Goal: Task Accomplishment & Management: Manage account settings

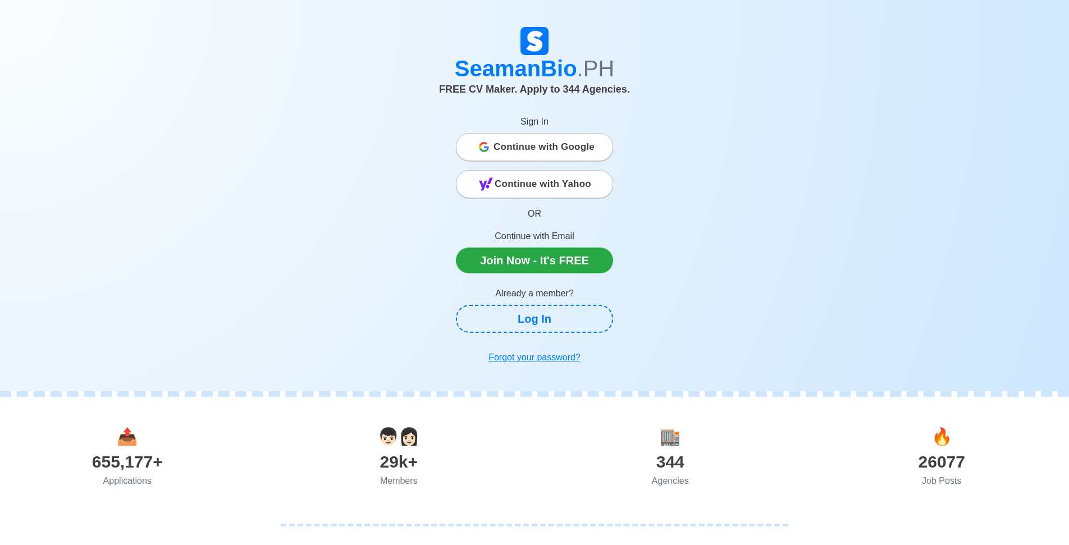
click at [719, 126] on div "SeamanBio .PH FREE CV Maker. Apply to 344 Agencies. Sign In Continue with Googl…" at bounding box center [534, 198] width 640 height 342
click at [545, 144] on span "Continue with Google" at bounding box center [543, 147] width 101 height 22
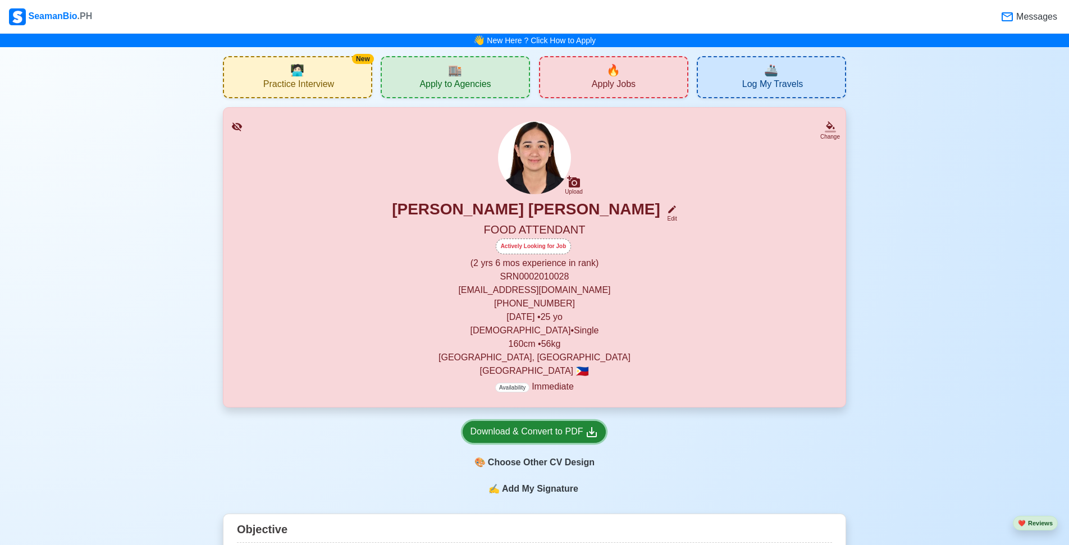
click at [500, 437] on div "Download & Convert to PDF" at bounding box center [534, 432] width 129 height 14
click at [422, 215] on div "[PERSON_NAME] [PERSON_NAME] Edit" at bounding box center [534, 211] width 595 height 23
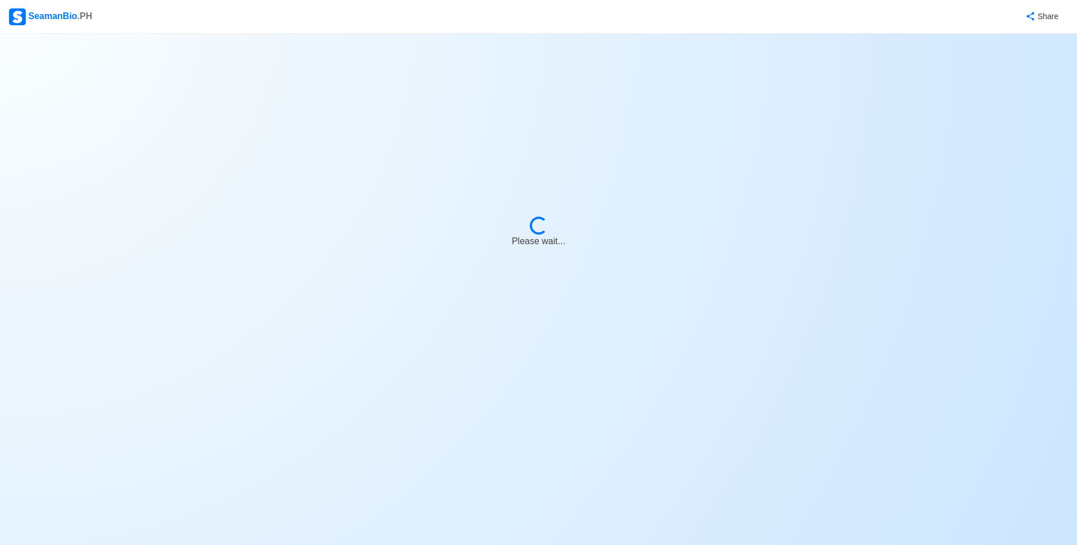
select select "Actively Looking for Job"
select select "Visible for Hiring"
select select "Single"
select select "[DEMOGRAPHIC_DATA]"
select select "PH"
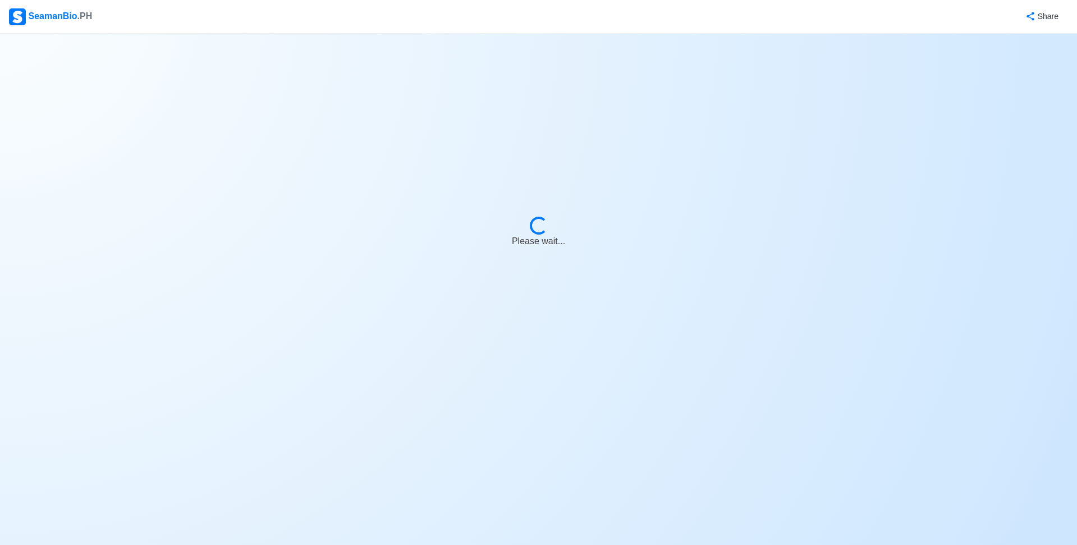
select select "2"
select select "6"
select select "4102416000000"
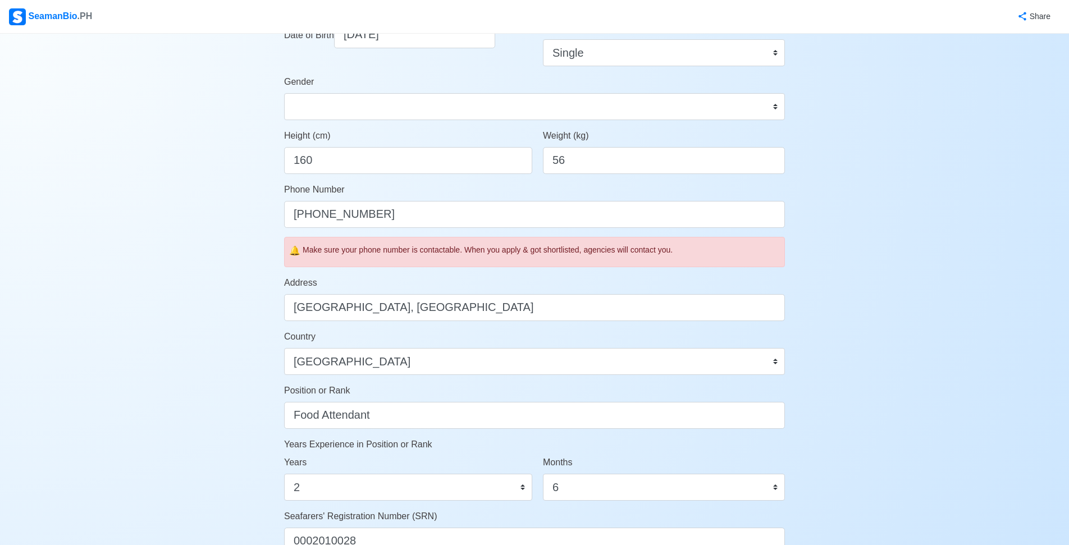
scroll to position [529, 0]
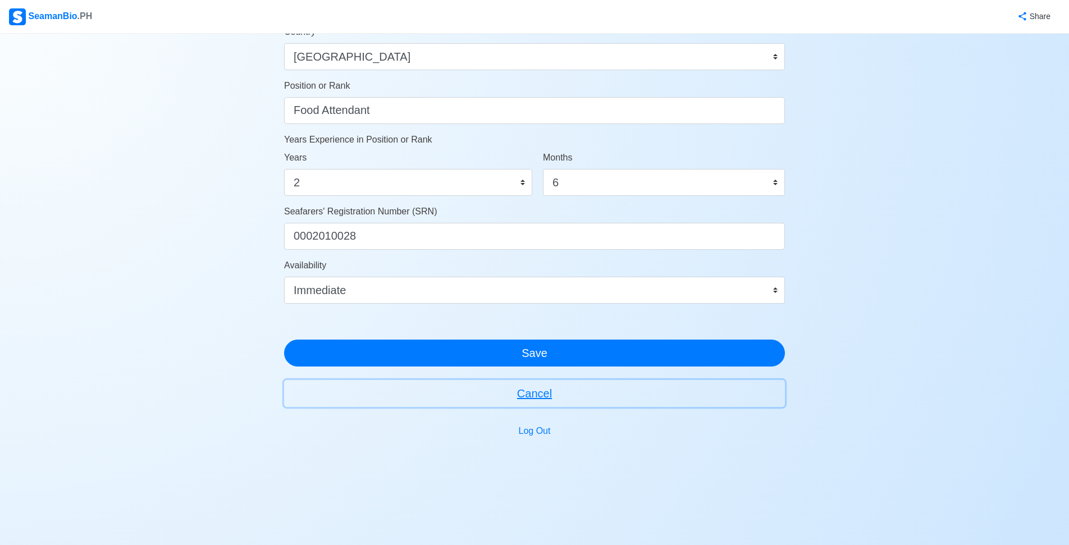
click at [532, 397] on button "Cancel" at bounding box center [534, 393] width 501 height 27
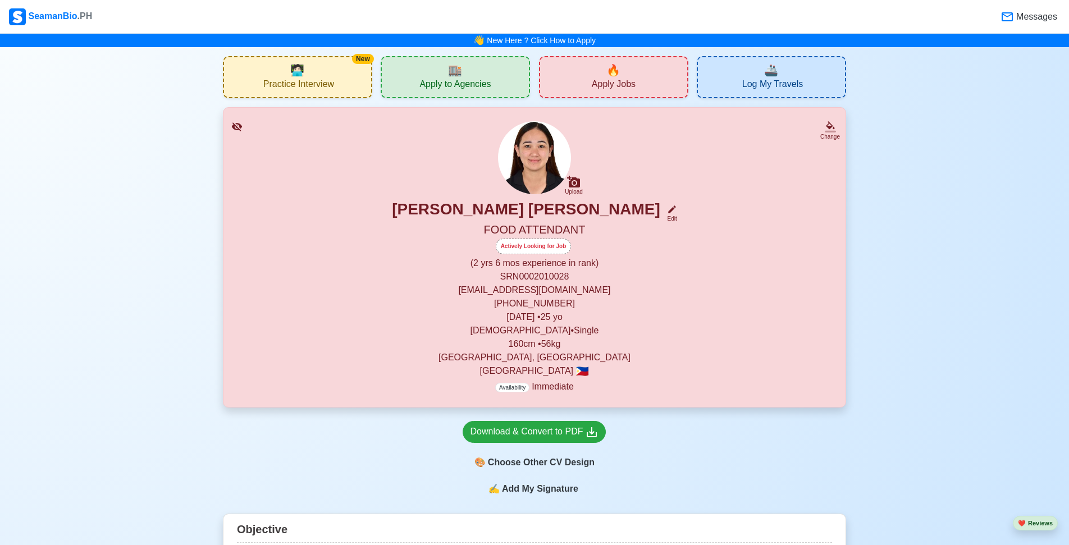
click at [536, 269] on p "(2 yrs 6 mos experience in rank)" at bounding box center [534, 263] width 595 height 13
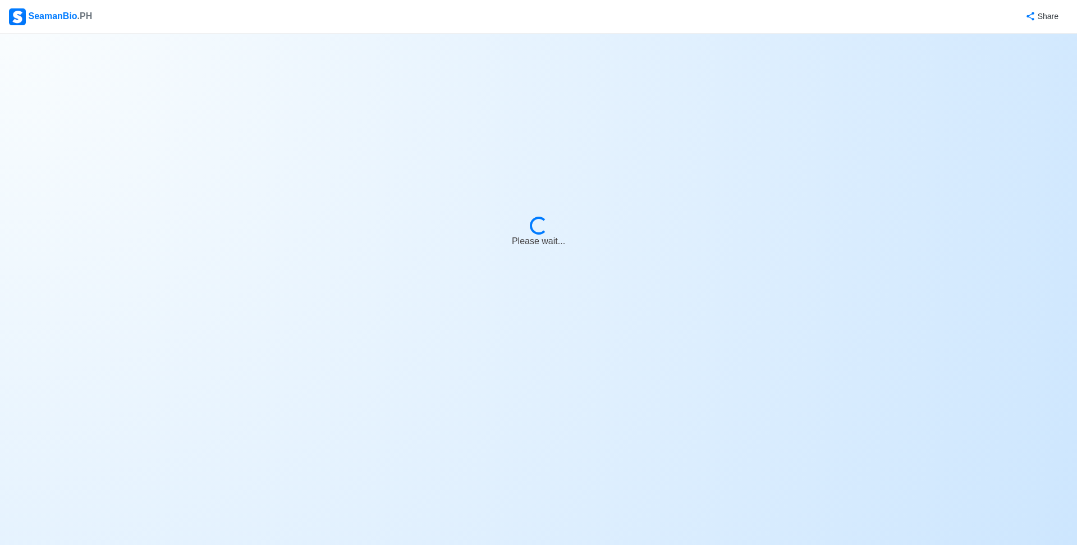
select select "Actively Looking for Job"
select select "Visible for Hiring"
select select "Single"
select select "[DEMOGRAPHIC_DATA]"
select select "PH"
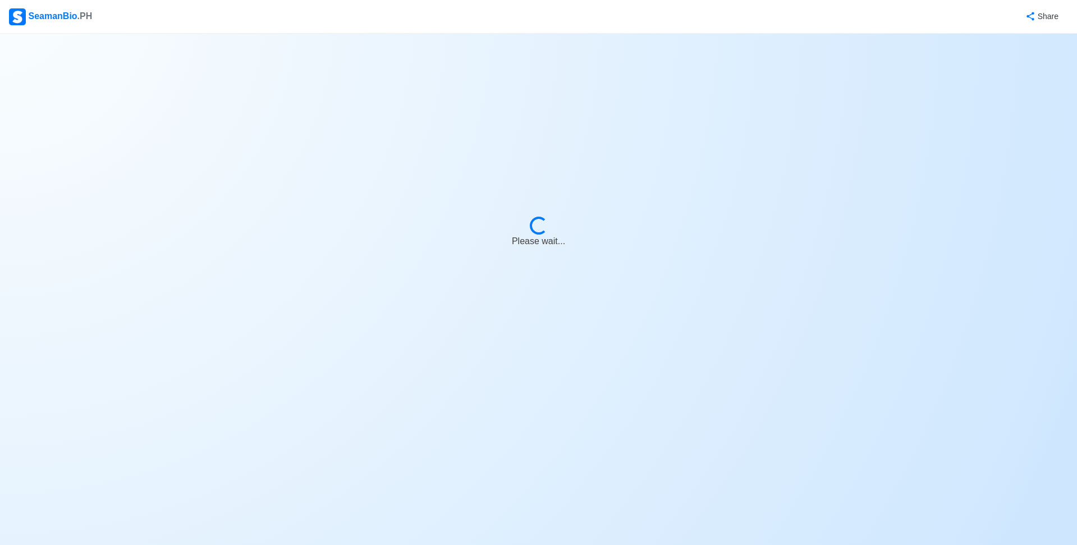
select select "2"
select select "6"
select select "4102416000000"
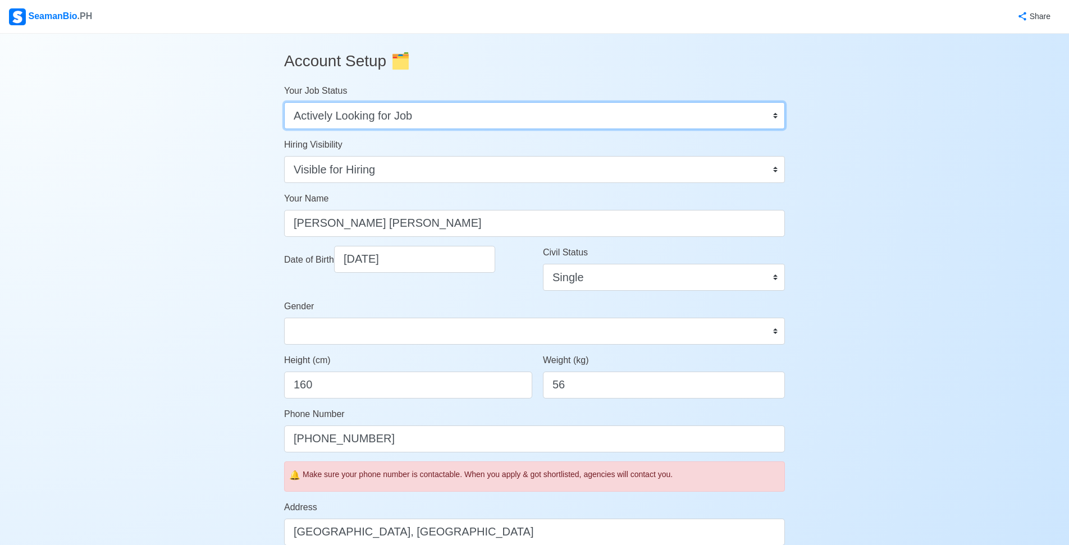
click at [768, 114] on select "Onboard Actively Looking for Job Not Looking for Job" at bounding box center [534, 115] width 501 height 27
click at [494, 116] on select "Onboard Actively Looking for Job Not Looking for Job" at bounding box center [534, 115] width 501 height 27
click at [494, 112] on select "Onboard Actively Looking for Job Not Looking for Job" at bounding box center [534, 115] width 501 height 27
click at [672, 117] on select "Onboard Actively Looking for Job Not Looking for Job" at bounding box center [534, 115] width 501 height 27
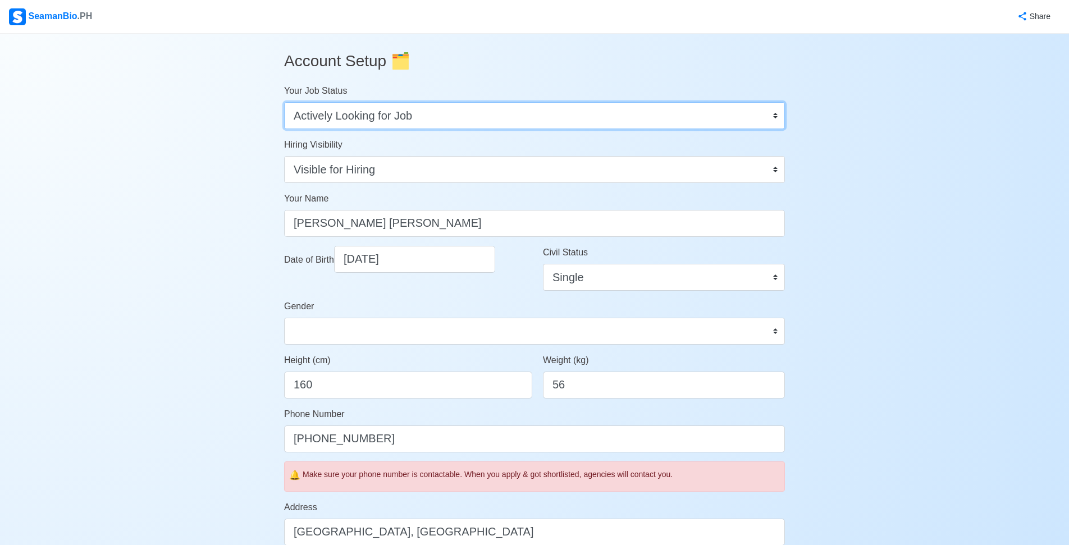
select select
click at [284, 102] on select "Onboard Actively Looking for Job Not Looking for Job" at bounding box center [534, 115] width 501 height 27
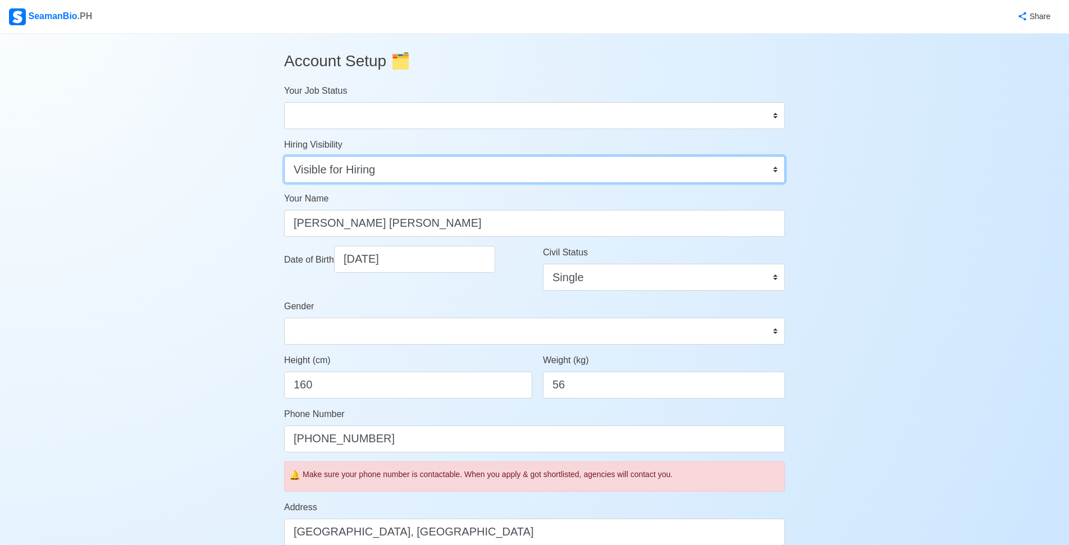
click at [414, 172] on select "Visible for Hiring Not Visible for Hiring" at bounding box center [534, 169] width 501 height 27
click at [419, 167] on select "Visible for Hiring Not Visible for Hiring" at bounding box center [534, 169] width 501 height 27
click at [418, 175] on select "Visible for Hiring Not Visible for Hiring" at bounding box center [534, 169] width 501 height 27
click at [415, 184] on form "Your Job Status Onboard Actively Looking for Job Not Looking for Job Hiring Vis…" at bounding box center [534, 490] width 501 height 812
click at [423, 180] on select "Visible for Hiring Not Visible for Hiring" at bounding box center [534, 169] width 501 height 27
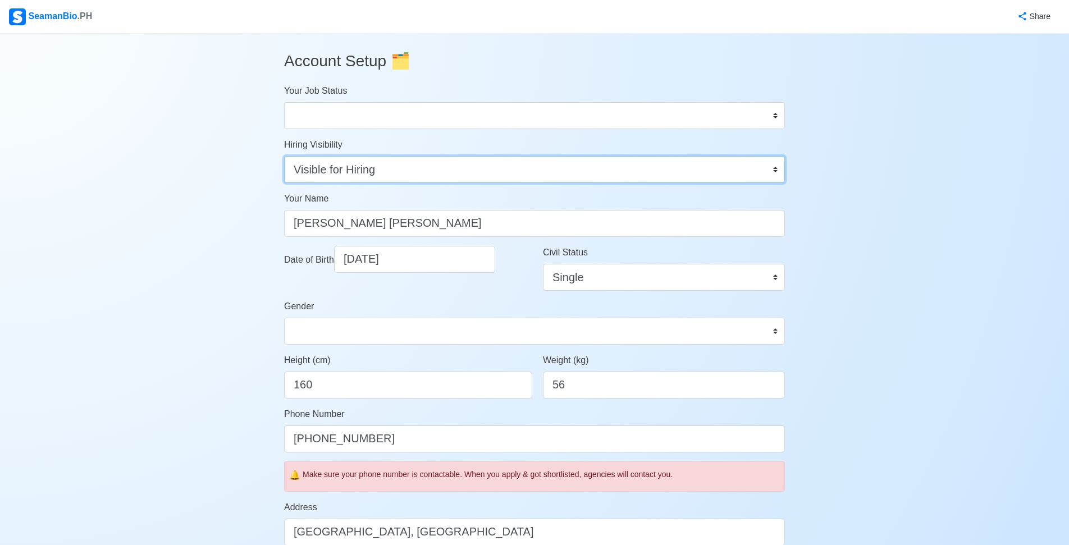
select select
click at [284, 156] on select "Visible for Hiring Not Visible for Hiring" at bounding box center [534, 169] width 501 height 27
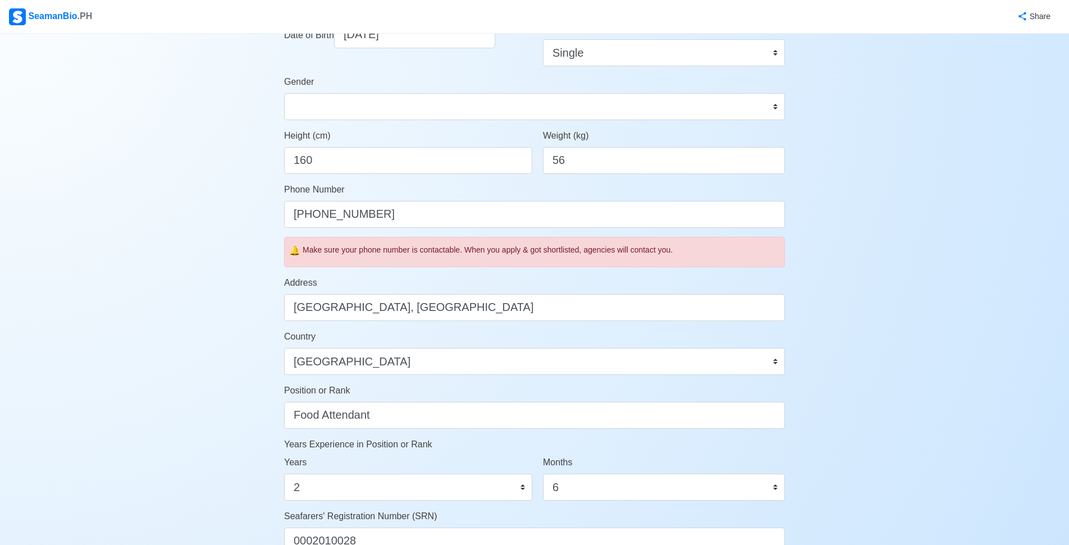
scroll to position [281, 0]
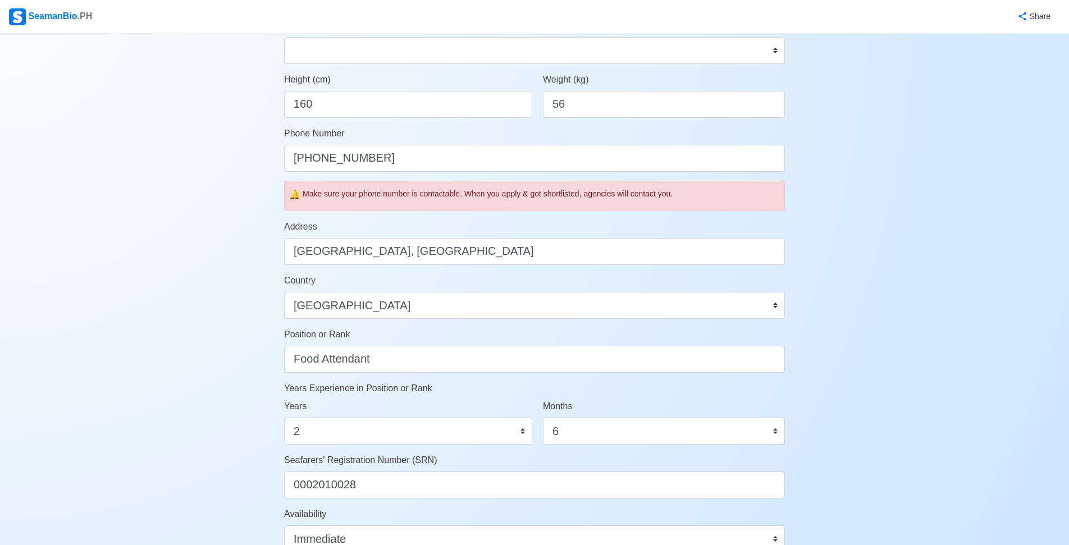
click at [458, 345] on div "Position or Rank Food Attendant" at bounding box center [534, 350] width 501 height 45
click at [454, 351] on input "Food Attendant" at bounding box center [534, 359] width 501 height 27
type input "F"
click at [484, 430] on select "0 1 2 3 4 5 6 7 8 9 10 11 12 13 14 15 16 17 18 19 20 21 22 23 24 25 26 27 28 29…" at bounding box center [408, 431] width 248 height 27
click at [449, 437] on select "0 1 2 3 4 5 6 7 8 9 10 11 12 13 14 15 16 17 18 19 20 21 22 23 24 25 26 27 28 29…" at bounding box center [408, 431] width 248 height 27
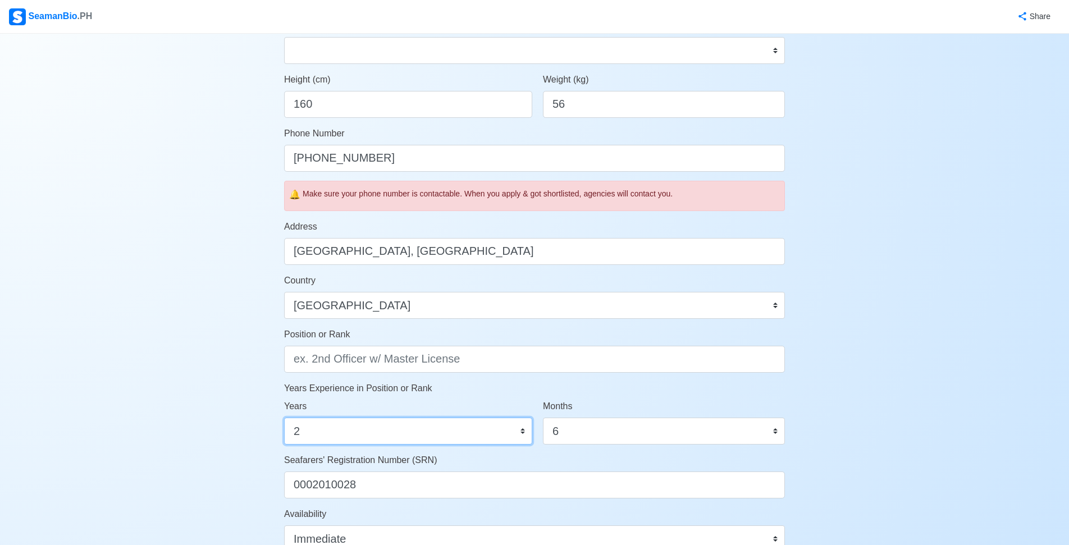
click at [444, 436] on select "0 1 2 3 4 5 6 7 8 9 10 11 12 13 14 15 16 17 18 19 20 21 22 23 24 25 26 27 28 29…" at bounding box center [408, 431] width 248 height 27
select select "0"
click at [284, 418] on select "0 1 2 3 4 5 6 7 8 9 10 11 12 13 14 15 16 17 18 19 20 21 22 23 24 25 26 27 28 29…" at bounding box center [408, 431] width 248 height 27
click at [520, 429] on select "0 1 2 3 4 5 6 7 8 9 10 11 12 13 14 15 16 17 18 19 20 21 22 23 24 25 26 27 28 29…" at bounding box center [408, 431] width 248 height 27
click at [598, 432] on select "0 1 2 3 4 5 6 7 8 9 10 11" at bounding box center [664, 431] width 242 height 27
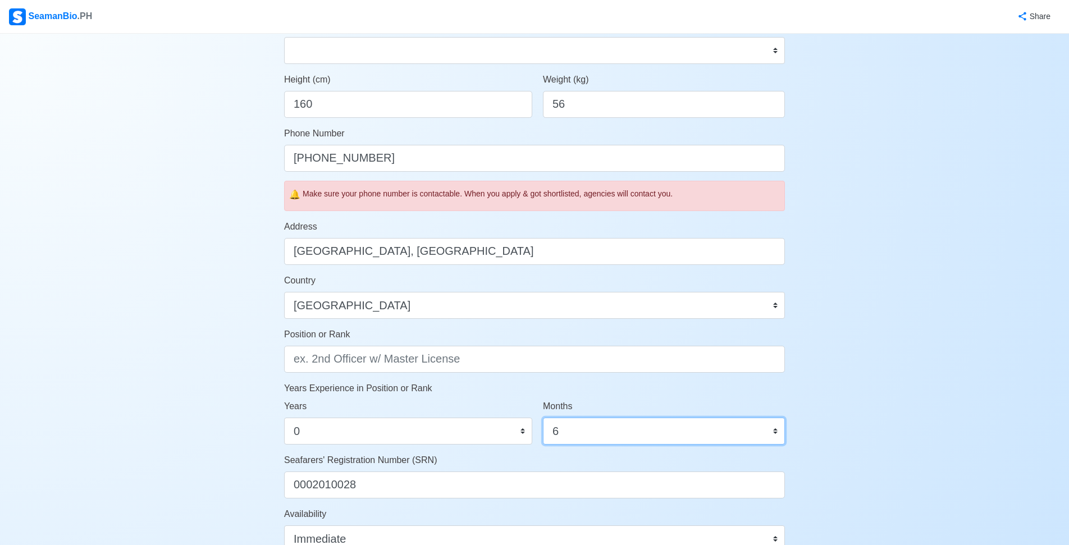
select select "0"
click at [543, 418] on select "0 1 2 3 4 5 6 7 8 9 10 11" at bounding box center [664, 431] width 242 height 27
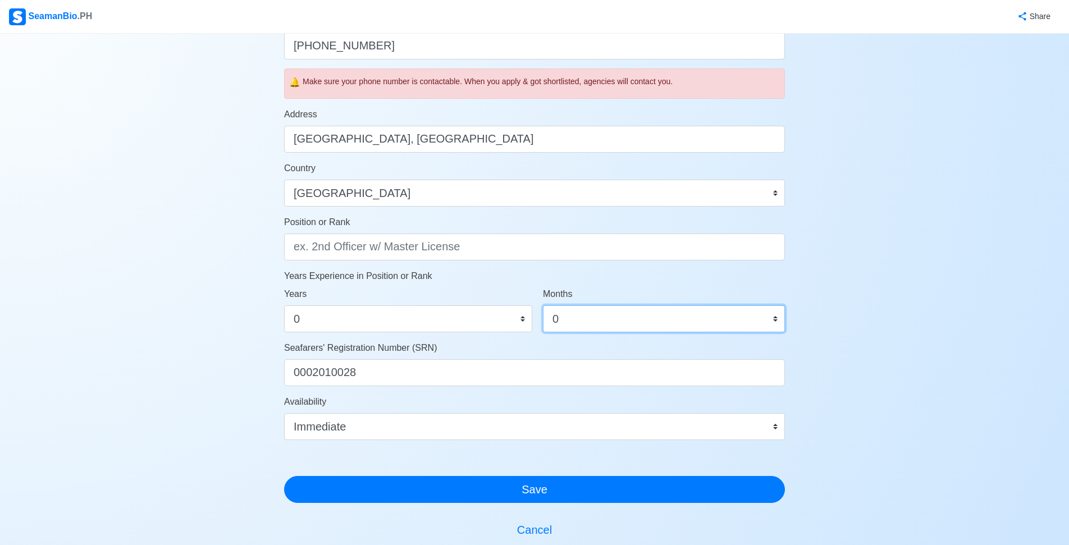
scroll to position [505, 0]
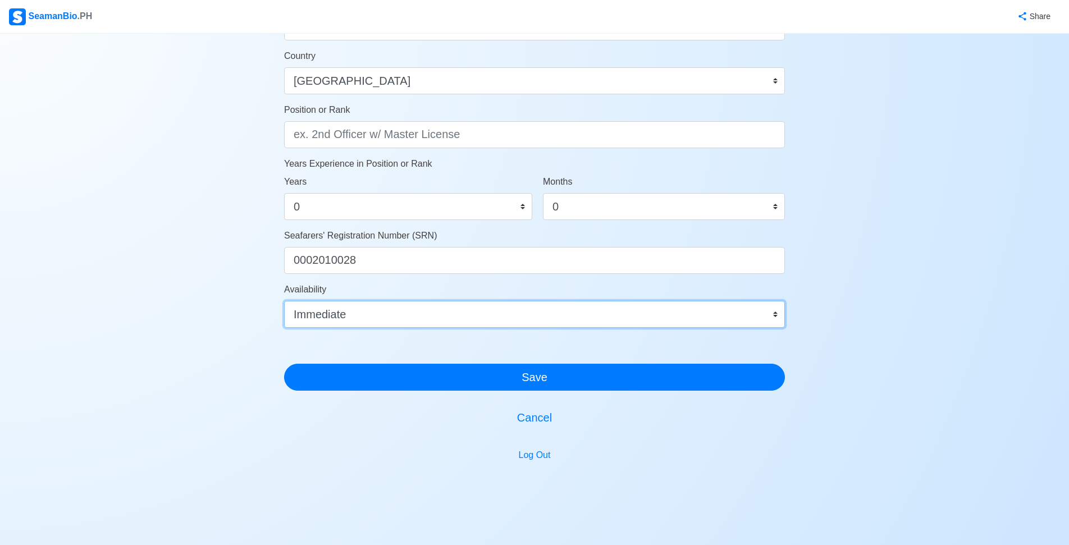
click at [477, 323] on select "Immediate [DATE] [DATE] [DATE] [DATE] [DATE] [DATE] [DATE] [DATE] [DATE]" at bounding box center [534, 314] width 501 height 27
click at [478, 315] on select "Immediate [DATE] [DATE] [DATE] [DATE] [DATE] [DATE] [DATE] [DATE] [DATE]" at bounding box center [534, 314] width 501 height 27
click at [478, 314] on select "Immediate [DATE] [DATE] [DATE] [DATE] [DATE] [DATE] [DATE] [DATE] [DATE]" at bounding box center [534, 314] width 501 height 27
select select
click at [284, 301] on select "Immediate [DATE] [DATE] [DATE] [DATE] [DATE] [DATE] [DATE] [DATE] [DATE]" at bounding box center [534, 314] width 501 height 27
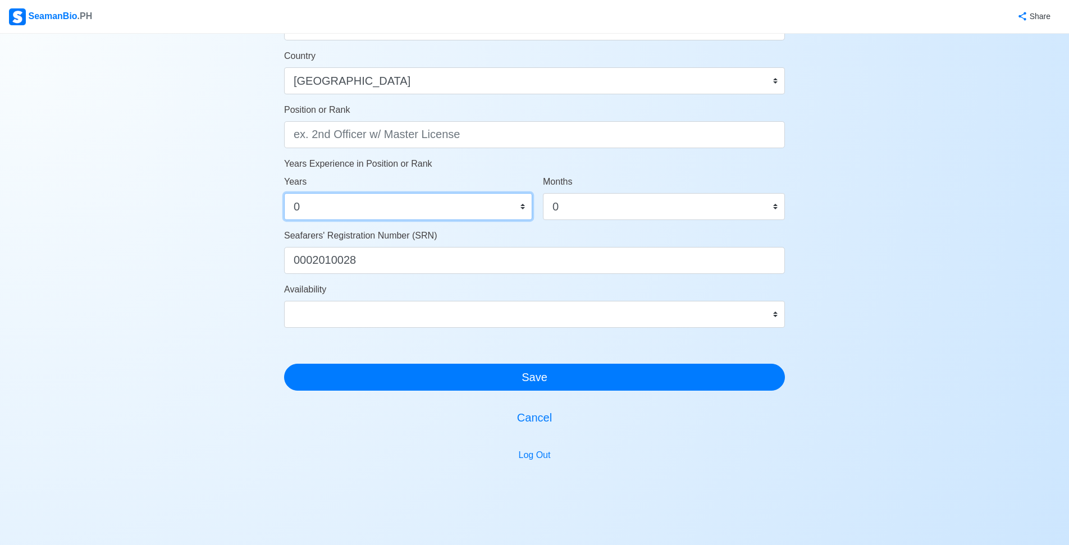
click at [404, 212] on select "0 1 2 3 4 5 6 7 8 9 10 11 12 13 14 15 16 17 18 19 20 21 22 23 24 25 26 27 28 29…" at bounding box center [408, 206] width 248 height 27
select select
click at [284, 193] on select "0 1 2 3 4 5 6 7 8 9 10 11 12 13 14 15 16 17 18 19 20 21 22 23 24 25 26 27 28 29…" at bounding box center [408, 206] width 248 height 27
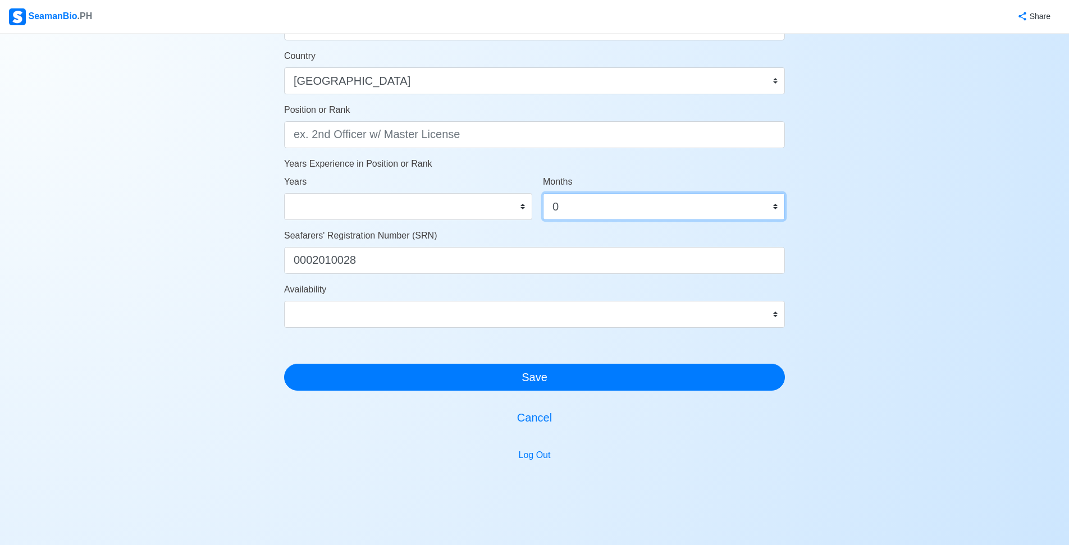
click at [543, 209] on select "0 1 2 3 4 5 6 7 8 9 10 11" at bounding box center [664, 206] width 242 height 27
select select
click at [543, 193] on select "0 1 2 3 4 5 6 7 8 9 10 11" at bounding box center [664, 206] width 242 height 27
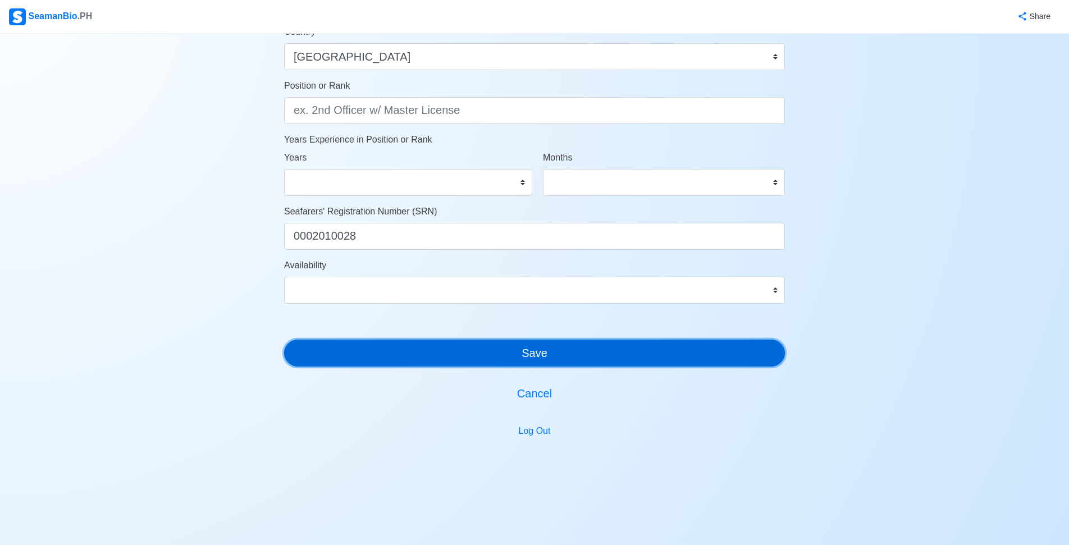
click at [530, 354] on button "Save" at bounding box center [534, 353] width 501 height 27
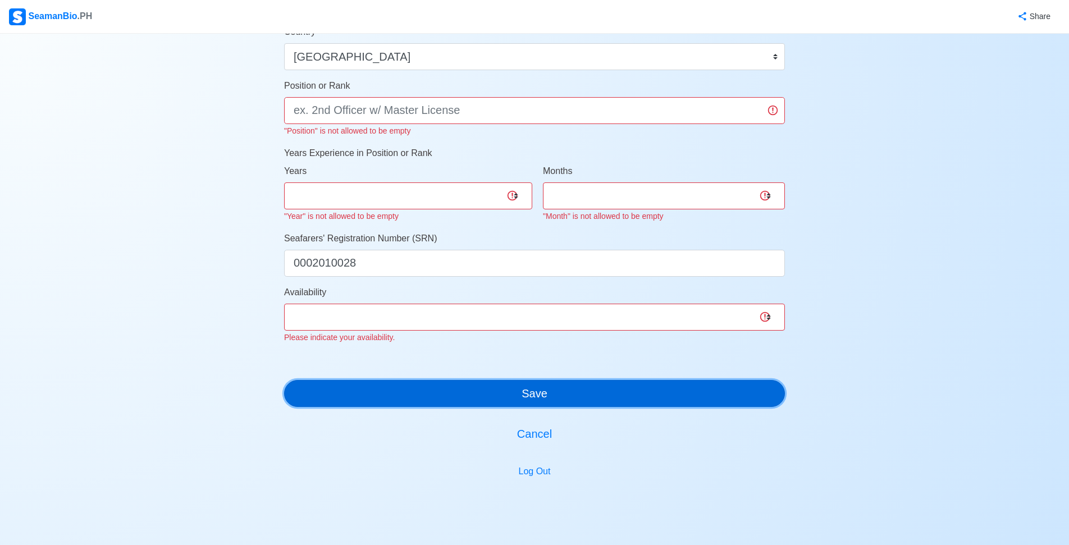
scroll to position [444, 0]
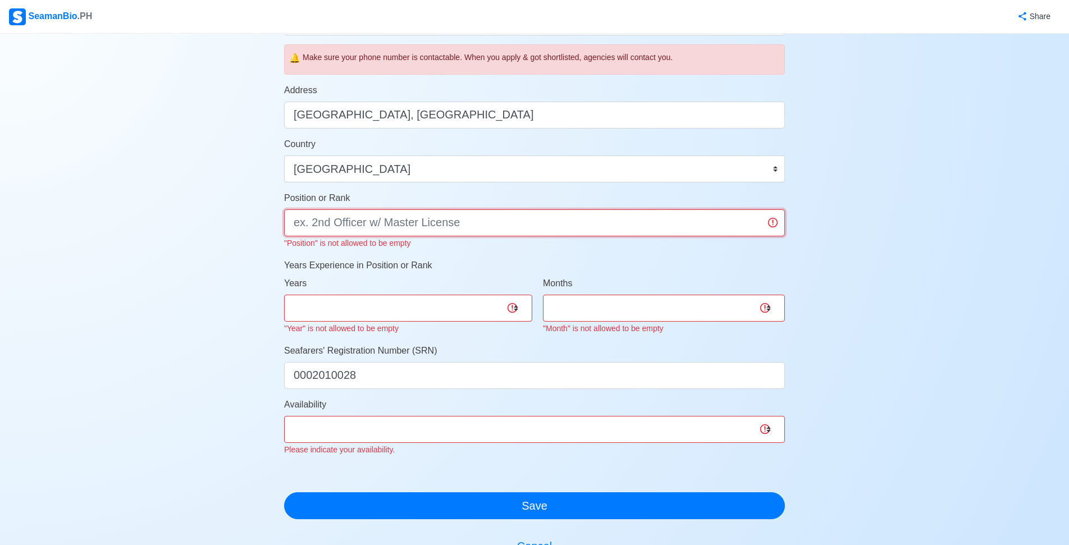
click at [451, 224] on input "Position or Rank" at bounding box center [534, 222] width 501 height 27
type input "n"
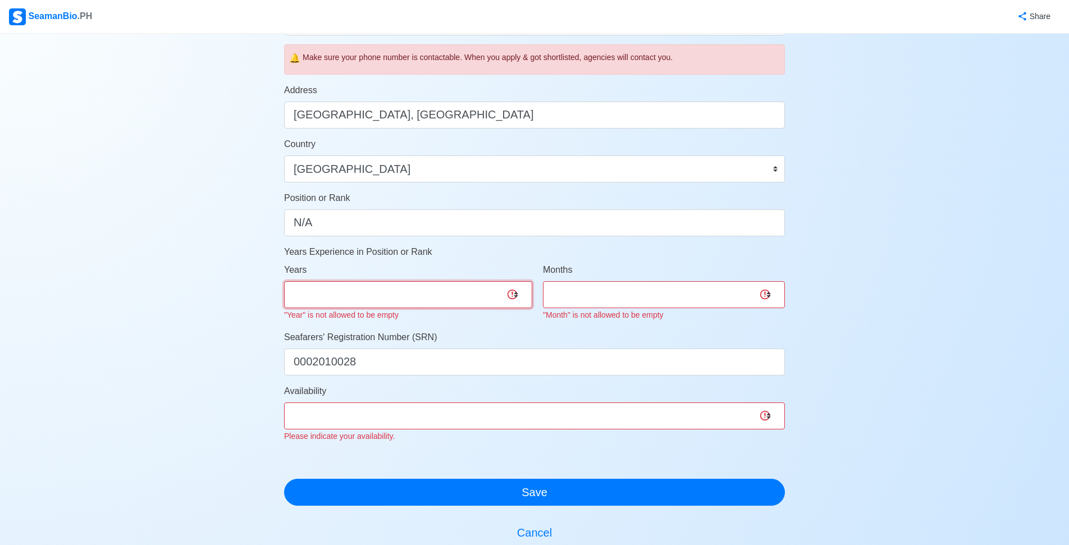
click at [385, 306] on select "0 1 2 3 4 5 6 7 8 9 10 11 12 13 14 15 16 17 18 19 20 21 22 23 24 25 26 27 28 29…" at bounding box center [408, 294] width 248 height 27
click at [385, 305] on select "0 1 2 3 4 5 6 7 8 9 10 11 12 13 14 15 16 17 18 19 20 21 22 23 24 25 26 27 28 29…" at bounding box center [408, 294] width 248 height 27
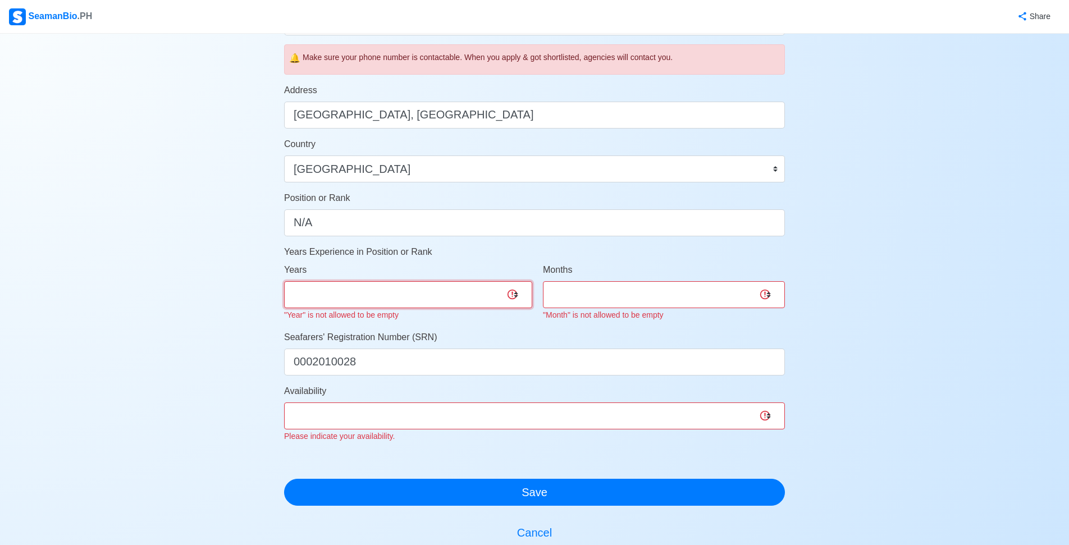
click at [385, 305] on select "0 1 2 3 4 5 6 7 8 9 10 11 12 13 14 15 16 17 18 19 20 21 22 23 24 25 26 27 28 29…" at bounding box center [408, 294] width 248 height 27
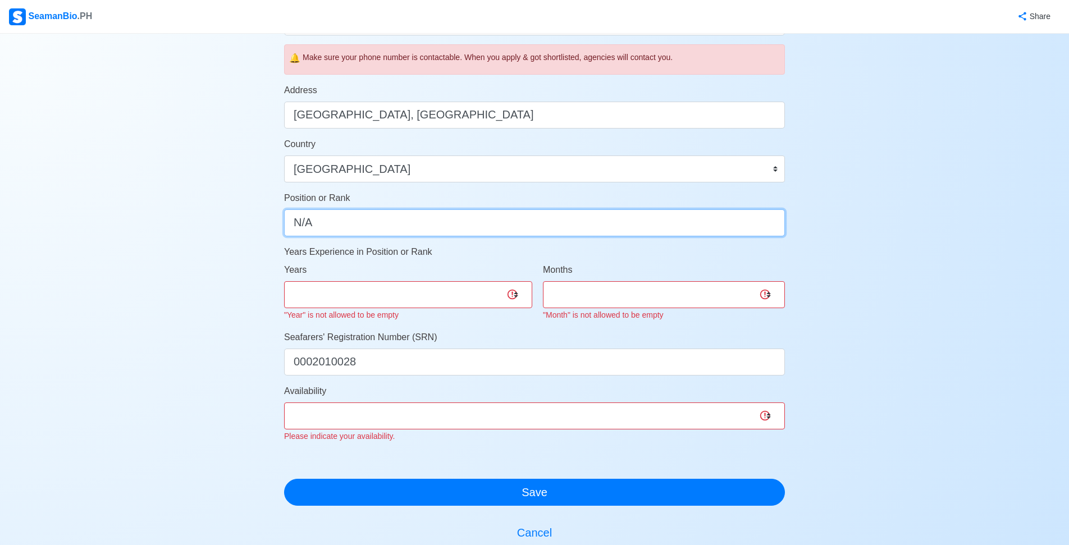
click at [385, 232] on input "N/A" at bounding box center [534, 222] width 501 height 27
type input "N"
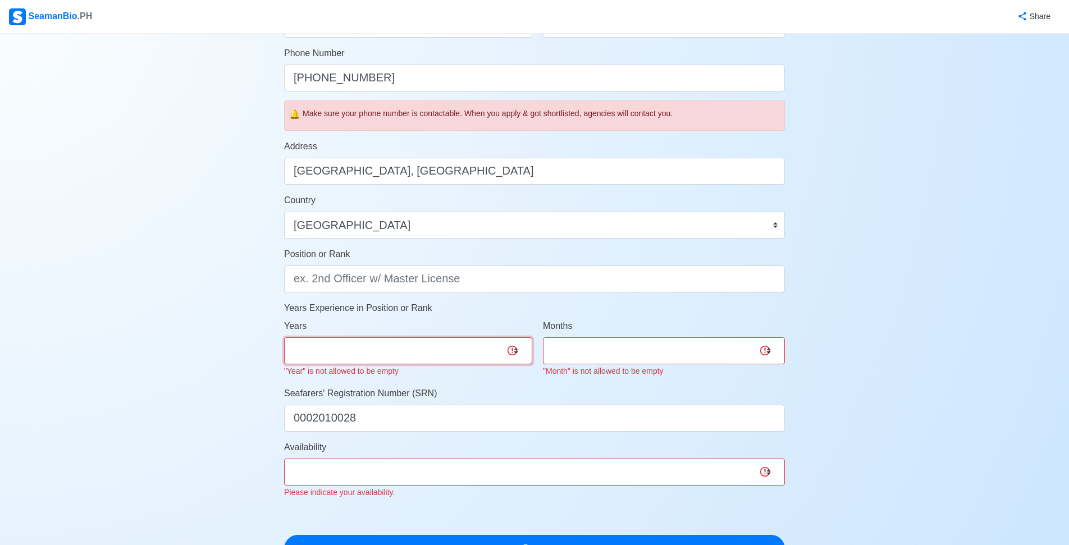
click at [425, 347] on select "0 1 2 3 4 5 6 7 8 9 10 11 12 13 14 15 16 17 18 19 20 21 22 23 24 25 26 27 28 29…" at bounding box center [408, 350] width 248 height 27
select select "0"
click at [284, 337] on select "0 1 2 3 4 5 6 7 8 9 10 11 12 13 14 15 16 17 18 19 20 21 22 23 24 25 26 27 28 29…" at bounding box center [408, 350] width 248 height 27
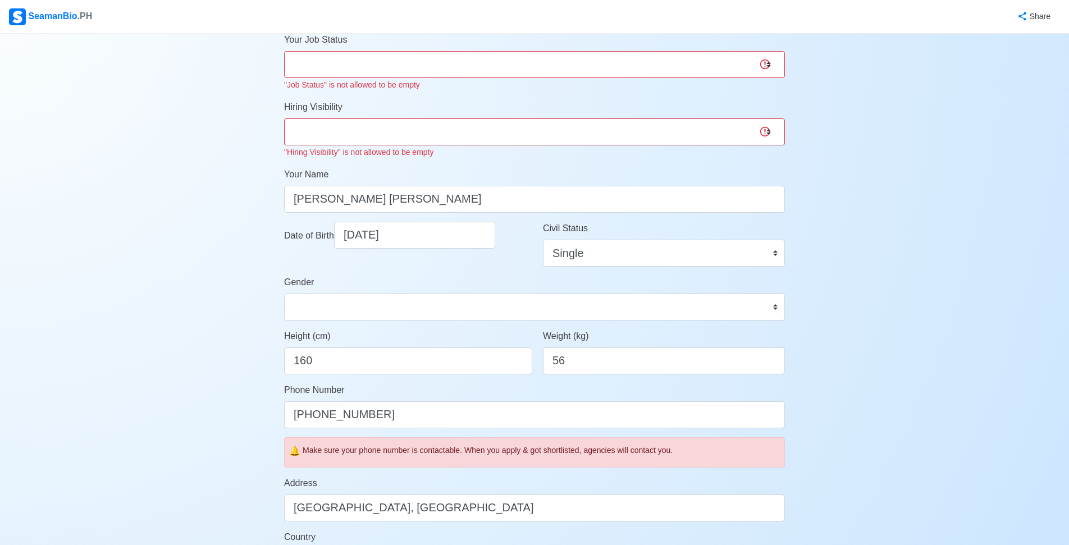
scroll to position [0, 0]
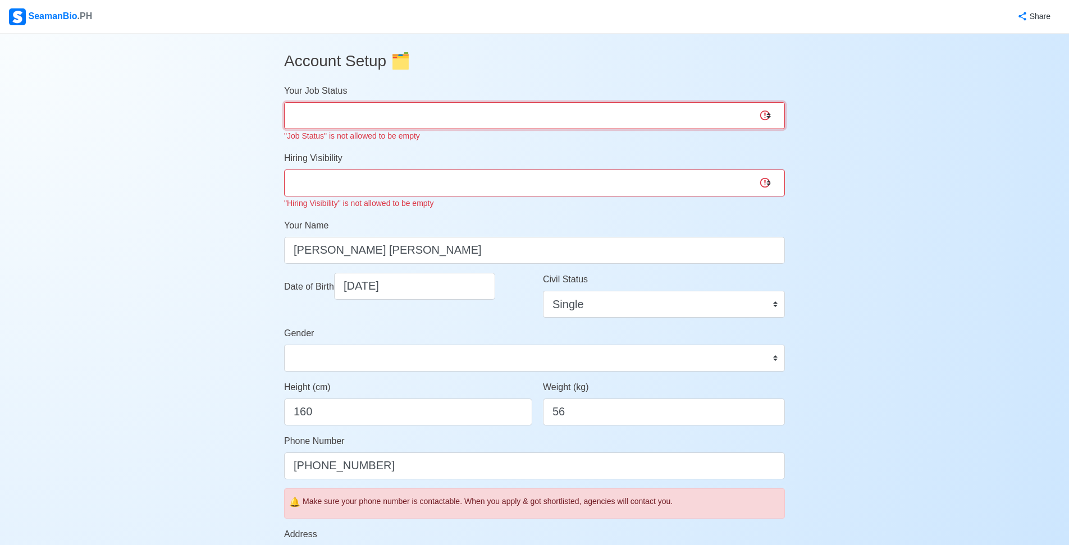
click at [419, 121] on select "Onboard Actively Looking for Job Not Looking for Job" at bounding box center [534, 115] width 501 height 27
select select "Actively Looking for Job"
click at [284, 102] on select "Onboard Actively Looking for Job Not Looking for Job" at bounding box center [534, 115] width 501 height 27
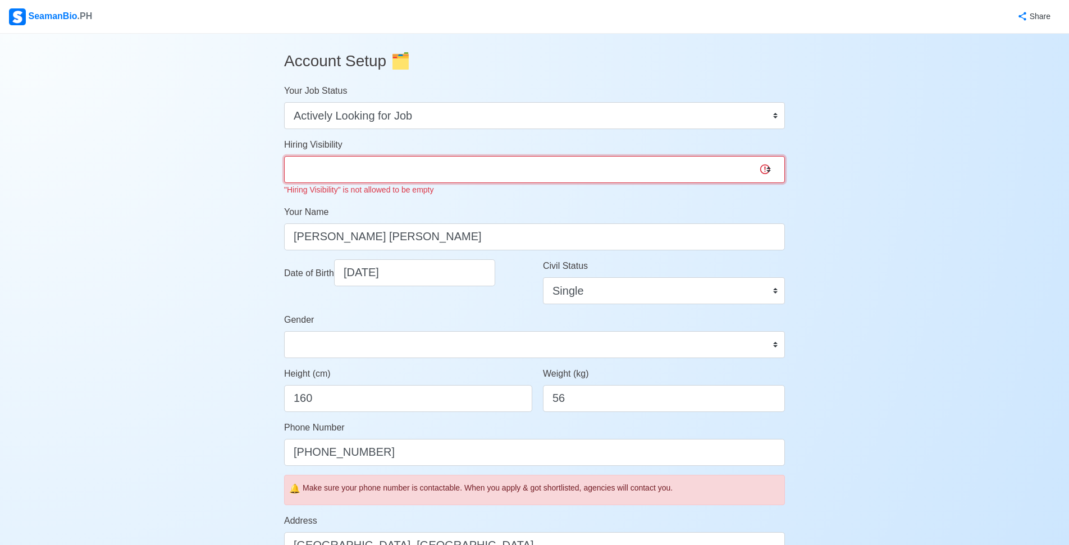
click at [415, 174] on select "Visible for Hiring Not Visible for Hiring" at bounding box center [534, 169] width 501 height 27
select select "Visible for Hiring"
click at [284, 156] on select "Visible for Hiring Not Visible for Hiring" at bounding box center [534, 169] width 501 height 27
click at [413, 173] on select "Visible for Hiring Not Visible for Hiring" at bounding box center [534, 169] width 501 height 27
click at [284, 156] on select "Visible for Hiring Not Visible for Hiring" at bounding box center [534, 169] width 501 height 27
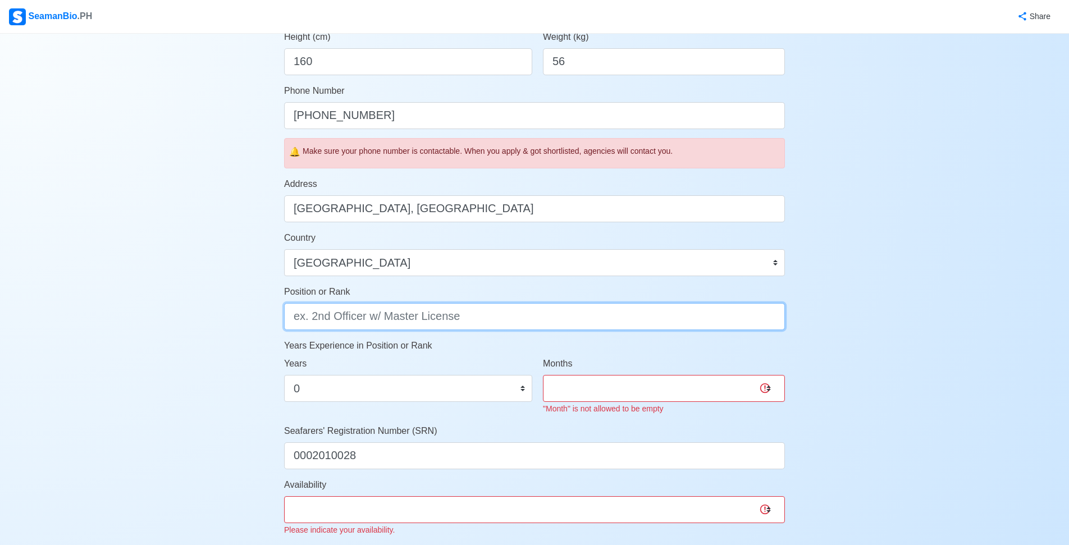
scroll to position [323, 0]
click at [405, 312] on input "Position or Rank" at bounding box center [534, 316] width 501 height 27
type input "ASSISTANT WAITRESS/WAITRESS"
click at [600, 381] on select "0 1 2 3 4 5 6 7 8 9 10 11" at bounding box center [664, 388] width 242 height 27
select select "0"
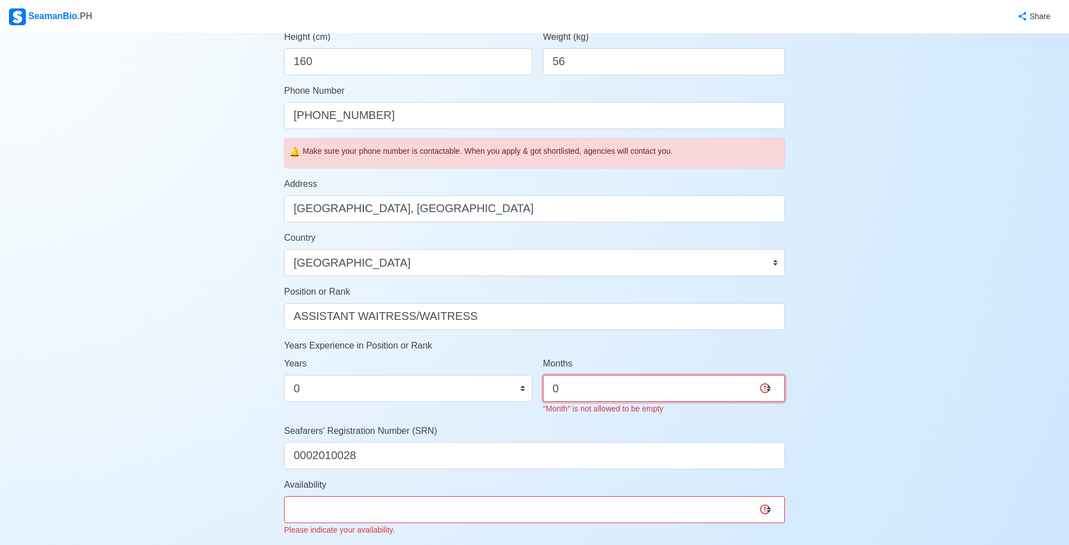
click at [543, 375] on select "0 1 2 3 4 5 6 7 8 9 10 11" at bounding box center [664, 388] width 242 height 27
click at [474, 388] on select "0 1 2 3 4 5 6 7 8 9 10 11 12 13 14 15 16 17 18 19 20 21 22 23 24 25 26 27 28 29…" at bounding box center [408, 388] width 248 height 27
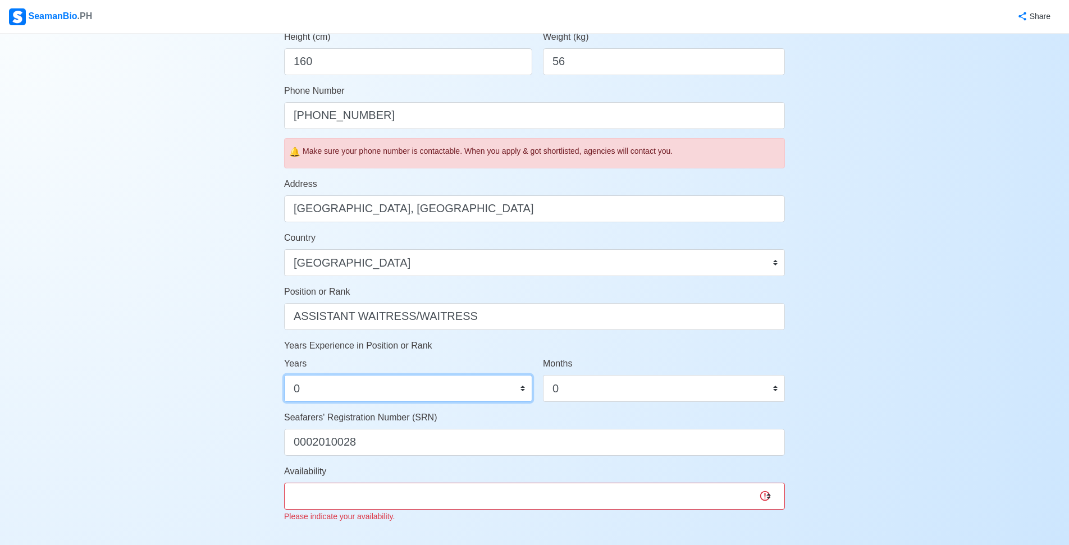
select select "1"
click at [284, 375] on select "0 1 2 3 4 5 6 7 8 9 10 11 12 13 14 15 16 17 18 19 20 21 22 23 24 25 26 27 28 29…" at bounding box center [408, 388] width 248 height 27
click at [637, 395] on select "0 1 2 3 4 5 6 7 8 9 10 11" at bounding box center [664, 388] width 242 height 27
select select "1"
click at [543, 375] on select "0 1 2 3 4 5 6 7 8 9 10 11" at bounding box center [664, 388] width 242 height 27
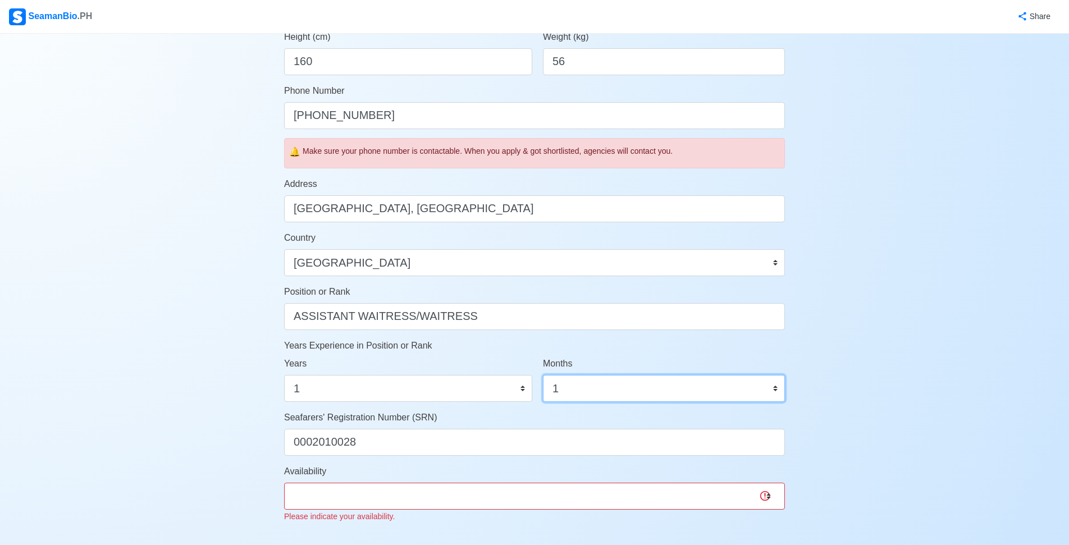
scroll to position [379, 0]
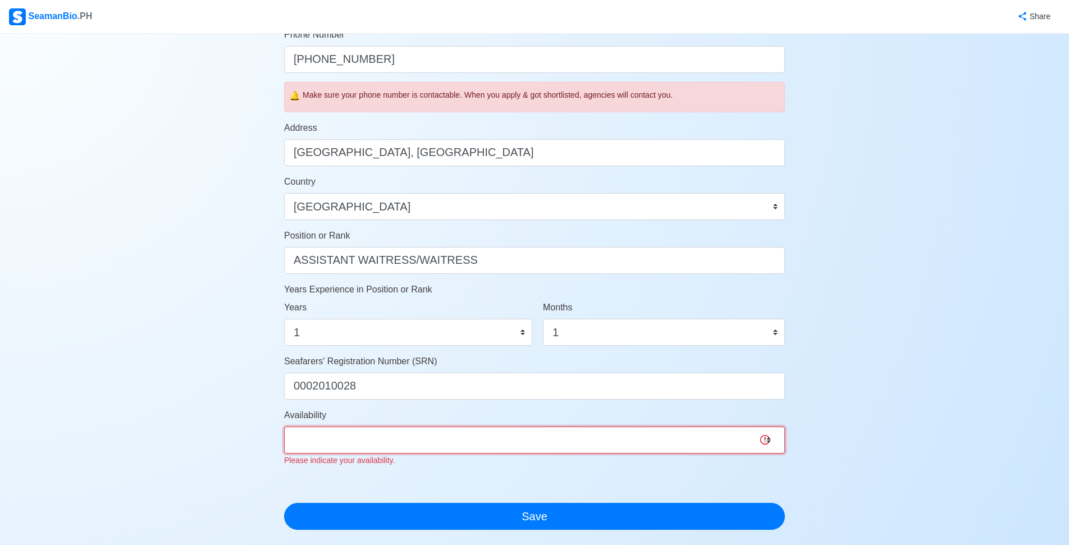
click at [553, 429] on select "Immediate [DATE] [DATE] [DATE] [DATE] [DATE] [DATE] [DATE] [DATE] [DATE]" at bounding box center [534, 440] width 501 height 27
select select "4102416000000"
click at [284, 427] on select "Immediate [DATE] [DATE] [DATE] [DATE] [DATE] [DATE] [DATE] [DATE] [DATE]" at bounding box center [534, 440] width 501 height 27
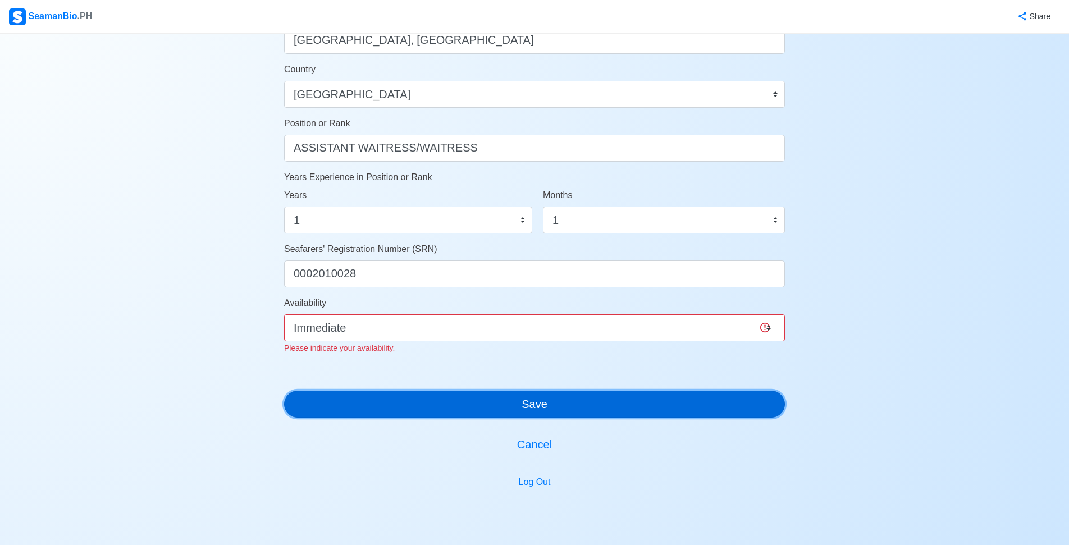
click at [507, 408] on div "Account Setup 🗂️ Your Job Status Onboard Actively Looking for Job Not Looking f…" at bounding box center [534, 55] width 501 height 1009
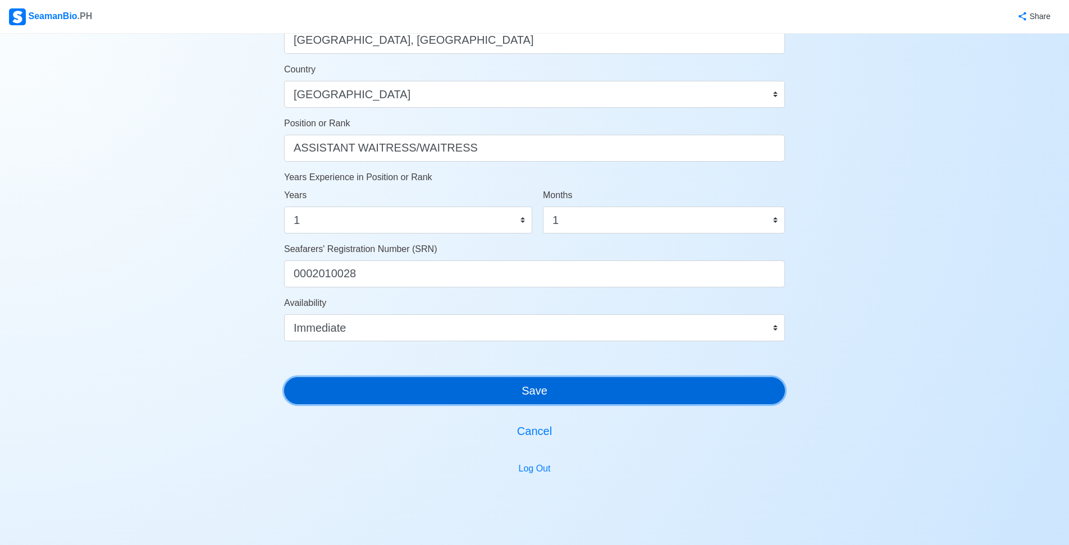
click at [504, 394] on button "Save" at bounding box center [534, 390] width 501 height 27
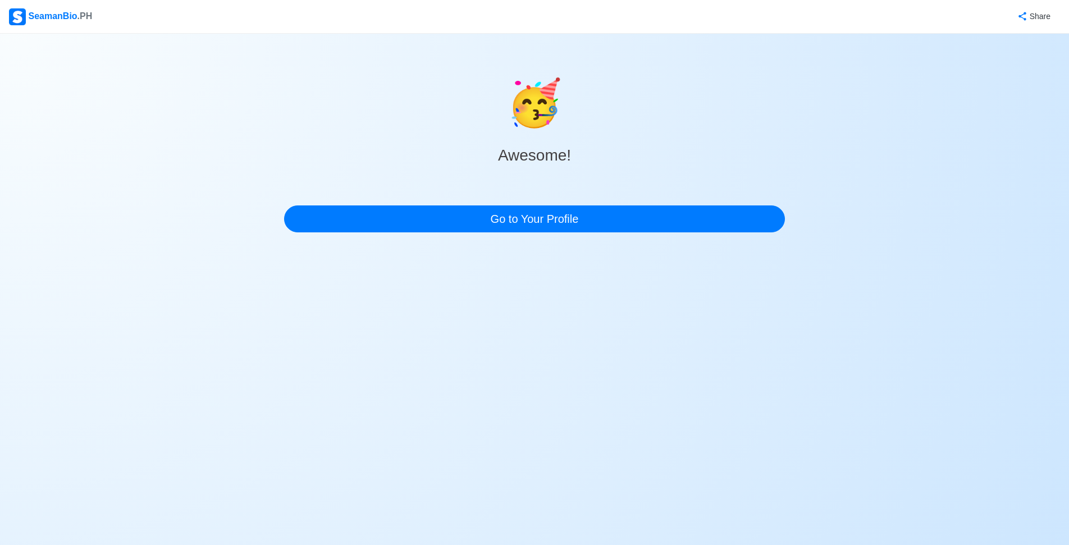
scroll to position [0, 0]
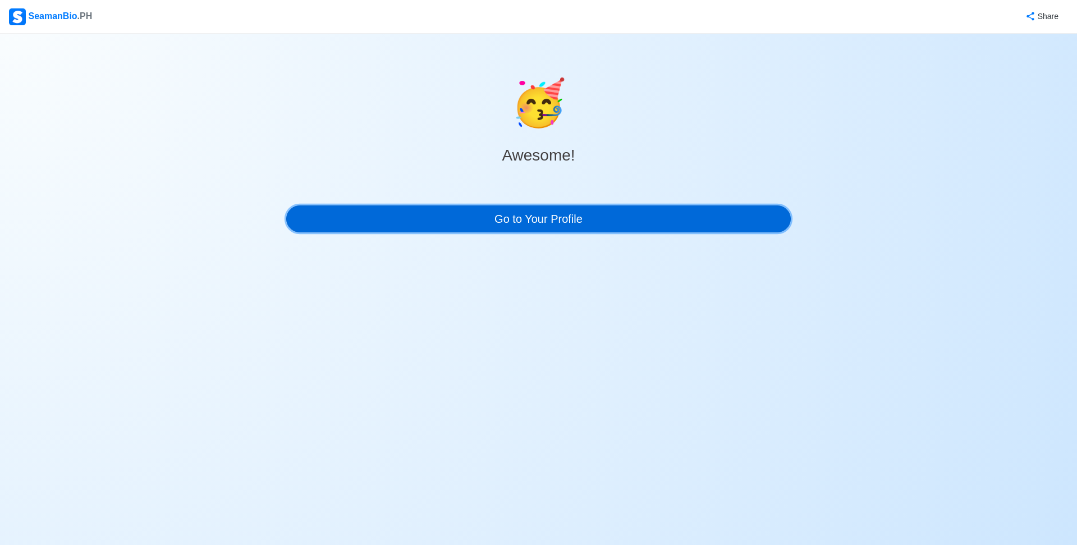
click at [527, 217] on link "Go to Your Profile" at bounding box center [538, 218] width 505 height 27
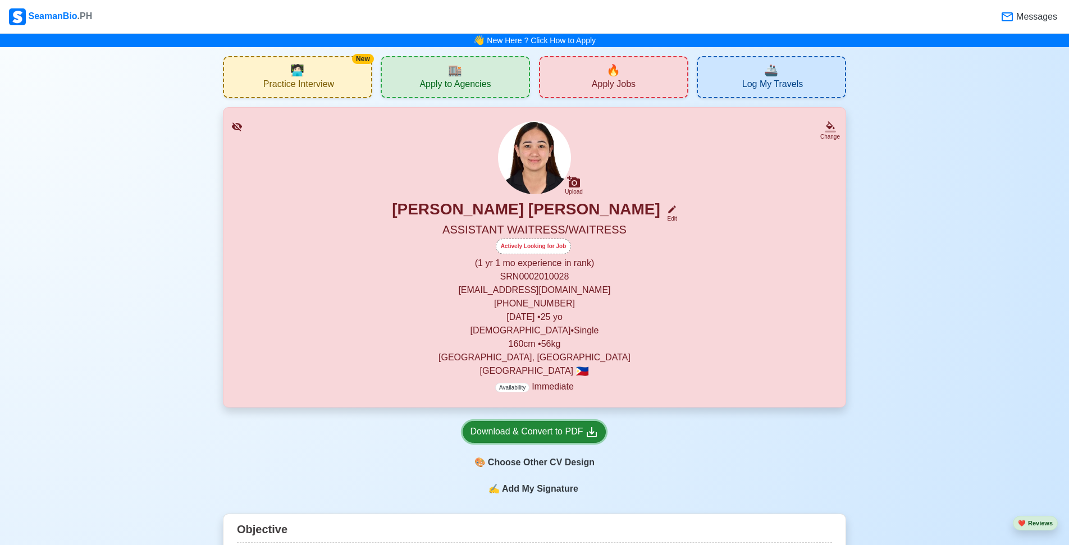
click at [585, 431] on icon at bounding box center [591, 432] width 13 height 13
click at [833, 131] on icon at bounding box center [830, 131] width 11 height 2
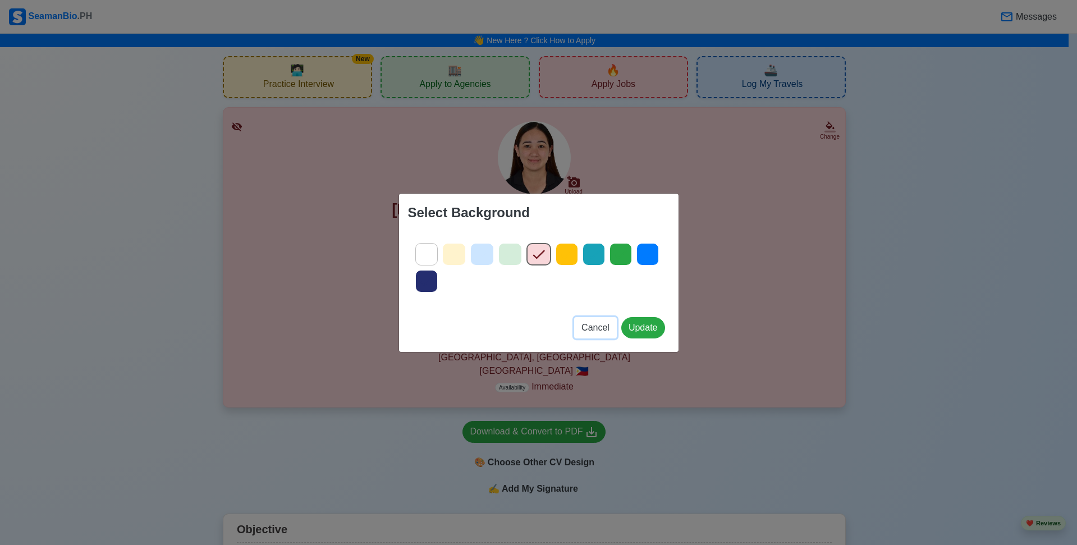
click at [607, 330] on span "Cancel" at bounding box center [596, 328] width 28 height 10
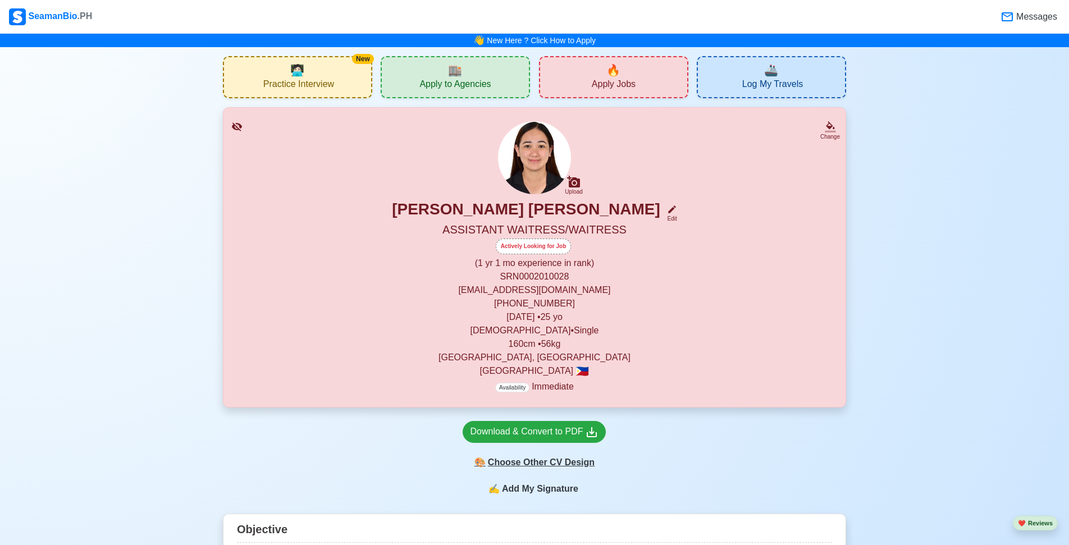
scroll to position [112, 0]
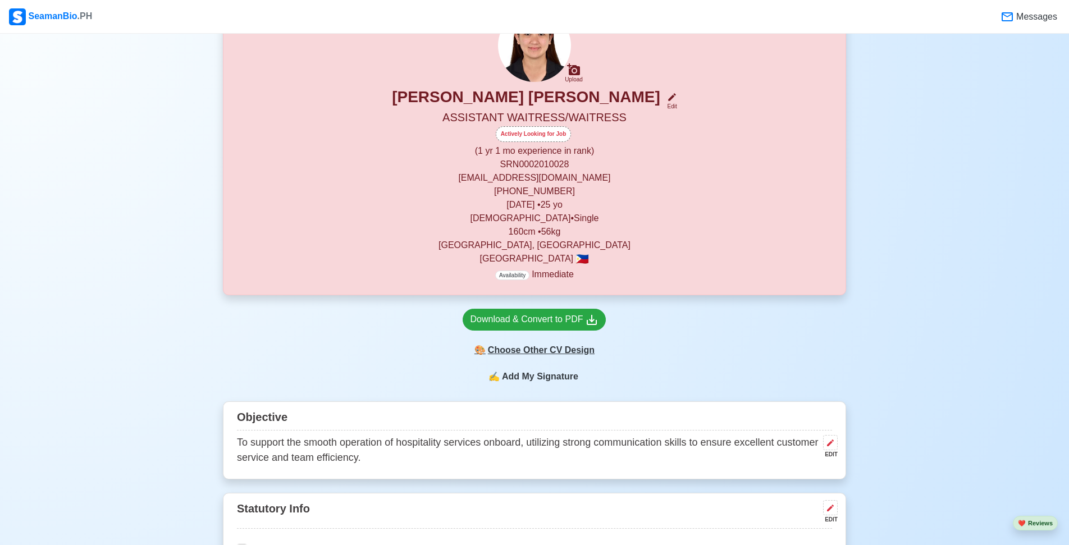
click at [565, 356] on div "🎨 Choose Other CV Design" at bounding box center [534, 350] width 143 height 21
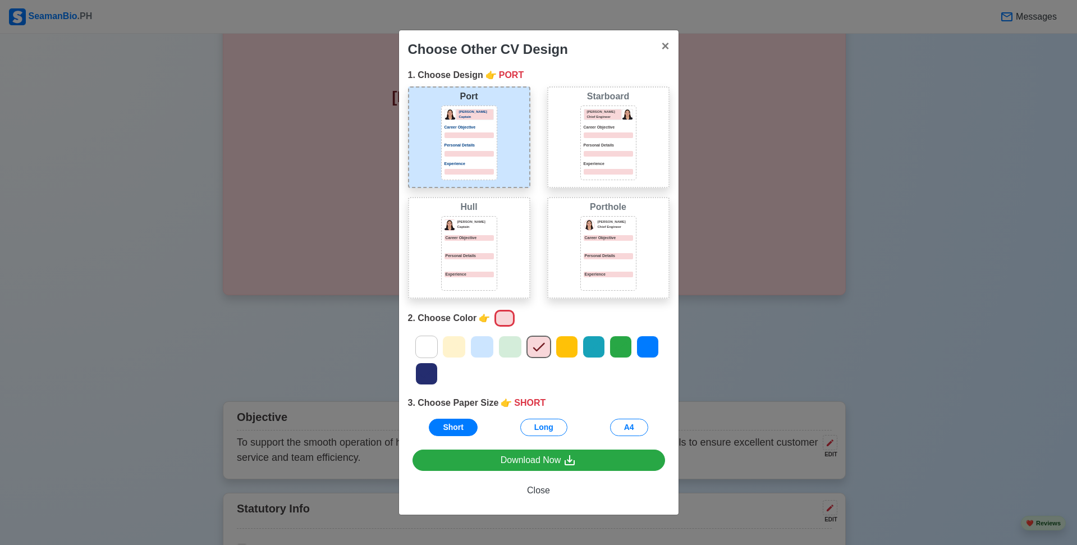
click at [594, 280] on div at bounding box center [608, 283] width 49 height 6
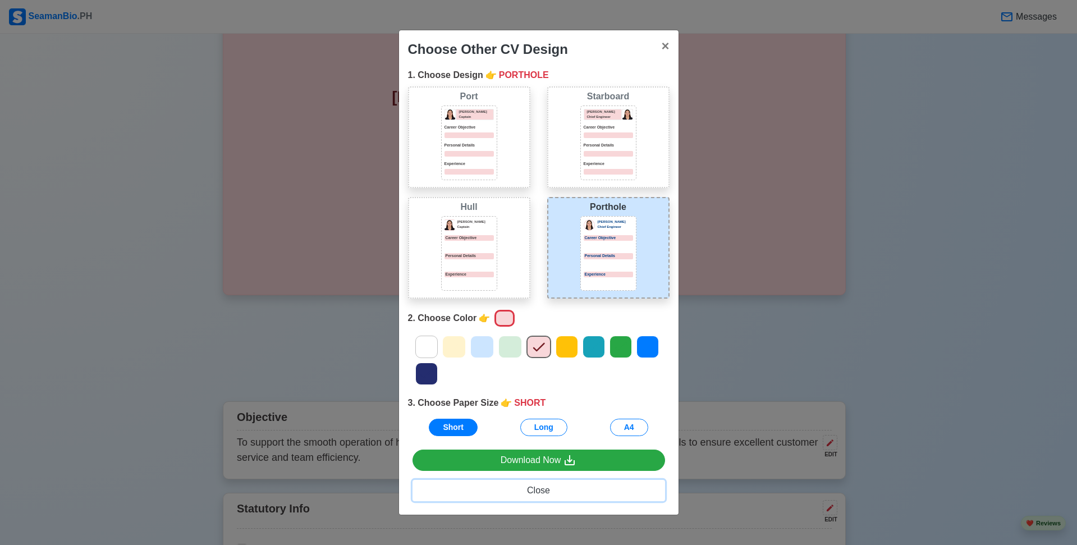
click at [542, 490] on span "Close" at bounding box center [538, 491] width 23 height 10
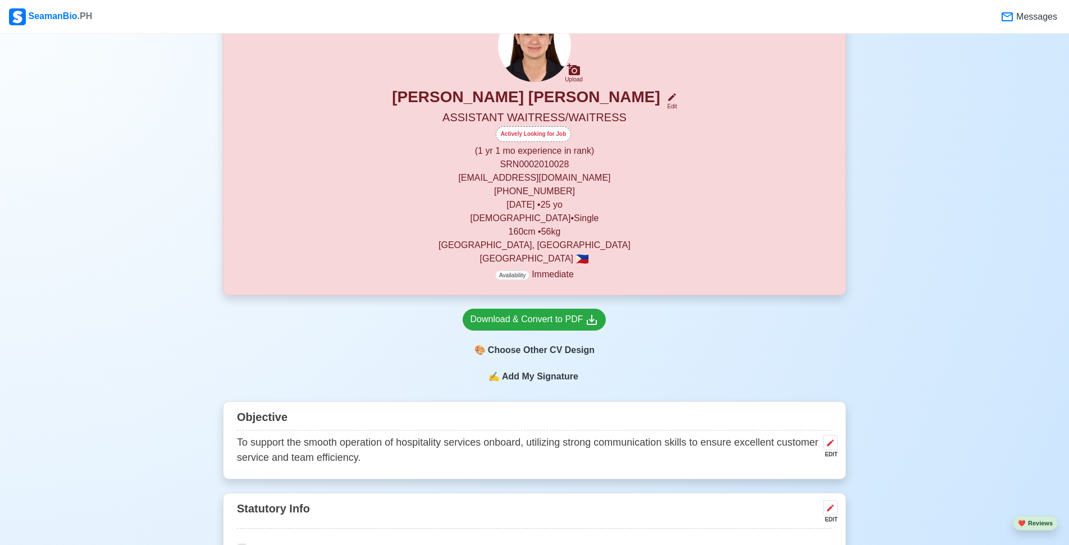
click at [542, 151] on p "(1 yr 1 mo experience in rank)" at bounding box center [534, 150] width 595 height 13
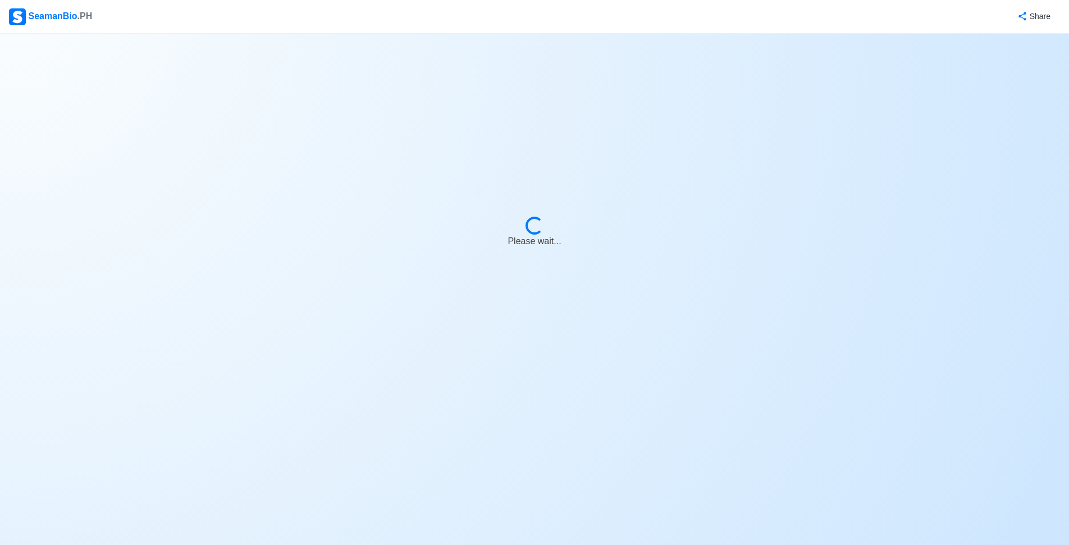
select select "Actively Looking for Job"
select select "Visible for Hiring"
select select "Single"
select select "[DEMOGRAPHIC_DATA]"
select select "PH"
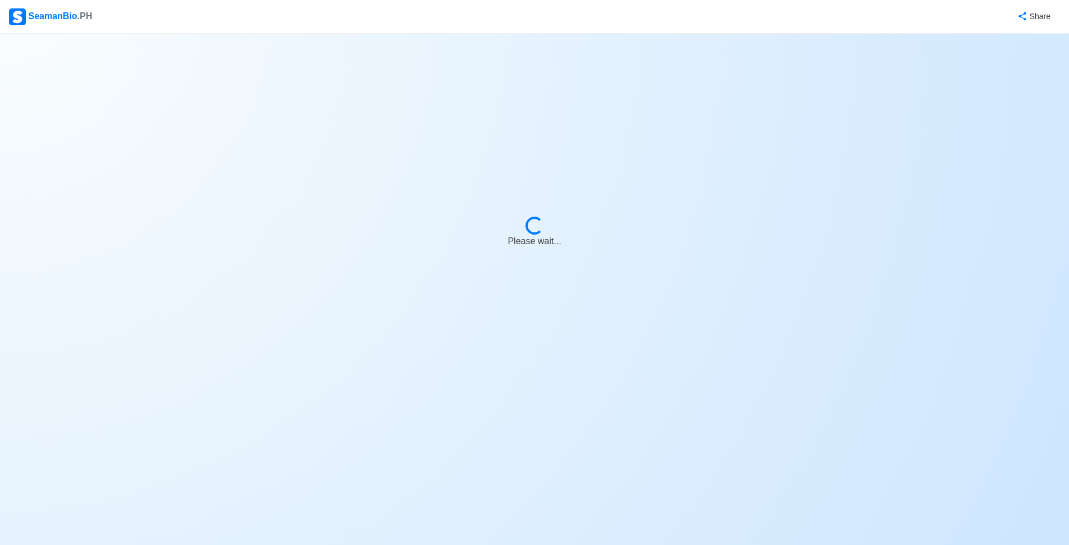
select select "1"
select select "4102416000000"
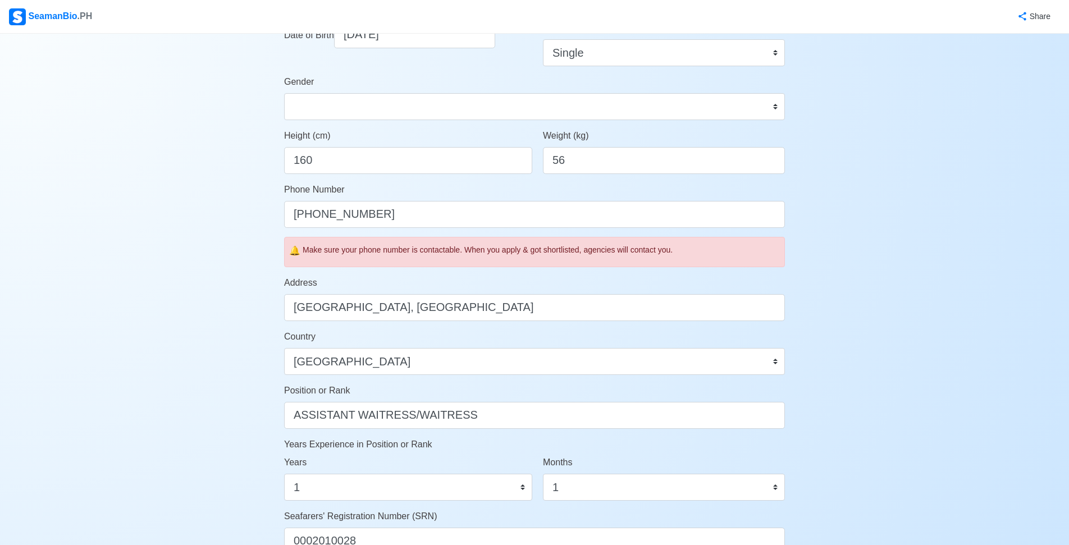
scroll to position [393, 0]
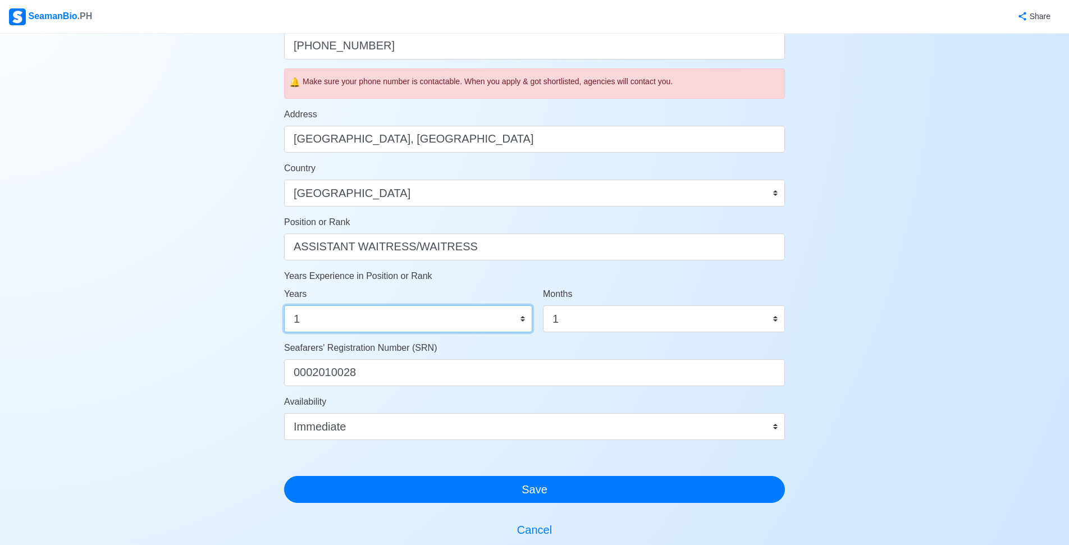
click at [520, 321] on select "0 1 2 3 4 5 6 7 8 9 10 11 12 13 14 15 16 17 18 19 20 21 22 23 24 25 26 27 28 29…" at bounding box center [408, 318] width 248 height 27
select select "0"
click at [284, 305] on select "0 1 2 3 4 5 6 7 8 9 10 11 12 13 14 15 16 17 18 19 20 21 22 23 24 25 26 27 28 29…" at bounding box center [408, 318] width 248 height 27
click at [510, 323] on select "0 1 2 3 4 5 6 7 8 9 10 11 12 13 14 15 16 17 18 19 20 21 22 23 24 25 26 27 28 29…" at bounding box center [408, 318] width 248 height 27
select select
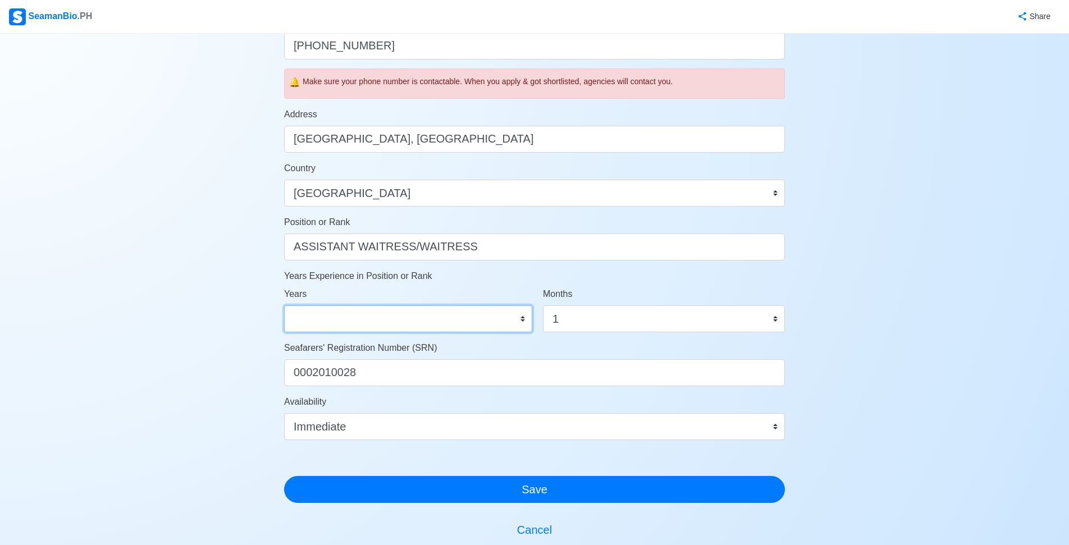
click at [284, 305] on select "0 1 2 3 4 5 6 7 8 9 10 11 12 13 14 15 16 17 18 19 20 21 22 23 24 25 26 27 28 29…" at bounding box center [408, 318] width 248 height 27
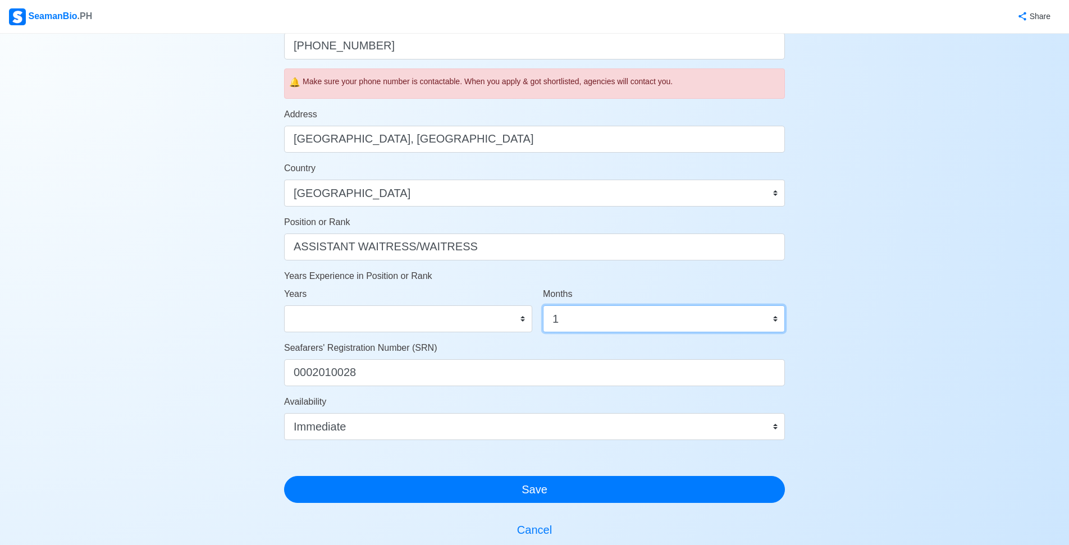
click at [617, 318] on select "0 1 2 3 4 5 6 7 8 9 10 11" at bounding box center [664, 318] width 242 height 27
select select
click at [543, 305] on select "0 1 2 3 4 5 6 7 8 9 10 11" at bounding box center [664, 318] width 242 height 27
click at [850, 307] on div "Account Setup 🗂️ Your Job Status Onboard Actively Looking for Job Not Looking f…" at bounding box center [534, 148] width 1069 height 1014
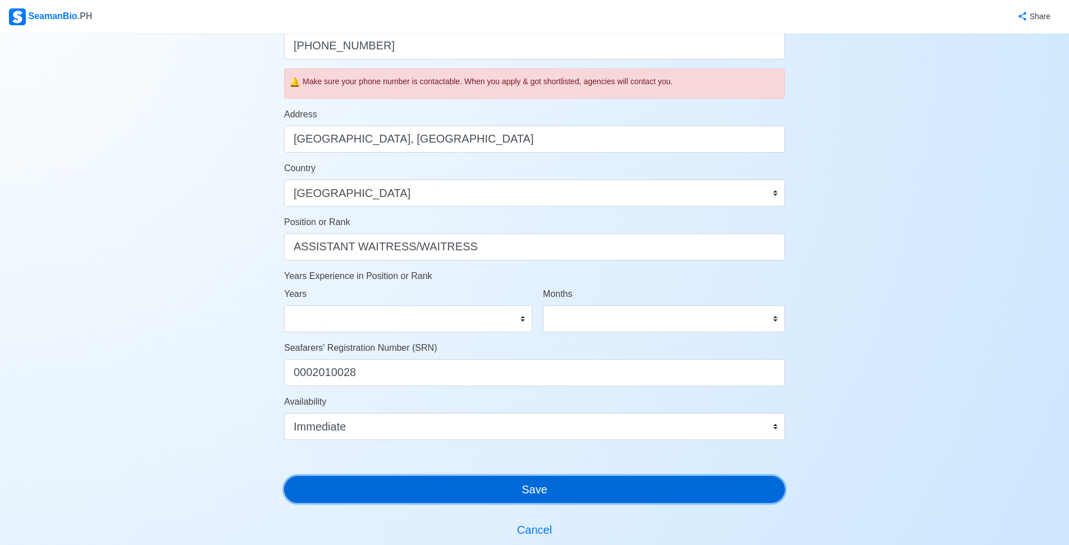
click at [571, 501] on button "Save" at bounding box center [534, 489] width 501 height 27
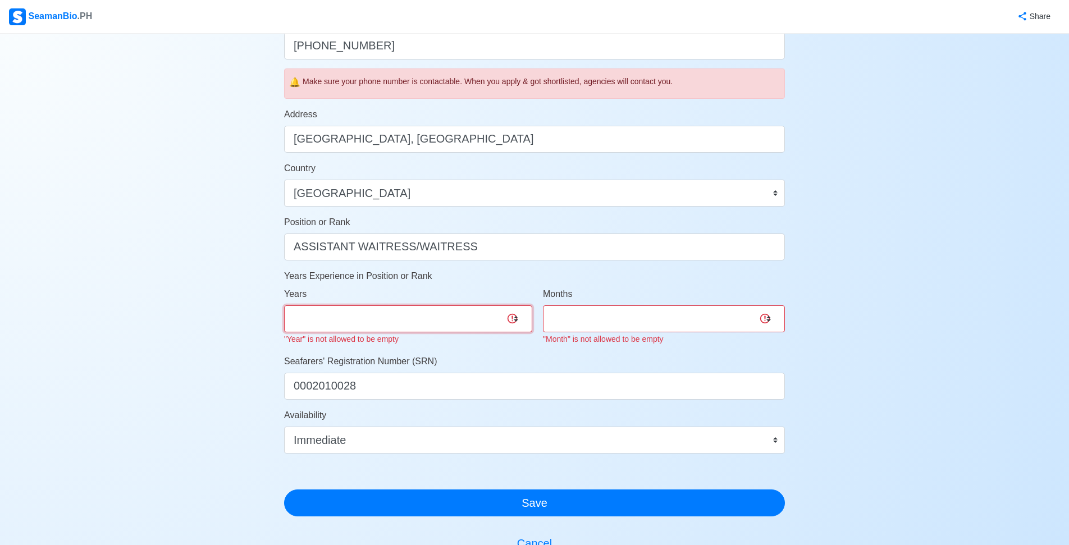
click at [455, 318] on select "0 1 2 3 4 5 6 7 8 9 10 11 12 13 14 15 16 17 18 19 20 21 22 23 24 25 26 27 28 29…" at bounding box center [408, 318] width 248 height 27
select select "0"
click at [284, 305] on select "0 1 2 3 4 5 6 7 8 9 10 11 12 13 14 15 16 17 18 19 20 21 22 23 24 25 26 27 28 29…" at bounding box center [408, 318] width 248 height 27
click at [631, 331] on select "0 1 2 3 4 5 6 7 8 9 10 11" at bounding box center [664, 318] width 242 height 27
select select "0"
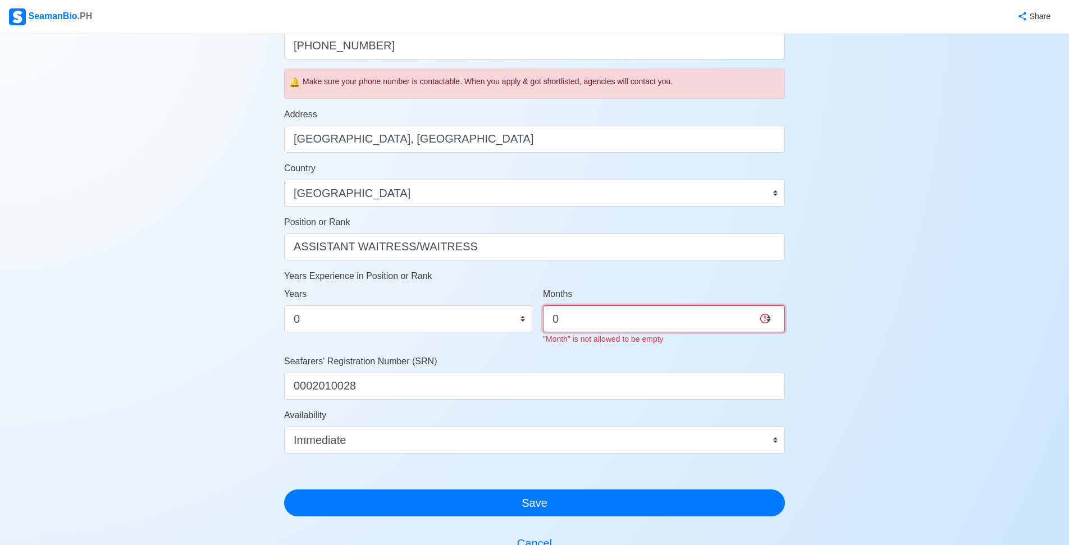
click at [543, 305] on select "0 1 2 3 4 5 6 7 8 9 10 11" at bounding box center [664, 318] width 242 height 27
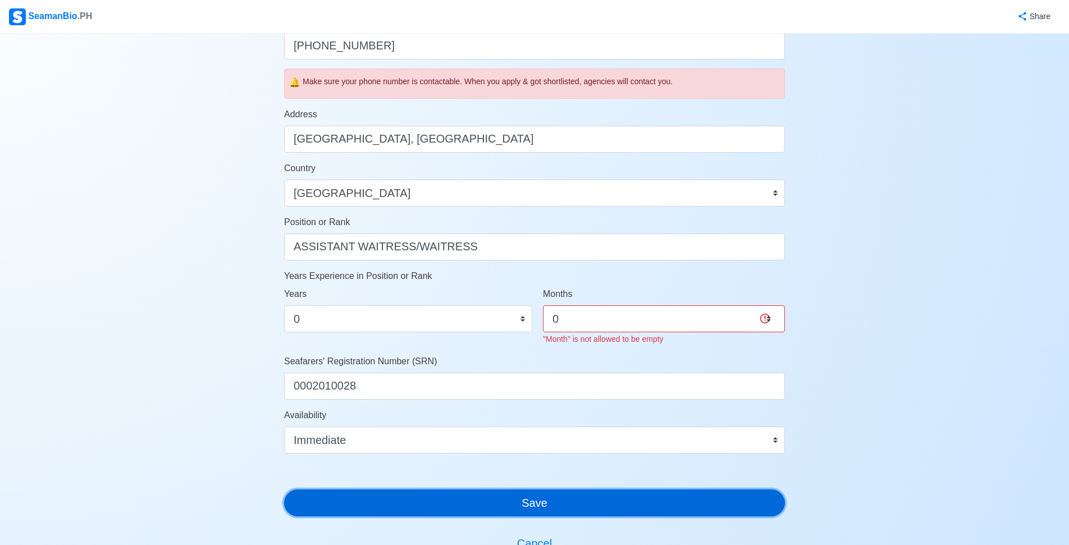
click at [585, 502] on button "Save" at bounding box center [534, 502] width 501 height 27
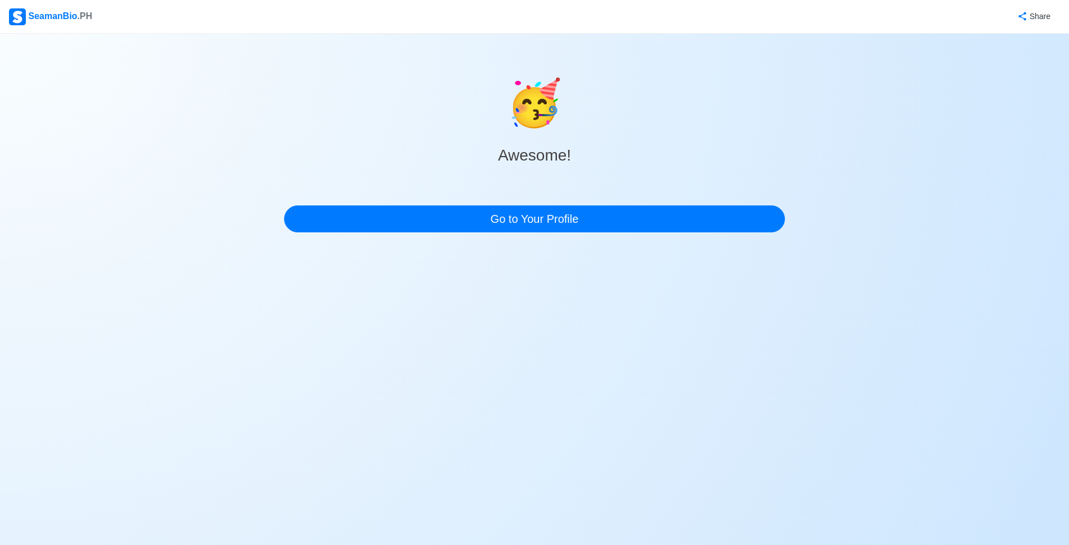
scroll to position [0, 0]
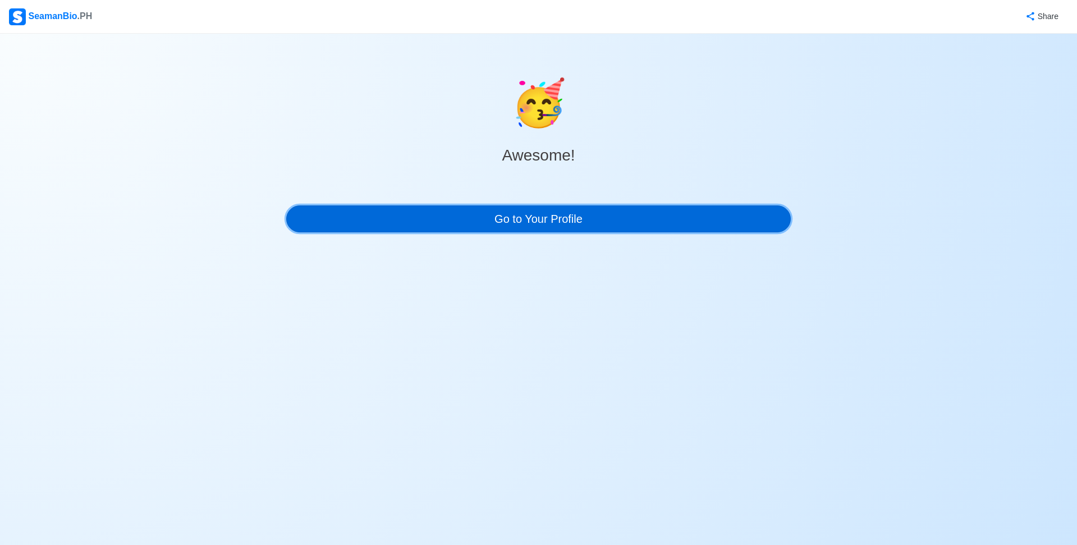
click at [565, 230] on link "Go to Your Profile" at bounding box center [538, 218] width 505 height 27
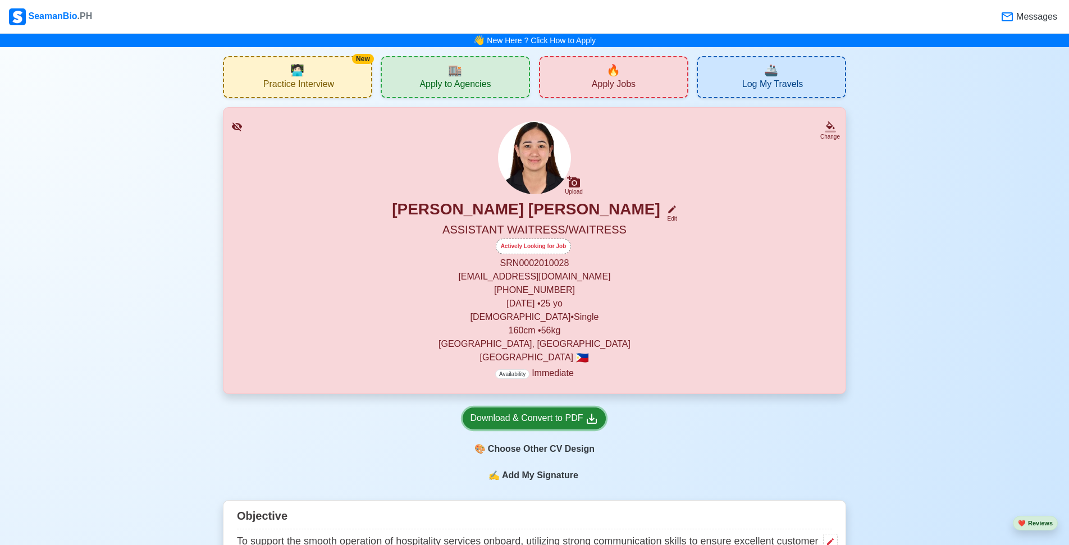
click at [542, 414] on div "Download & Convert to PDF" at bounding box center [534, 418] width 129 height 14
click at [757, 180] on div "Upload [PERSON_NAME] [PERSON_NAME] Edit ASSISTANT WAITRESS/WAITRESS Actively Lo…" at bounding box center [534, 250] width 595 height 259
click at [766, 327] on p "160 cm • 56 kg" at bounding box center [534, 330] width 595 height 13
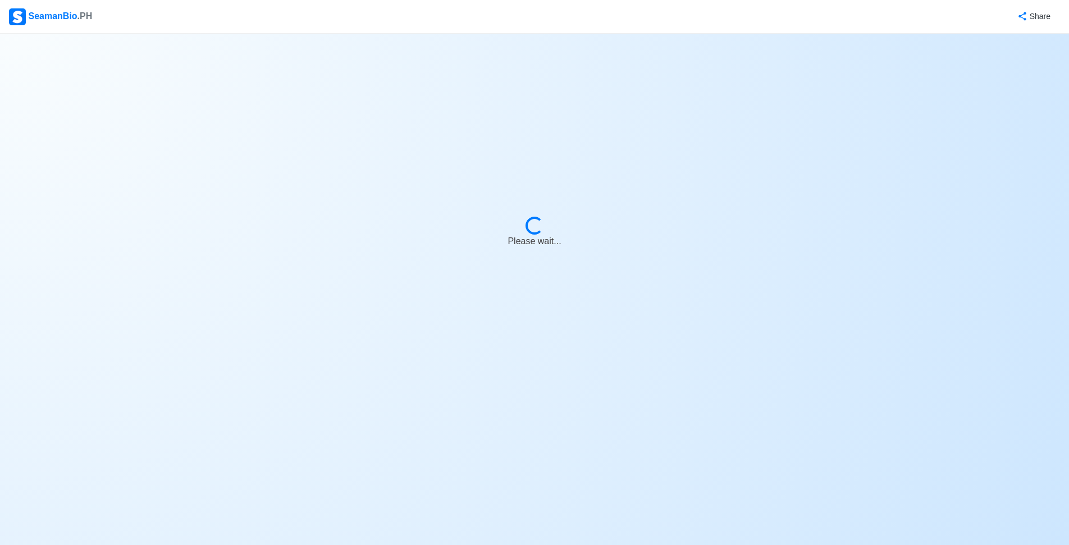
select select "Actively Looking for Job"
select select "Visible for Hiring"
select select "Single"
select select "[DEMOGRAPHIC_DATA]"
select select "PH"
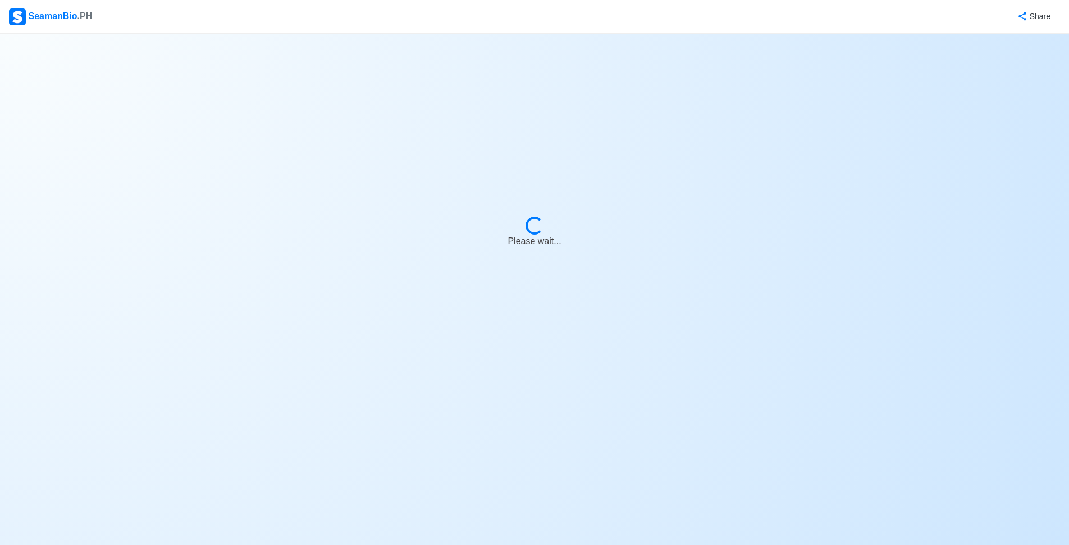
select select "4102416000000"
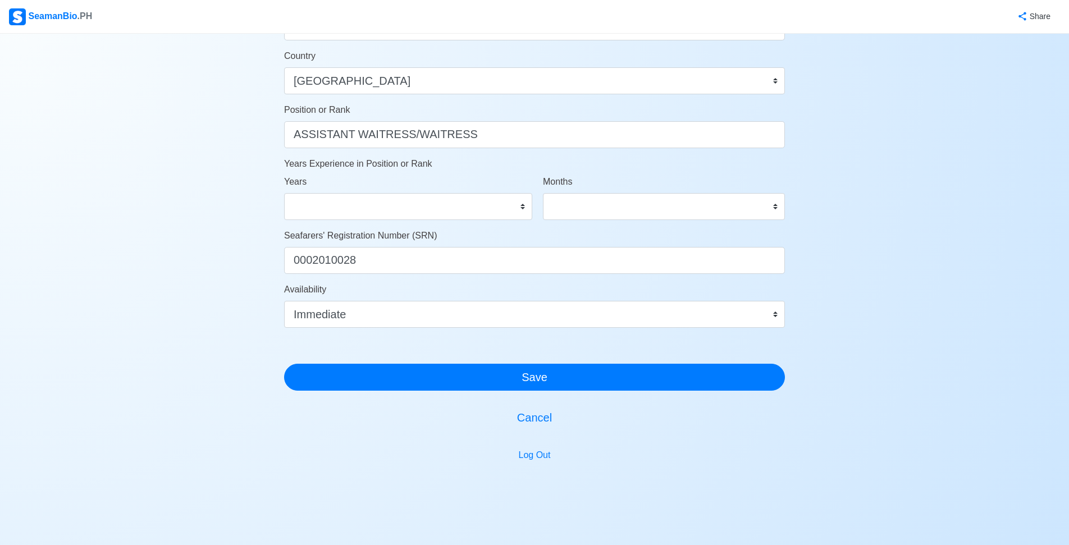
scroll to position [529, 0]
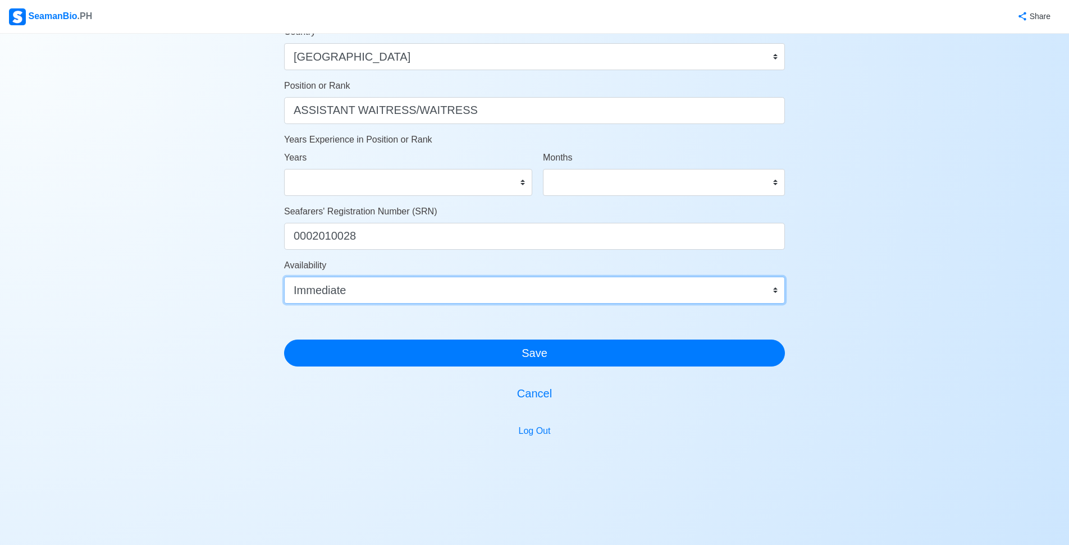
click at [464, 292] on select "Immediate [DATE] [DATE] [DATE] [DATE] [DATE] [DATE] [DATE] [DATE] [DATE]" at bounding box center [534, 290] width 501 height 27
select select
click at [284, 277] on select "Immediate [DATE] [DATE] [DATE] [DATE] [DATE] [DATE] [DATE] [DATE] [DATE]" at bounding box center [534, 290] width 501 height 27
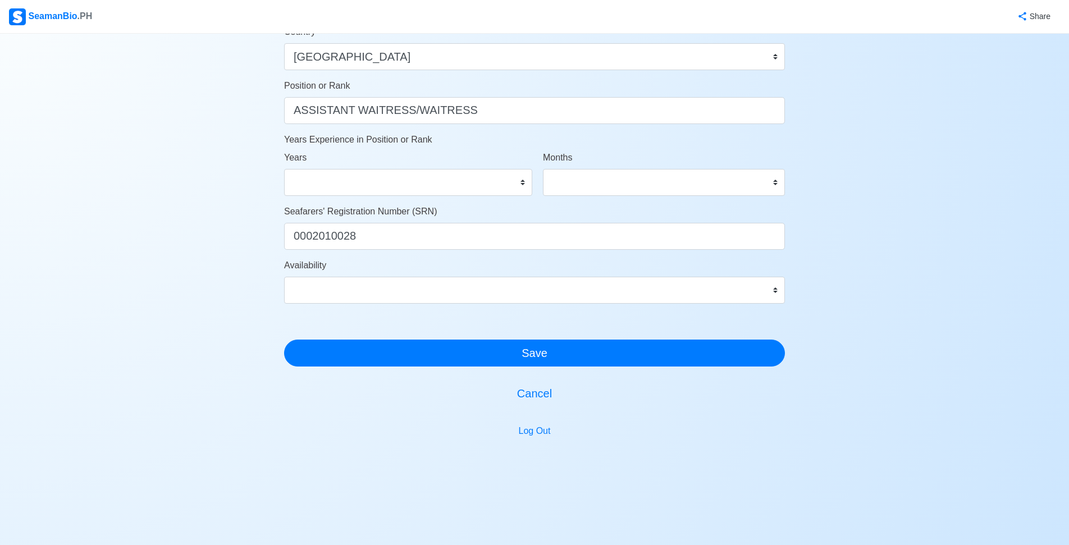
click at [479, 318] on div at bounding box center [534, 326] width 501 height 27
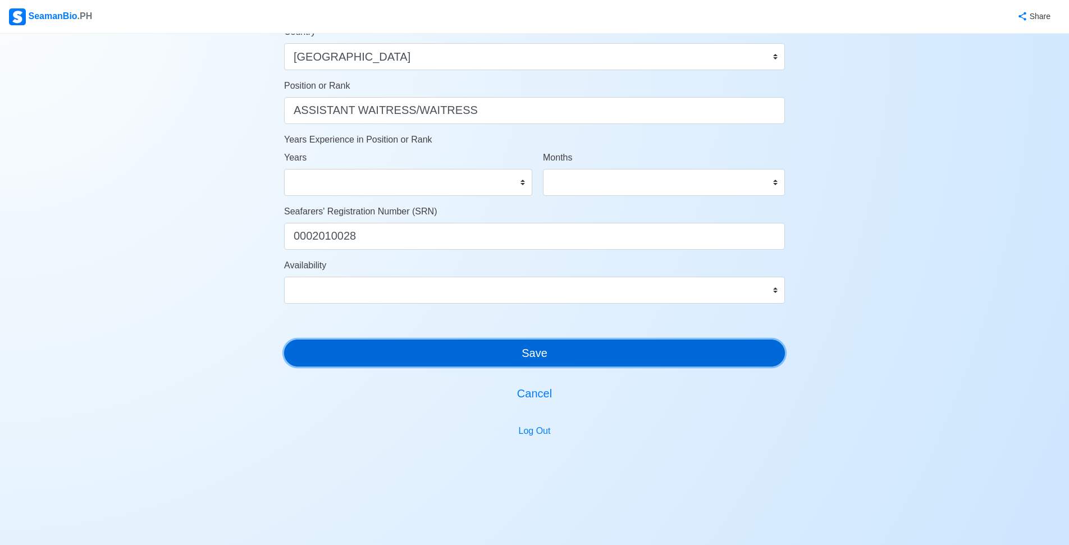
click at [483, 355] on button "Save" at bounding box center [534, 353] width 501 height 27
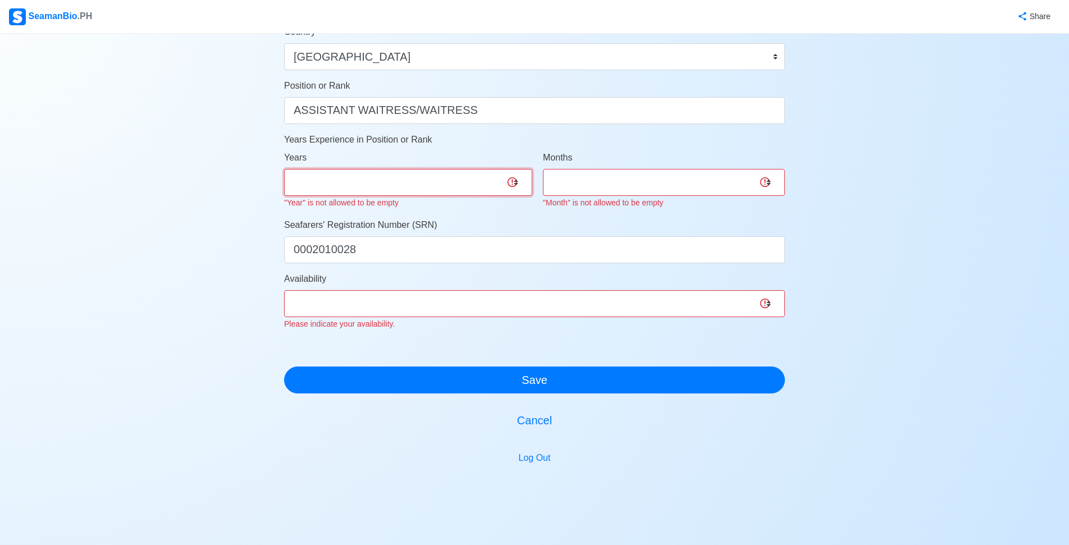
click at [452, 182] on select "0 1 2 3 4 5 6 7 8 9 10 11 12 13 14 15 16 17 18 19 20 21 22 23 24 25 26 27 28 29…" at bounding box center [408, 182] width 248 height 27
select select "0"
click at [284, 169] on select "0 1 2 3 4 5 6 7 8 9 10 11 12 13 14 15 16 17 18 19 20 21 22 23 24 25 26 27 28 29…" at bounding box center [408, 182] width 248 height 27
click at [585, 181] on select "0 1 2 3 4 5 6 7 8 9 10 11" at bounding box center [664, 182] width 242 height 27
select select "0"
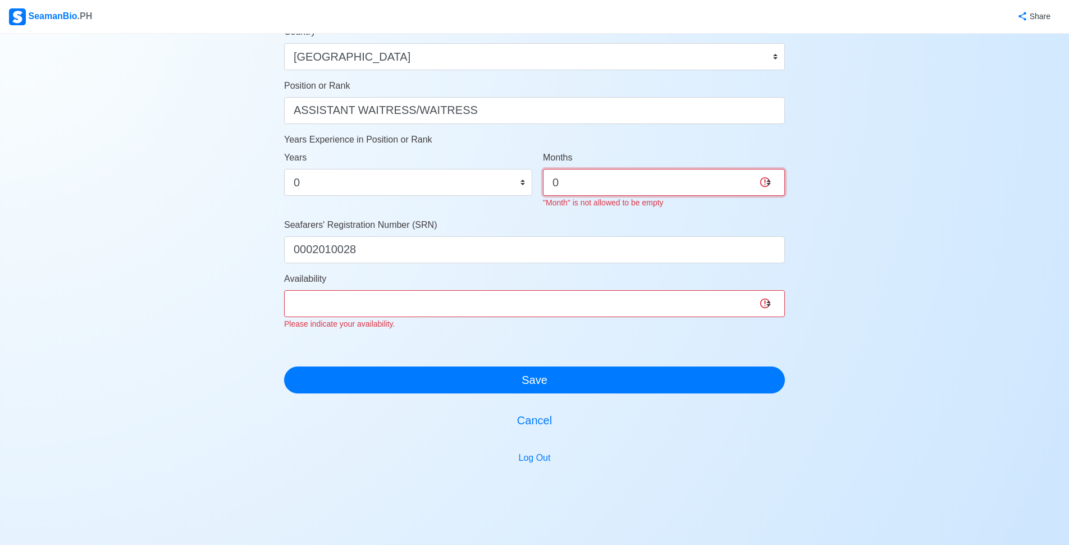
click at [543, 169] on select "0 1 2 3 4 5 6 7 8 9 10 11" at bounding box center [664, 182] width 242 height 27
click at [483, 308] on div "Availability Immediate [DATE] [DATE] [DATE] [DATE] [DATE] [DATE] [DATE] [DATE] …" at bounding box center [534, 301] width 501 height 58
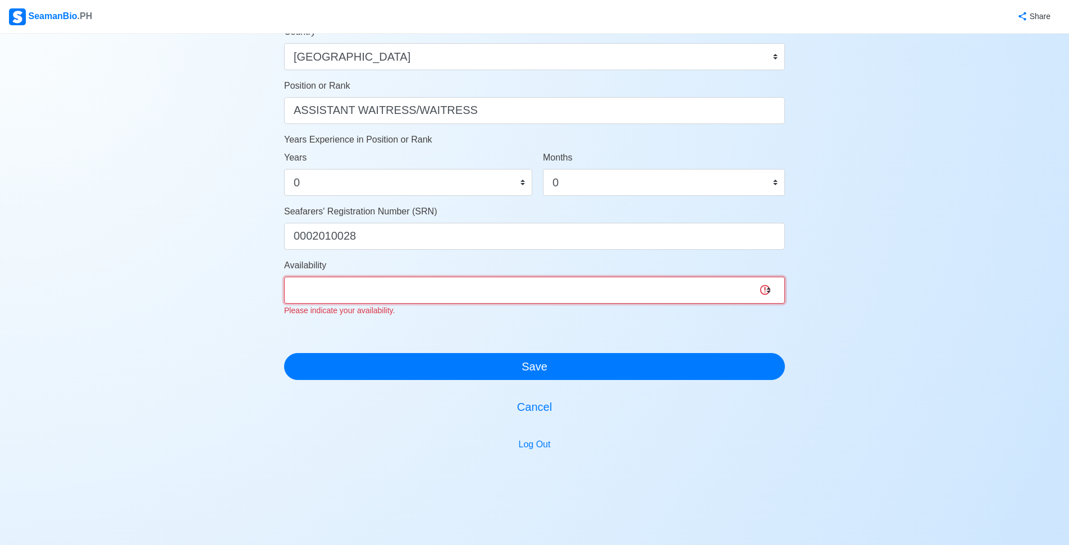
click at [284, 277] on select "Immediate [DATE] [DATE] [DATE] [DATE] [DATE] [DATE] [DATE] [DATE] [DATE]" at bounding box center [534, 290] width 501 height 27
click at [592, 296] on select "Immediate [DATE] [DATE] [DATE] [DATE] [DATE] [DATE] [DATE] [DATE] [DATE]" at bounding box center [534, 290] width 501 height 27
click at [284, 277] on select "Immediate [DATE] [DATE] [DATE] [DATE] [DATE] [DATE] [DATE] [DATE] [DATE]" at bounding box center [534, 290] width 501 height 27
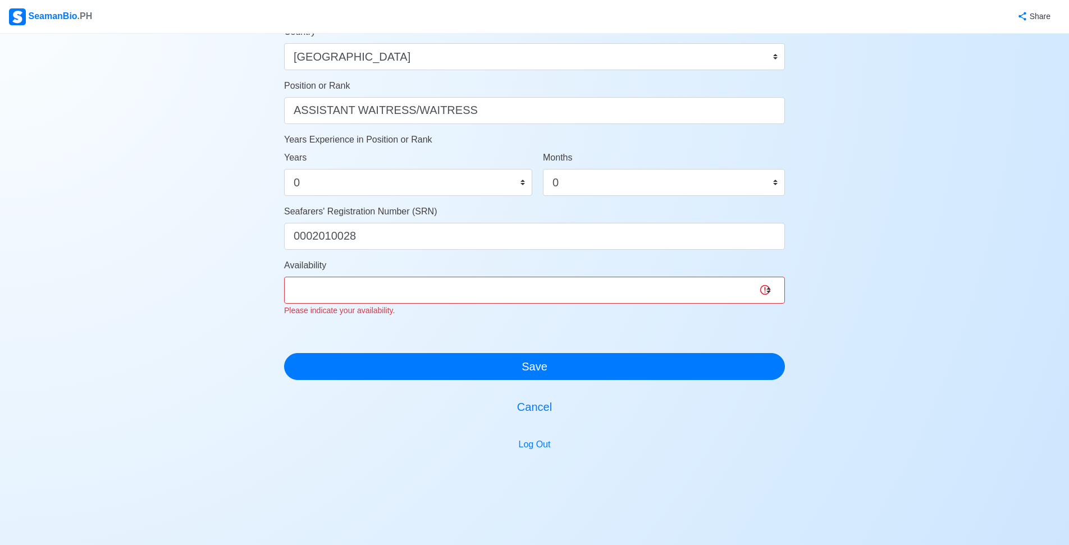
click at [413, 292] on select "Immediate [DATE] [DATE] [DATE] [DATE] [DATE] [DATE] [DATE] [DATE] [DATE]" at bounding box center [534, 290] width 501 height 27
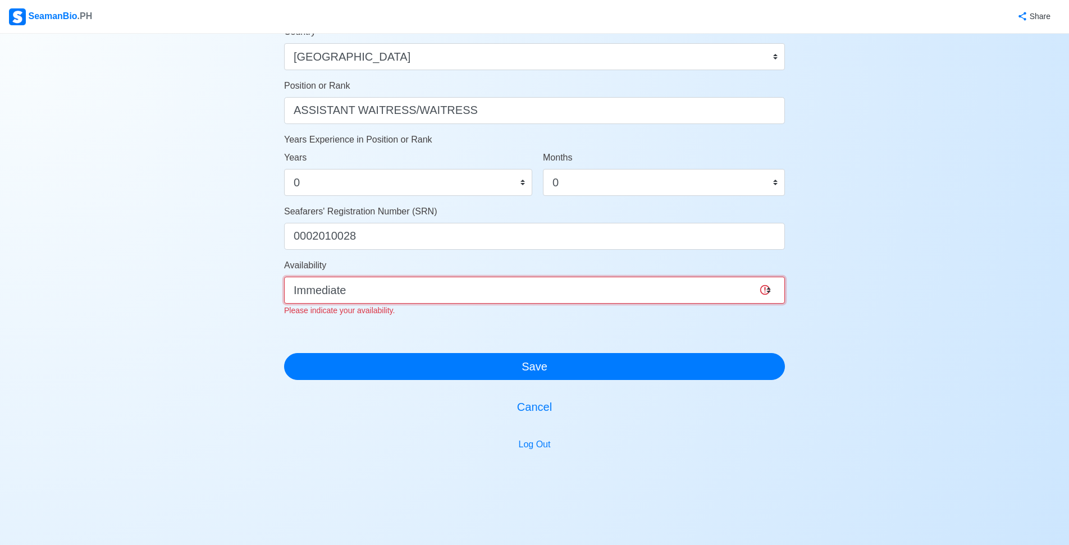
click at [284, 277] on select "Immediate [DATE] [DATE] [DATE] [DATE] [DATE] [DATE] [DATE] [DATE] [DATE]" at bounding box center [534, 290] width 501 height 27
click at [369, 300] on select "Immediate [DATE] [DATE] [DATE] [DATE] [DATE] [DATE] [DATE] [DATE] [DATE]" at bounding box center [534, 290] width 501 height 27
select select "1756656000000"
click at [284, 277] on select "Immediate [DATE] [DATE] [DATE] [DATE] [DATE] [DATE] [DATE] [DATE] [DATE]" at bounding box center [534, 290] width 501 height 27
click at [495, 282] on select "Immediate [DATE] [DATE] [DATE] [DATE] [DATE] [DATE] [DATE] [DATE] [DATE]" at bounding box center [534, 290] width 501 height 27
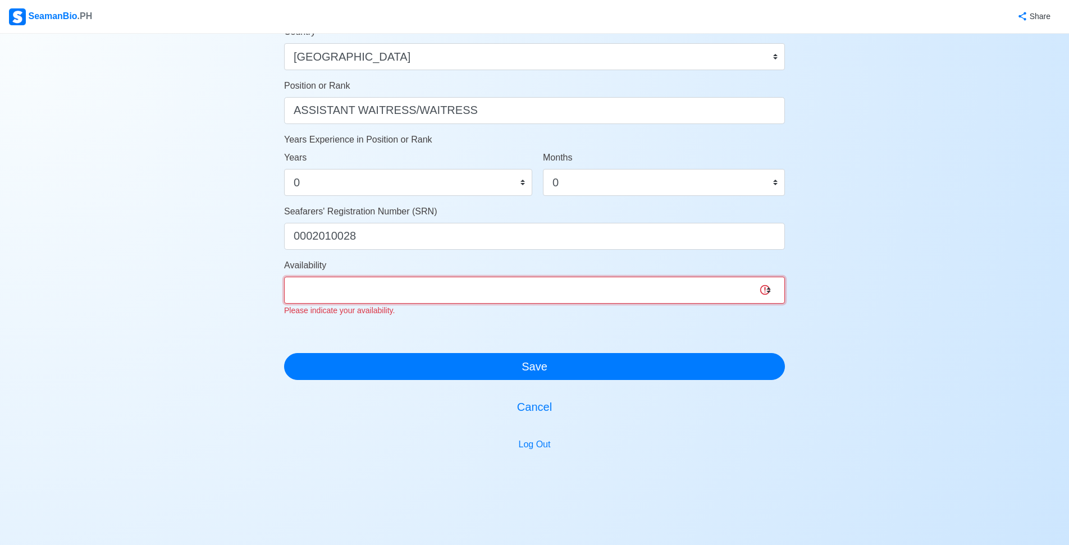
click at [284, 277] on select "Immediate [DATE] [DATE] [DATE] [DATE] [DATE] [DATE] [DATE] [DATE] [DATE]" at bounding box center [534, 290] width 501 height 27
click at [390, 294] on select "Immediate [DATE] [DATE] [DATE] [DATE] [DATE] [DATE] [DATE] [DATE] [DATE]" at bounding box center [534, 290] width 501 height 27
click at [284, 277] on select "Immediate [DATE] [DATE] [DATE] [DATE] [DATE] [DATE] [DATE] [DATE] [DATE]" at bounding box center [534, 290] width 501 height 27
click at [366, 299] on select "Immediate [DATE] [DATE] [DATE] [DATE] [DATE] [DATE] [DATE] [DATE] [DATE]" at bounding box center [534, 290] width 501 height 27
select select "1756656000000"
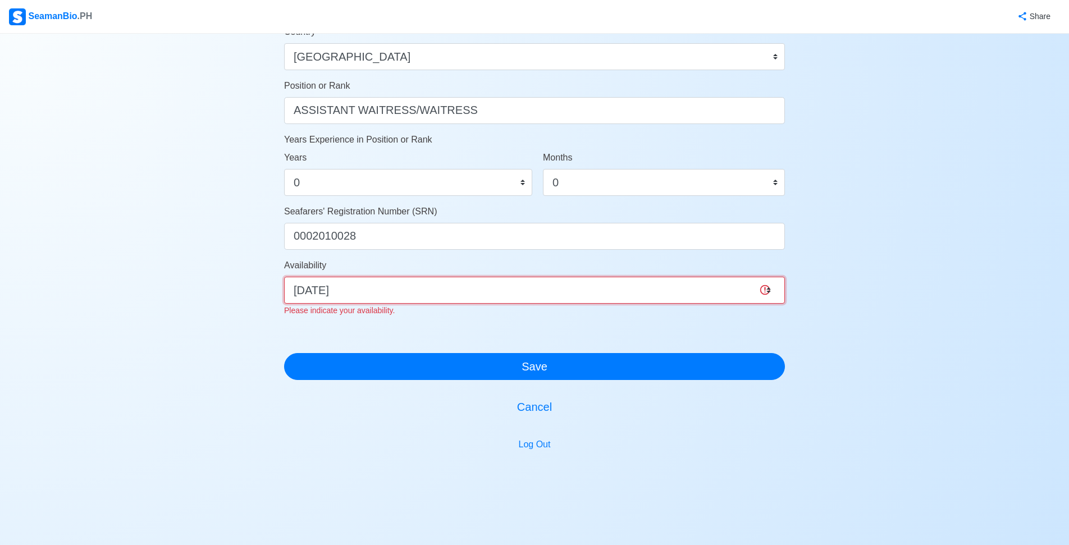
click at [284, 277] on select "Immediate [DATE] [DATE] [DATE] [DATE] [DATE] [DATE] [DATE] [DATE] [DATE]" at bounding box center [534, 290] width 501 height 27
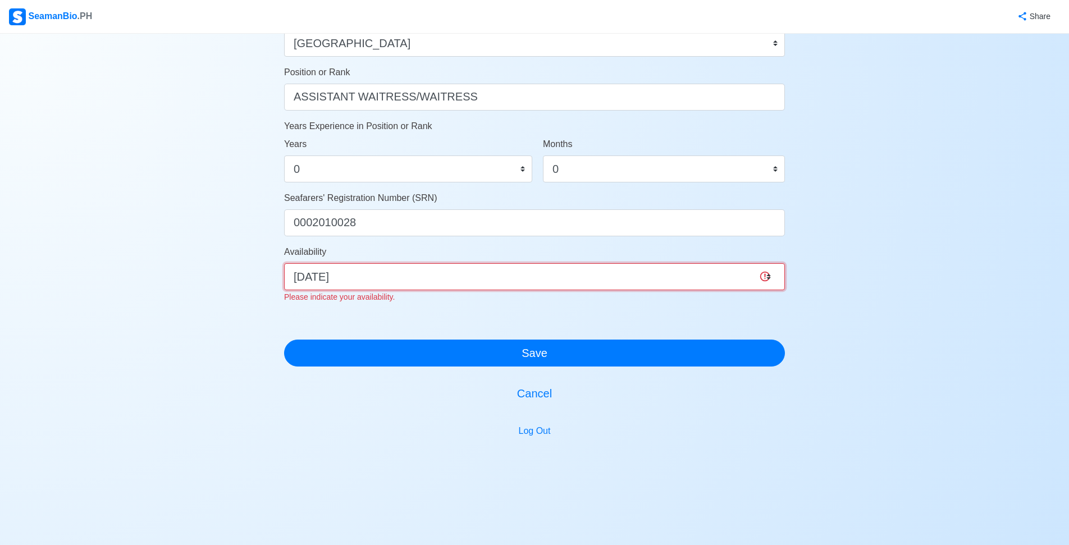
drag, startPoint x: 495, startPoint y: 276, endPoint x: 413, endPoint y: 338, distance: 103.4
click at [495, 276] on select "Immediate [DATE] [DATE] [DATE] [DATE] [DATE] [DATE] [DATE] [DATE] [DATE]" at bounding box center [534, 276] width 501 height 27
click at [471, 283] on select "Immediate [DATE] [DATE] [DATE] [DATE] [DATE] [DATE] [DATE] [DATE] [DATE]" at bounding box center [534, 276] width 501 height 27
click at [471, 276] on select "Immediate [DATE] [DATE] [DATE] [DATE] [DATE] [DATE] [DATE] [DATE] [DATE]" at bounding box center [534, 276] width 501 height 27
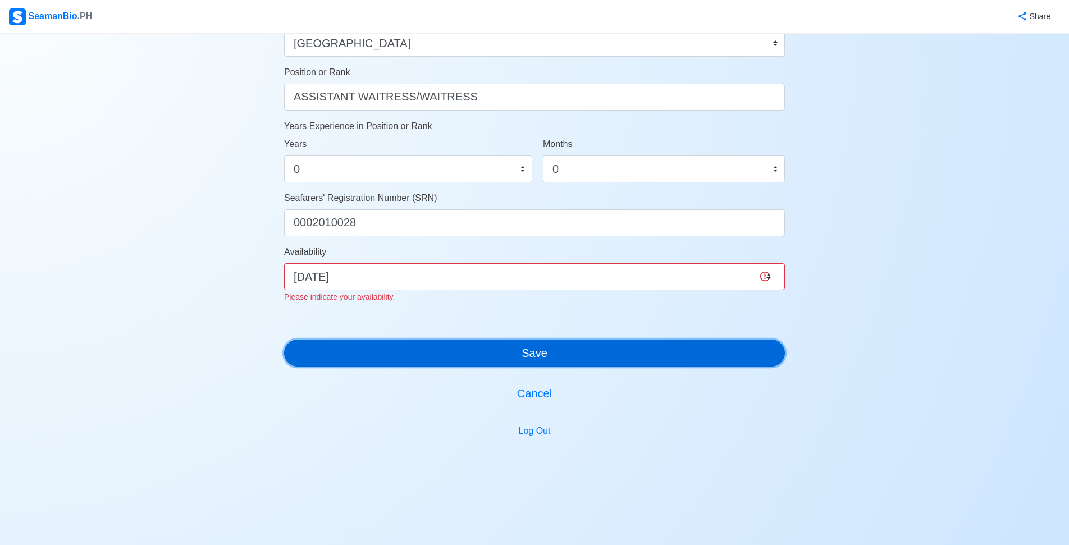
scroll to position [529, 0]
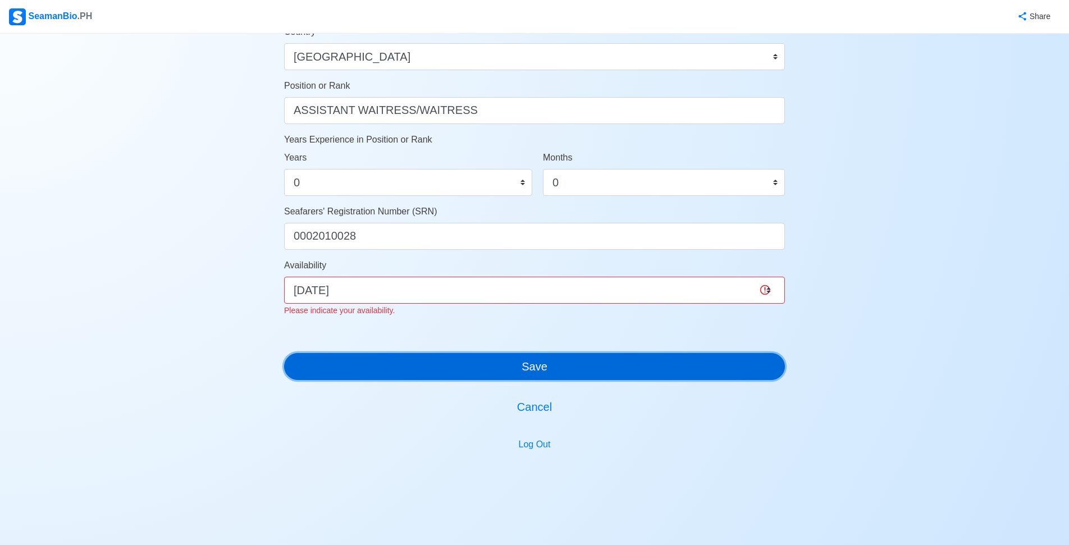
click at [482, 362] on button "Save" at bounding box center [534, 366] width 501 height 27
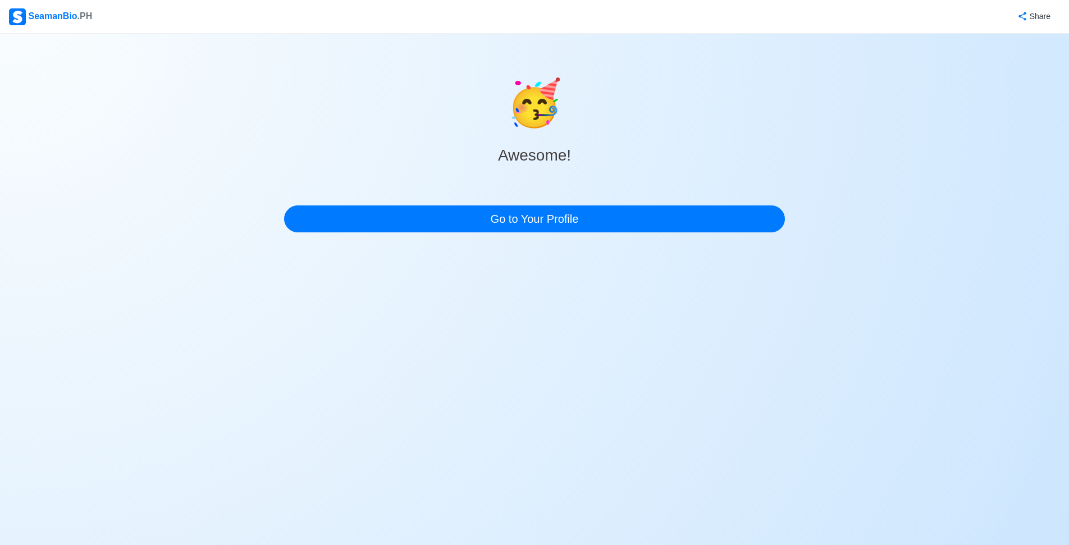
scroll to position [0, 0]
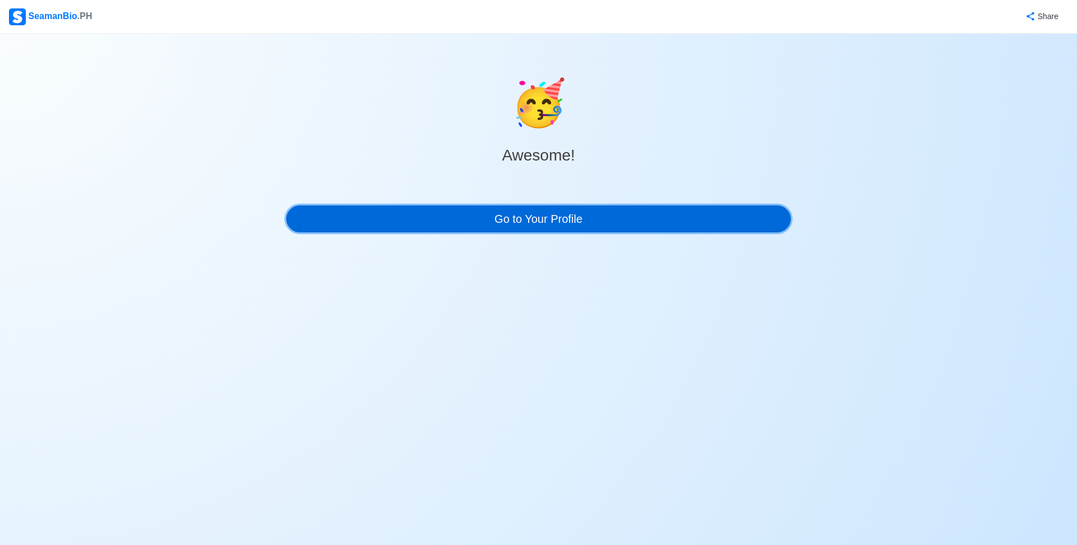
click at [574, 227] on link "Go to Your Profile" at bounding box center [538, 218] width 505 height 27
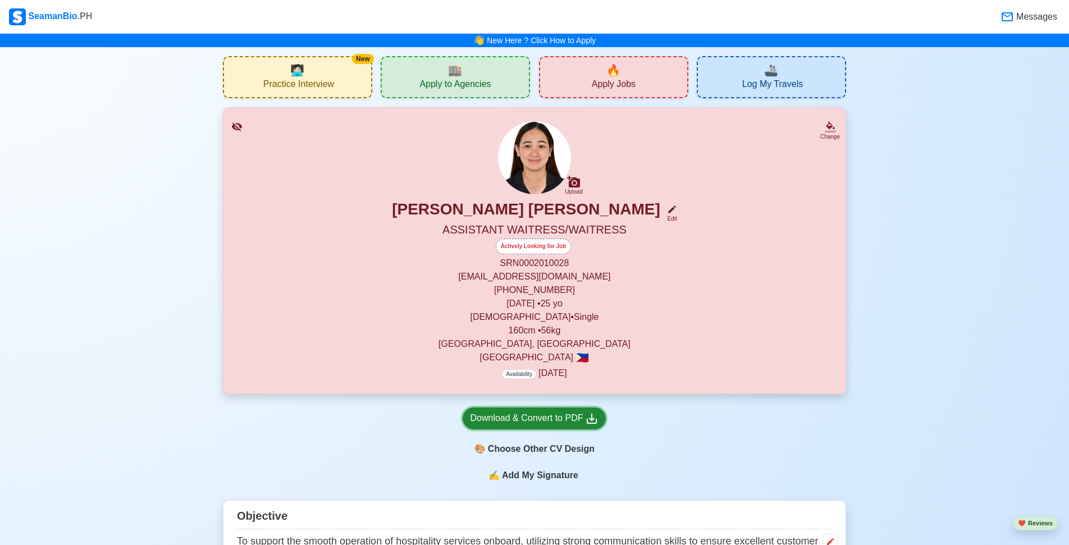
click at [543, 415] on div "Download & Convert to PDF" at bounding box center [534, 418] width 129 height 14
click at [519, 375] on span "Availability" at bounding box center [519, 374] width 34 height 10
select select "Actively Looking for Job"
select select "Visible for Hiring"
select select "Single"
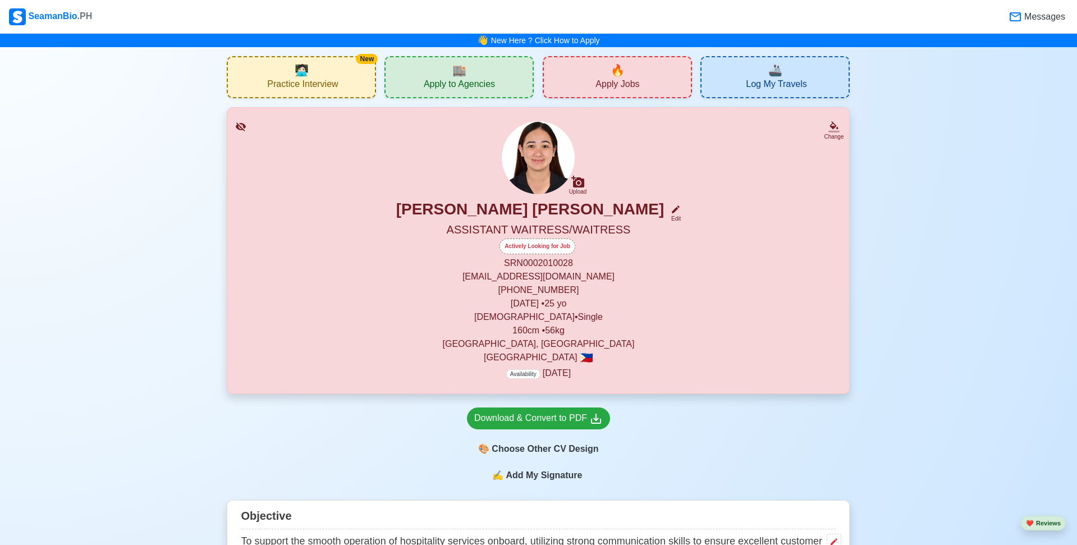
select select "[DEMOGRAPHIC_DATA]"
select select "PH"
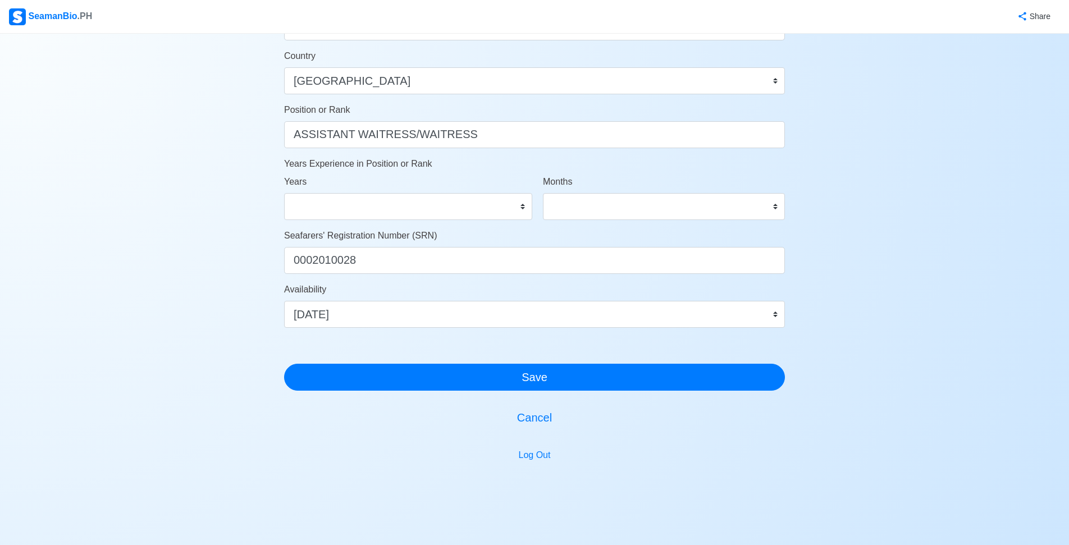
scroll to position [529, 0]
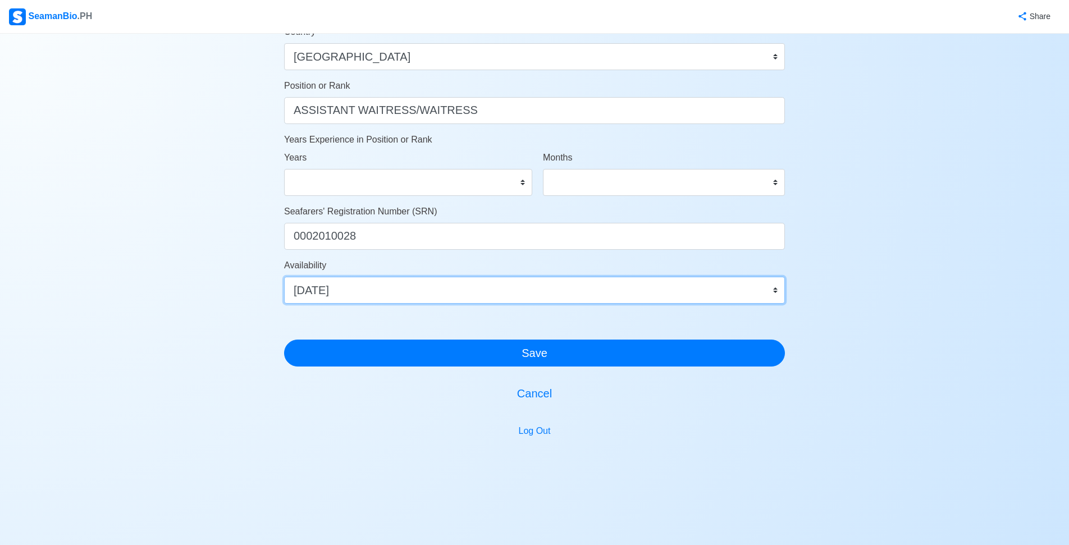
click at [506, 277] on select "Immediate [DATE] [DATE] [DATE] [DATE] [DATE] [DATE] [DATE] [DATE] [DATE]" at bounding box center [534, 290] width 501 height 27
select select "4102416000000"
click at [284, 277] on select "Immediate [DATE] [DATE] [DATE] [DATE] [DATE] [DATE] [DATE] [DATE] [DATE]" at bounding box center [534, 290] width 501 height 27
click at [411, 287] on select "Immediate [DATE] [DATE] [DATE] [DATE] [DATE] [DATE] [DATE] [DATE] [DATE]" at bounding box center [534, 290] width 501 height 27
select select
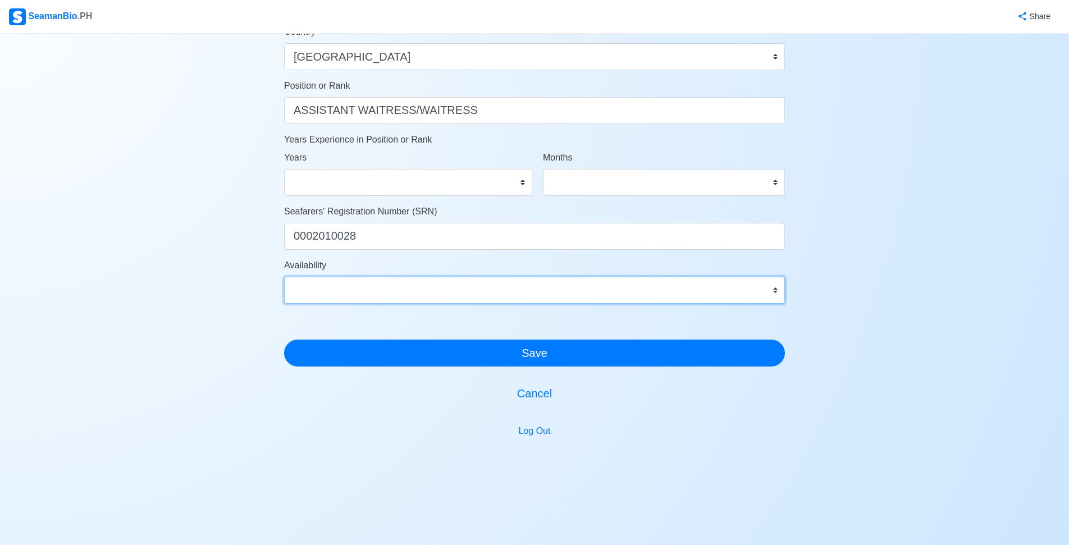
click at [284, 277] on select "Immediate [DATE] [DATE] [DATE] [DATE] [DATE] [DATE] [DATE] [DATE] [DATE]" at bounding box center [534, 290] width 501 height 27
click at [772, 292] on select "Immediate [DATE] [DATE] [DATE] [DATE] [DATE] [DATE] [DATE] [DATE] [DATE]" at bounding box center [534, 290] width 501 height 27
click at [777, 292] on select "Immediate [DATE] [DATE] [DATE] [DATE] [DATE] [DATE] [DATE] [DATE] [DATE]" at bounding box center [534, 290] width 501 height 27
click at [284, 277] on select "Immediate [DATE] [DATE] [DATE] [DATE] [DATE] [DATE] [DATE] [DATE] [DATE]" at bounding box center [534, 290] width 501 height 27
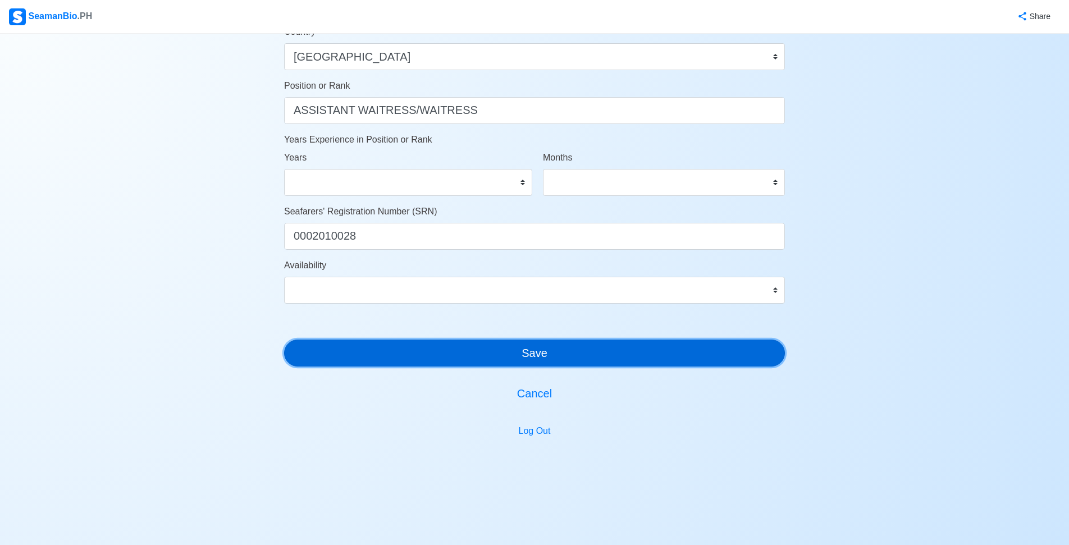
click at [546, 354] on button "Save" at bounding box center [534, 353] width 501 height 27
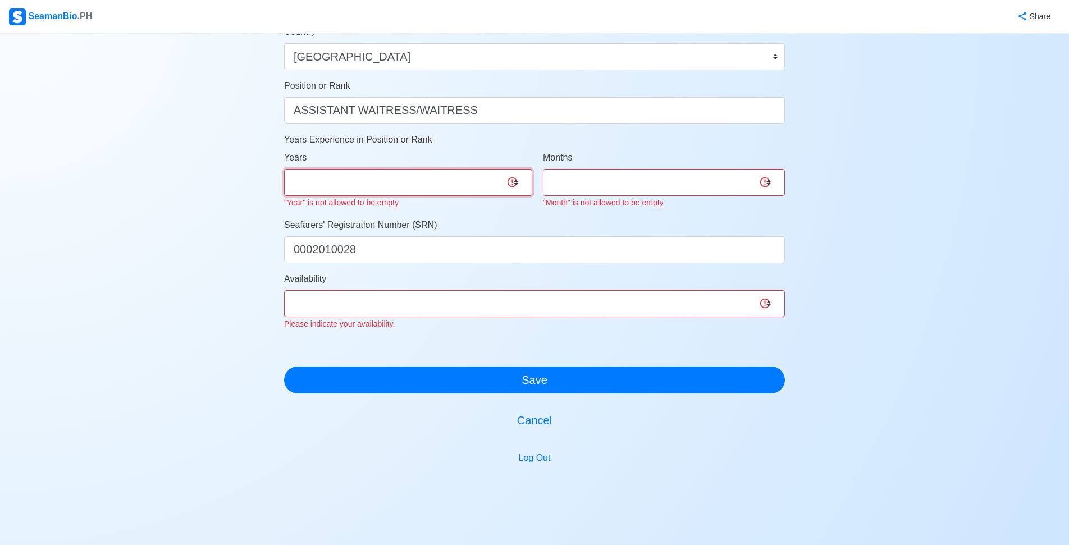
click at [433, 181] on select "0 1 2 3 4 5 6 7 8 9 10 11 12 13 14 15 16 17 18 19 20 21 22 23 24 25 26 27 28 29…" at bounding box center [408, 182] width 248 height 27
select select "0"
click at [284, 169] on select "0 1 2 3 4 5 6 7 8 9 10 11 12 13 14 15 16 17 18 19 20 21 22 23 24 25 26 27 28 29…" at bounding box center [408, 182] width 248 height 27
click at [560, 190] on select "0 1 2 3 4 5 6 7 8 9 10 11" at bounding box center [664, 182] width 242 height 27
select select "0"
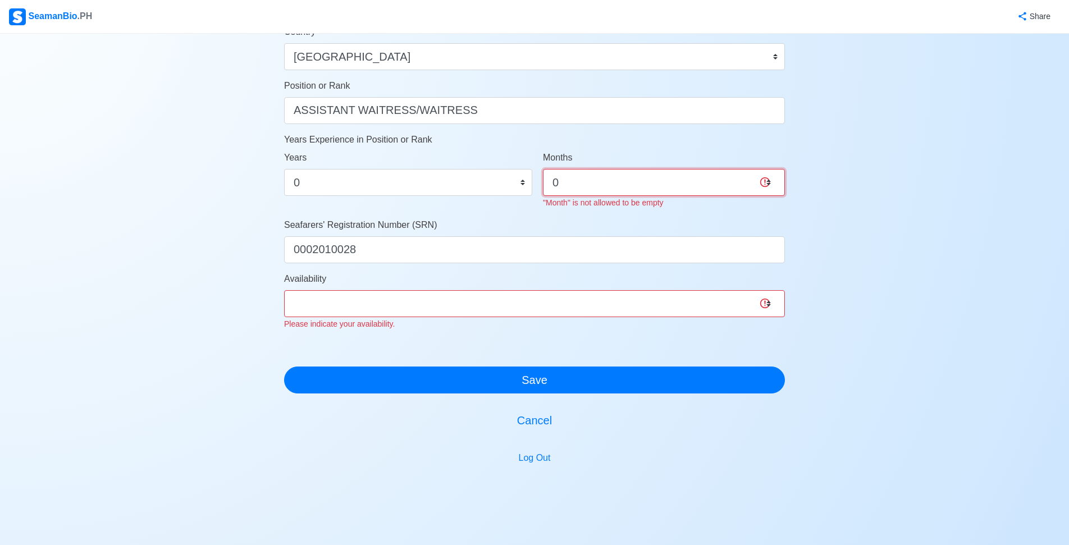
click at [543, 169] on select "0 1 2 3 4 5 6 7 8 9 10 11" at bounding box center [664, 182] width 242 height 27
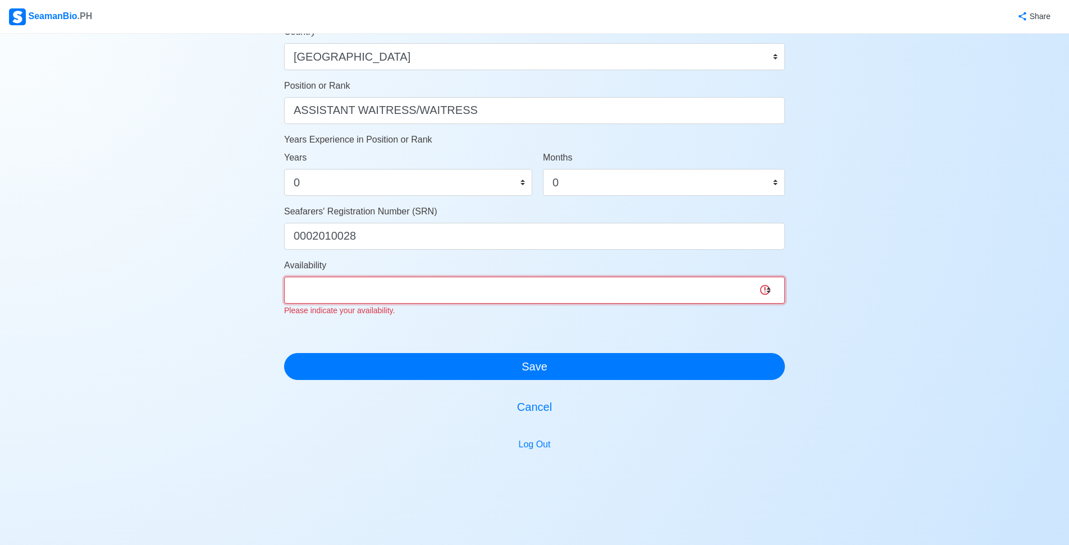
click at [482, 298] on select "Immediate [DATE] [DATE] [DATE] [DATE] [DATE] [DATE] [DATE] [DATE] [DATE]" at bounding box center [534, 290] width 501 height 27
click at [479, 293] on select "Immediate [DATE] [DATE] [DATE] [DATE] [DATE] [DATE] [DATE] [DATE] [DATE]" at bounding box center [534, 290] width 501 height 27
click at [479, 290] on select "Immediate [DATE] [DATE] [DATE] [DATE] [DATE] [DATE] [DATE] [DATE] [DATE]" at bounding box center [534, 290] width 501 height 27
click at [762, 291] on select "Immediate [DATE] [DATE] [DATE] [DATE] [DATE] [DATE] [DATE] [DATE] [DATE]" at bounding box center [534, 290] width 501 height 27
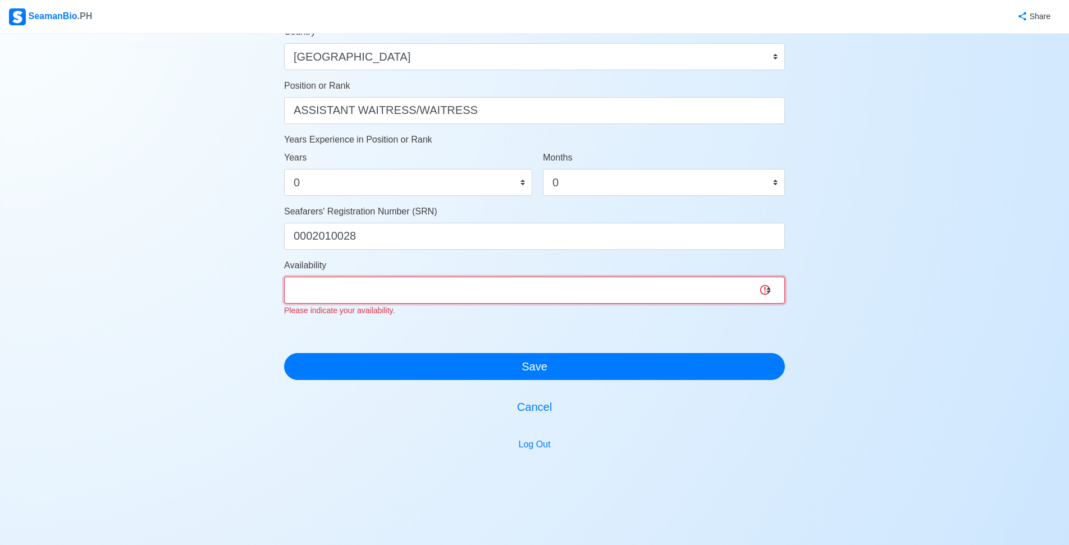
click at [284, 277] on select "Immediate [DATE] [DATE] [DATE] [DATE] [DATE] [DATE] [DATE] [DATE] [DATE]" at bounding box center [534, 290] width 501 height 27
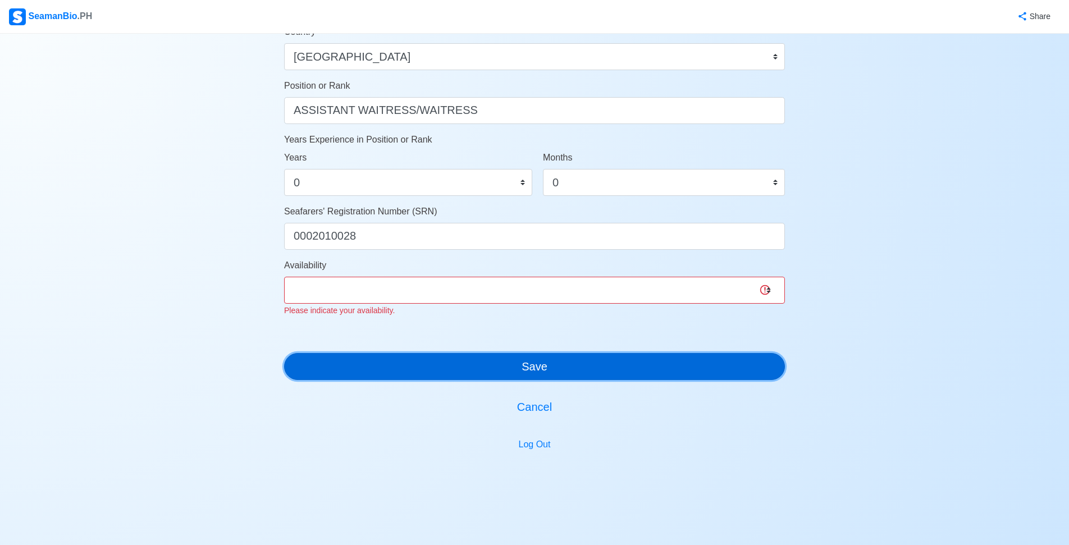
click at [507, 363] on button "Save" at bounding box center [534, 366] width 501 height 27
click at [507, 362] on button "Save" at bounding box center [534, 366] width 501 height 27
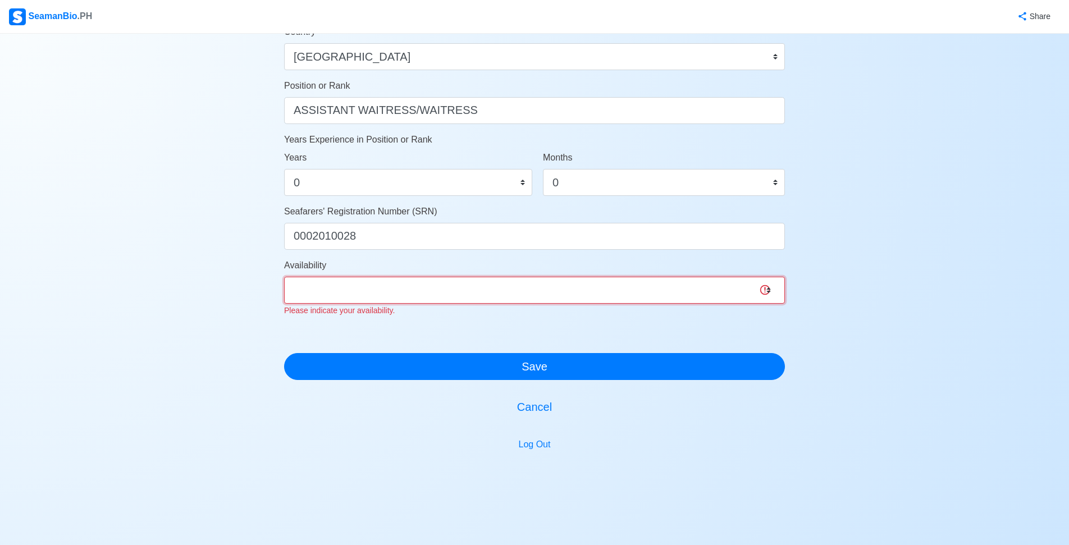
click at [766, 291] on select "Immediate [DATE] [DATE] [DATE] [DATE] [DATE] [DATE] [DATE] [DATE] [DATE]" at bounding box center [534, 290] width 501 height 27
select select "4102416000000"
click at [284, 277] on select "Immediate [DATE] [DATE] [DATE] [DATE] [DATE] [DATE] [DATE] [DATE] [DATE]" at bounding box center [534, 290] width 501 height 27
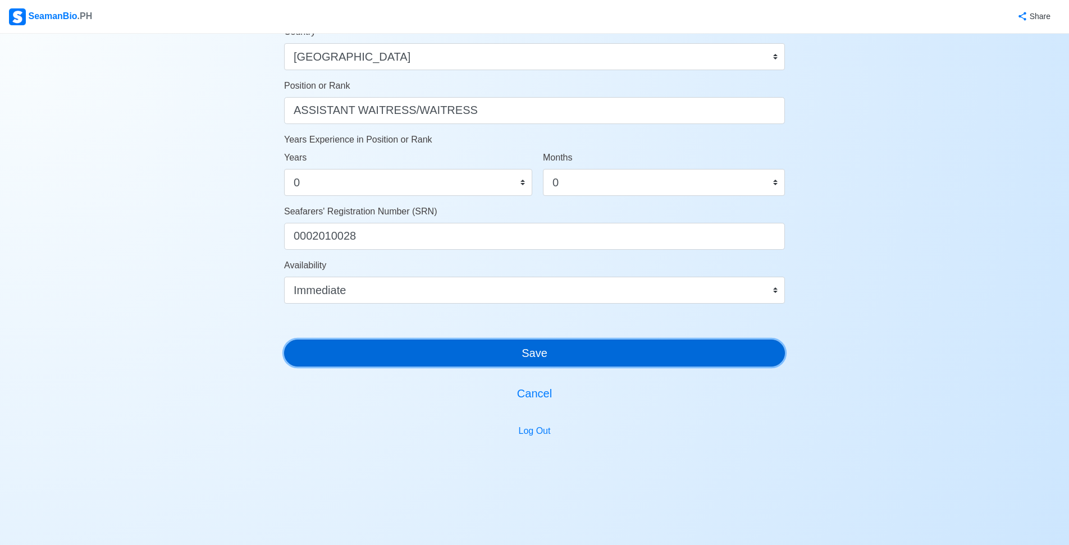
click at [489, 370] on div "Account Setup 🗂️ Your Job Status Onboard Actively Looking for Job Not Looking f…" at bounding box center [534, 11] width 501 height 996
click at [488, 360] on button "Save" at bounding box center [534, 353] width 501 height 27
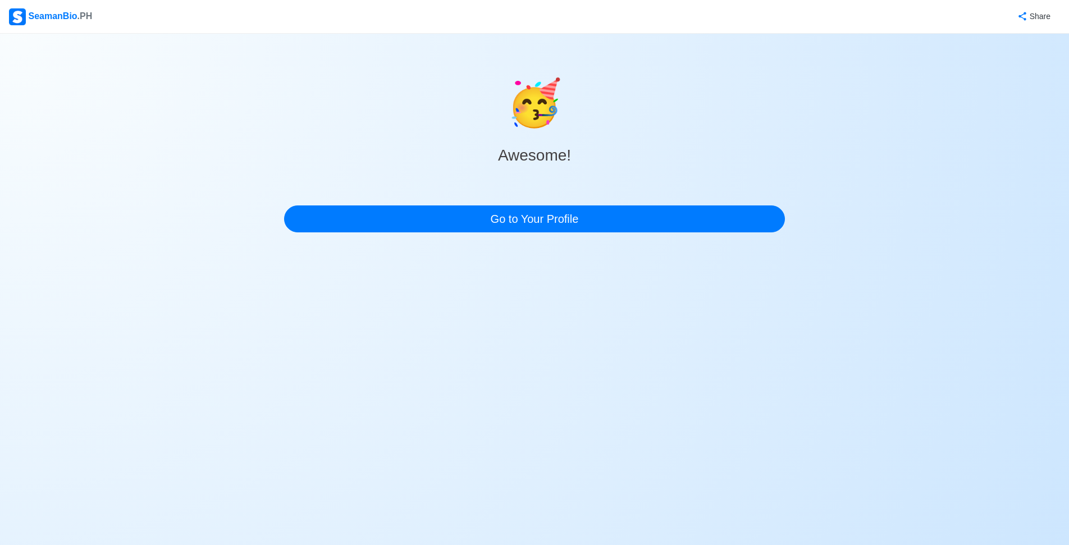
scroll to position [0, 0]
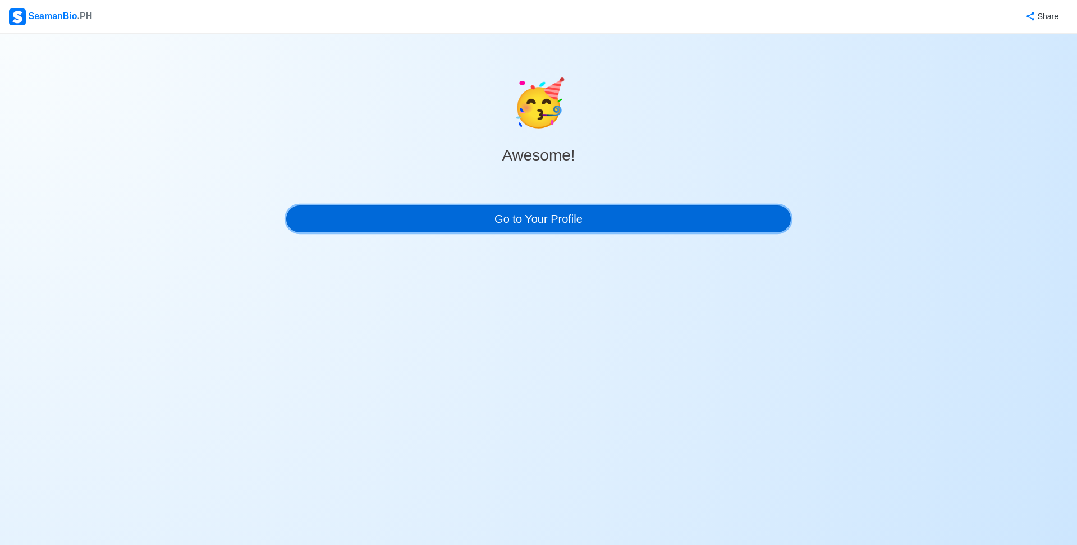
click at [515, 211] on link "Go to Your Profile" at bounding box center [538, 218] width 505 height 27
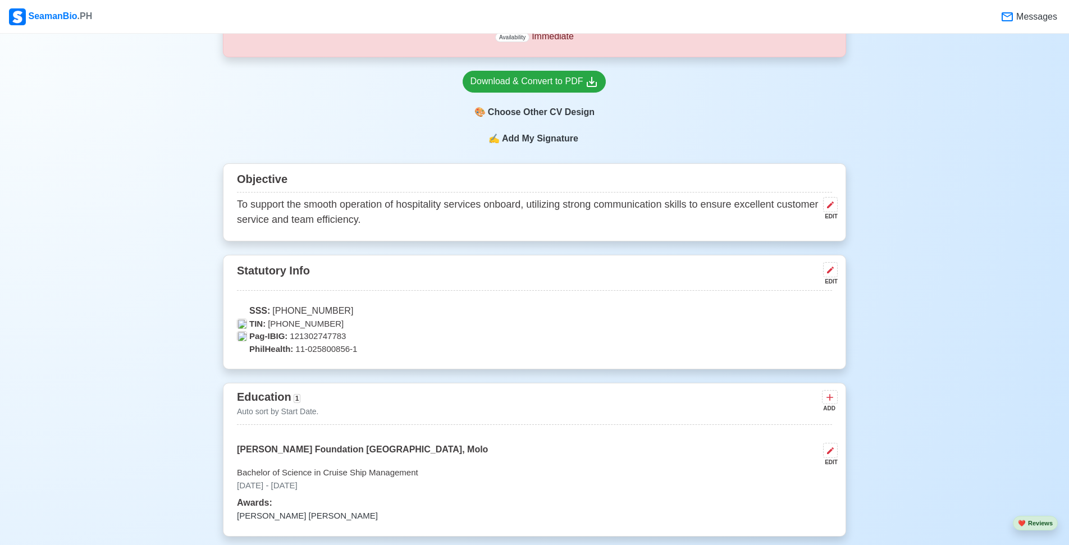
scroll to position [281, 0]
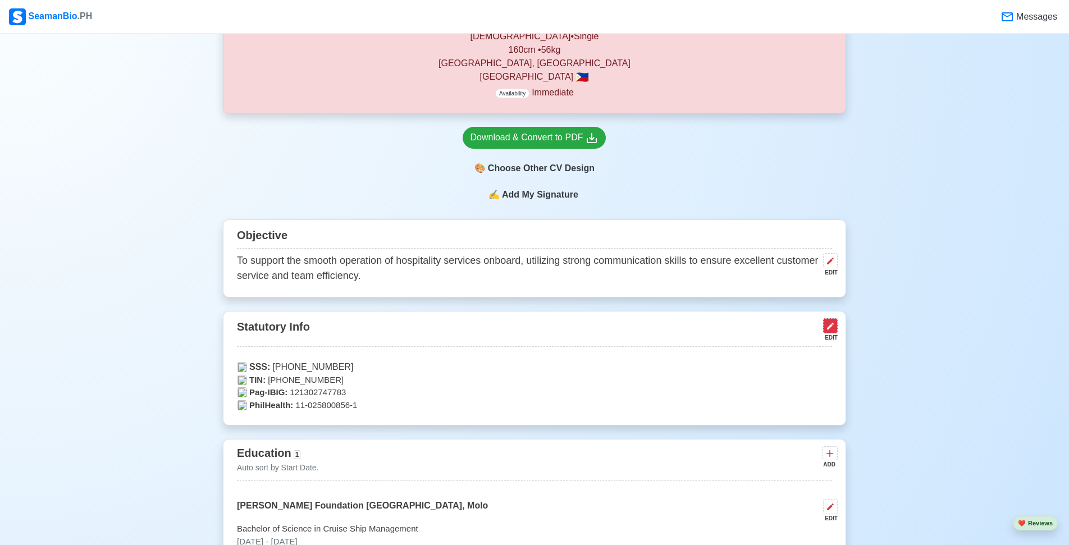
click at [830, 331] on icon at bounding box center [830, 326] width 9 height 9
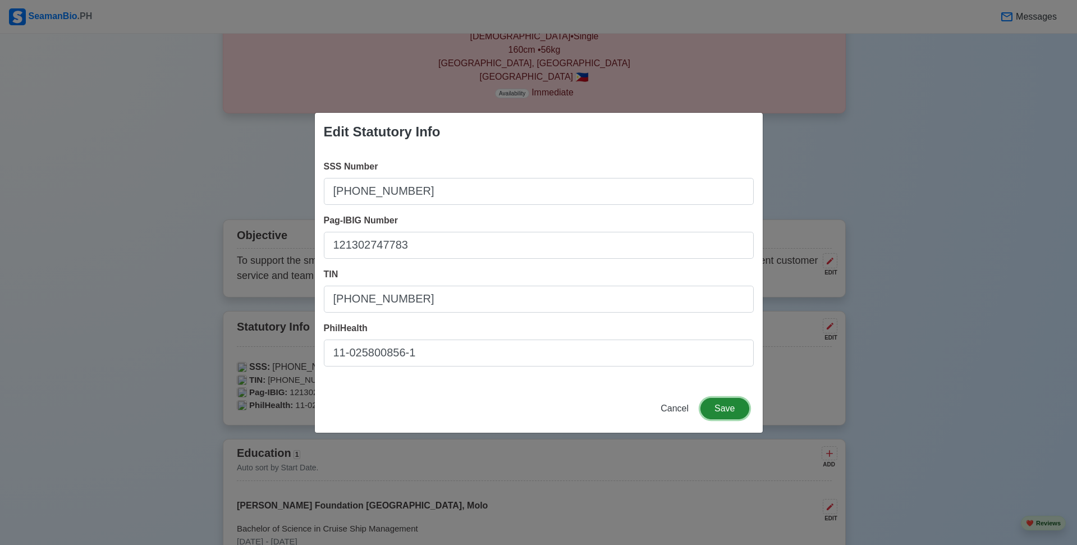
click at [721, 406] on button "Save" at bounding box center [725, 408] width 48 height 21
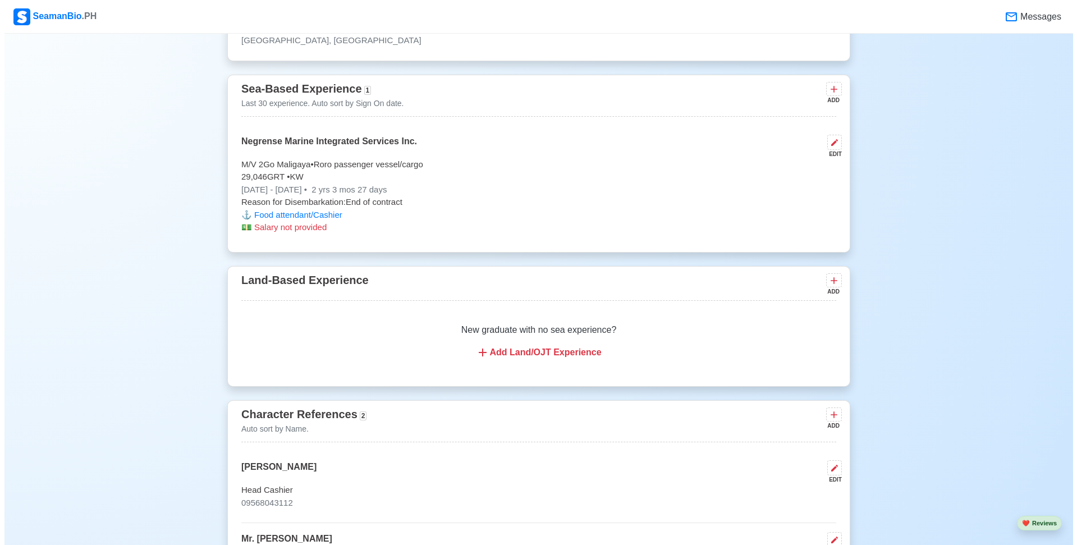
scroll to position [2302, 0]
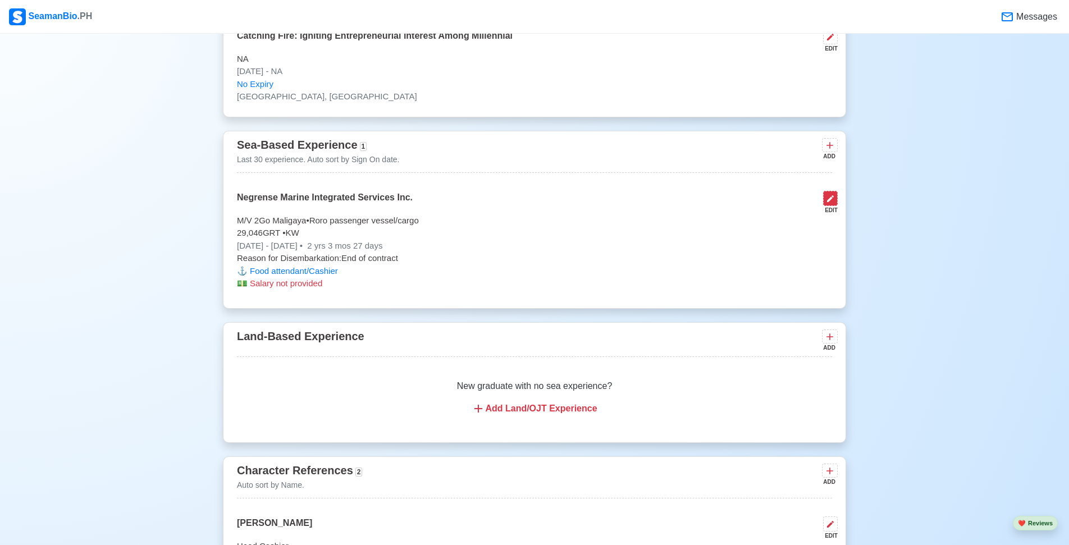
click at [829, 203] on icon at bounding box center [830, 198] width 9 height 9
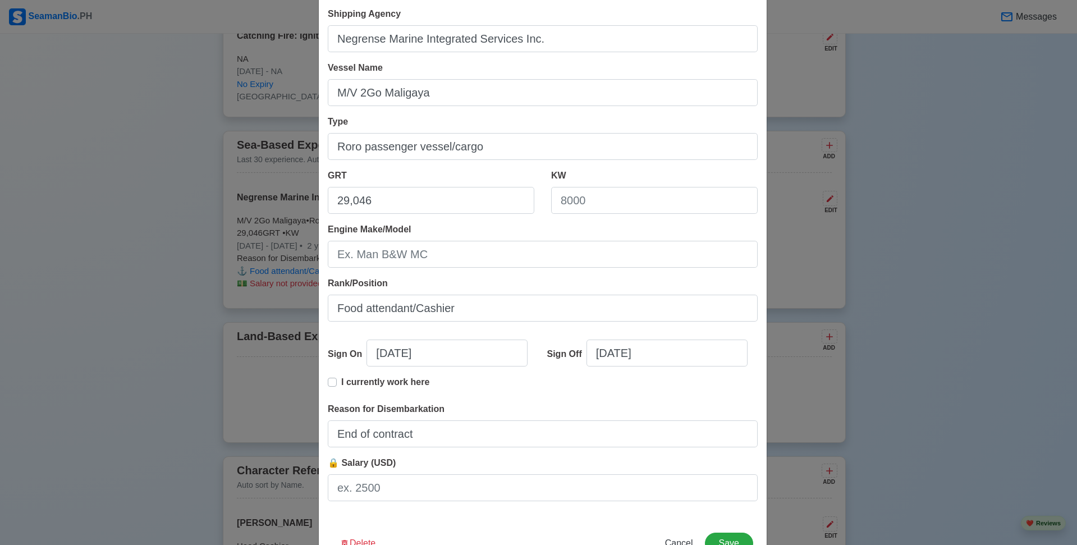
scroll to position [95, 0]
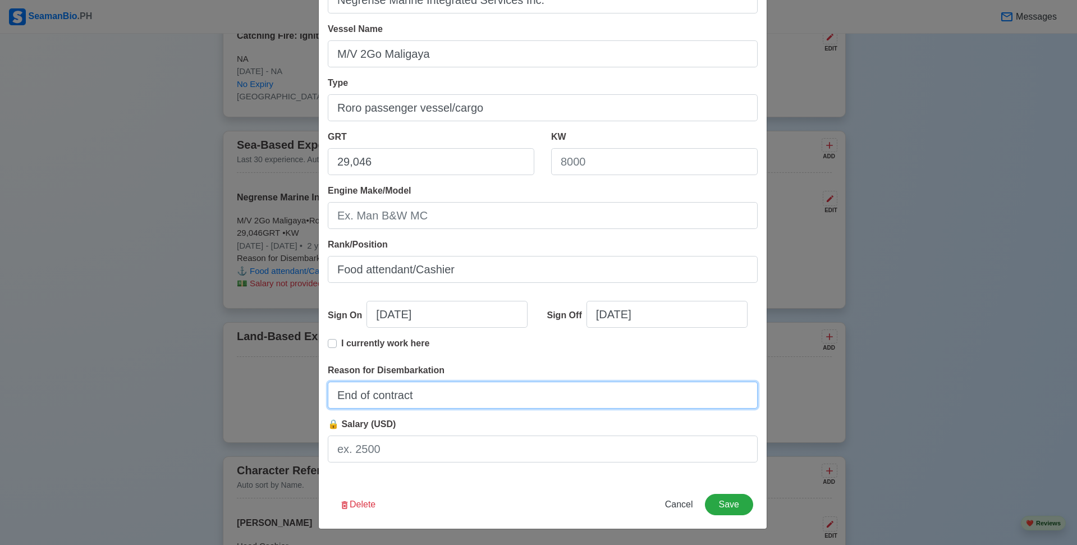
drag, startPoint x: 427, startPoint y: 396, endPoint x: 319, endPoint y: 393, distance: 107.8
click at [319, 393] on div "Shipping Agency Negrense Marine Integrated Services Inc. Vessel Name M/V 2Go Ma…" at bounding box center [543, 220] width 448 height 521
type input "Transfer Vessel"
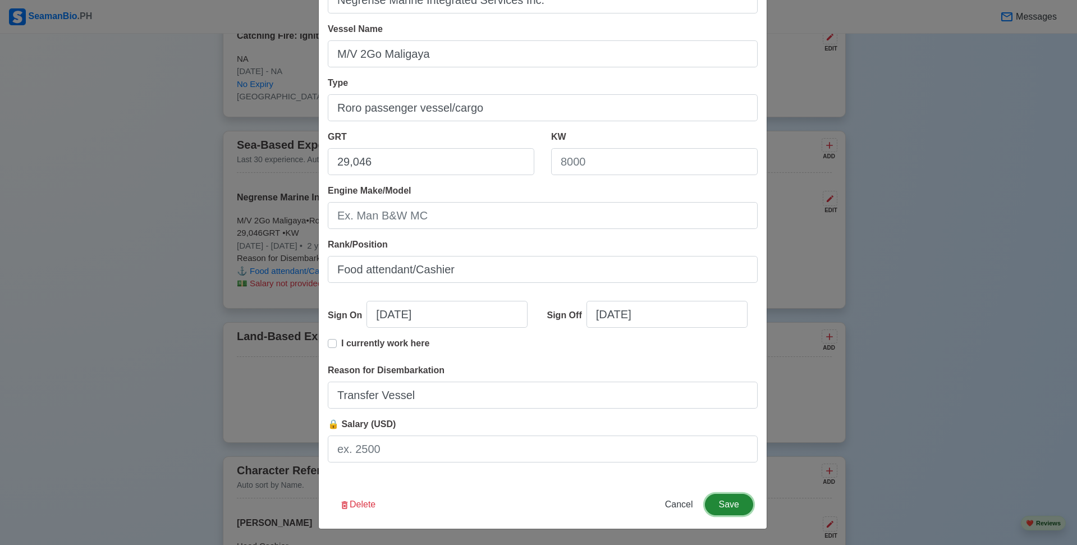
click at [722, 506] on button "Save" at bounding box center [729, 504] width 48 height 21
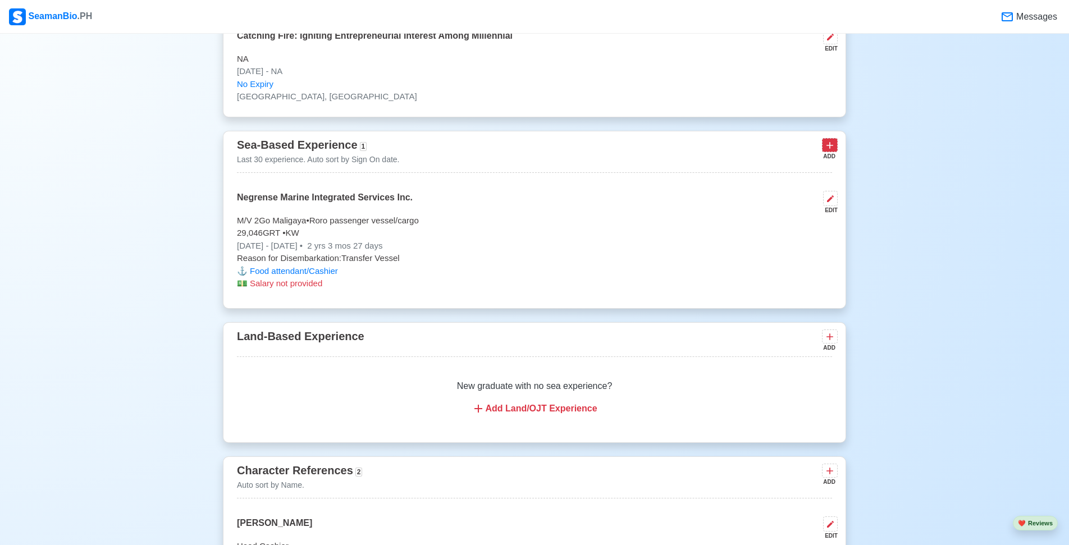
click at [832, 151] on icon at bounding box center [829, 145] width 11 height 11
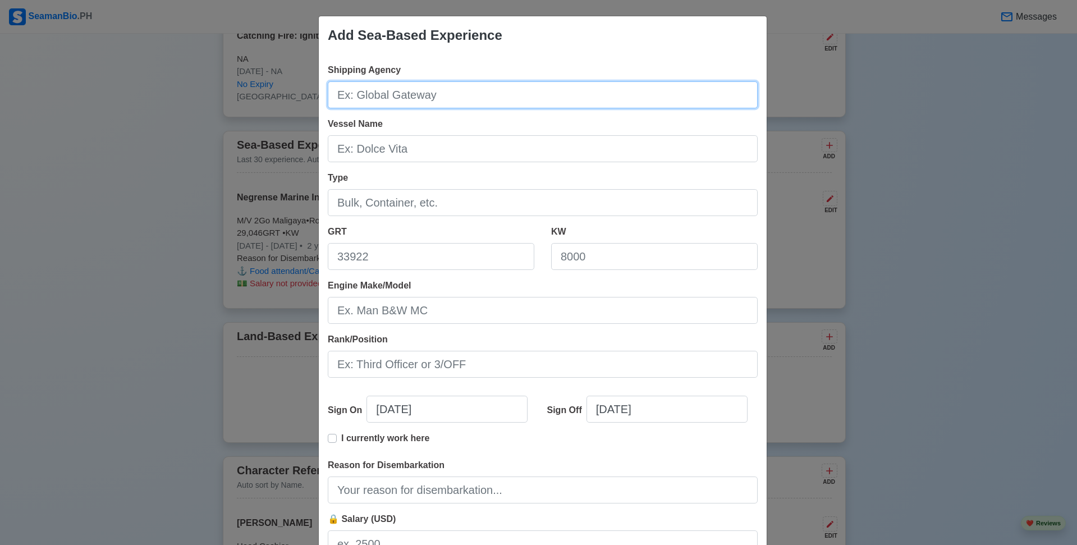
click at [425, 98] on input "Shipping Agency" at bounding box center [543, 94] width 430 height 27
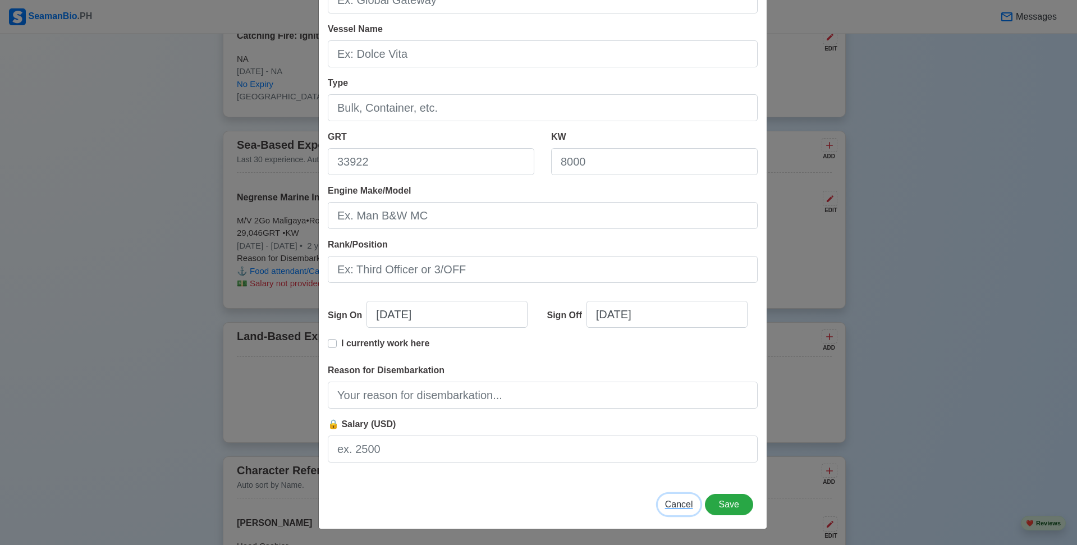
click at [674, 498] on button "Cancel" at bounding box center [679, 504] width 43 height 21
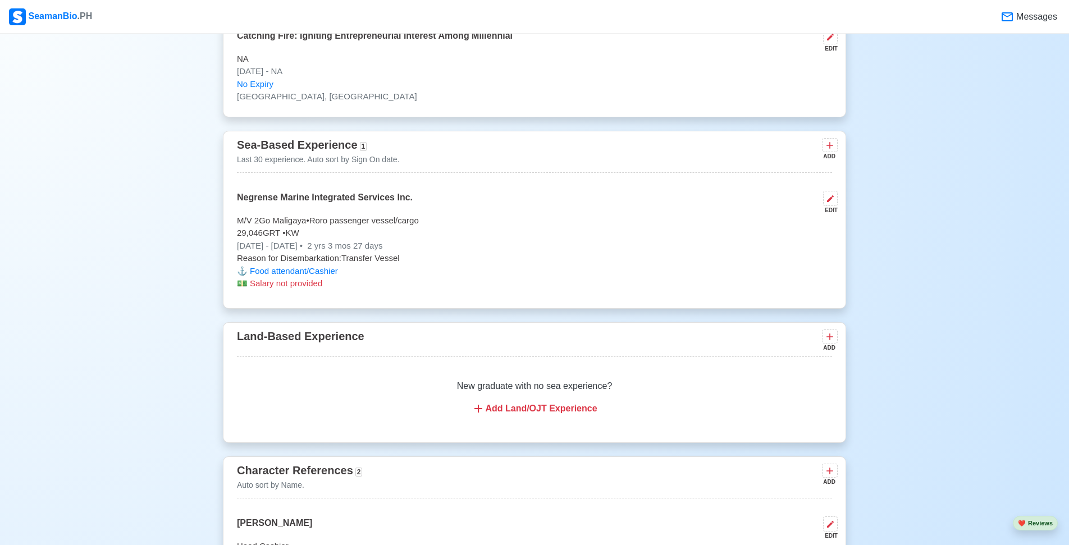
click at [837, 213] on div "EDIT" at bounding box center [827, 210] width 19 height 8
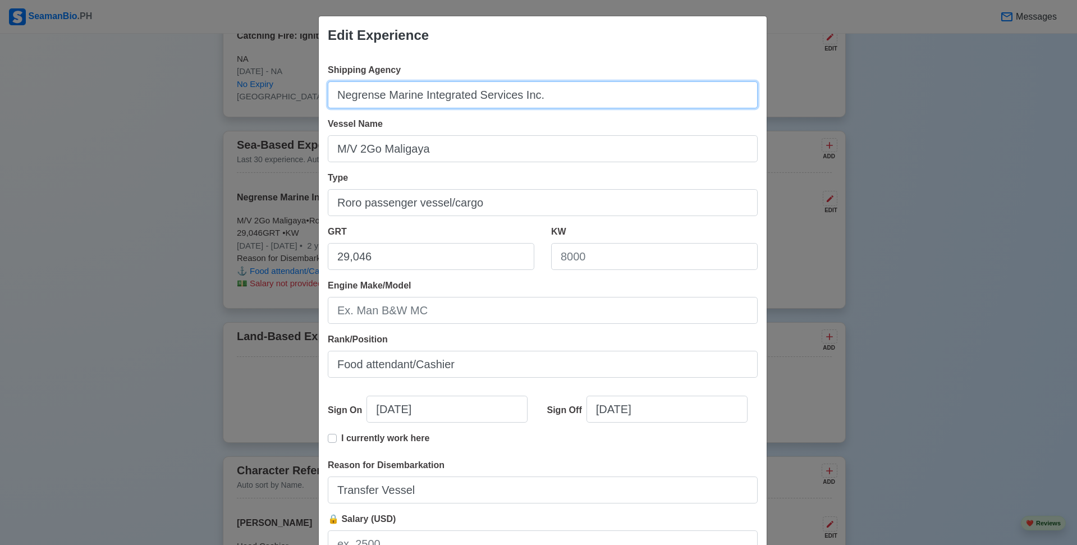
drag, startPoint x: 559, startPoint y: 97, endPoint x: 308, endPoint y: 94, distance: 251.5
click at [308, 94] on div "Edit Experience Shipping Agency Negrense Marine Integrated Services Inc. Vessel…" at bounding box center [538, 272] width 1077 height 545
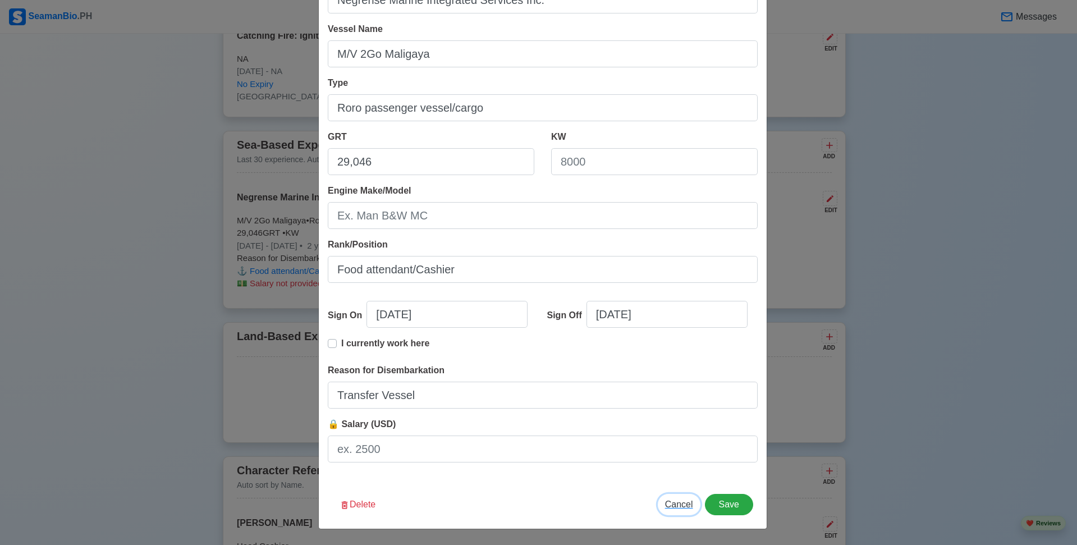
drag, startPoint x: 684, startPoint y: 501, endPoint x: 659, endPoint y: 469, distance: 40.4
click at [683, 501] on span "Cancel" at bounding box center [679, 505] width 28 height 10
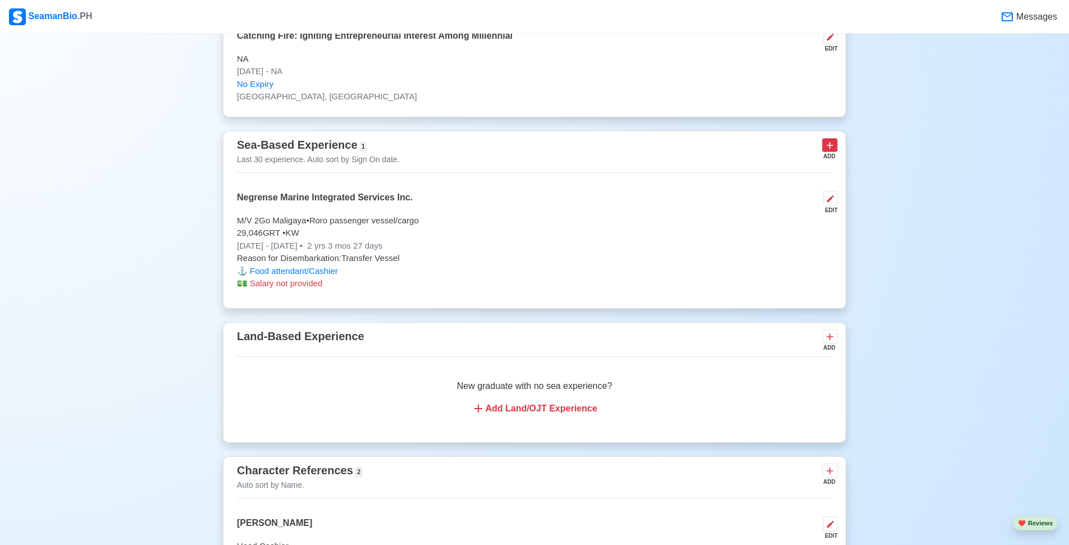
click at [834, 148] on icon at bounding box center [829, 145] width 11 height 11
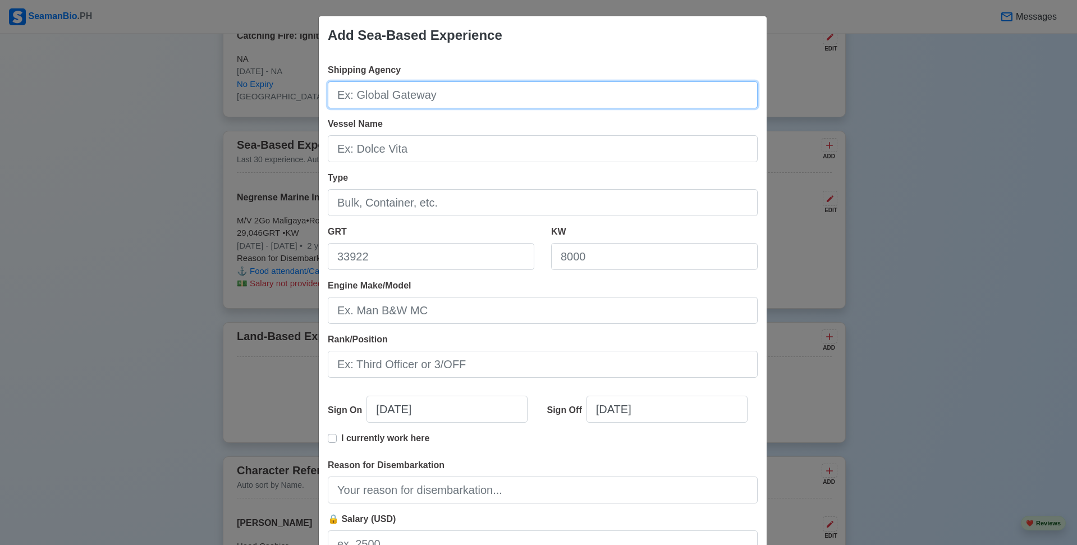
click at [543, 95] on input "Shipping Agency" at bounding box center [543, 94] width 430 height 27
paste input "Negrense Marine Integrated Services Inc."
type input "Negrense Marine Integrated Services Inc."
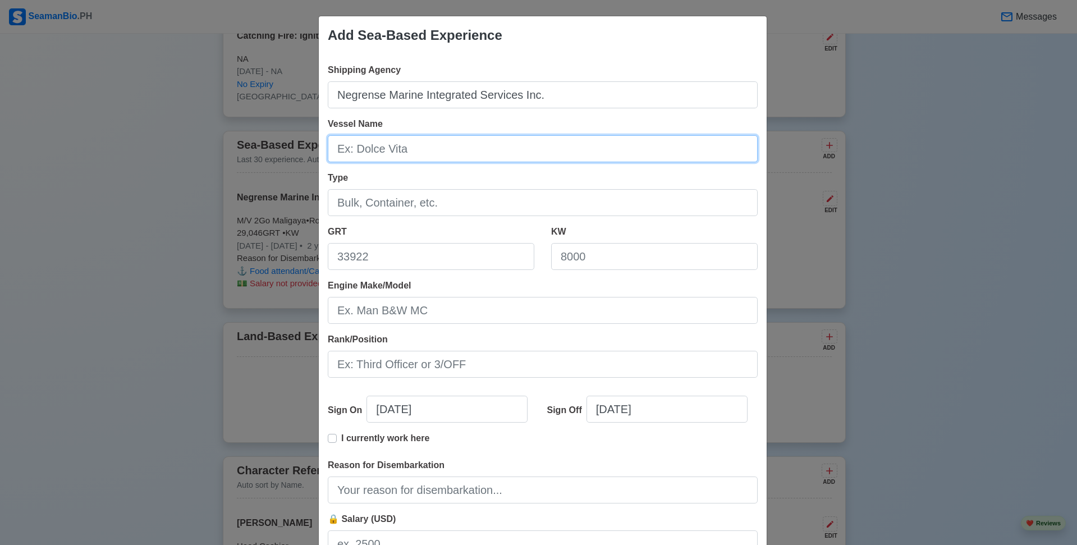
click at [433, 151] on input "Vessel Name" at bounding box center [543, 148] width 430 height 27
type input "M/V 2GO MASIKAP"
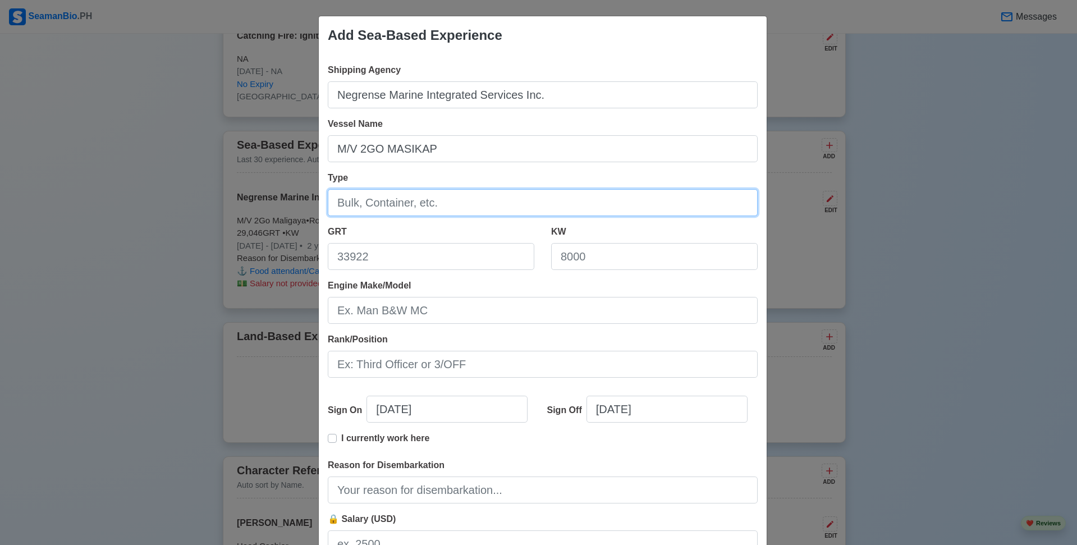
click at [424, 202] on input "Type" at bounding box center [543, 202] width 430 height 27
type input "r"
type input "Roro passenger vessel/cargo"
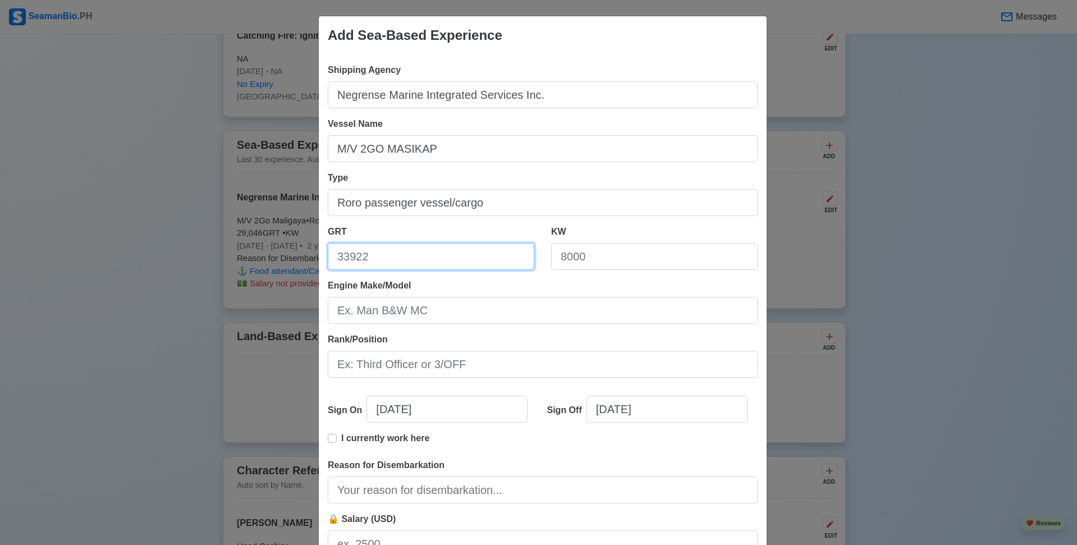
click at [419, 257] on input "GRT" at bounding box center [431, 256] width 207 height 27
type input "19,659"
click at [452, 406] on input "[DATE]" at bounding box center [447, 409] width 161 height 27
select select "****"
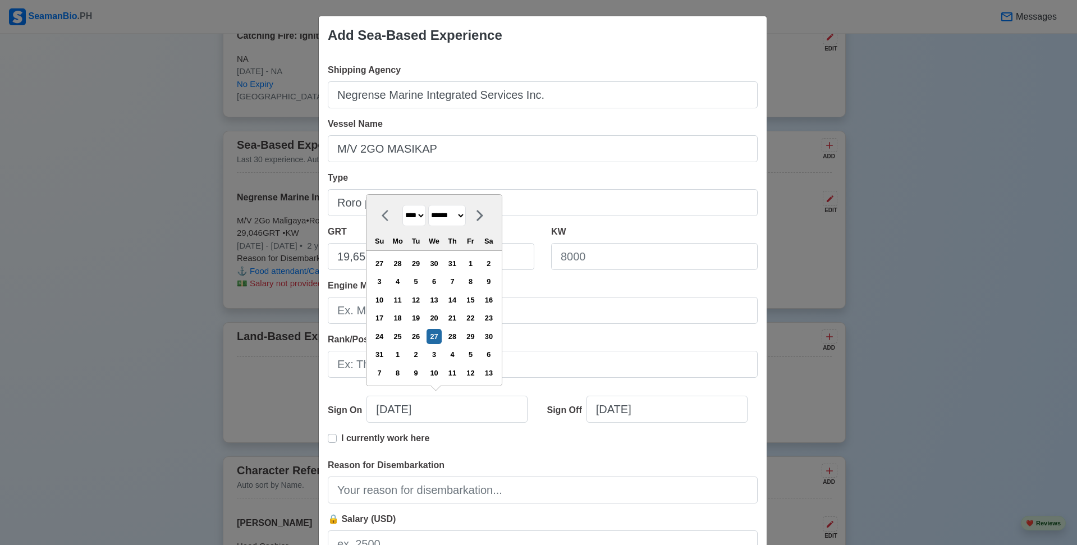
click at [461, 218] on select "******* ******** ***** ***** *** **** **** ****** ********* ******* ******** **…" at bounding box center [447, 216] width 38 height 22
select select "********"
click at [428, 222] on select "******* ******** ***** ***** *** **** **** ****** ********* ******* ******** **…" at bounding box center [447, 216] width 38 height 22
click at [386, 335] on div "16" at bounding box center [379, 336] width 15 height 15
type input "[DATE]"
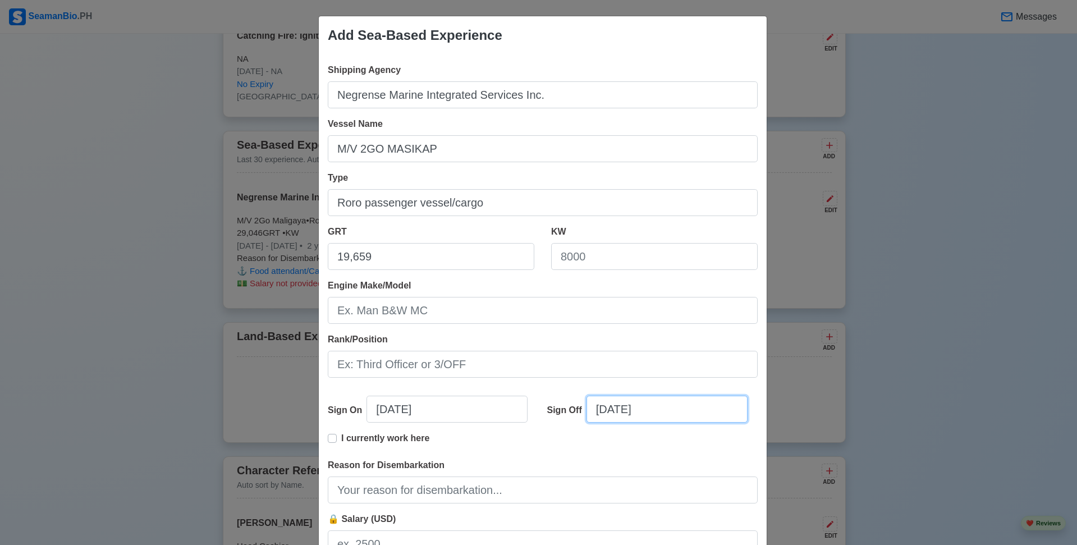
select select "****"
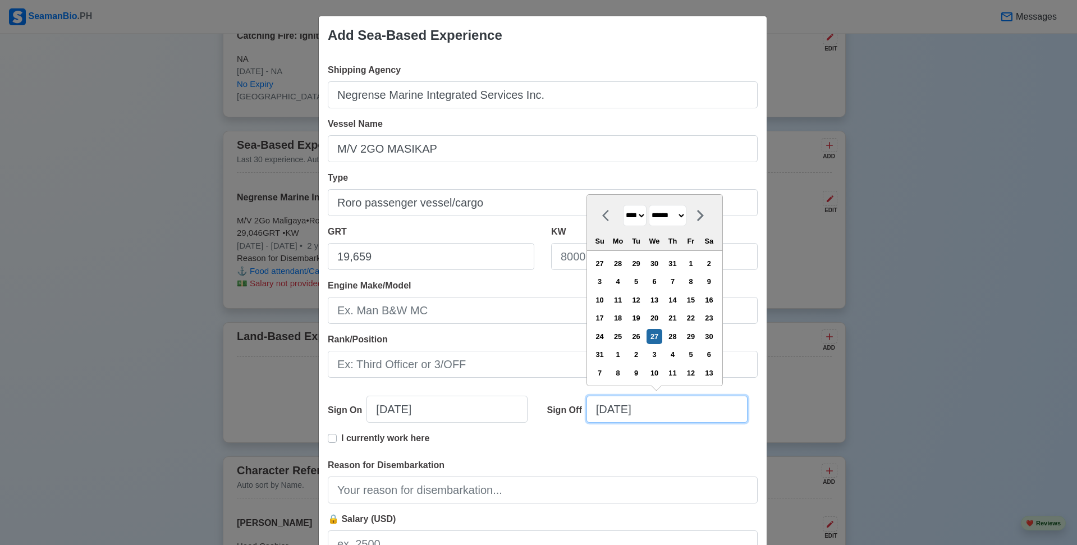
click at [627, 414] on input "[DATE]" at bounding box center [667, 409] width 161 height 27
click at [657, 216] on select "******* ******** ***** ***** *** **** **** ****** ********* ******* ******** **…" at bounding box center [668, 216] width 38 height 22
select select "*****"
click at [649, 222] on select "******* ******** ***** ***** *** **** **** ****** ********* ******* ******** **…" at bounding box center [668, 216] width 38 height 22
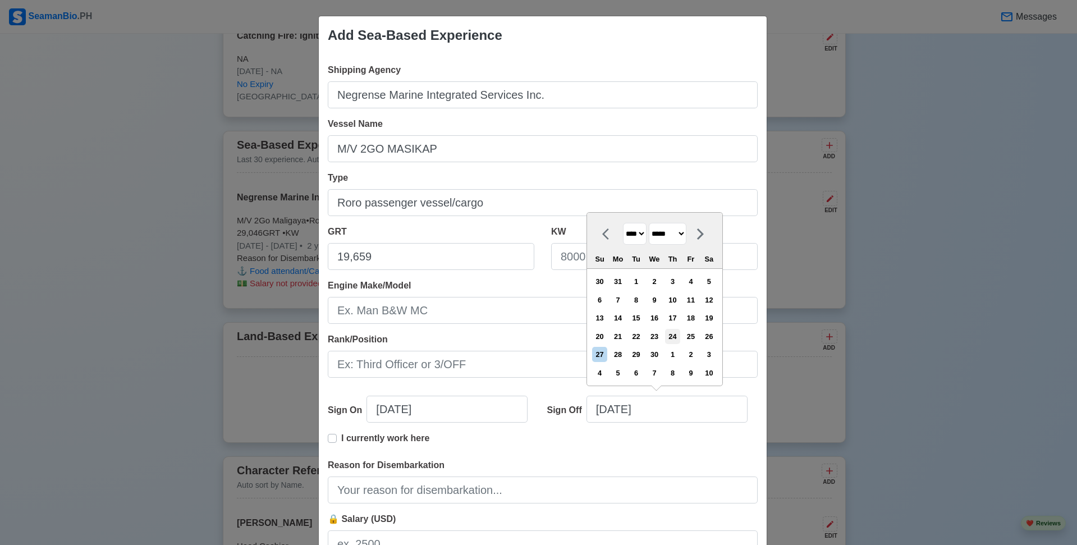
click at [671, 335] on div "24" at bounding box center [672, 336] width 15 height 15
type input "[DATE]"
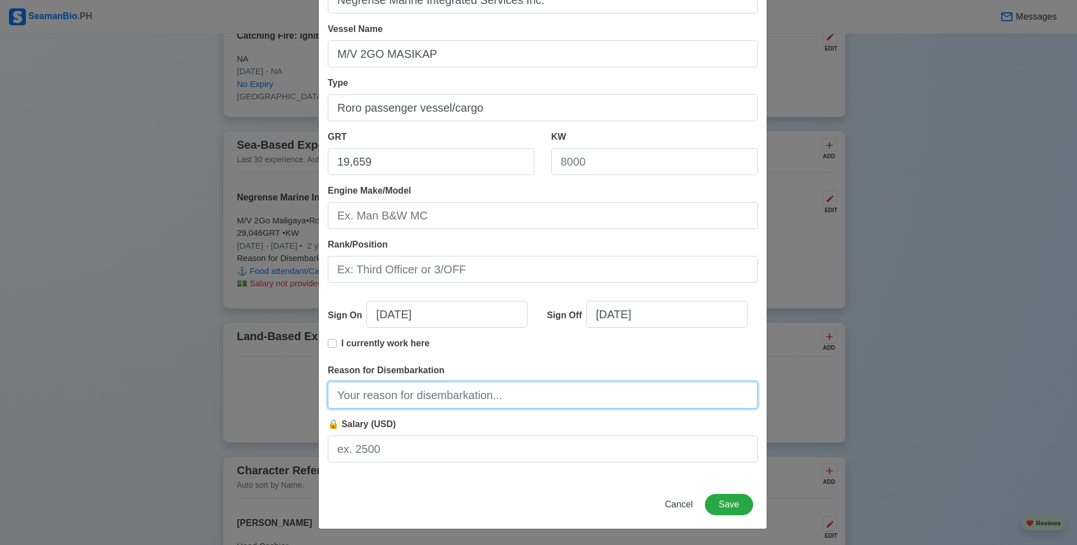
click at [378, 396] on input "Reason for Disembarkation" at bounding box center [543, 395] width 430 height 27
type input "End of Contract"
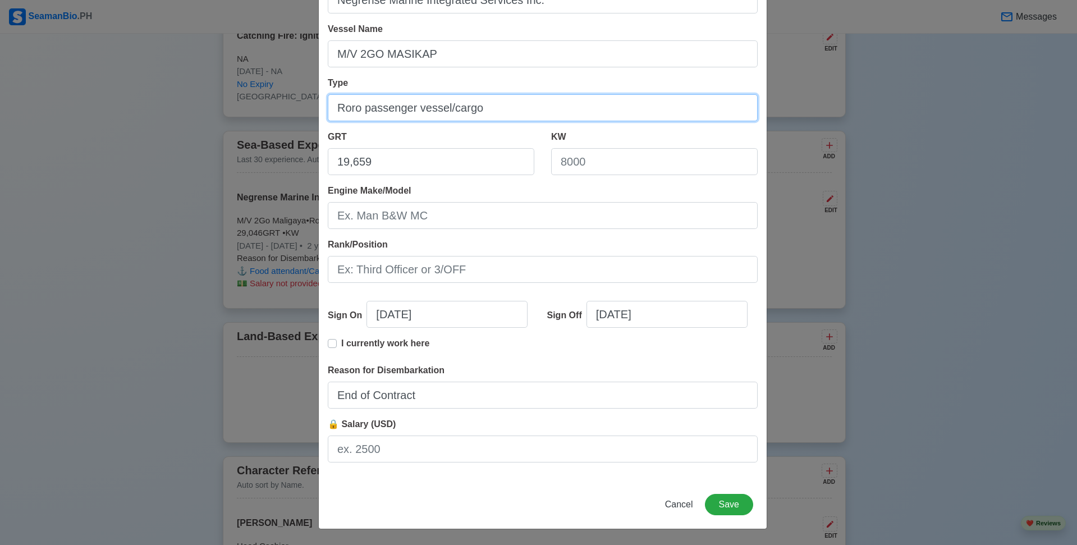
click at [369, 105] on input "Roro passenger vessel/cargo" at bounding box center [543, 107] width 430 height 27
click at [365, 109] on input "Roro passenger vessel/cargo" at bounding box center [543, 107] width 430 height 27
click at [415, 109] on input "Roro Passenger vessel/cargo" at bounding box center [543, 107] width 430 height 27
click at [450, 107] on input "Roro Passenger Vessel/cargo" at bounding box center [543, 107] width 430 height 27
click at [481, 112] on input "Roro Passenger Vessel/Cargo" at bounding box center [543, 107] width 430 height 27
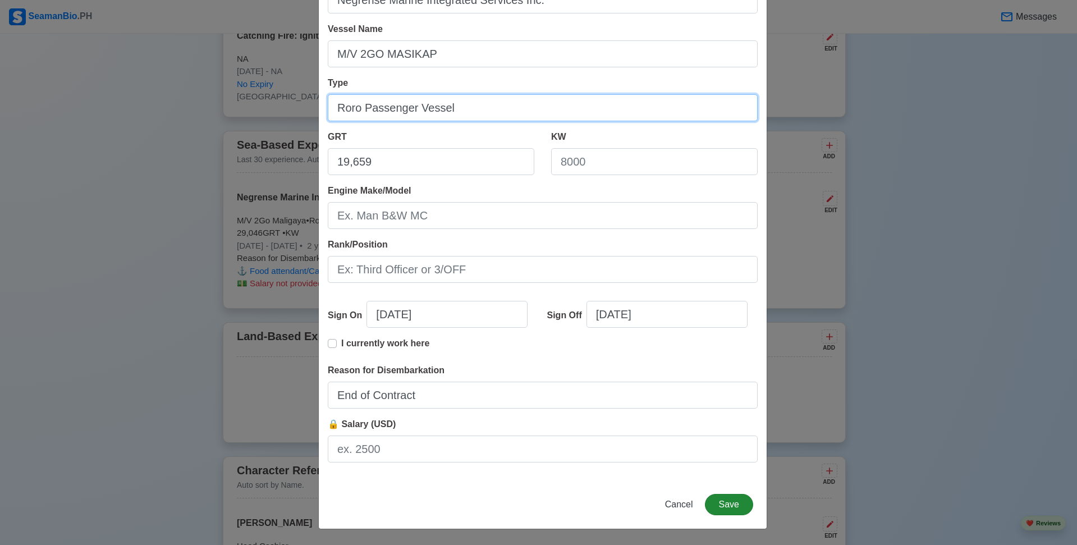
type input "Roro Passenger Vessel"
click at [731, 506] on button "Save" at bounding box center [729, 504] width 48 height 21
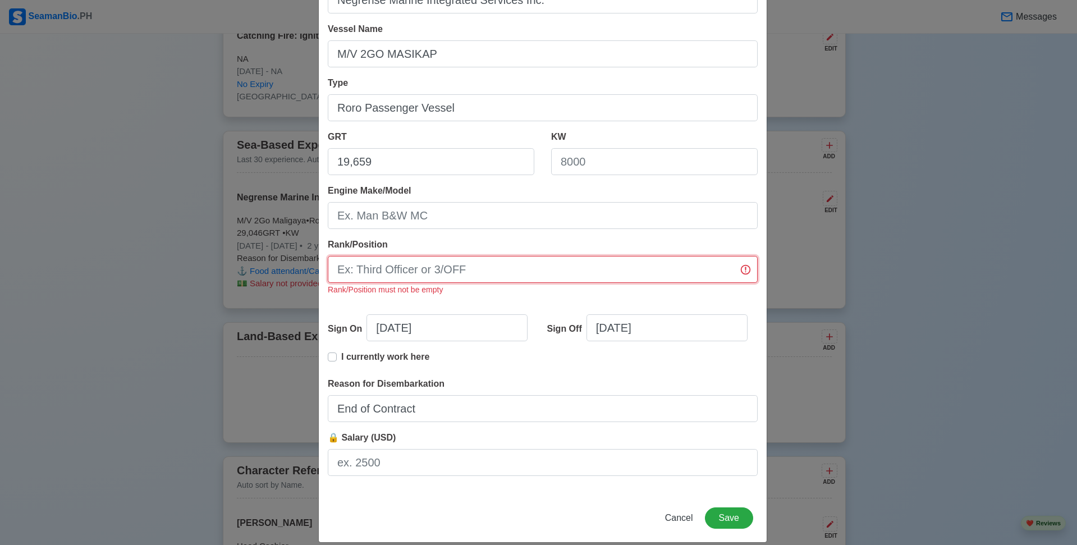
click at [492, 272] on input "Rank/Position" at bounding box center [543, 269] width 430 height 27
type input "O"
type input "Food Attendant/Cashier"
click at [714, 516] on button "Save" at bounding box center [729, 517] width 48 height 21
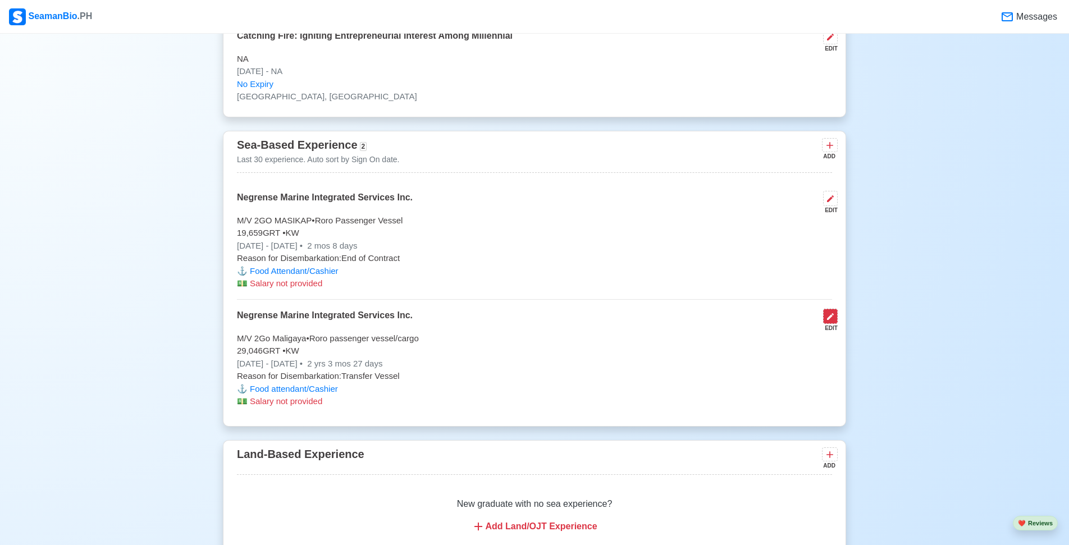
click at [830, 324] on button at bounding box center [830, 316] width 15 height 15
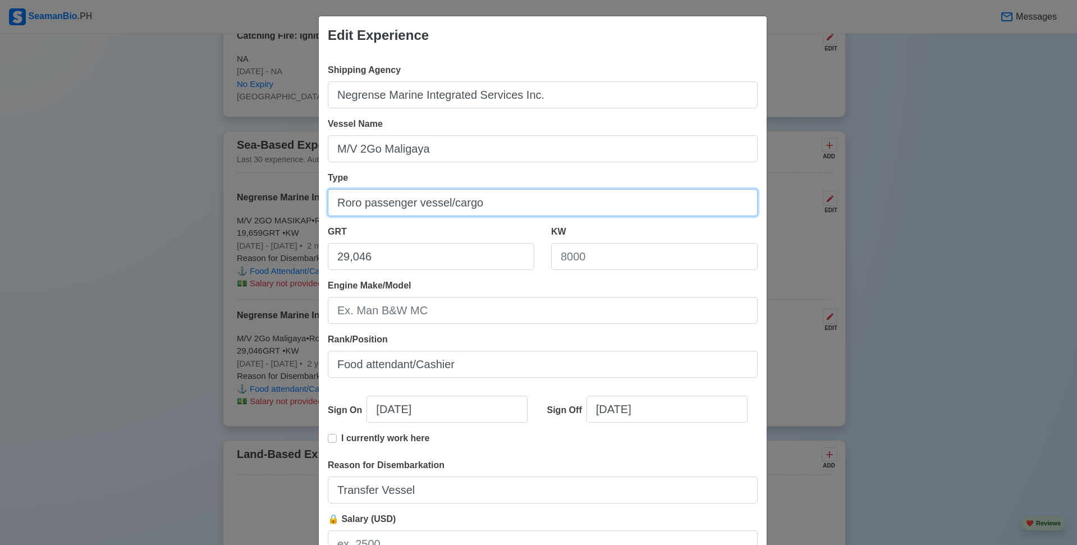
click at [515, 208] on input "Roro passenger vessel/cargo" at bounding box center [543, 202] width 430 height 27
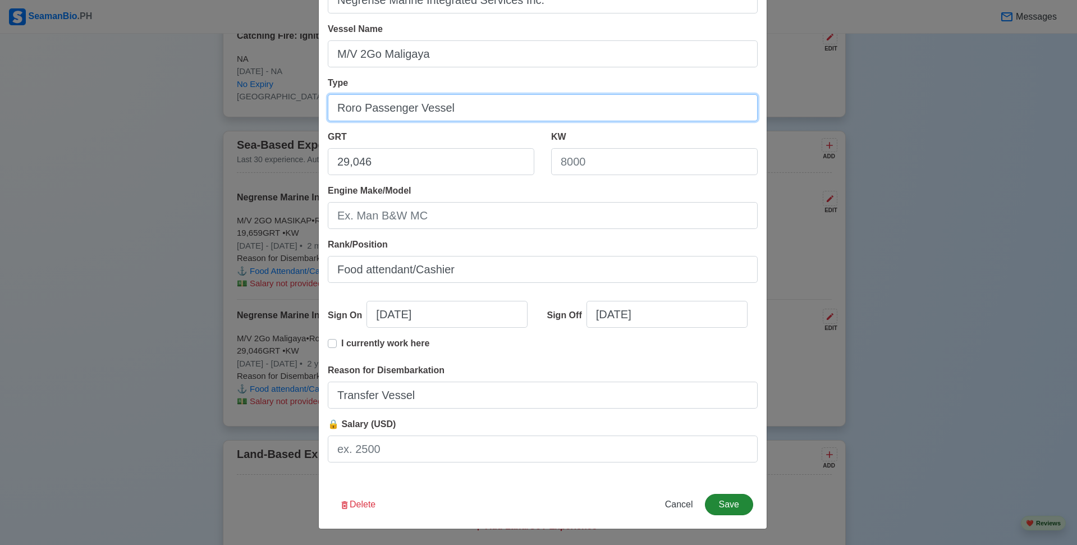
type input "Roro Passenger Vessel"
click at [730, 501] on button "Save" at bounding box center [729, 504] width 48 height 21
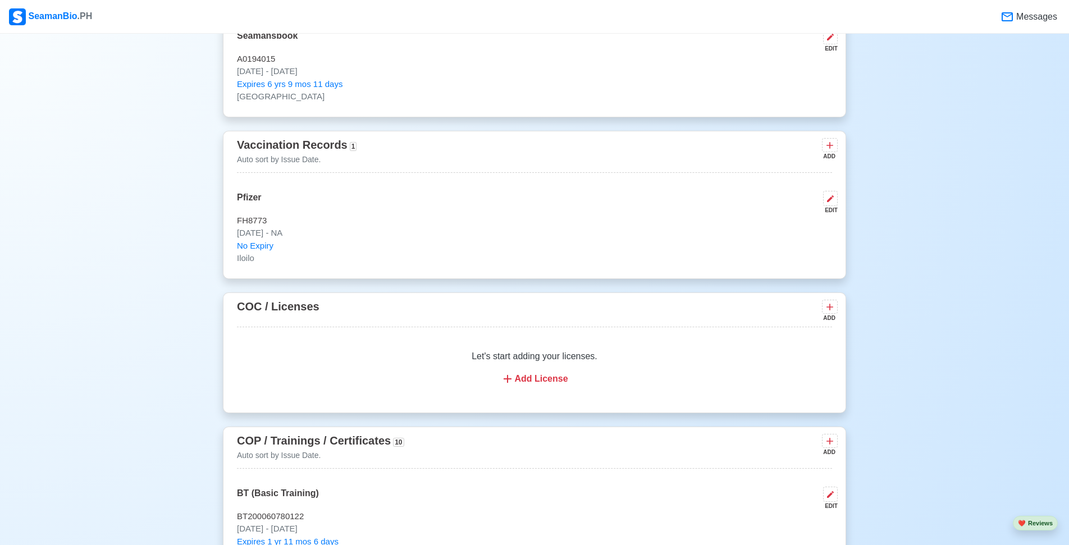
scroll to position [954, 0]
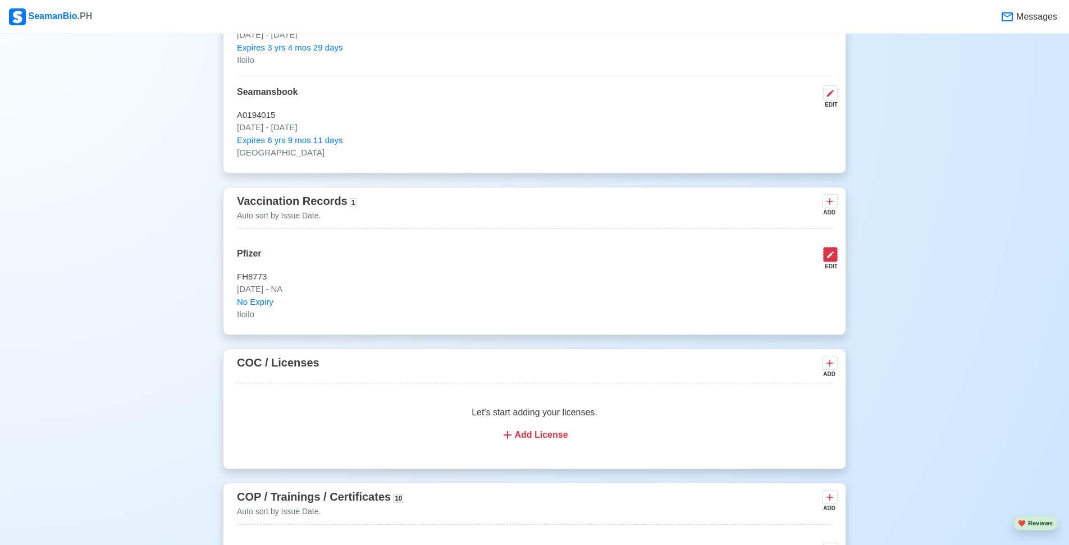
click at [834, 259] on icon at bounding box center [830, 254] width 9 height 9
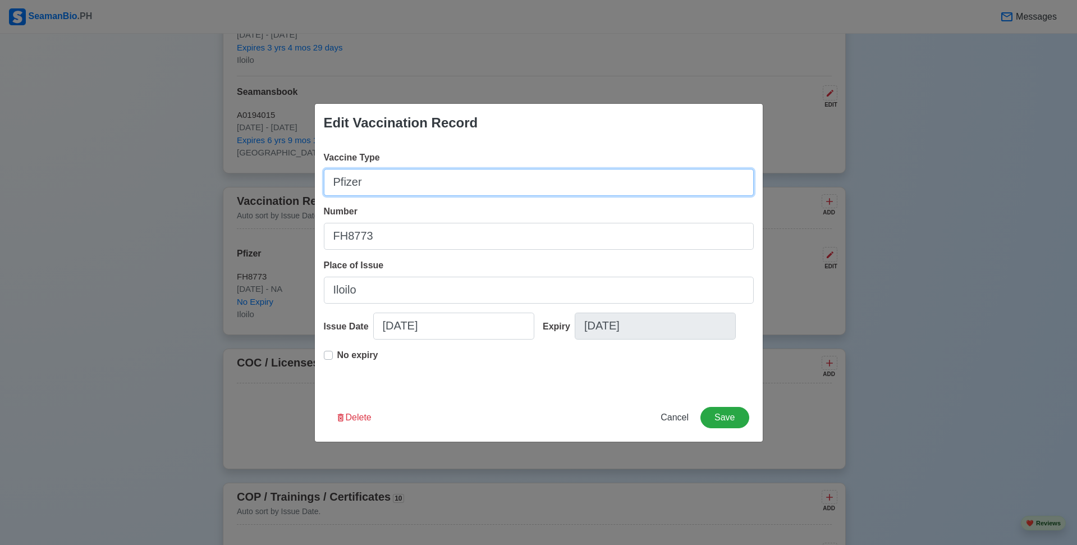
click at [471, 153] on div "Vaccine Type Pfizer" at bounding box center [539, 173] width 430 height 45
type input "P"
type input "Pfizer 1st Dose"
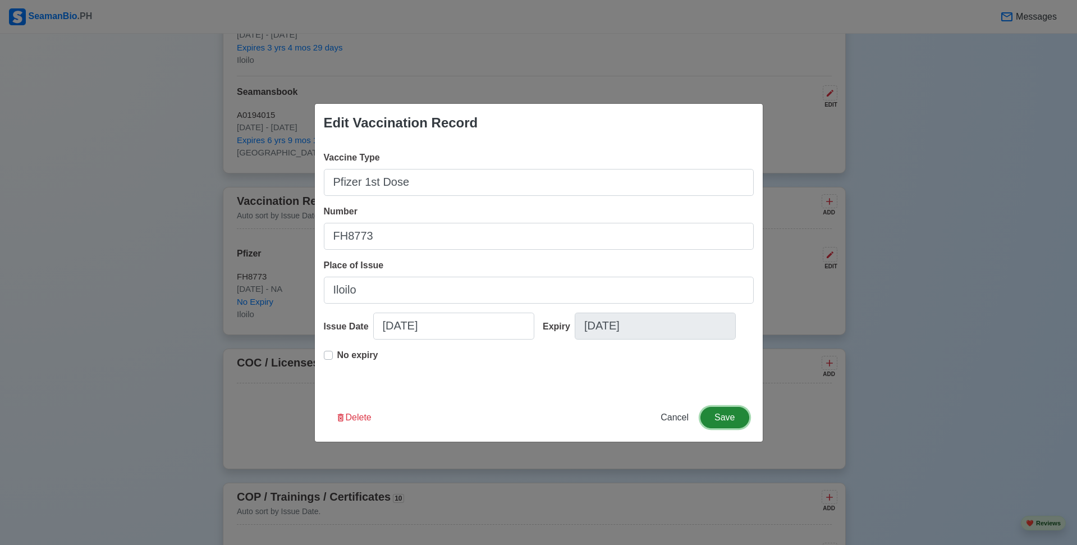
click at [708, 417] on button "Save" at bounding box center [725, 417] width 48 height 21
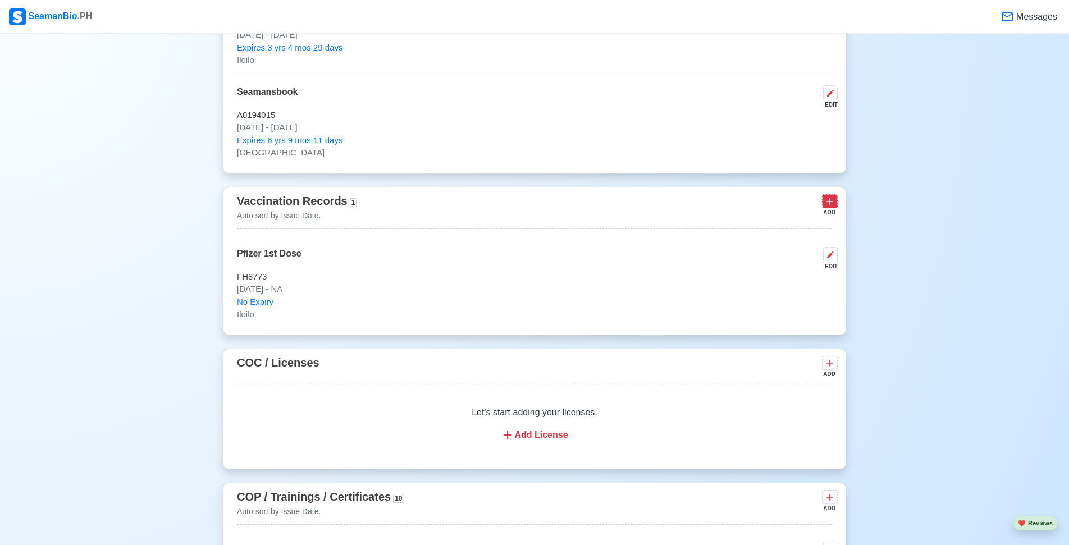
click at [829, 207] on icon at bounding box center [829, 201] width 11 height 11
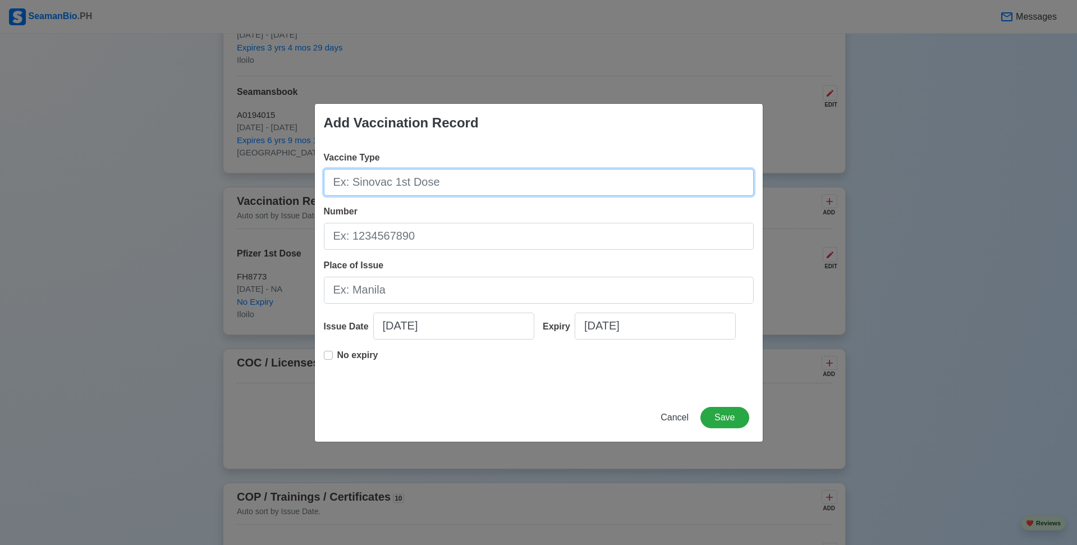
drag, startPoint x: 434, startPoint y: 184, endPoint x: 456, endPoint y: 164, distance: 30.2
click at [435, 181] on input "Vaccine Type" at bounding box center [539, 182] width 430 height 27
type input "p"
type input "Pfizer 2nd Dose"
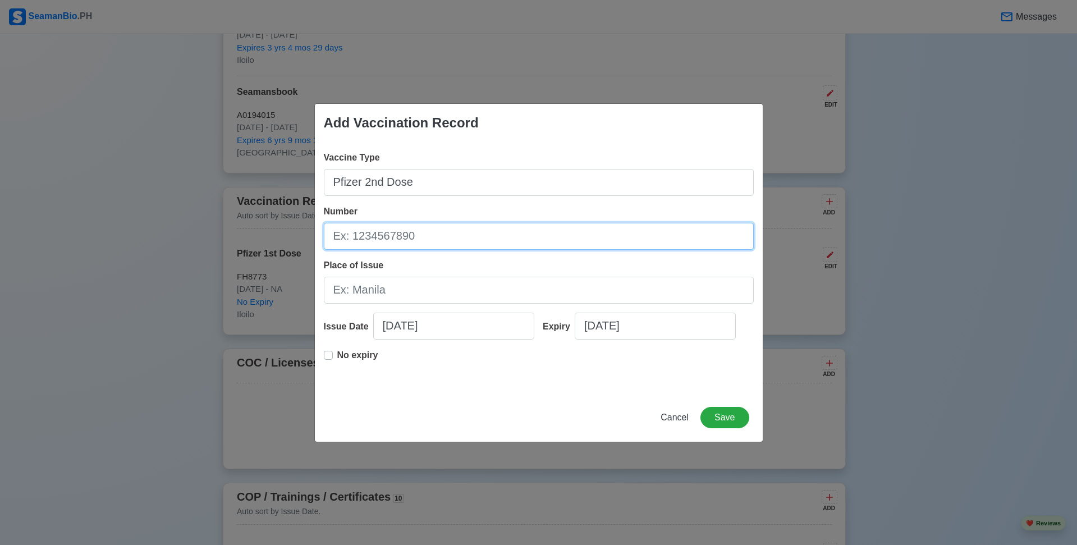
click at [424, 229] on input "Number" at bounding box center [539, 236] width 430 height 27
type input "32155BA"
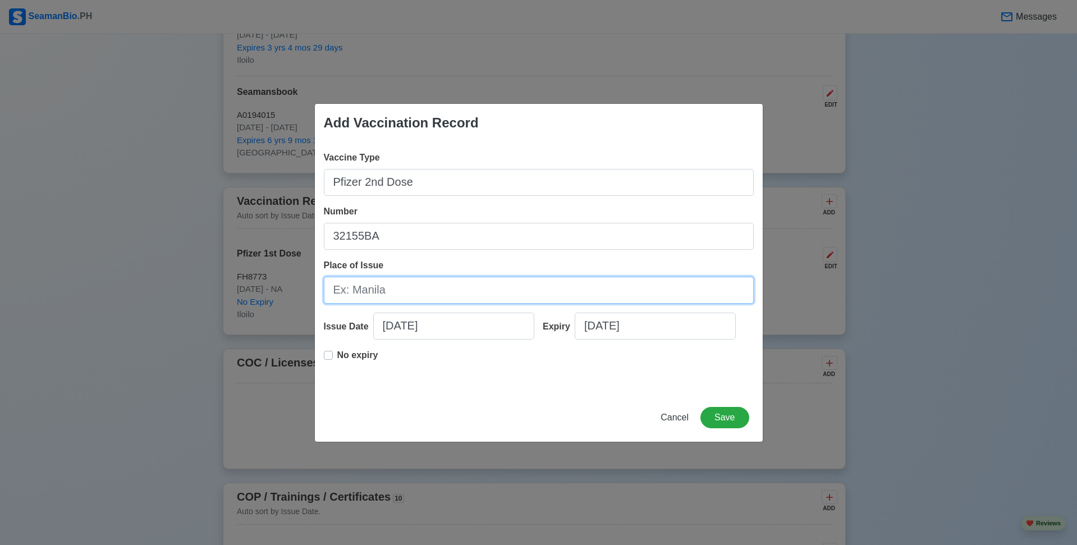
click at [424, 300] on input "Place of Issue" at bounding box center [539, 290] width 430 height 27
type input "I"
type input "ILOILO"
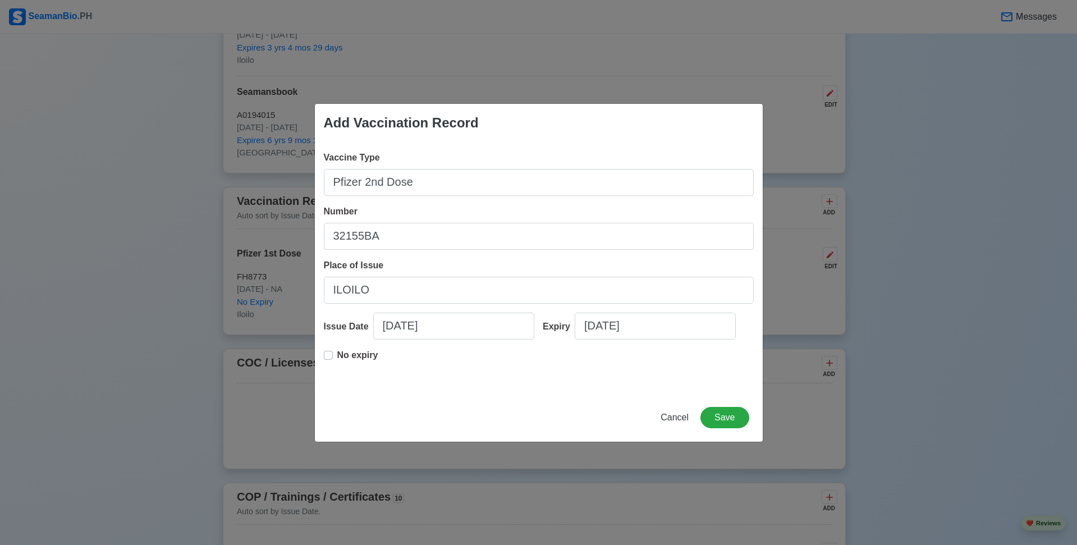
click at [322, 357] on div "Vaccine Type Pfizer 2nd Dose Number 32155BA Place of Issue ILOILO Issue Date [D…" at bounding box center [539, 267] width 448 height 251
click at [337, 356] on label "No expiry" at bounding box center [357, 360] width 41 height 22
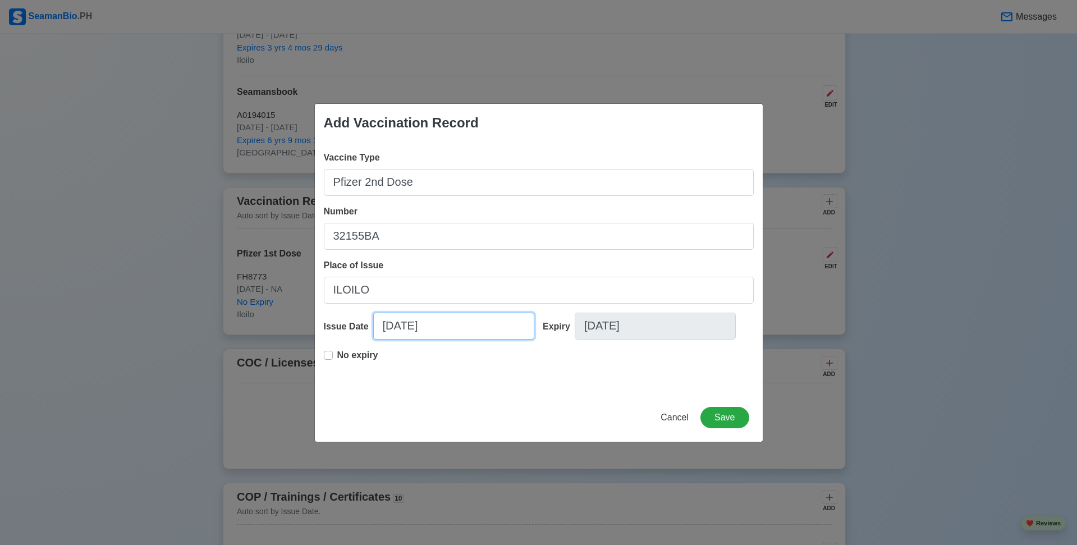
click at [489, 332] on input "[DATE]" at bounding box center [453, 326] width 161 height 27
select select "****"
select select "******"
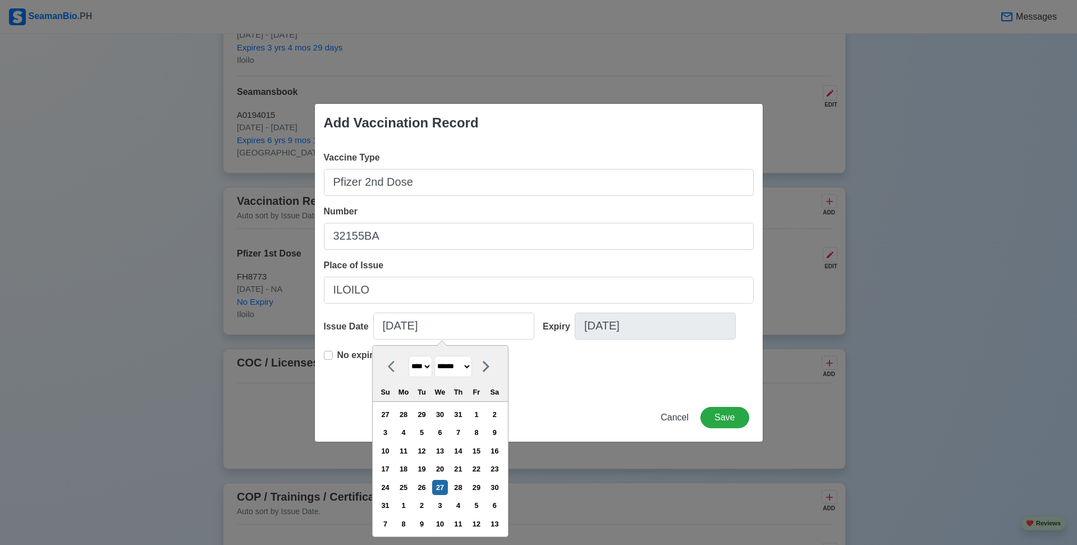
click at [431, 366] on select "**** **** **** **** **** **** **** **** **** **** **** **** **** **** **** ****…" at bounding box center [421, 367] width 24 height 22
click at [428, 370] on select "**** **** **** **** **** **** **** **** **** **** **** **** **** **** **** ****…" at bounding box center [421, 367] width 24 height 22
click at [429, 370] on select "**** **** **** **** **** **** **** **** **** **** **** **** **** **** **** ****…" at bounding box center [421, 367] width 24 height 22
select select "****"
click at [409, 356] on select "**** **** **** **** **** **** **** **** **** **** **** **** **** **** **** ****…" at bounding box center [421, 367] width 24 height 22
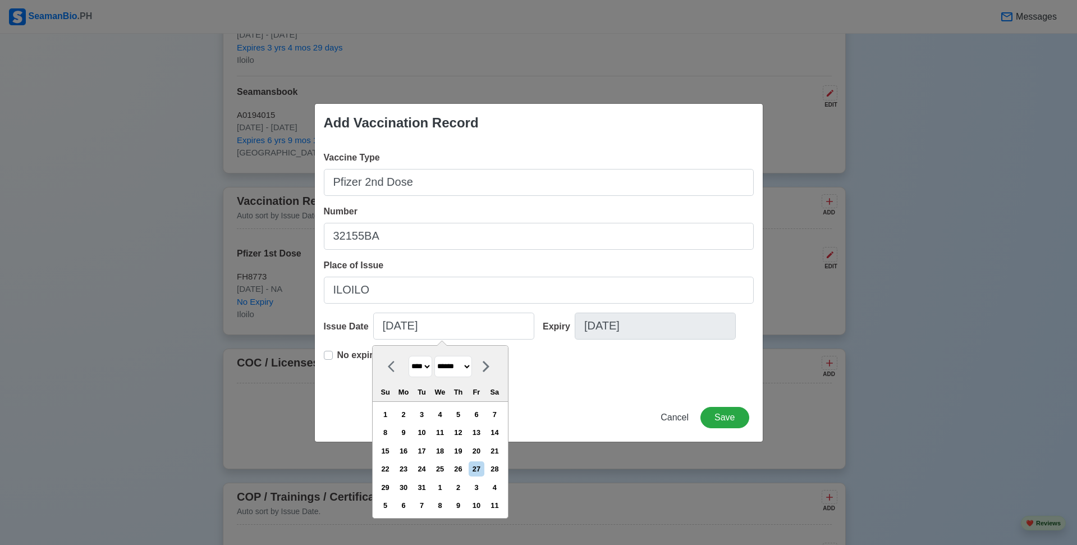
click at [462, 359] on select "******* ******** ***** ***** *** **** **** ****** ********* ******* ******** **…" at bounding box center [453, 367] width 38 height 22
select select "*****"
click at [438, 356] on select "******* ******** ***** ***** *** **** **** ****** ********* ******* ******** **…" at bounding box center [453, 367] width 38 height 22
click at [393, 469] on div "21" at bounding box center [385, 468] width 15 height 15
type input "[DATE]"
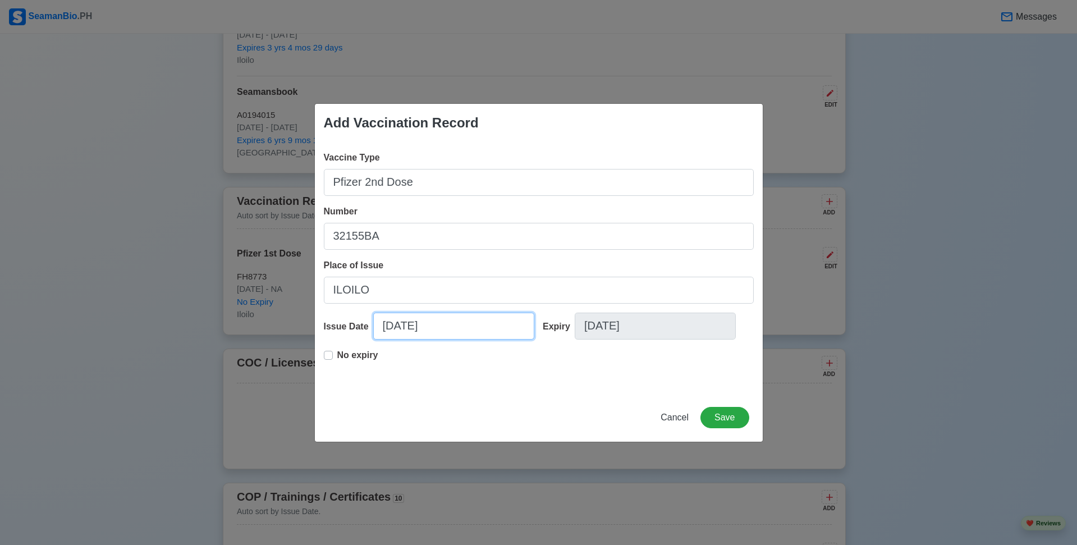
click at [397, 328] on input "[DATE]" at bounding box center [453, 326] width 161 height 27
select select "****"
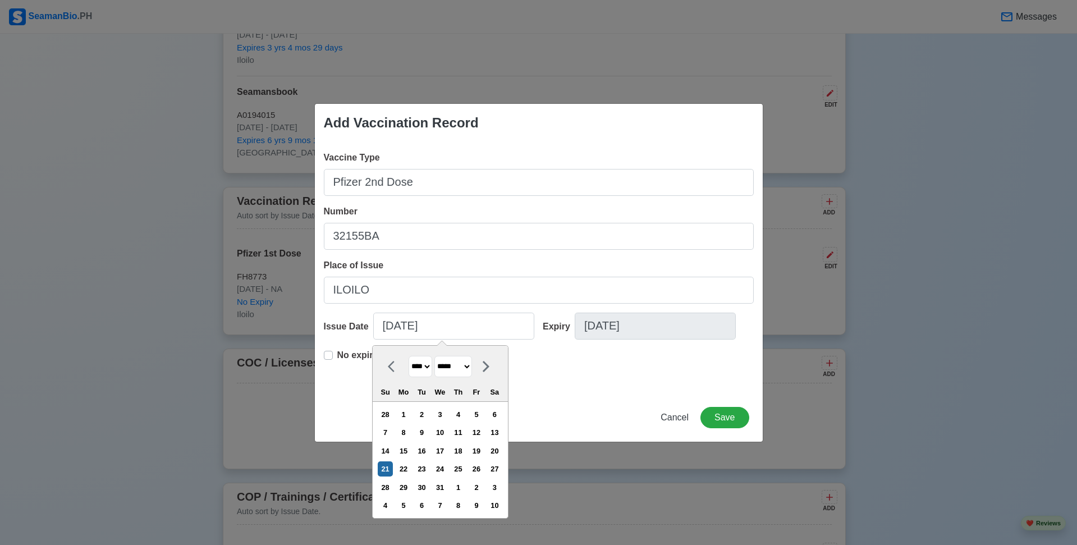
click at [454, 370] on select "******* ******** ***** ***** *** **** **** ****** ********* ******* ******** **…" at bounding box center [453, 367] width 38 height 22
select select "********"
click at [438, 356] on select "******* ******** ***** ***** *** **** **** ****** ********* ******* ******** **…" at bounding box center [453, 367] width 38 height 22
click at [393, 473] on div "21" at bounding box center [385, 468] width 15 height 15
type input "[DATE]"
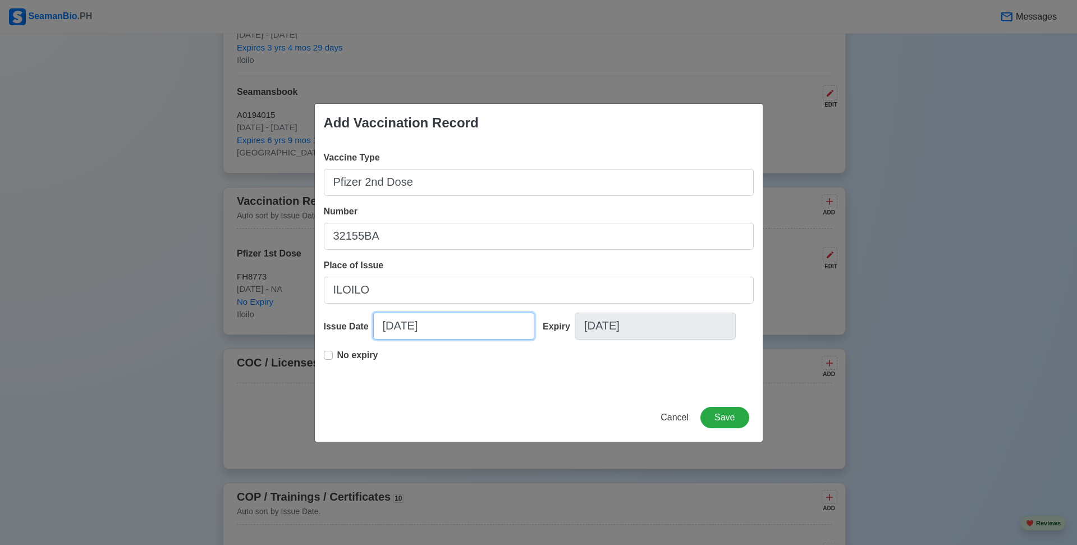
click at [436, 335] on input "[DATE]" at bounding box center [453, 326] width 161 height 27
select select "****"
select select "********"
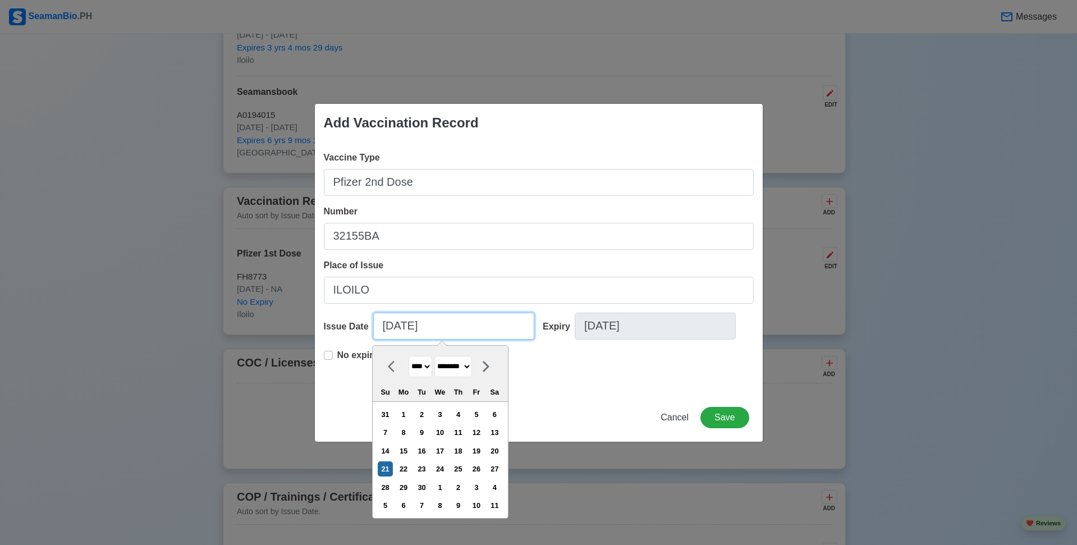
click at [409, 332] on input "[DATE]" at bounding box center [453, 326] width 161 height 27
click at [447, 411] on div "3" at bounding box center [439, 414] width 15 height 15
type input "[DATE]"
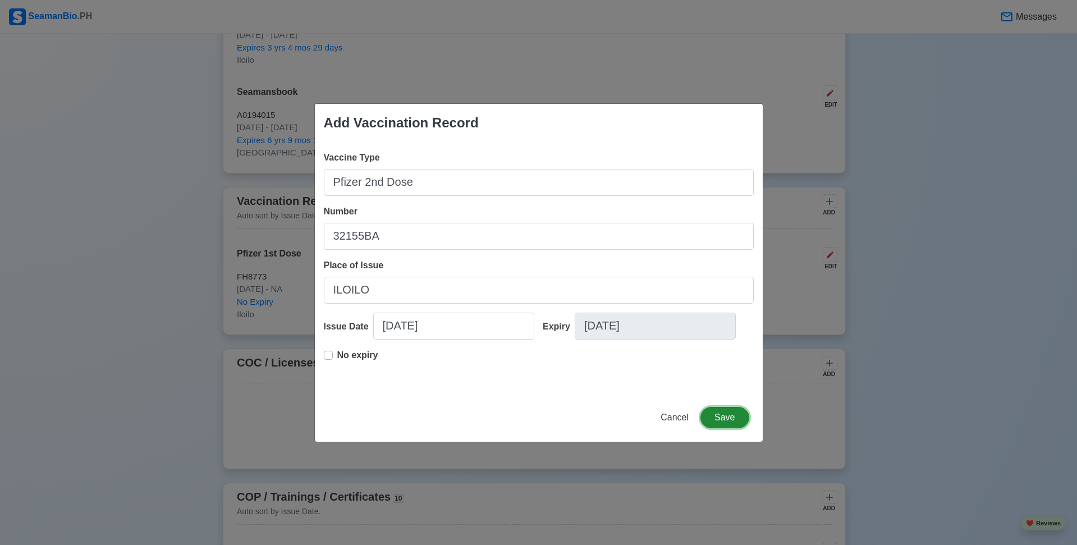
click at [722, 423] on button "Save" at bounding box center [725, 417] width 48 height 21
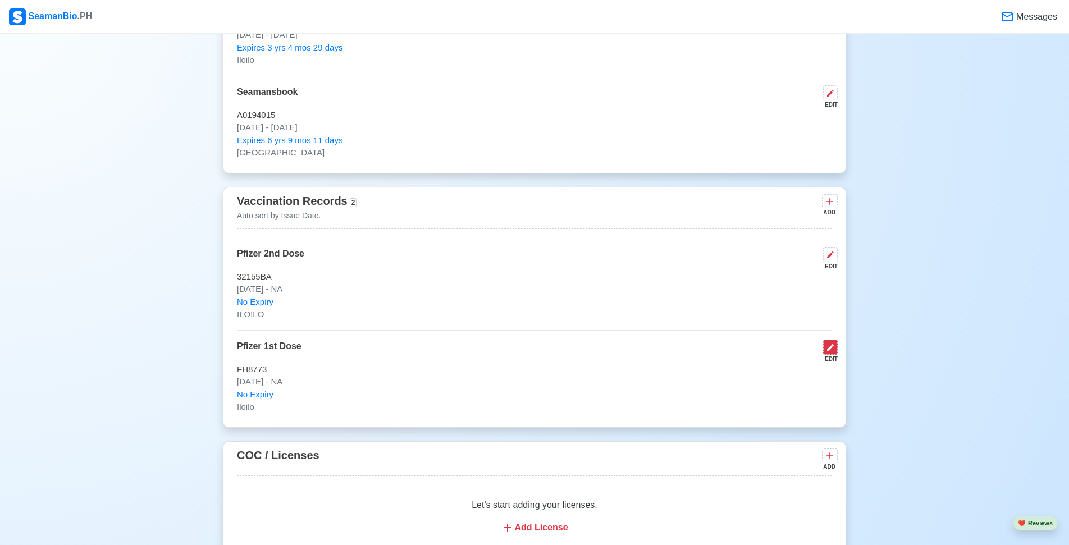
click at [832, 352] on icon at bounding box center [830, 347] width 9 height 9
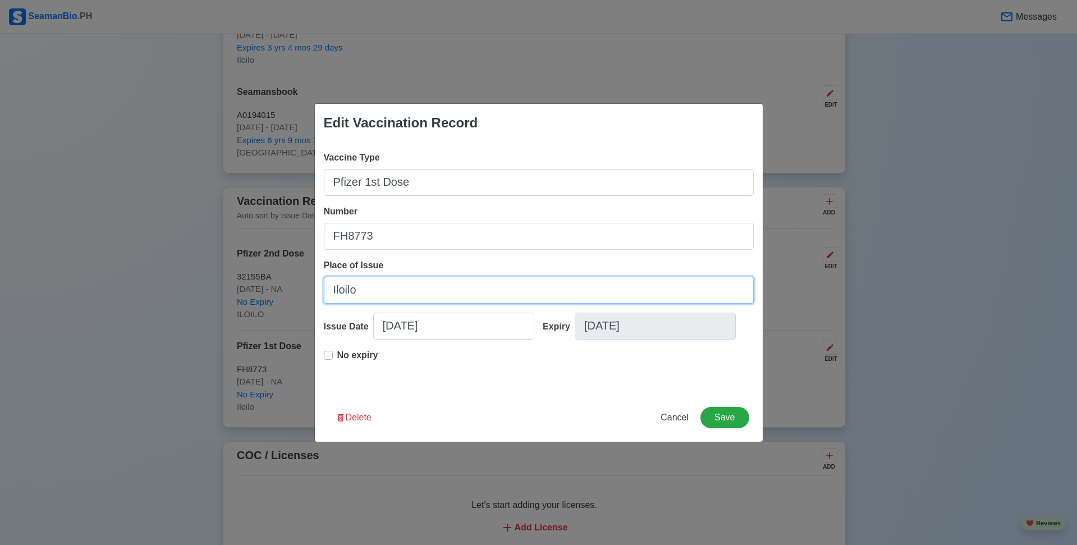
click at [410, 289] on input "Iloilo" at bounding box center [539, 290] width 430 height 27
type input "I"
type input "ILOILO"
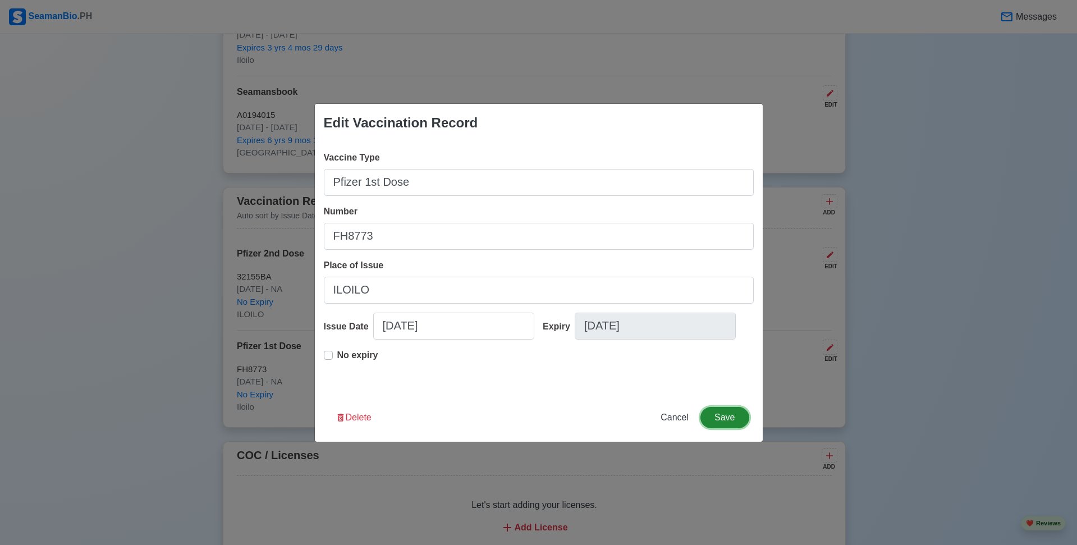
click at [720, 421] on button "Save" at bounding box center [725, 417] width 48 height 21
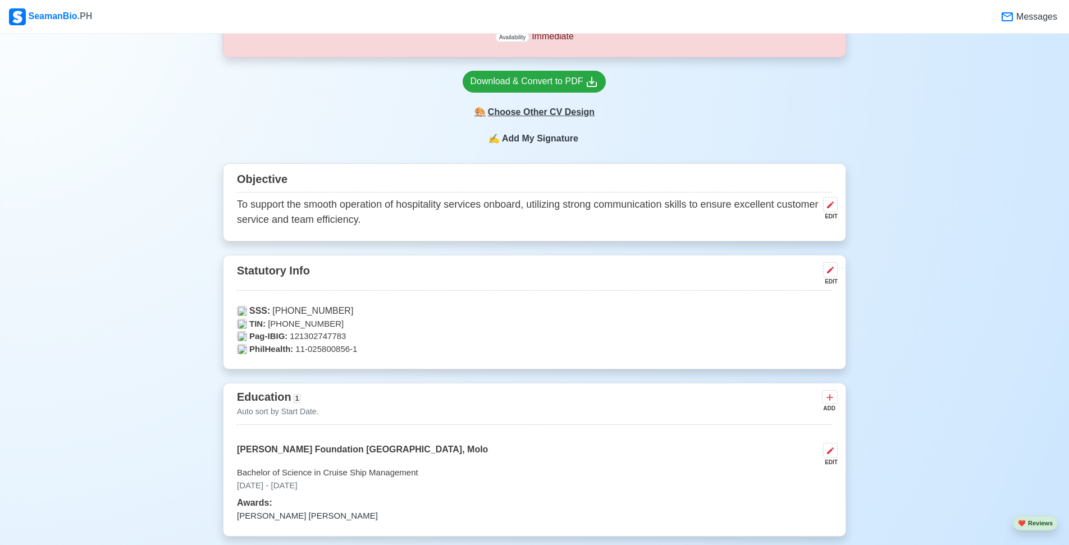
scroll to position [168, 0]
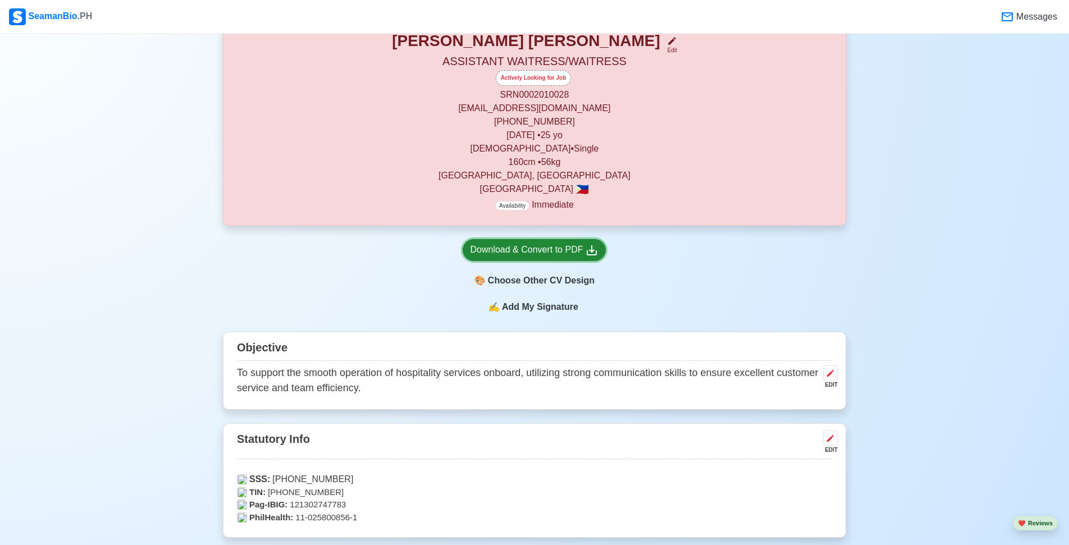
click at [583, 257] on div "Download & Convert to PDF" at bounding box center [534, 250] width 129 height 14
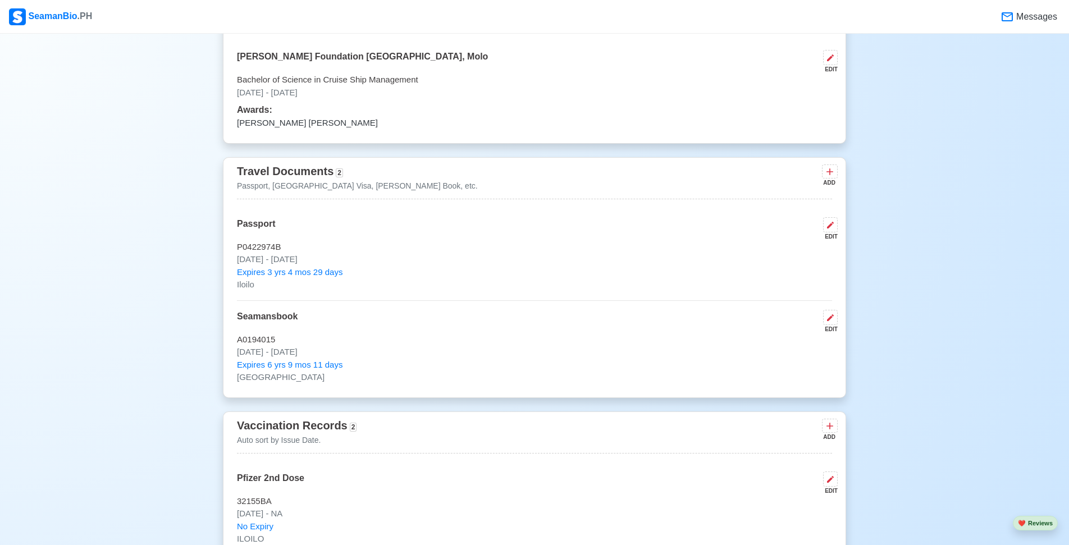
scroll to position [954, 0]
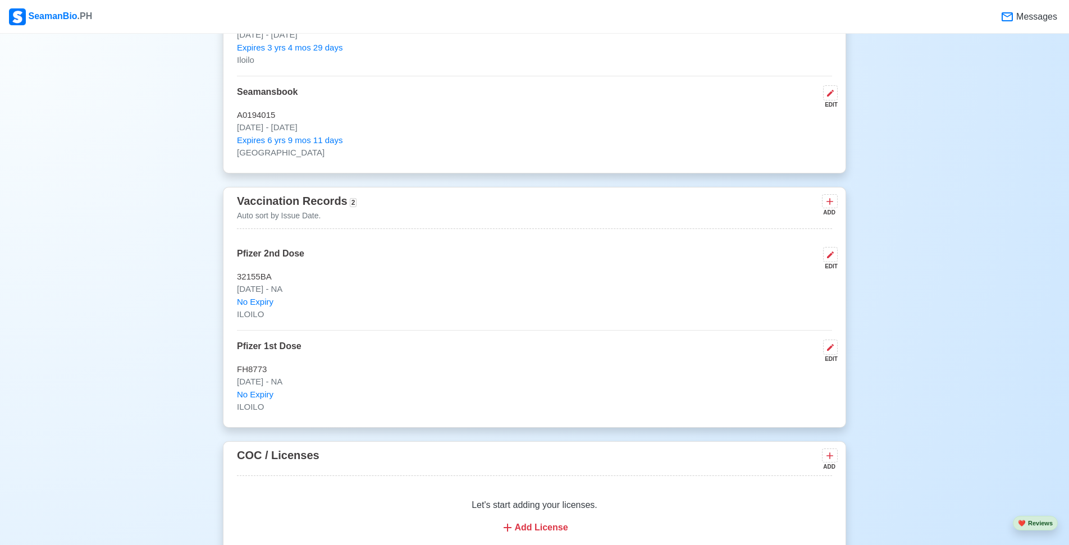
click at [359, 278] on p "32155BA" at bounding box center [534, 277] width 595 height 13
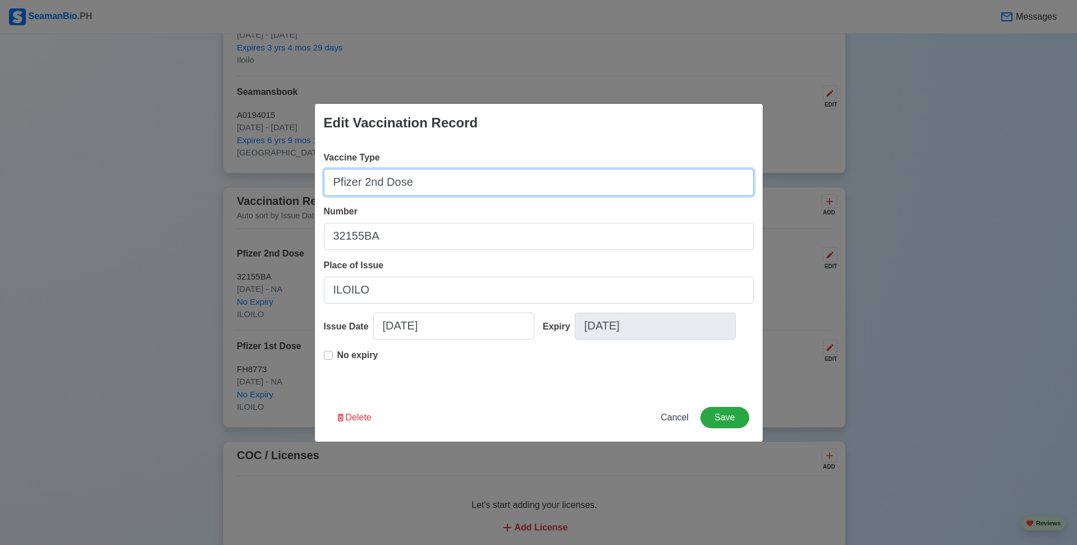
click at [367, 181] on input "Pfizer 2nd Dose" at bounding box center [539, 182] width 430 height 27
type input "Pfizer 1st Dose"
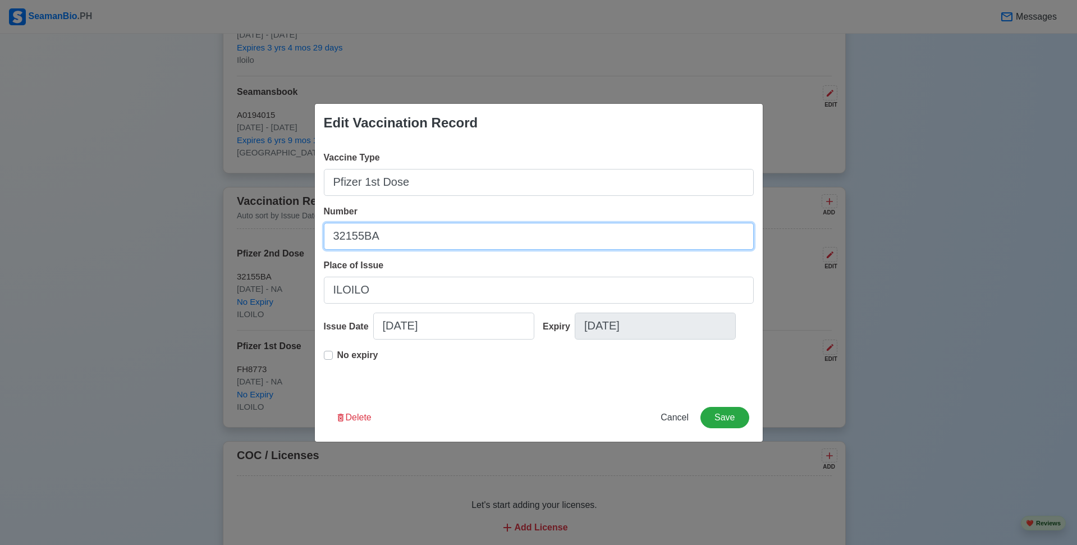
drag, startPoint x: 436, startPoint y: 249, endPoint x: 429, endPoint y: 259, distance: 11.7
click at [434, 251] on div "Vaccine Type Pfizer 1st Dose Number 32155BA Place of Issue ILOILO Issue Date [D…" at bounding box center [539, 267] width 448 height 251
type input "3"
type input "f"
type input "FH8773"
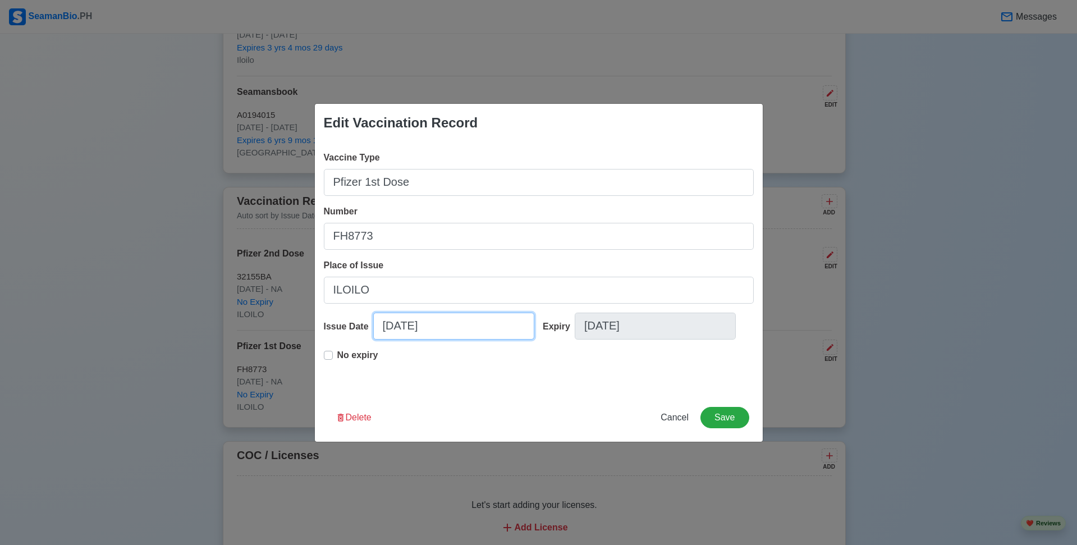
select select "****"
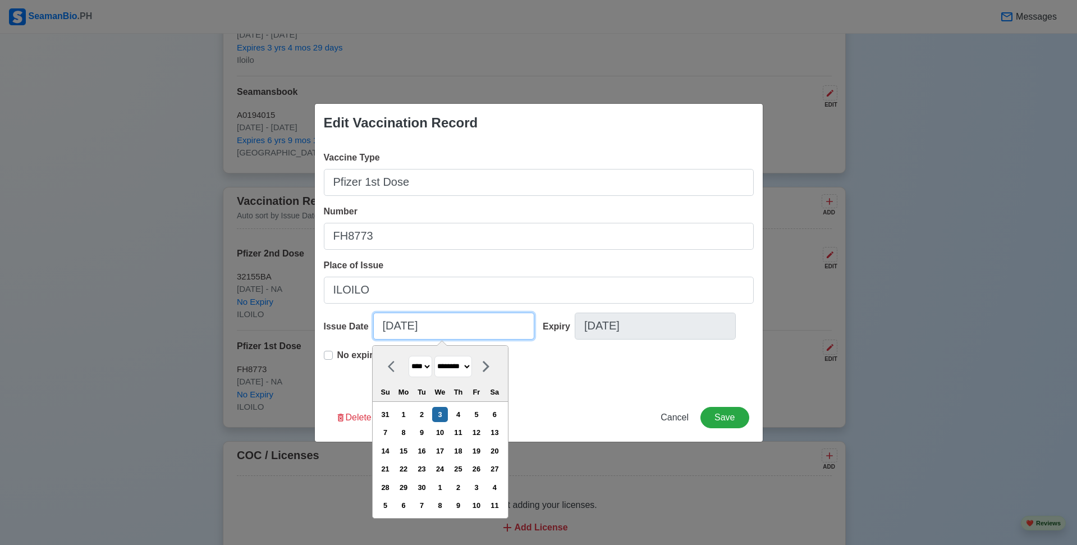
click at [443, 328] on input "[DATE]" at bounding box center [453, 326] width 161 height 27
click at [445, 372] on select "******* ******** ***** ***** *** **** **** ****** ********* ******* ******** **…" at bounding box center [453, 367] width 38 height 22
select select "*******"
click at [438, 356] on select "******* ******** ***** ***** *** **** **** ****** ********* ******* ******** **…" at bounding box center [453, 367] width 38 height 22
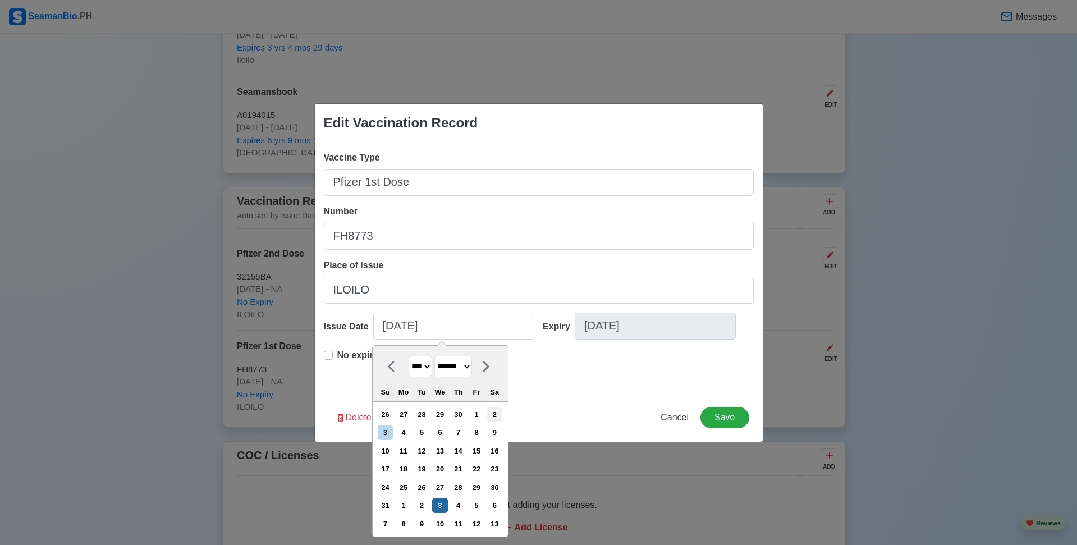
click at [500, 418] on div "2" at bounding box center [494, 414] width 15 height 15
type input "[DATE]"
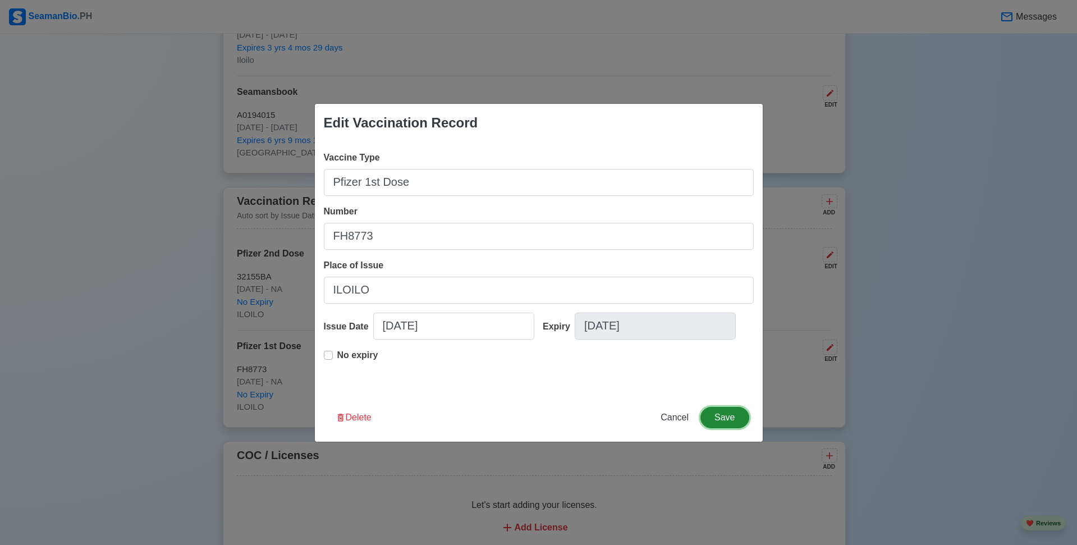
click at [711, 417] on button "Save" at bounding box center [725, 417] width 48 height 21
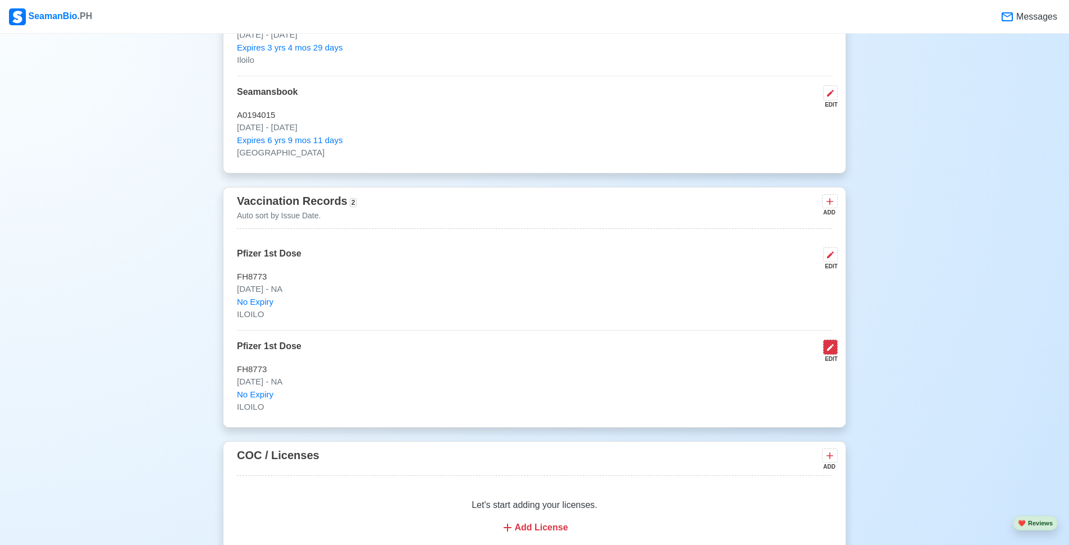
click at [829, 352] on icon at bounding box center [830, 347] width 9 height 9
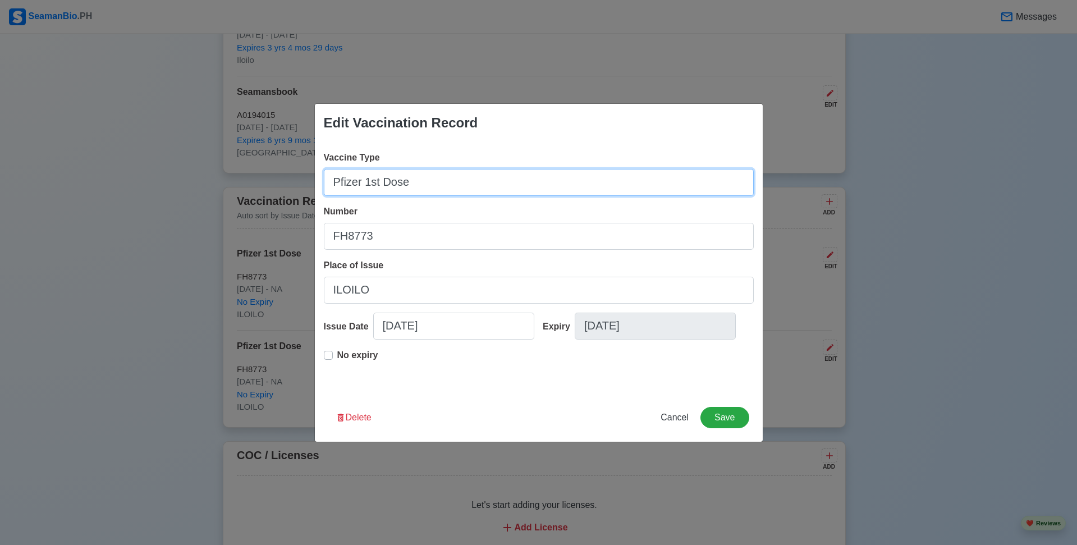
click at [376, 184] on input "Pfizer 1st Dose" at bounding box center [539, 182] width 430 height 27
type input "Pfizer 2nd Dose"
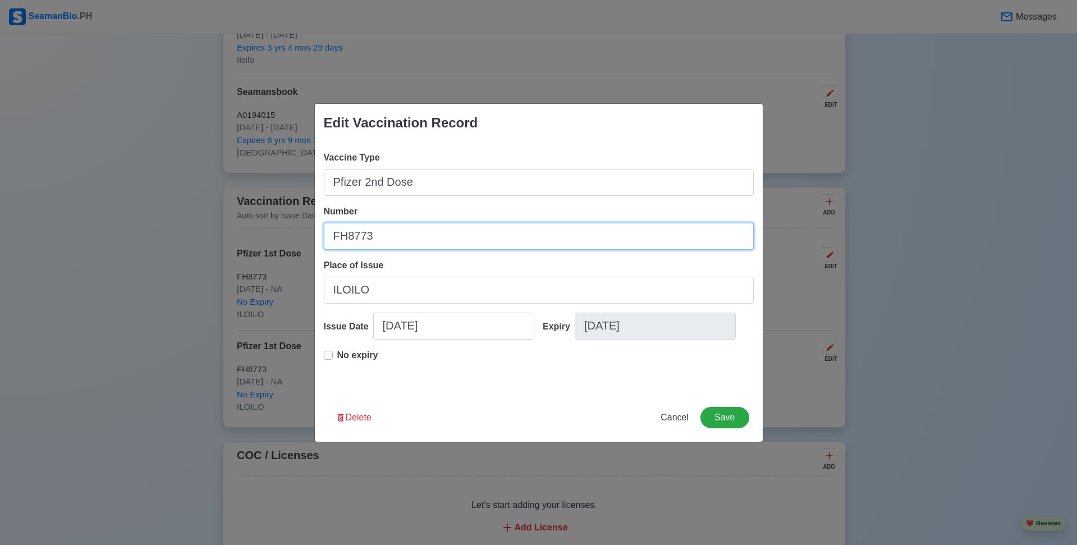
click at [434, 227] on input "FH8773" at bounding box center [539, 236] width 430 height 27
type input "F"
type input "32155BA"
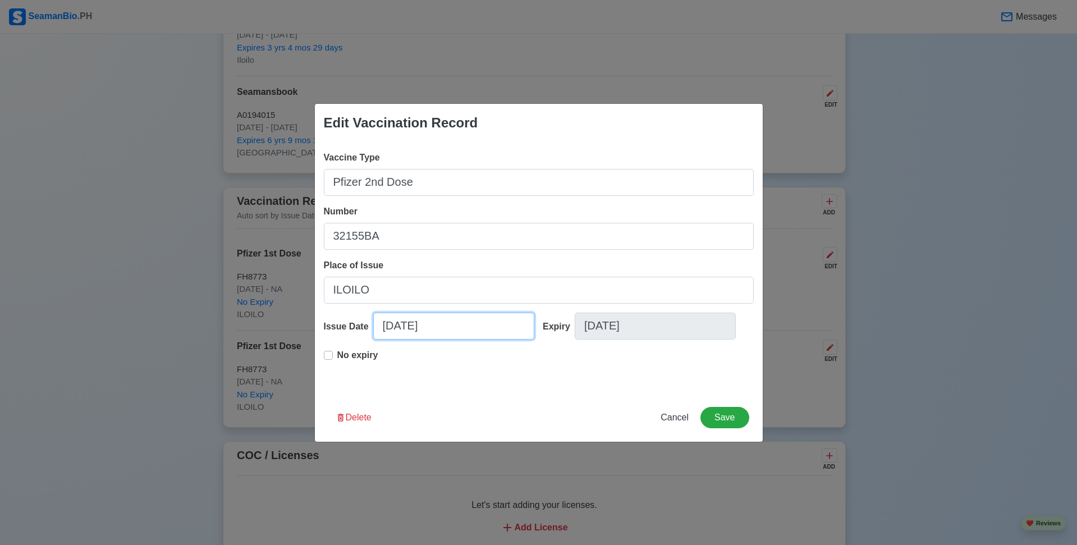
select select "****"
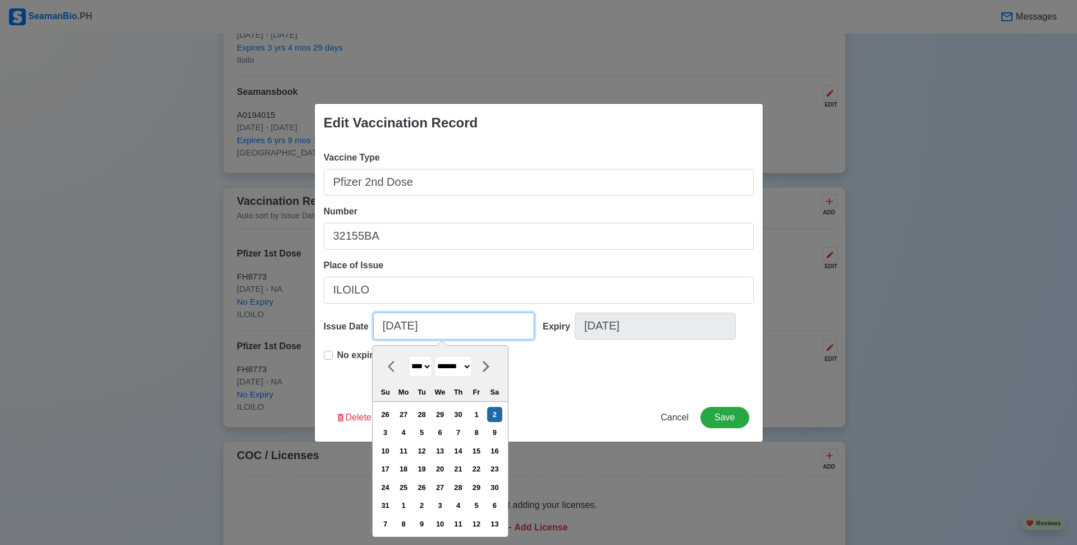
click at [445, 321] on input "[DATE]" at bounding box center [453, 326] width 161 height 27
click at [454, 370] on select "******* ******** ***** ***** *** **** **** ****** ********* ******* ******** **…" at bounding box center [453, 367] width 38 height 22
select select "********"
click at [438, 356] on select "******* ******** ***** ***** *** **** **** ****** ********* ******* ******** **…" at bounding box center [453, 367] width 38 height 22
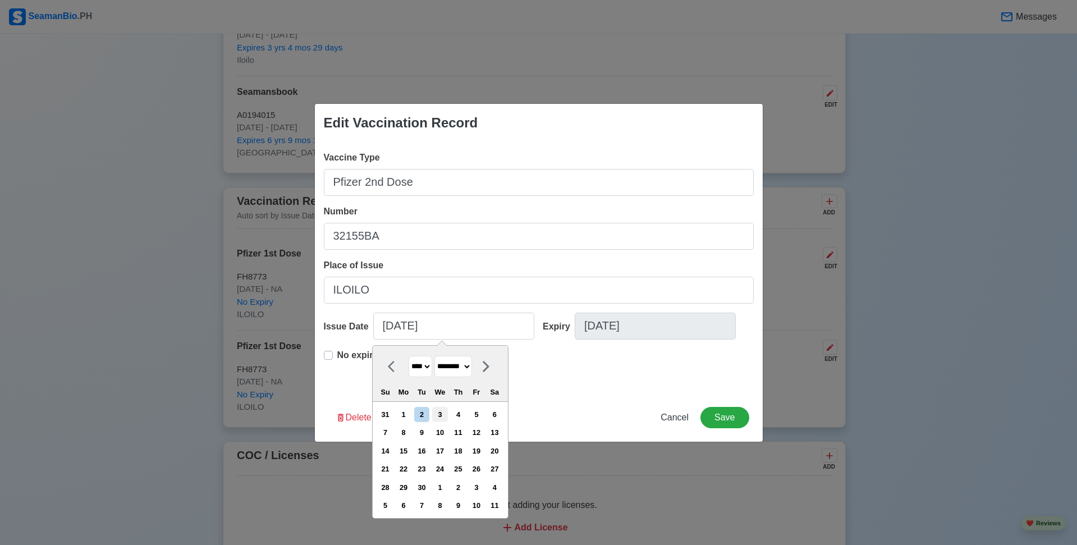
click at [447, 420] on div "3" at bounding box center [439, 414] width 15 height 15
type input "[DATE]"
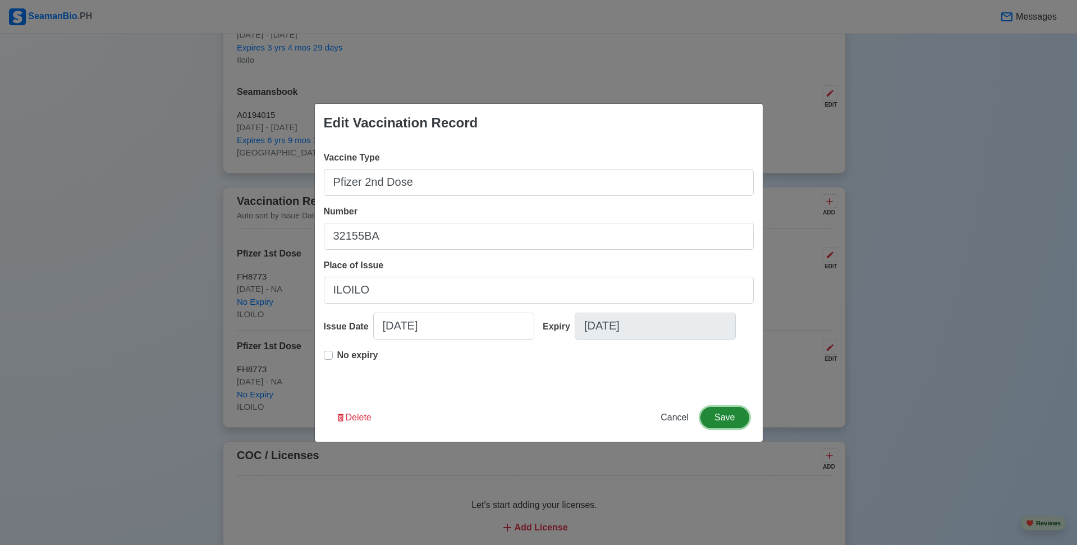
click at [725, 418] on button "Save" at bounding box center [725, 417] width 48 height 21
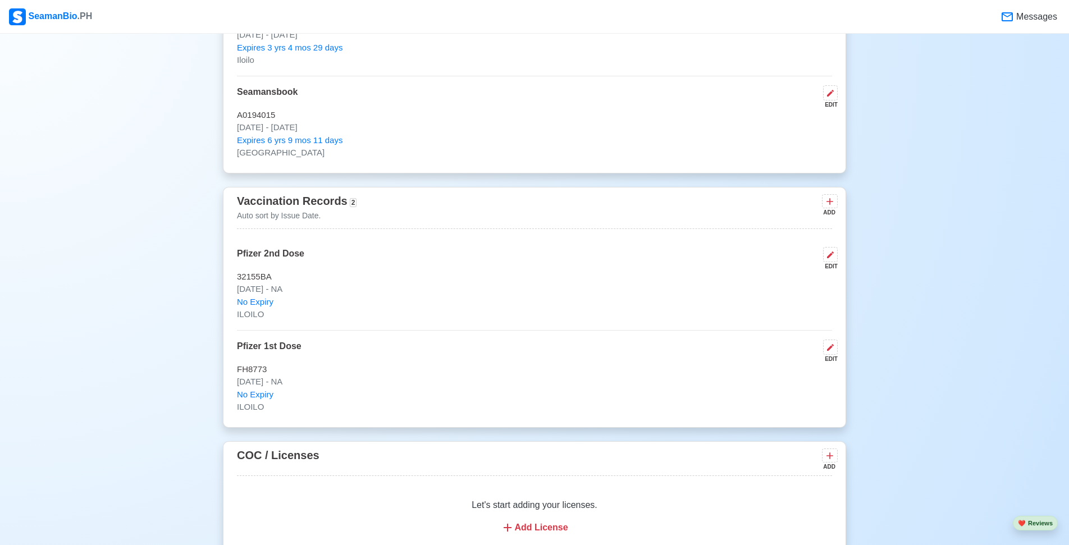
click at [309, 222] on p "Auto sort by Issue Date." at bounding box center [297, 216] width 120 height 12
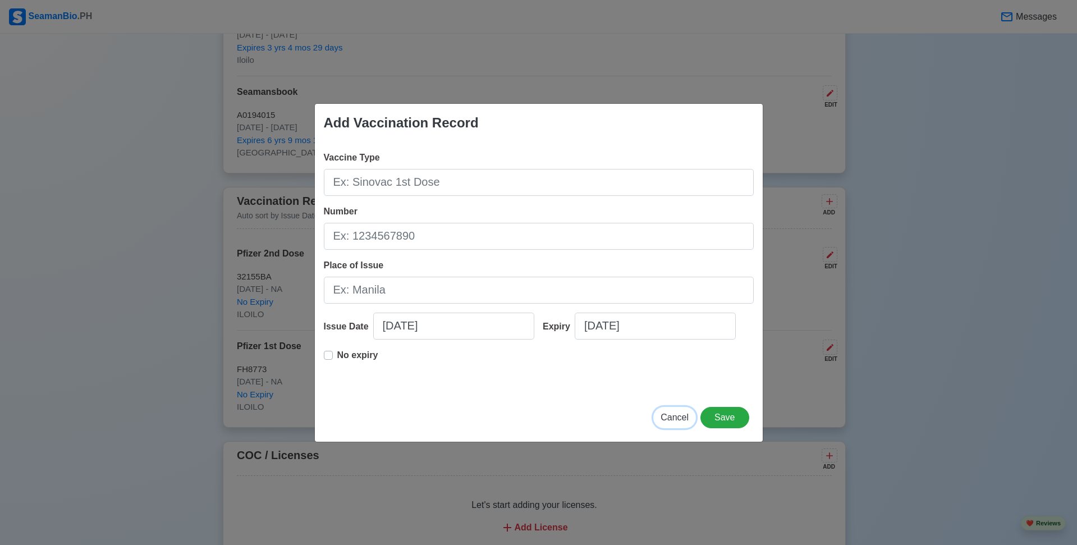
click at [678, 413] on span "Cancel" at bounding box center [675, 418] width 28 height 10
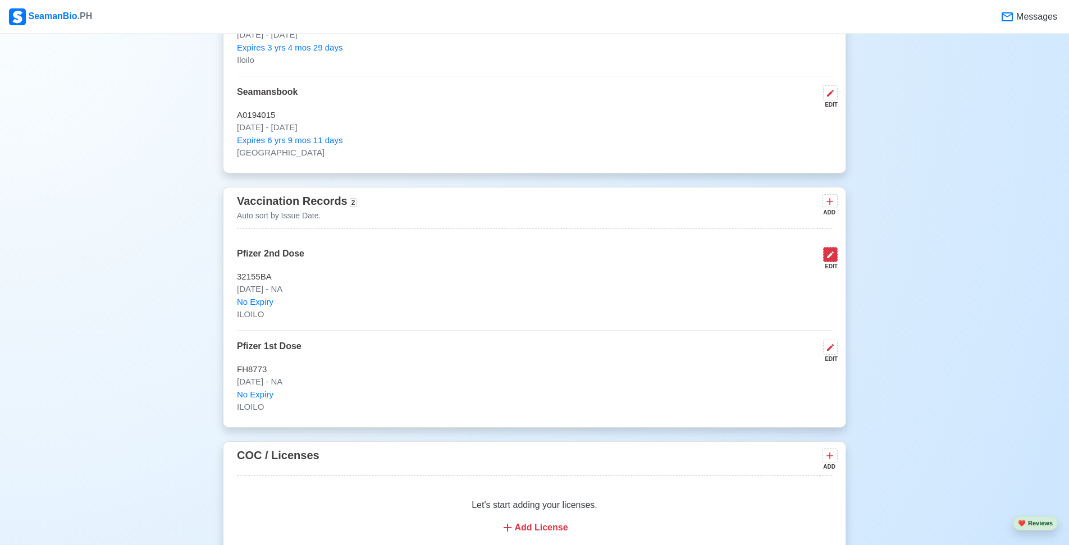
click at [825, 255] on button at bounding box center [830, 254] width 15 height 15
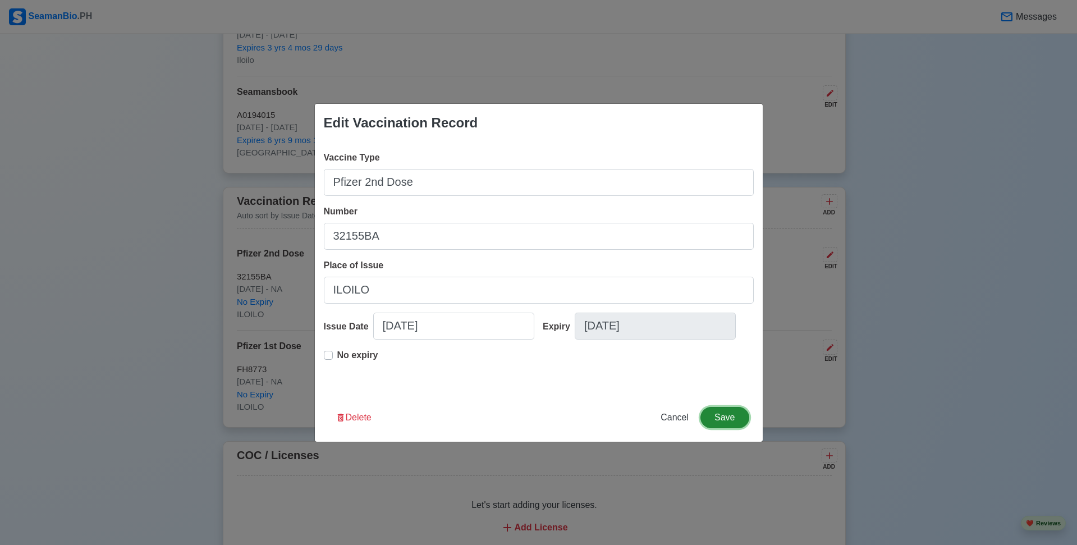
click at [717, 419] on button "Save" at bounding box center [725, 417] width 48 height 21
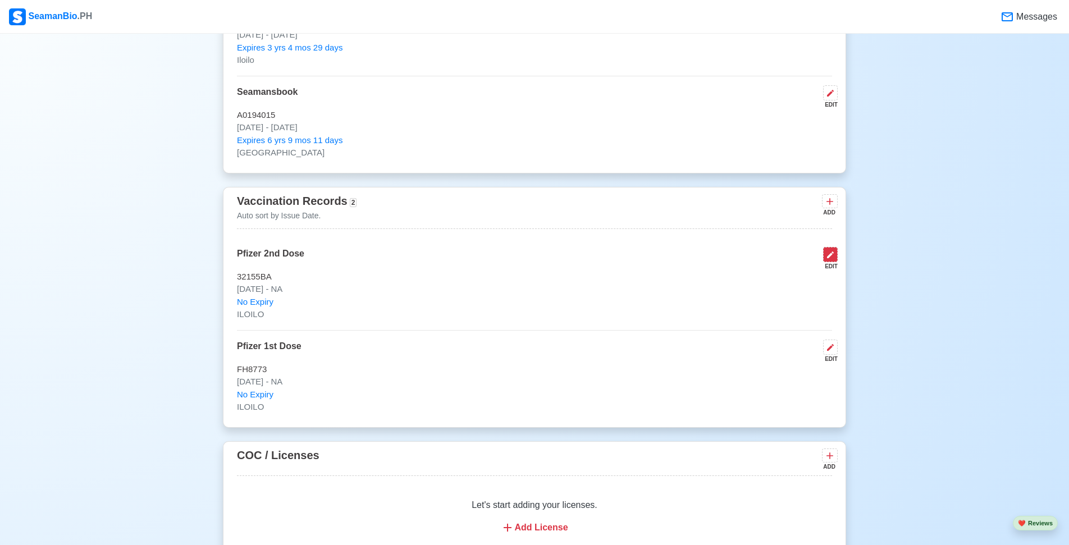
click at [823, 254] on button at bounding box center [830, 254] width 15 height 15
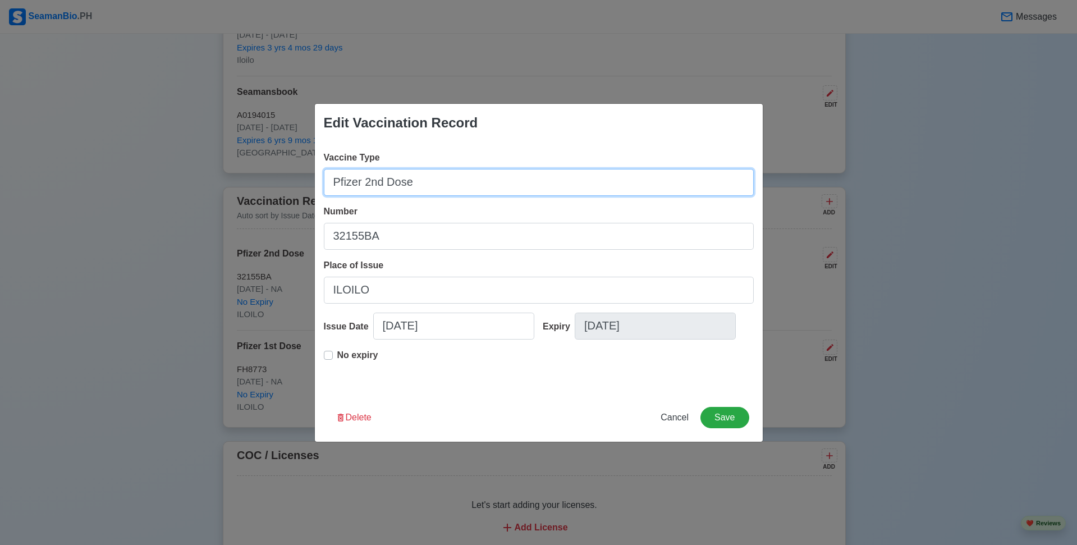
click at [379, 182] on input "Pfizer 2nd Dose" at bounding box center [539, 182] width 430 height 27
type input "Pfizer 1st Dose"
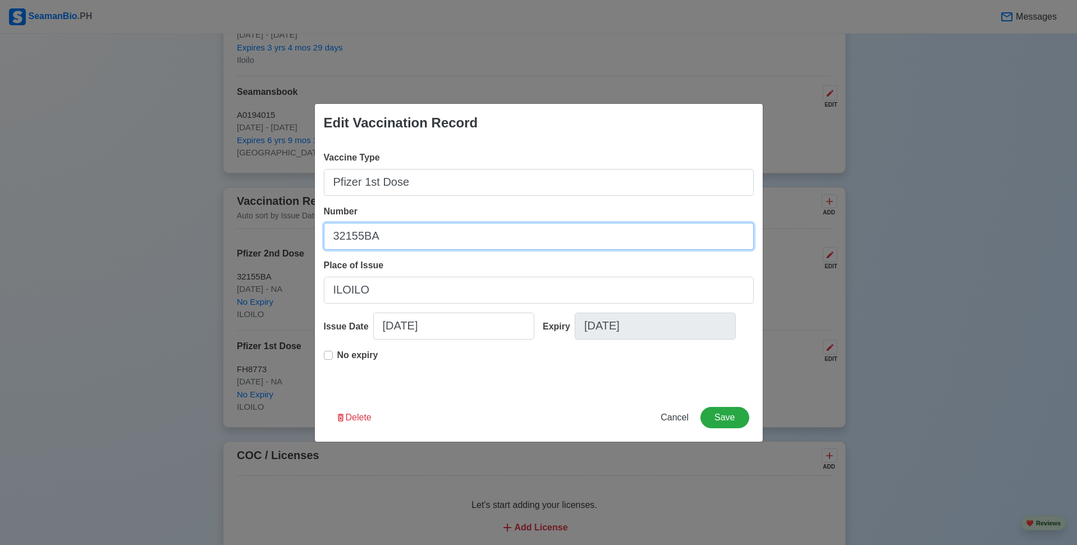
drag, startPoint x: 383, startPoint y: 239, endPoint x: 327, endPoint y: 228, distance: 57.6
click at [327, 228] on input "32155BA" at bounding box center [539, 236] width 430 height 27
click at [723, 423] on button "Save" at bounding box center [725, 417] width 48 height 21
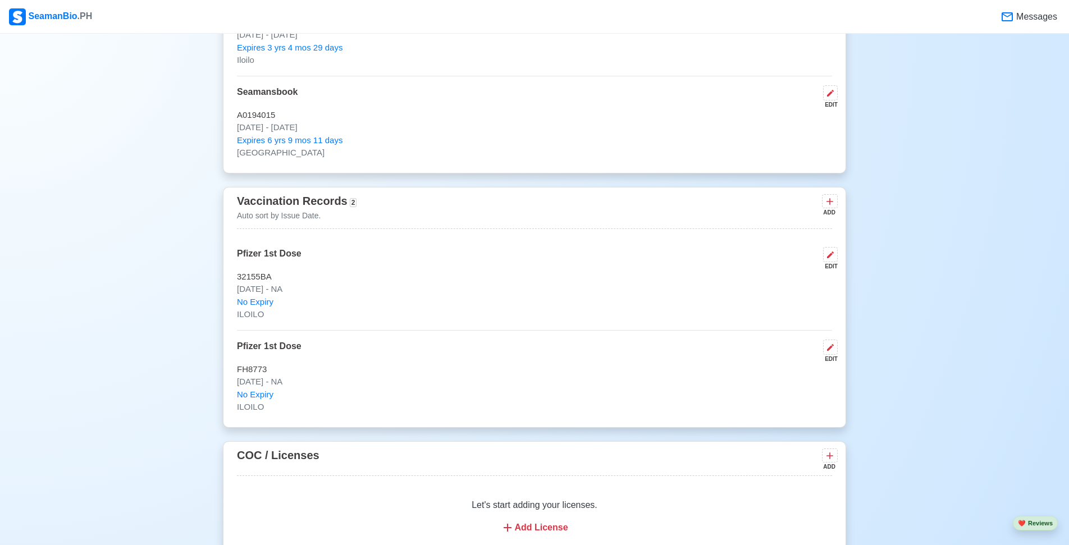
click at [369, 353] on div "Pfizer 1st Dose EDIT" at bounding box center [534, 352] width 595 height 24
click at [829, 363] on div "EDIT" at bounding box center [827, 359] width 19 height 8
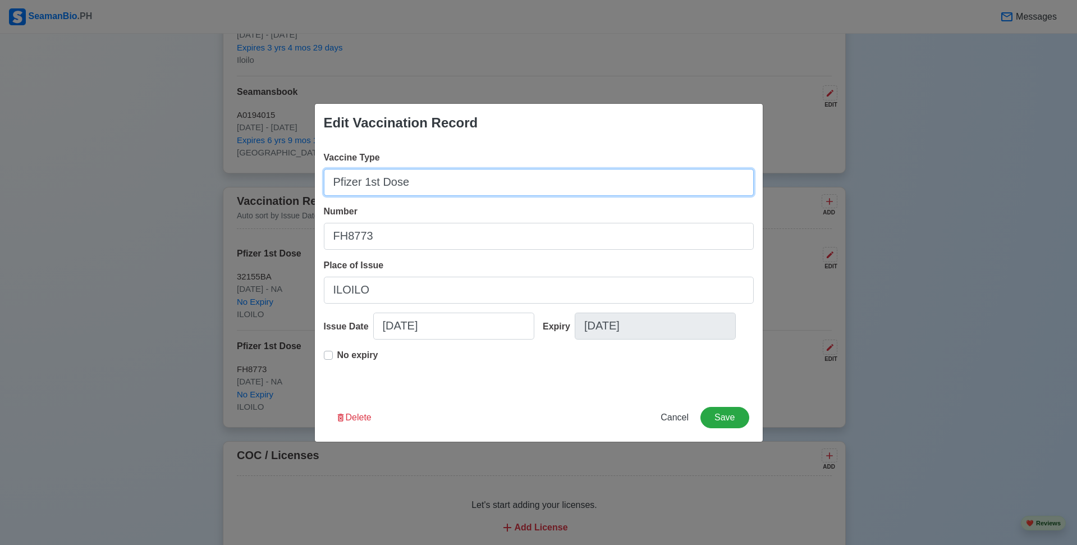
click at [377, 184] on input "Pfizer 1st Dose" at bounding box center [539, 182] width 430 height 27
type input "Pfizer 2nd Dose"
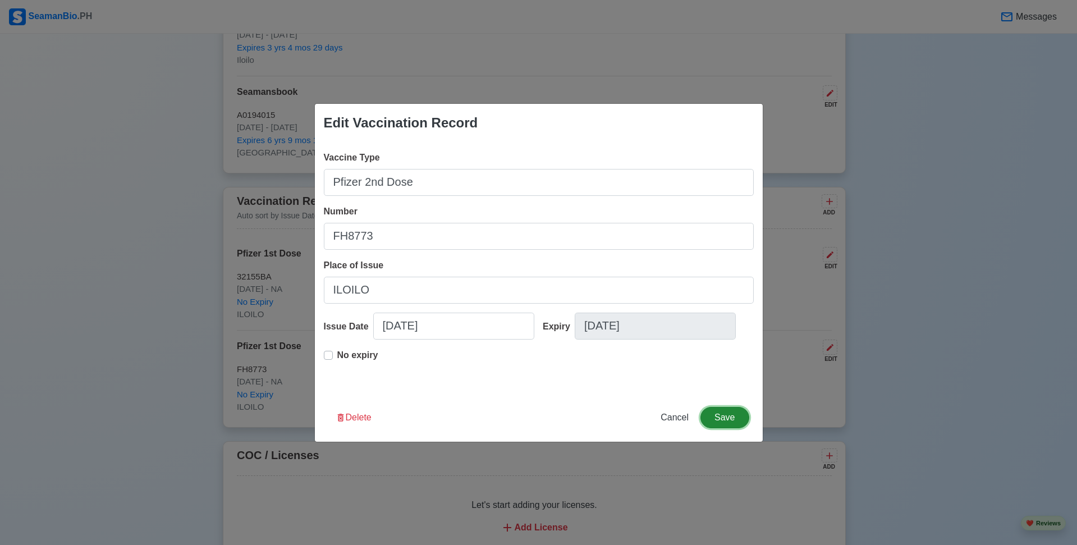
click at [738, 415] on button "Save" at bounding box center [725, 417] width 48 height 21
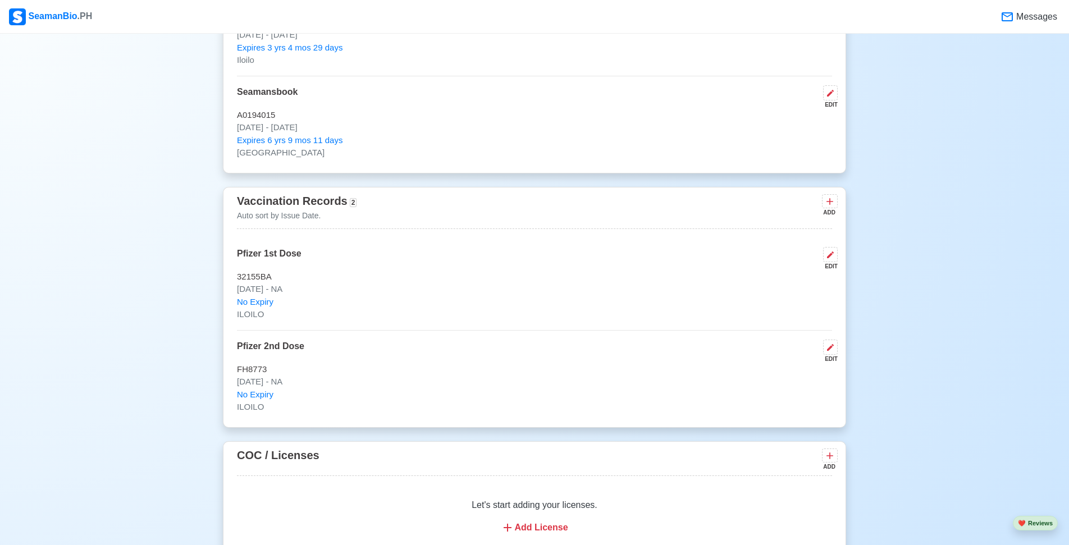
click at [726, 408] on p "ILOILO" at bounding box center [534, 407] width 595 height 13
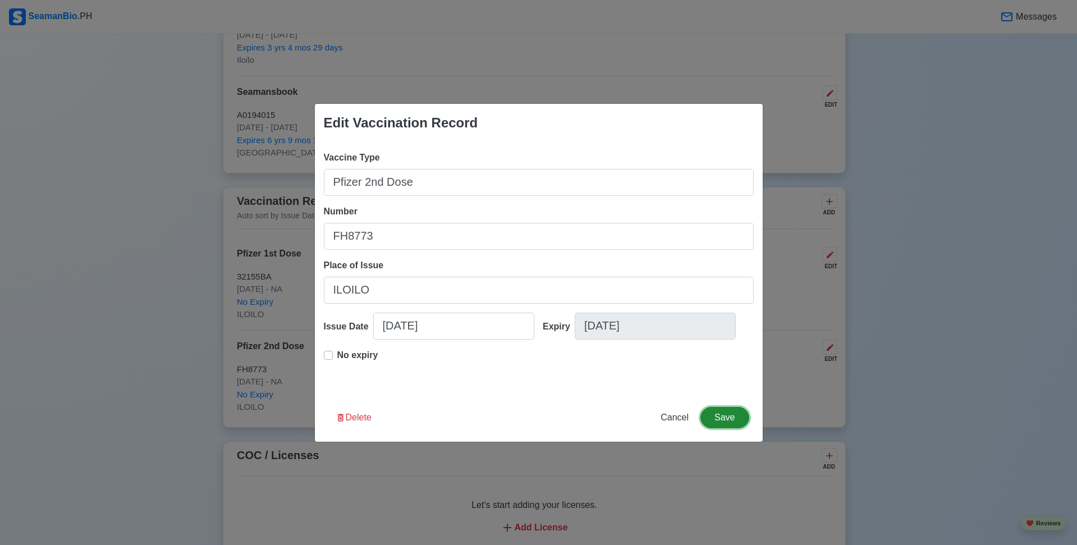
click at [741, 420] on button "Save" at bounding box center [725, 417] width 48 height 21
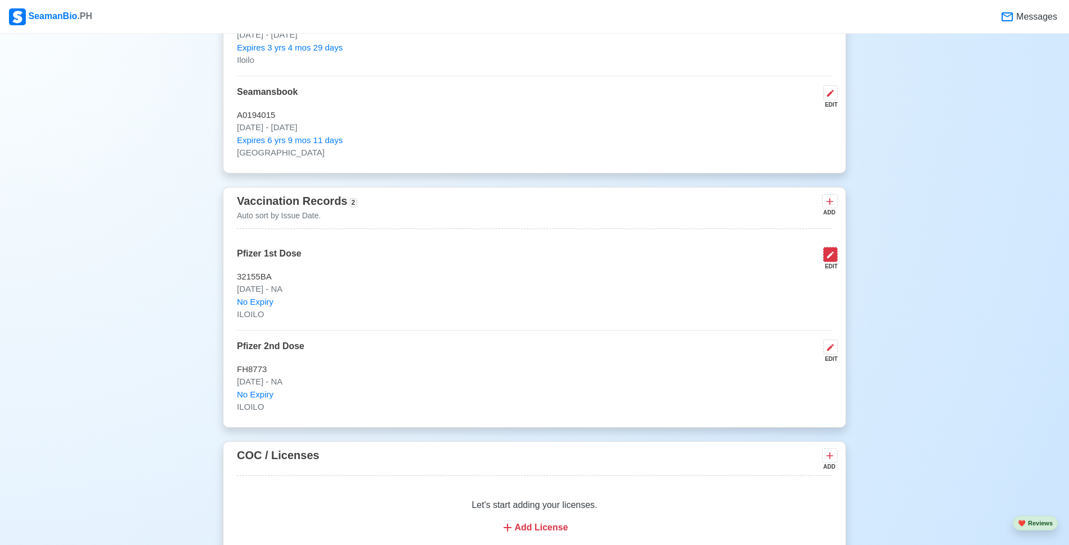
click at [826, 258] on icon at bounding box center [830, 254] width 9 height 9
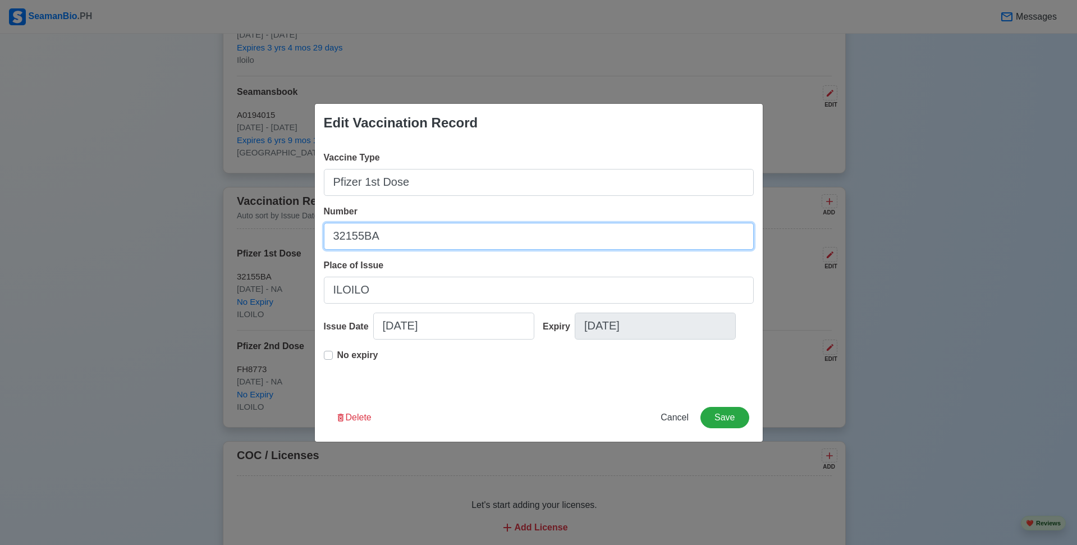
click at [394, 237] on input "32155BA" at bounding box center [539, 236] width 430 height 27
type input "3"
type input "FH8273"
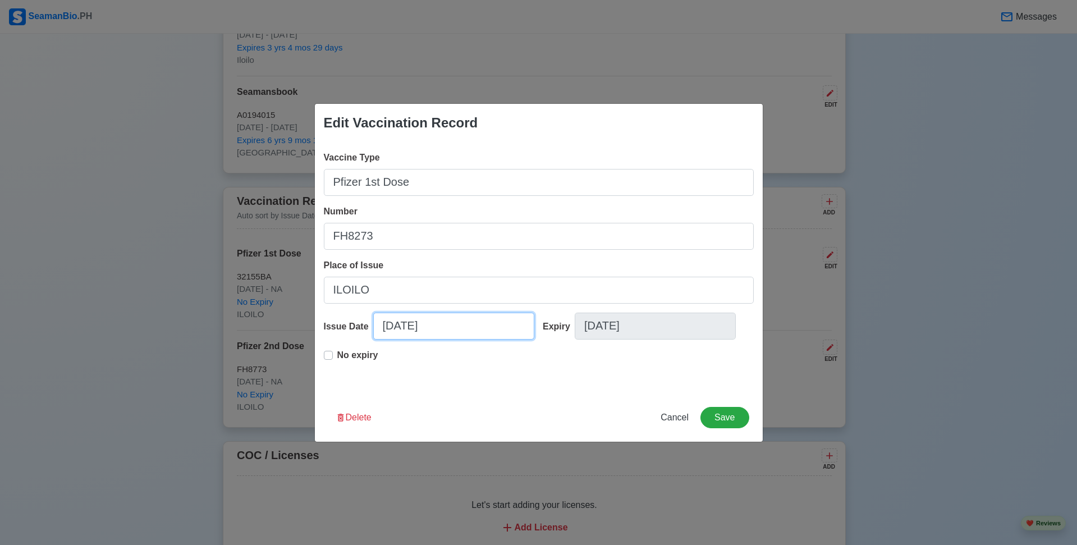
select select "****"
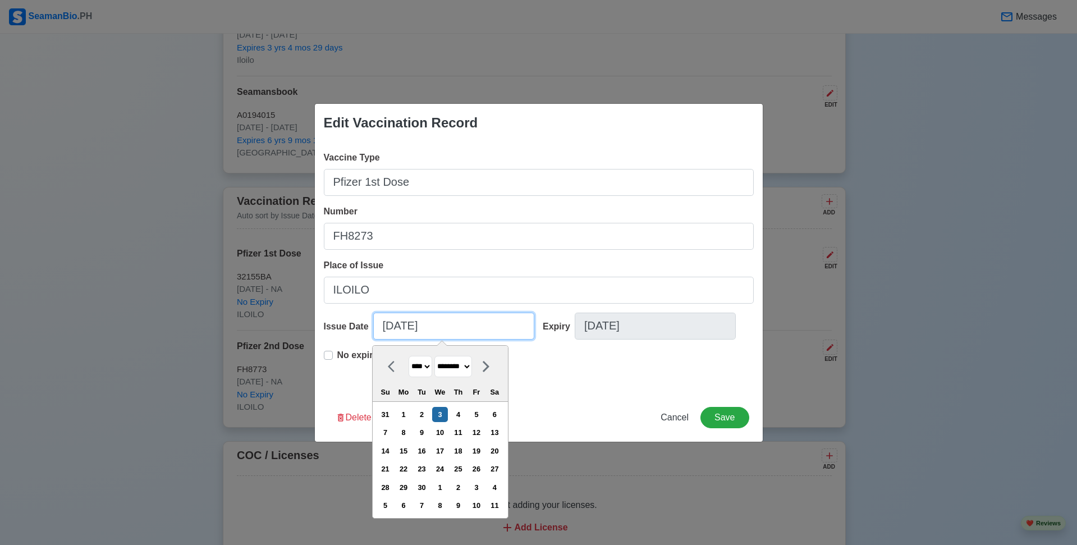
click at [478, 335] on input "[DATE]" at bounding box center [453, 326] width 161 height 27
click at [450, 366] on select "******* ******** ***** ***** *** **** **** ****** ********* ******* ******** **…" at bounding box center [453, 367] width 38 height 22
select select "*******"
click at [438, 356] on select "******* ******** ***** ***** *** **** **** ****** ********* ******* ******** **…" at bounding box center [453, 367] width 38 height 22
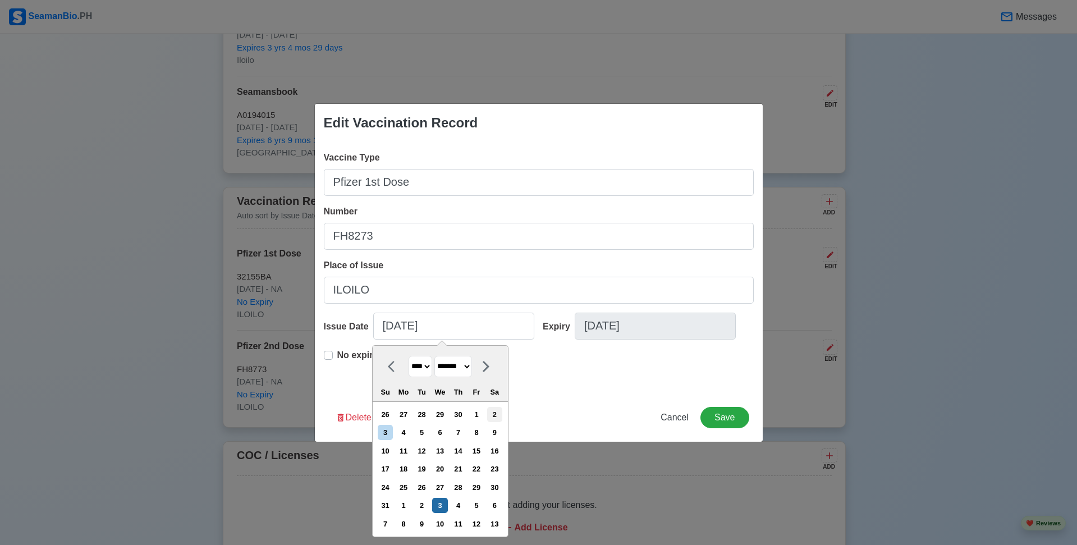
click at [497, 416] on div "2" at bounding box center [494, 414] width 15 height 15
type input "[DATE]"
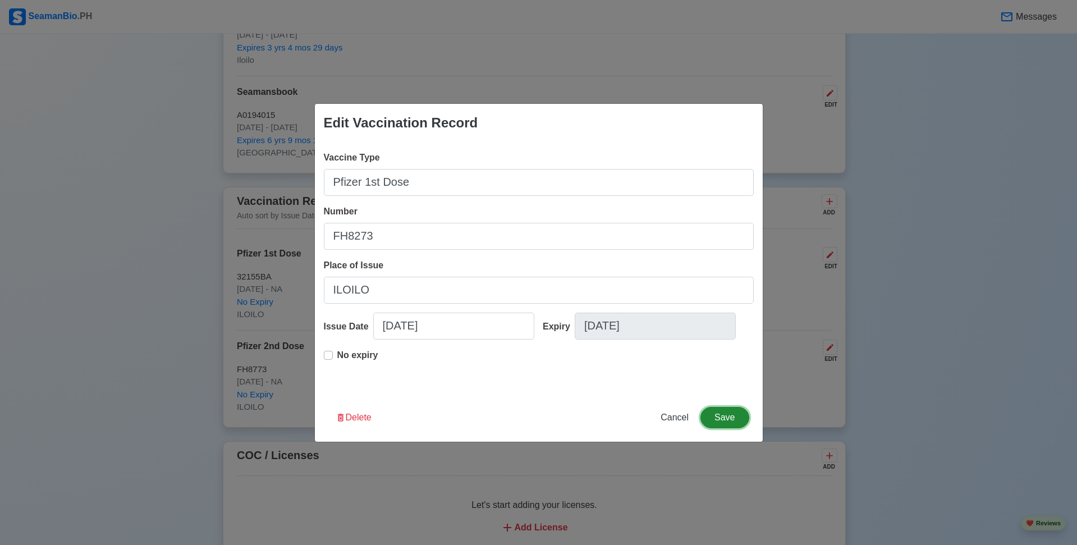
click at [721, 410] on button "Save" at bounding box center [725, 417] width 48 height 21
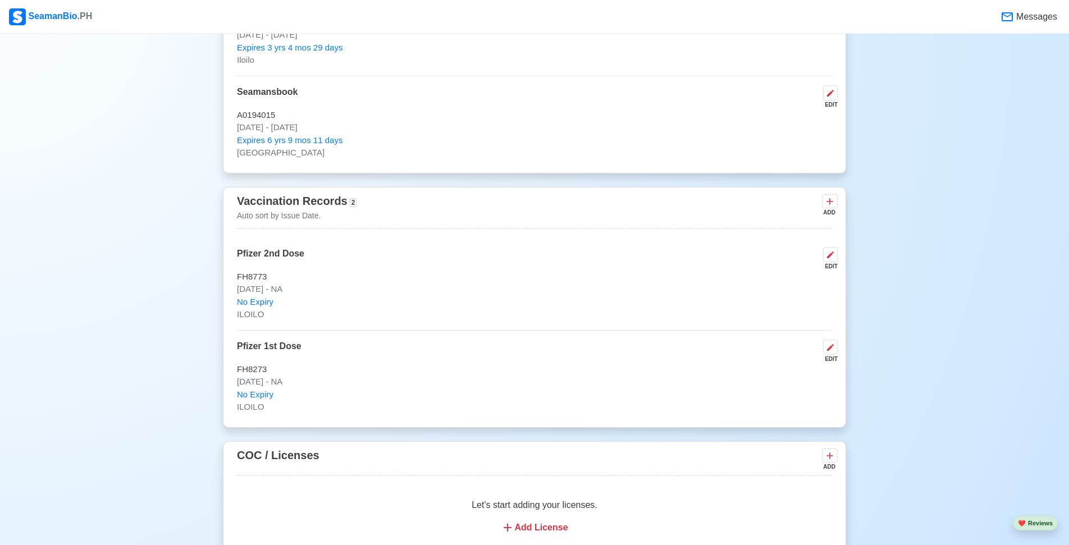
click at [832, 266] on div "EDIT" at bounding box center [827, 266] width 19 height 8
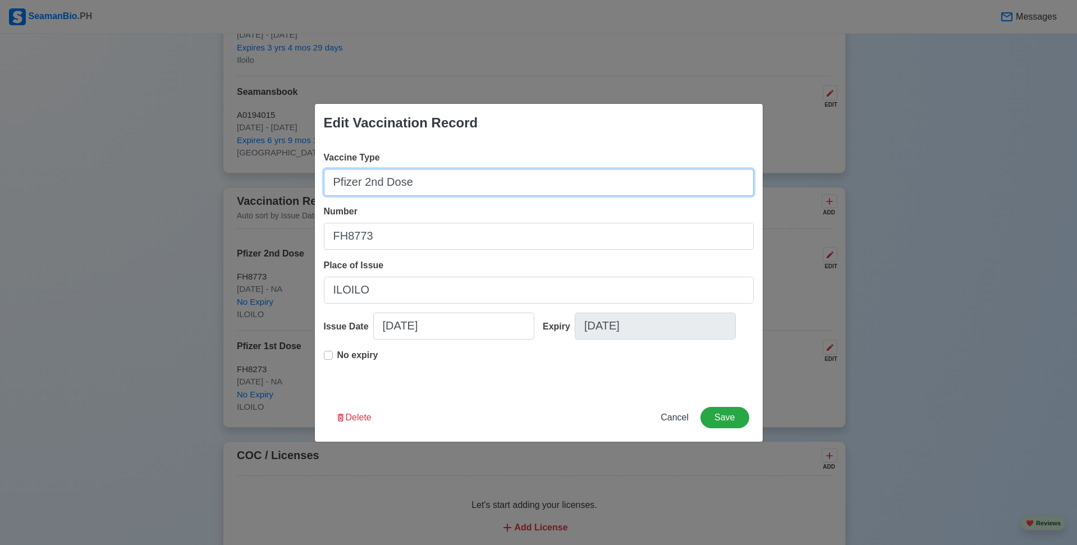
click at [372, 181] on input "Pfizer 2nd Dose" at bounding box center [539, 182] width 430 height 27
click at [381, 181] on input "Pfizer 2nd Dose" at bounding box center [539, 182] width 430 height 27
type input "Pfizer 1st Dose"
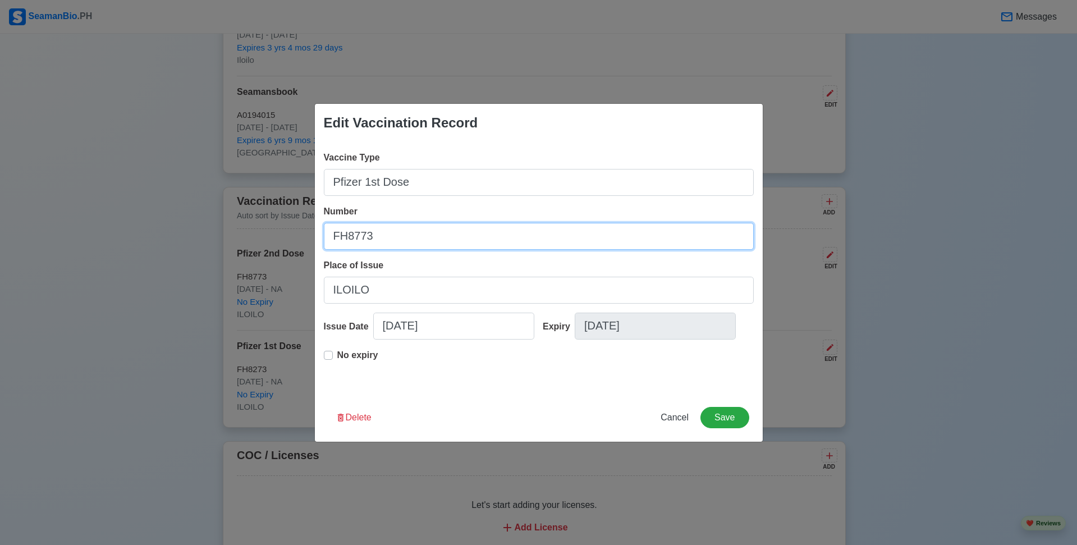
click at [362, 239] on input "FH8773" at bounding box center [539, 236] width 430 height 27
type input "FH8273"
drag, startPoint x: 587, startPoint y: 83, endPoint x: 590, endPoint y: 93, distance: 10.5
click at [590, 93] on div "Edit Vaccination Record Vaccine Type Pfizer 1st Dose Number FH8273 Place of Iss…" at bounding box center [538, 272] width 1077 height 545
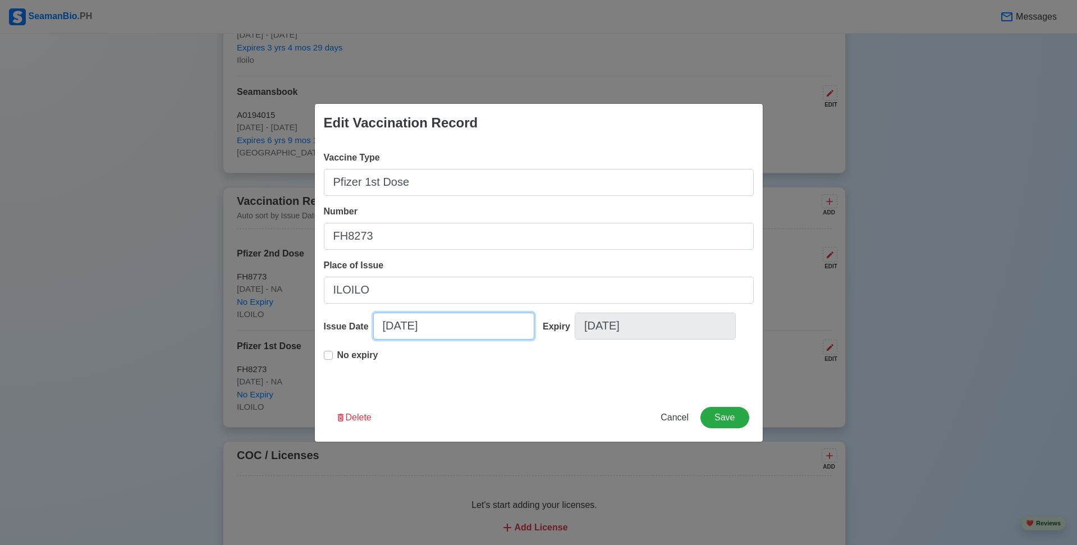
click at [417, 325] on input "[DATE]" at bounding box center [453, 326] width 161 height 27
select select "****"
select select "*******"
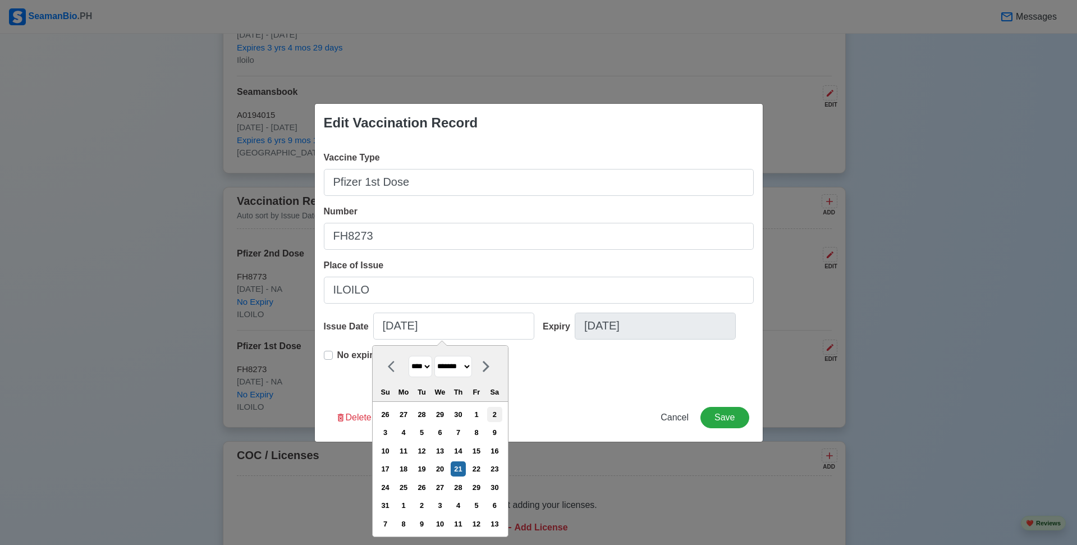
click at [495, 419] on div "2" at bounding box center [494, 414] width 15 height 15
type input "[DATE]"
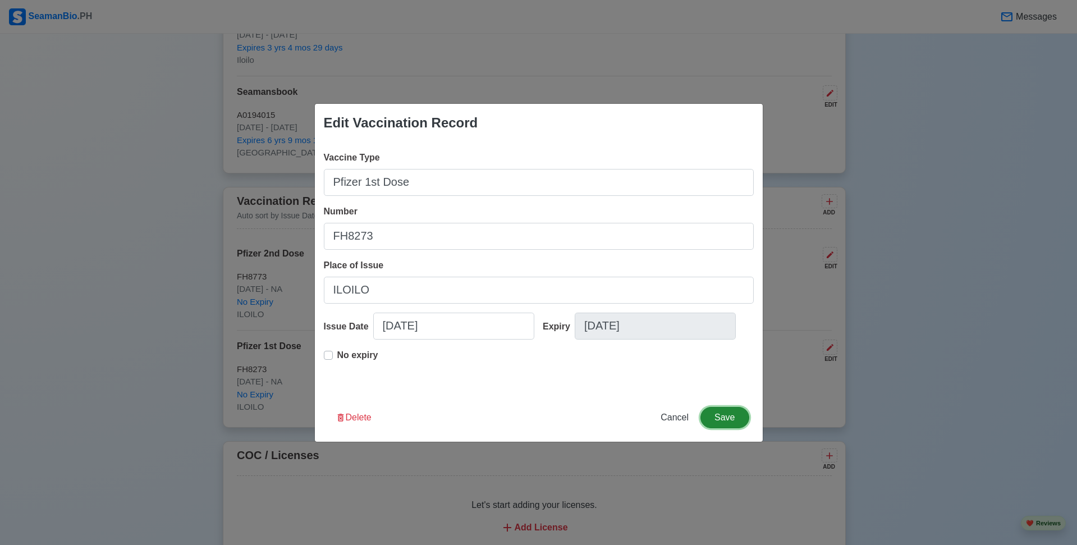
click at [729, 419] on button "Save" at bounding box center [725, 417] width 48 height 21
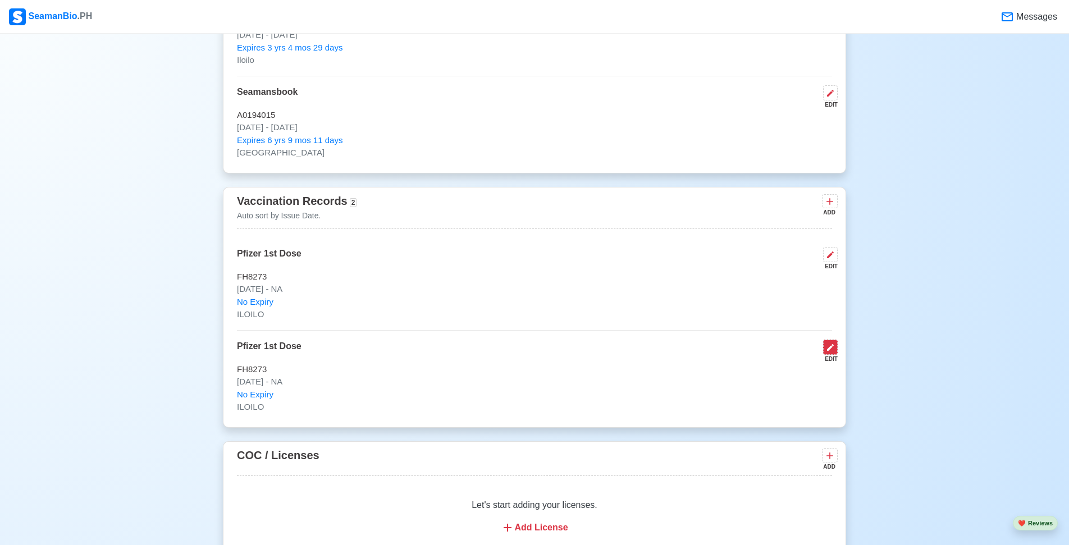
click at [828, 351] on icon at bounding box center [830, 347] width 7 height 7
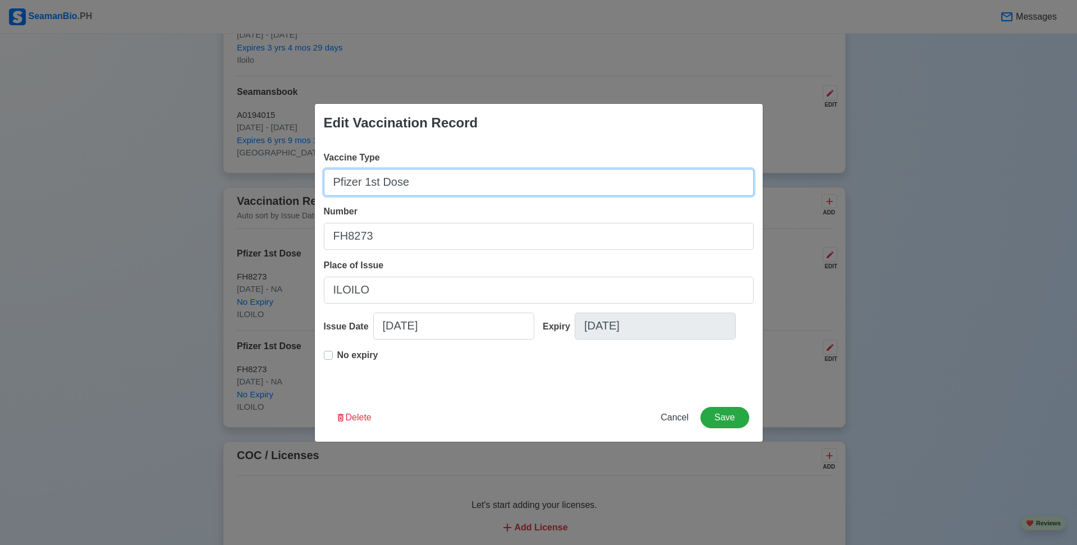
click at [378, 183] on input "Pfizer 1st Dose" at bounding box center [539, 182] width 430 height 27
type input "Pfizer 2nd Dose"
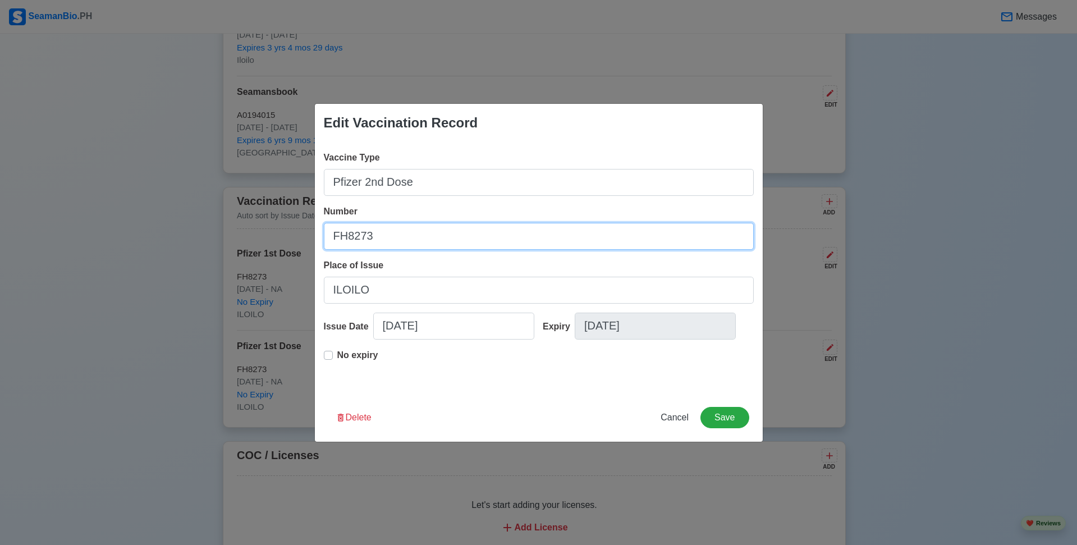
click at [400, 244] on input "FH8273" at bounding box center [539, 236] width 430 height 27
type input "F"
type input "32155BA"
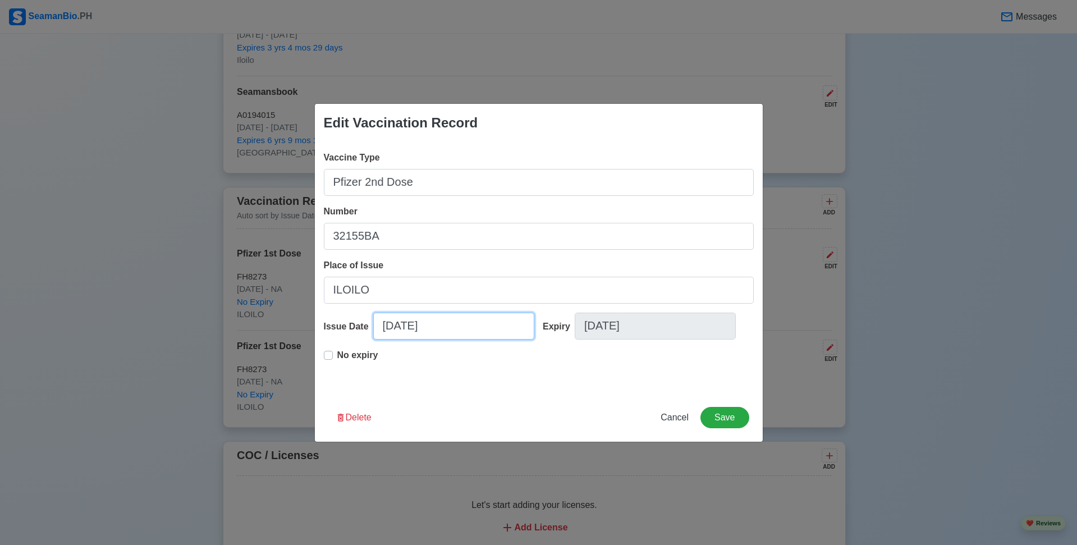
select select "****"
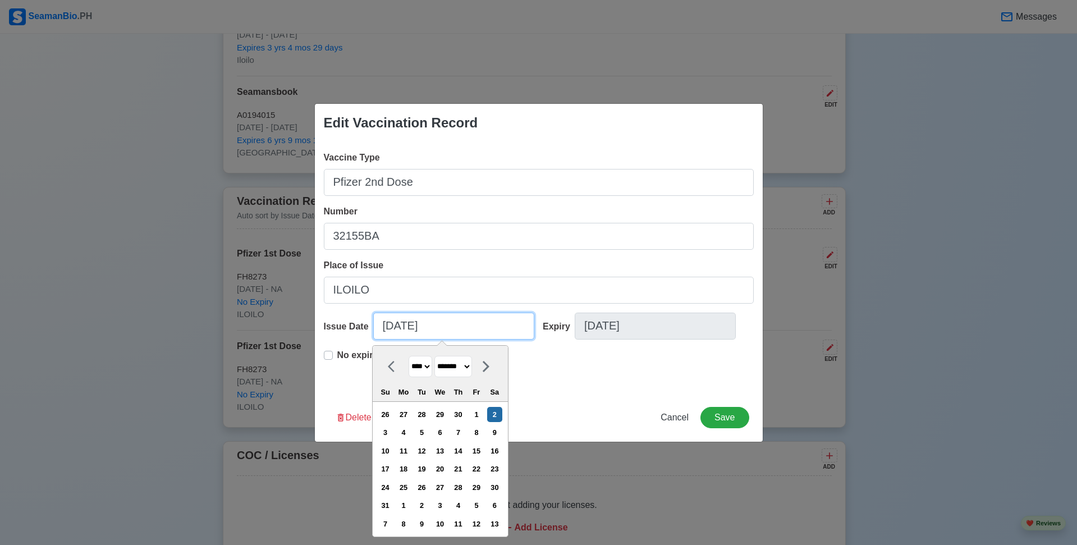
click at [451, 332] on input "[DATE]" at bounding box center [453, 326] width 161 height 27
click at [459, 373] on select "******* ******** ***** ***** *** **** **** ****** ********* ******* ******** **…" at bounding box center [453, 367] width 38 height 22
select select "********"
click at [438, 356] on select "******* ******** ***** ***** *** **** **** ****** ********* ******* ******** **…" at bounding box center [453, 367] width 38 height 22
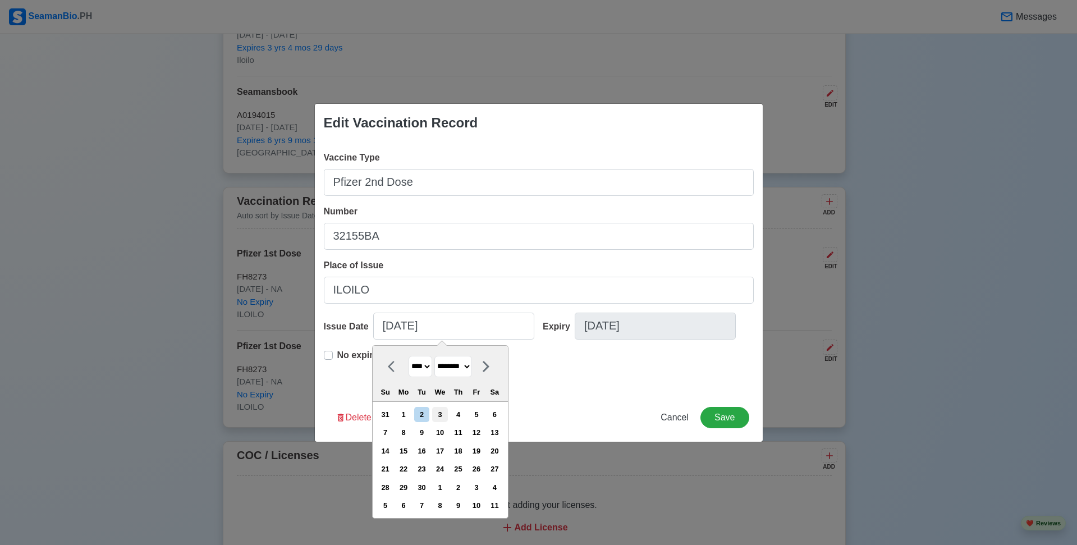
click at [447, 417] on div "3" at bounding box center [439, 414] width 15 height 15
type input "[DATE]"
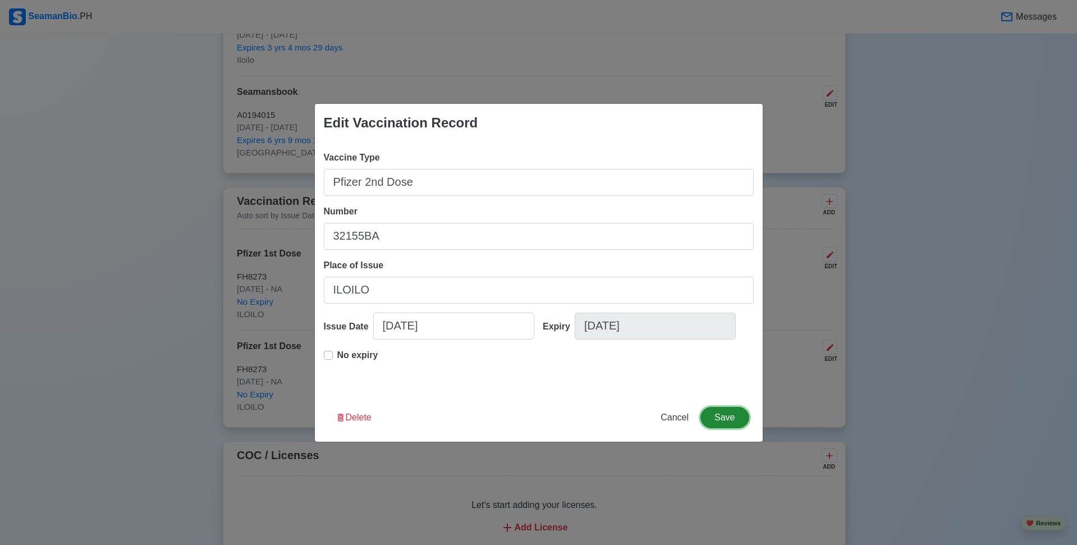
click at [722, 416] on button "Save" at bounding box center [725, 417] width 48 height 21
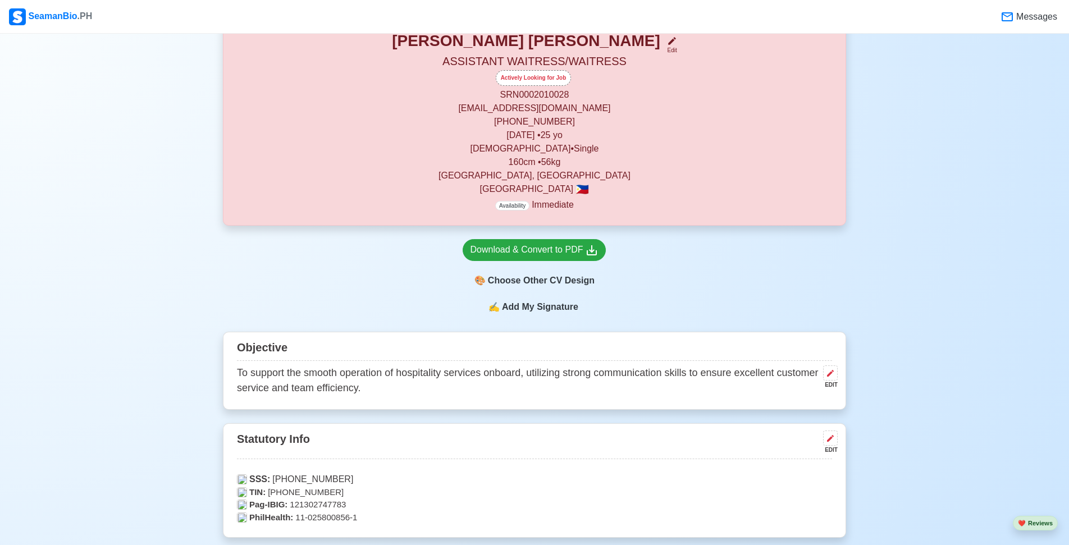
scroll to position [281, 0]
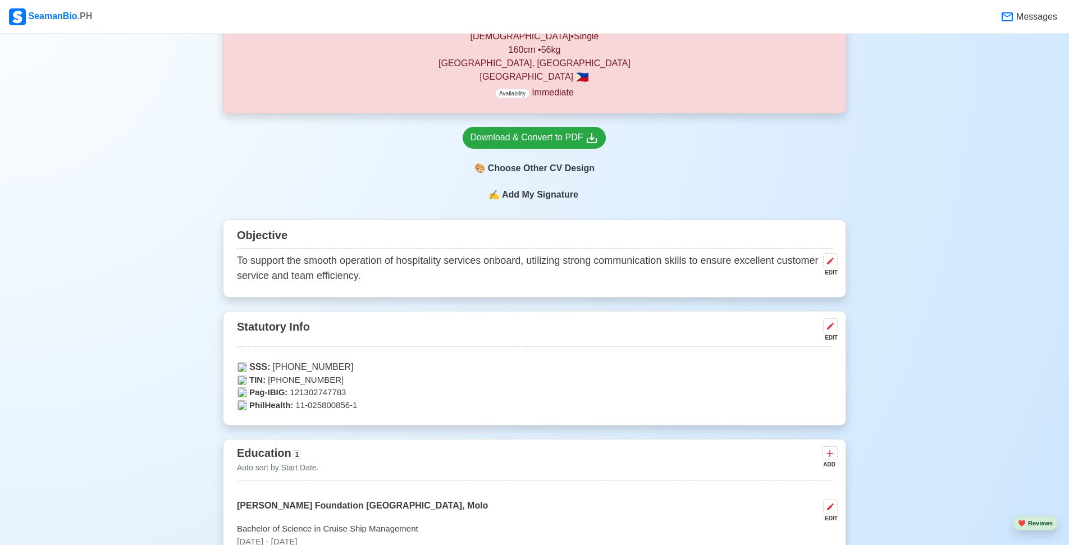
drag, startPoint x: 825, startPoint y: 330, endPoint x: 609, endPoint y: 333, distance: 215.6
click at [609, 333] on div "Statutory Info EDIT" at bounding box center [534, 331] width 595 height 31
click at [511, 92] on span "Availability" at bounding box center [512, 94] width 34 height 10
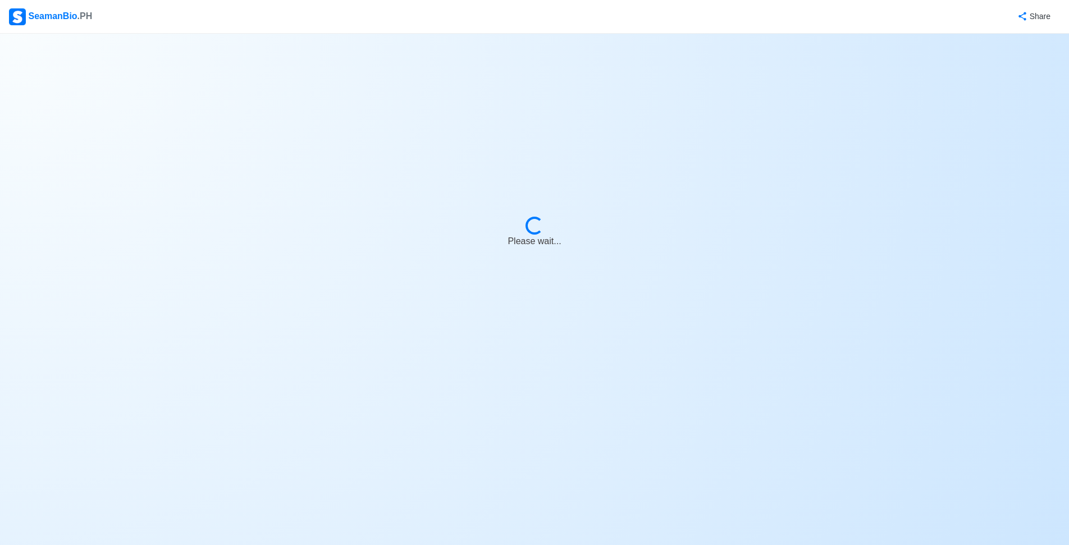
select select "Actively Looking for Job"
select select "Visible for Hiring"
select select "Single"
select select "[DEMOGRAPHIC_DATA]"
select select "PH"
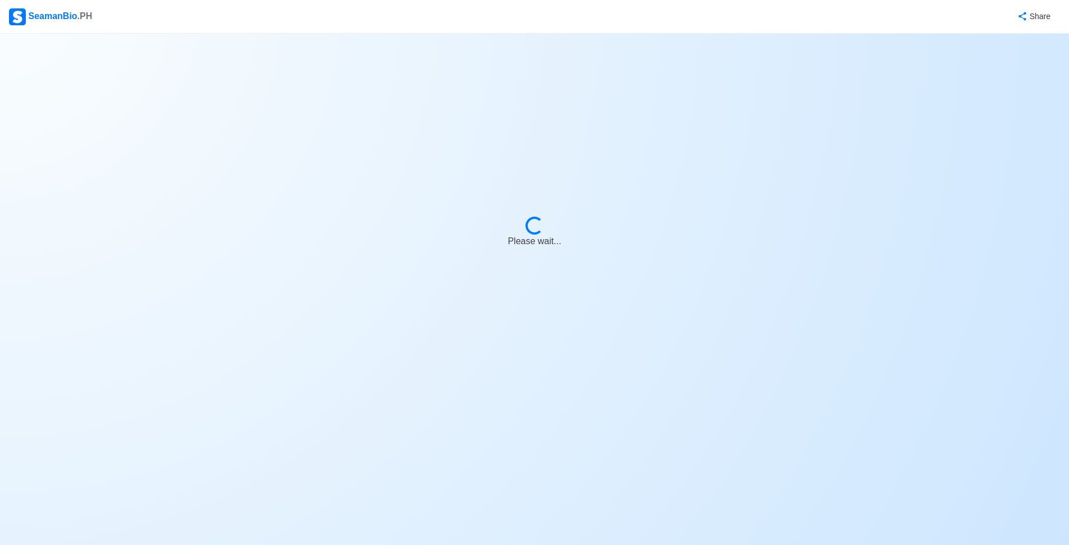
select select "4102416000000"
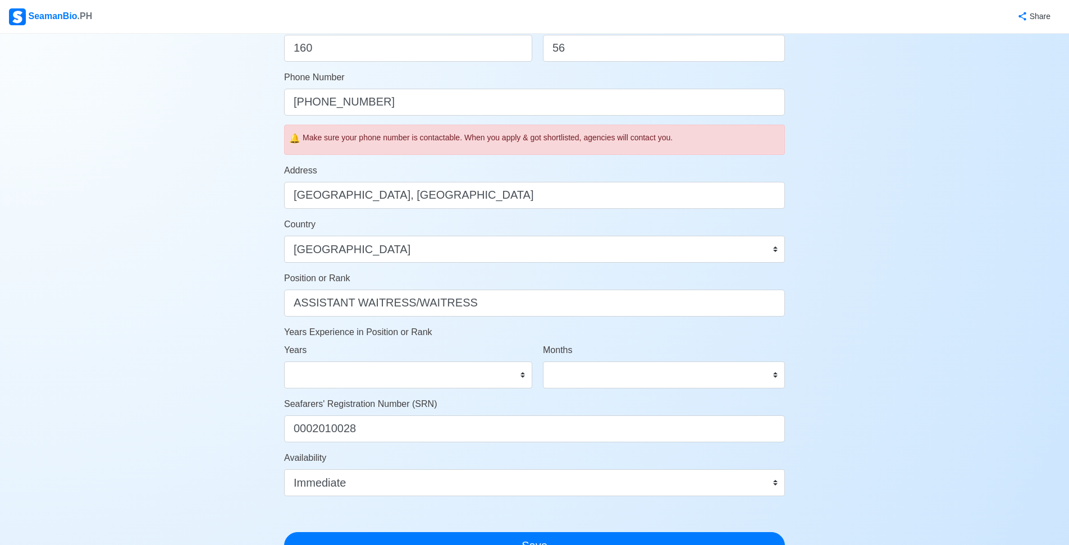
scroll to position [529, 0]
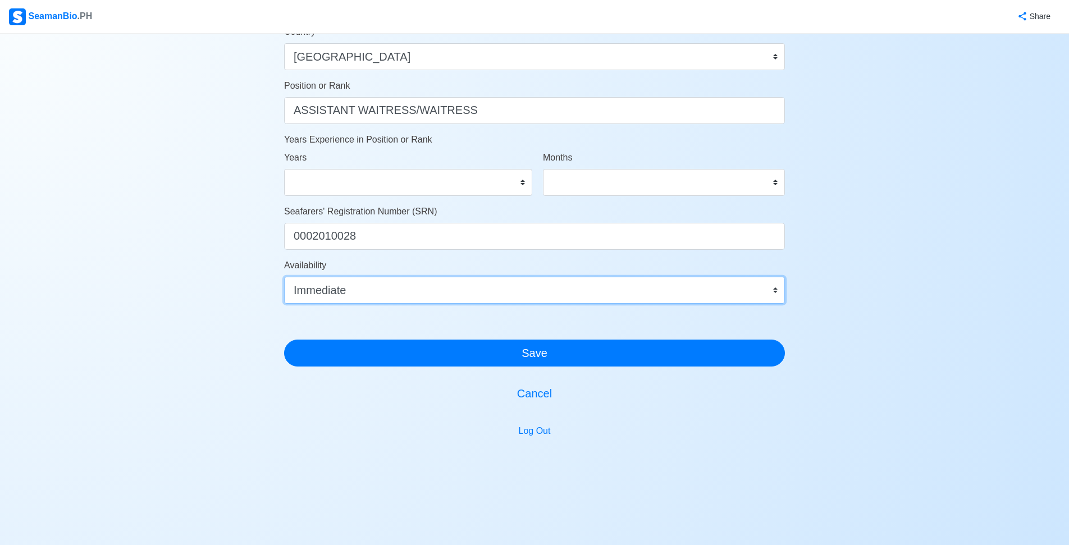
click at [456, 283] on select "Immediate [DATE] [DATE] [DATE] [DATE] [DATE] [DATE] [DATE] [DATE] [DATE]" at bounding box center [534, 290] width 501 height 27
click at [338, 290] on select "Immediate [DATE] [DATE] [DATE] [DATE] [DATE] [DATE] [DATE] [DATE] [DATE]" at bounding box center [534, 290] width 501 height 27
click at [341, 290] on select "Immediate [DATE] [DATE] [DATE] [DATE] [DATE] [DATE] [DATE] [DATE] [DATE]" at bounding box center [534, 290] width 501 height 27
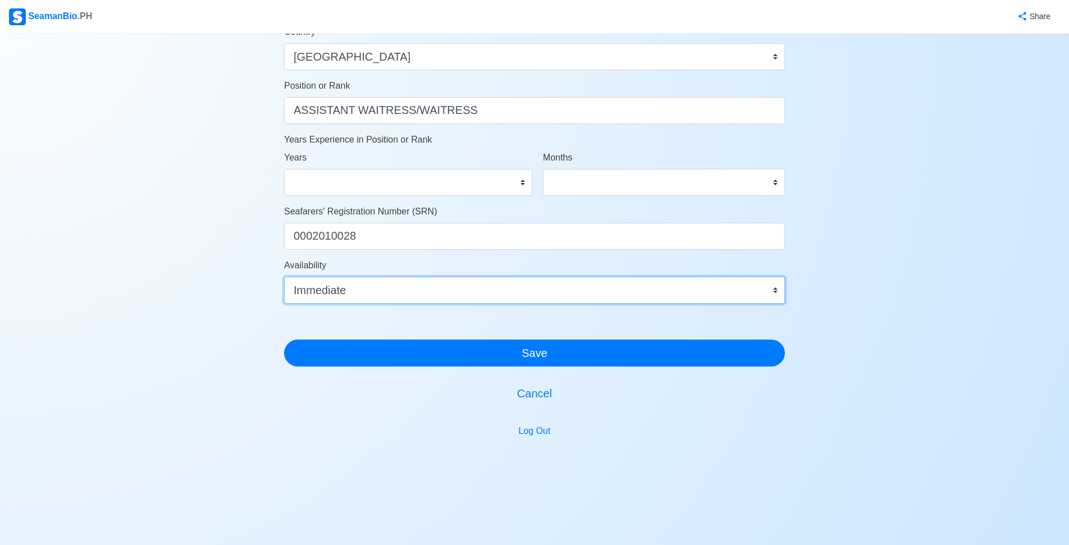
click at [341, 290] on select "Immediate [DATE] [DATE] [DATE] [DATE] [DATE] [DATE] [DATE] [DATE] [DATE]" at bounding box center [534, 290] width 501 height 27
click at [395, 296] on select "Immediate [DATE] [DATE] [DATE] [DATE] [DATE] [DATE] [DATE] [DATE] [DATE]" at bounding box center [534, 290] width 501 height 27
click at [284, 277] on select "Immediate [DATE] [DATE] [DATE] [DATE] [DATE] [DATE] [DATE] [DATE] [DATE]" at bounding box center [534, 290] width 501 height 27
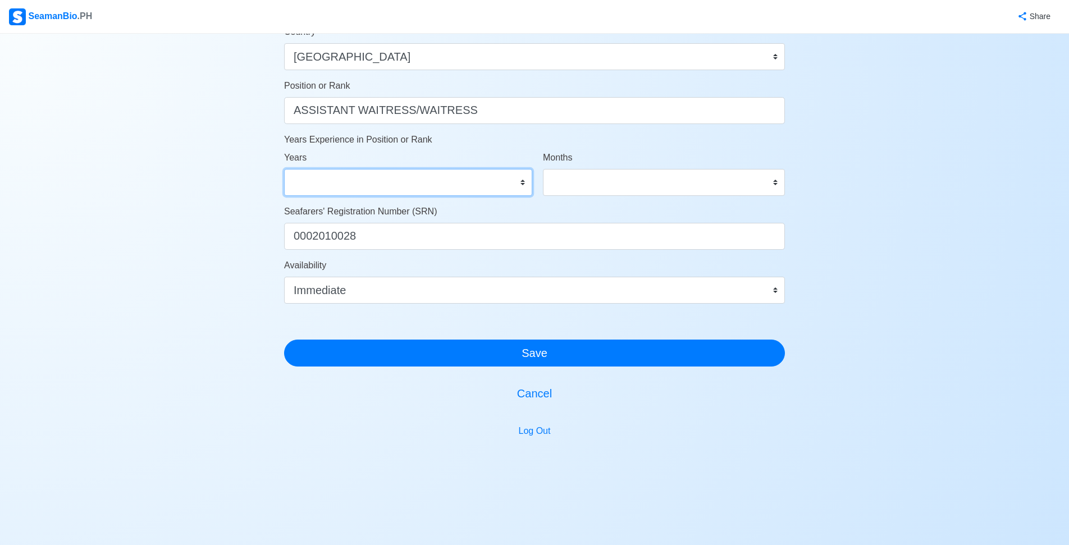
click at [519, 179] on select "0 1 2 3 4 5 6 7 8 9 10 11 12 13 14 15 16 17 18 19 20 21 22 23 24 25 26 27 28 29…" at bounding box center [408, 182] width 248 height 27
select select "0"
click at [284, 169] on select "0 1 2 3 4 5 6 7 8 9 10 11 12 13 14 15 16 17 18 19 20 21 22 23 24 25 26 27 28 29…" at bounding box center [408, 182] width 248 height 27
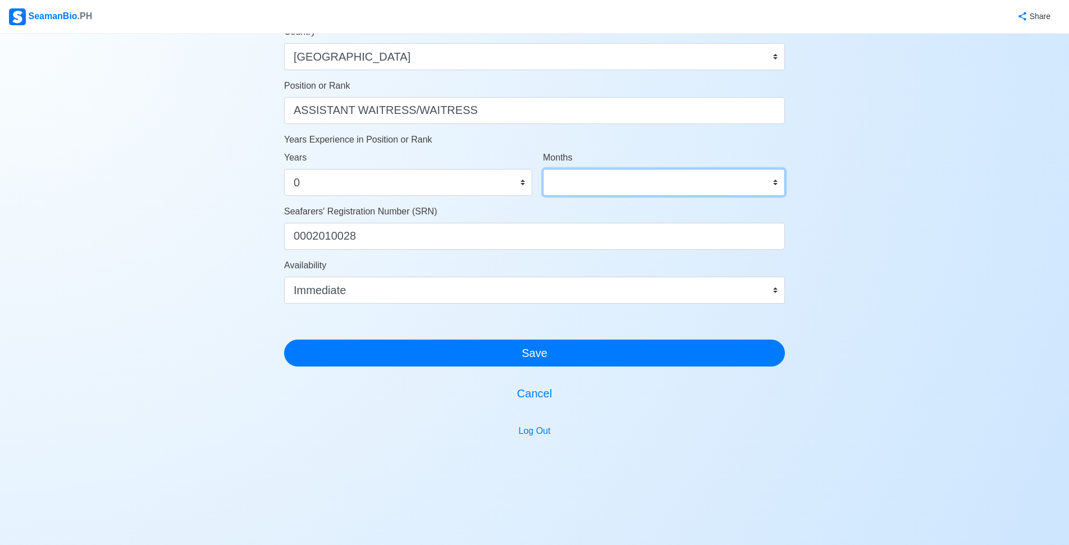
click at [558, 179] on select "0 1 2 3 4 5 6 7 8 9 10 11" at bounding box center [664, 182] width 242 height 27
select select "0"
click at [543, 169] on select "0 1 2 3 4 5 6 7 8 9 10 11" at bounding box center [664, 182] width 242 height 27
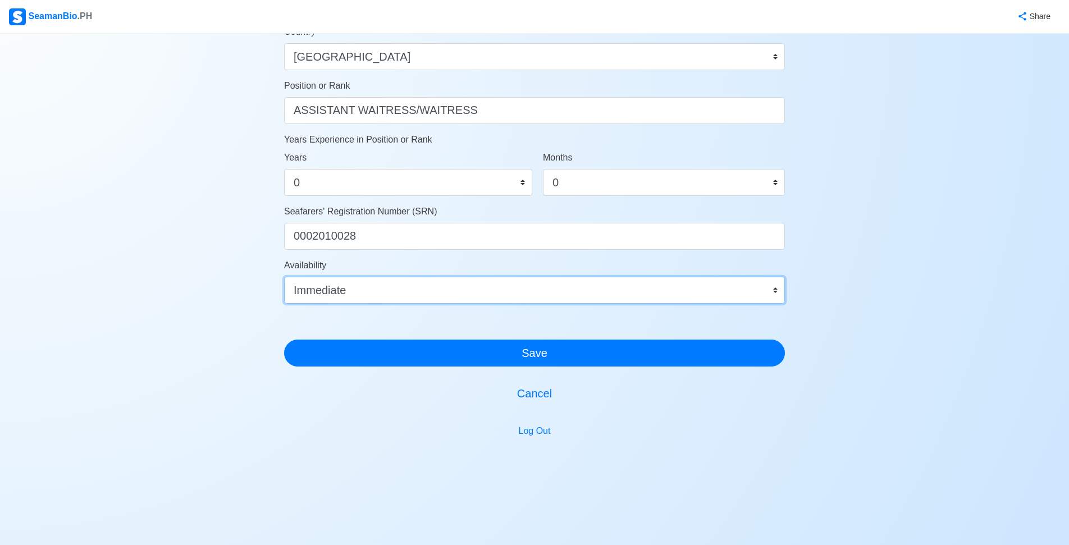
click at [779, 287] on select "Immediate [DATE] [DATE] [DATE] [DATE] [DATE] [DATE] [DATE] [DATE] [DATE]" at bounding box center [534, 290] width 501 height 27
click at [454, 280] on select "Immediate [DATE] [DATE] [DATE] [DATE] [DATE] [DATE] [DATE] [DATE] [DATE]" at bounding box center [534, 290] width 501 height 27
click at [447, 283] on select "Immediate [DATE] [DATE] [DATE] [DATE] [DATE] [DATE] [DATE] [DATE] [DATE]" at bounding box center [534, 290] width 501 height 27
click at [284, 277] on select "Immediate [DATE] [DATE] [DATE] [DATE] [DATE] [DATE] [DATE] [DATE] [DATE]" at bounding box center [534, 290] width 501 height 27
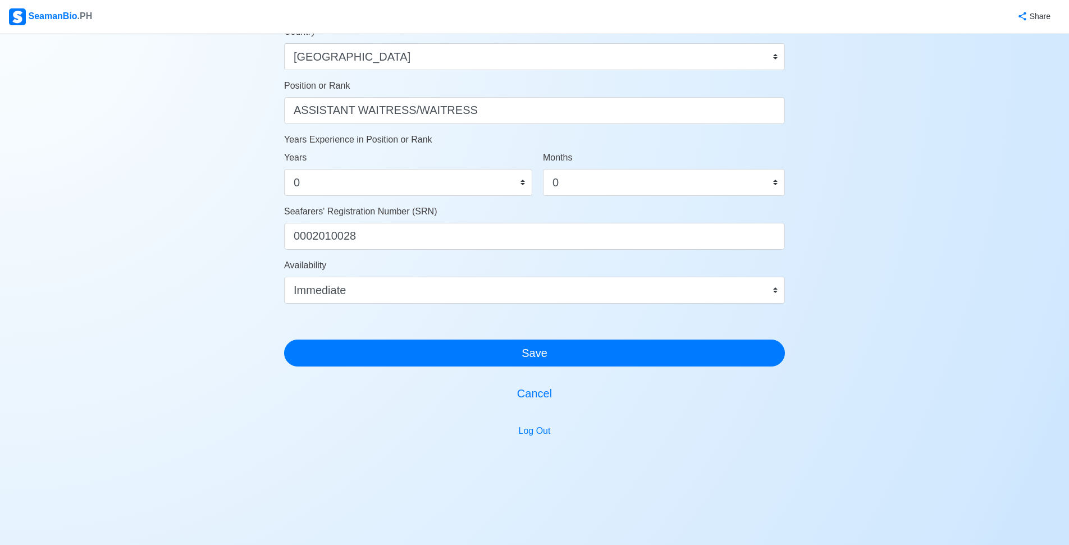
click at [516, 368] on div "Account Setup 🗂️ Your Job Status Onboard Actively Looking for Job Not Looking f…" at bounding box center [534, 11] width 501 height 996
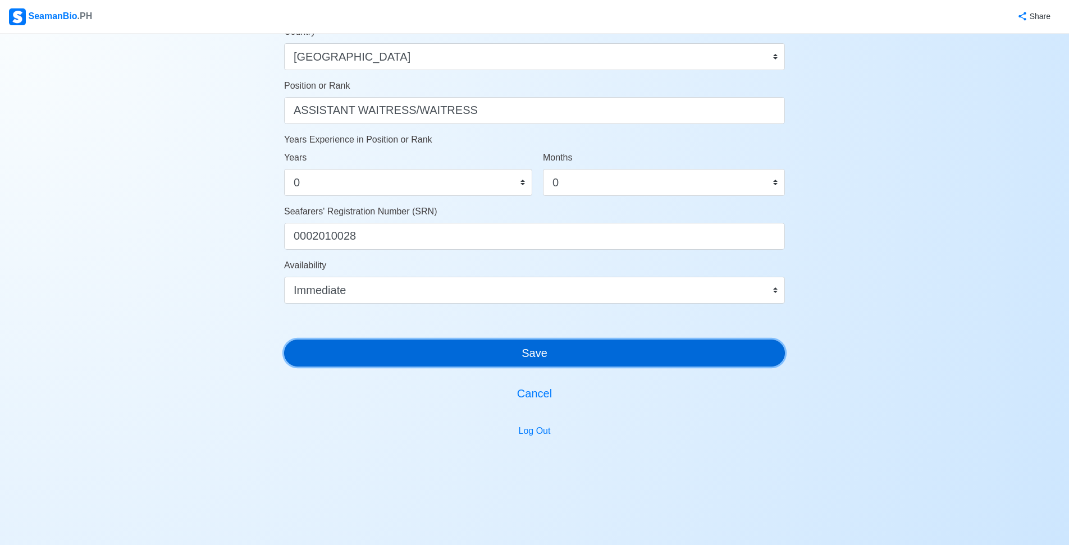
click at [519, 360] on button "Save" at bounding box center [534, 353] width 501 height 27
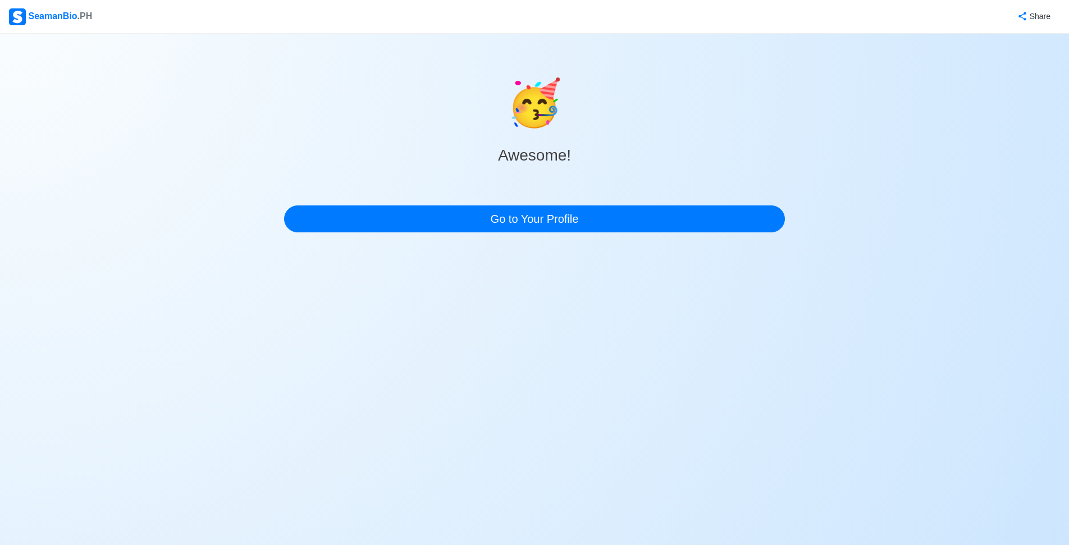
scroll to position [0, 0]
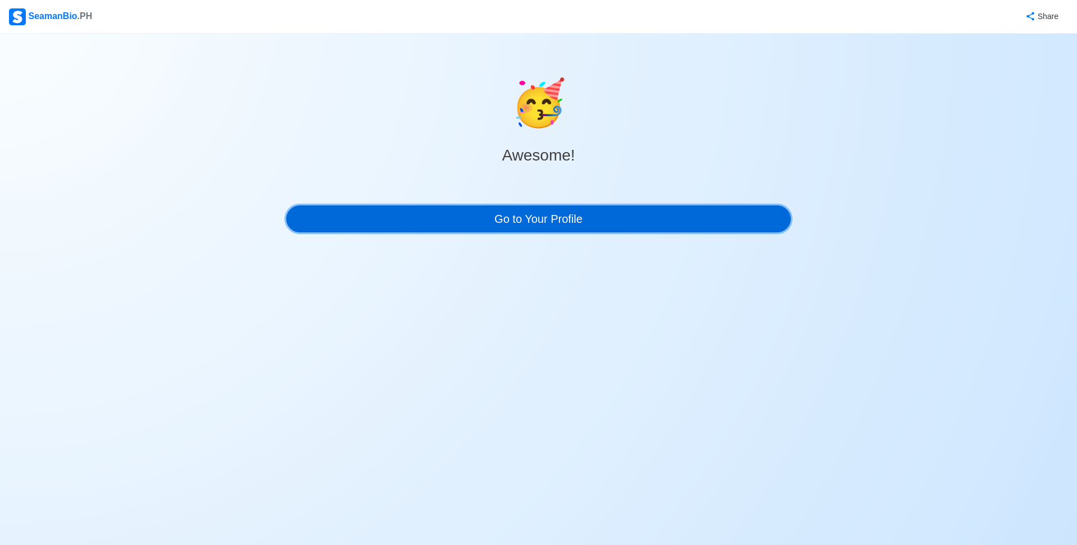
click at [543, 208] on link "Go to Your Profile" at bounding box center [538, 218] width 505 height 27
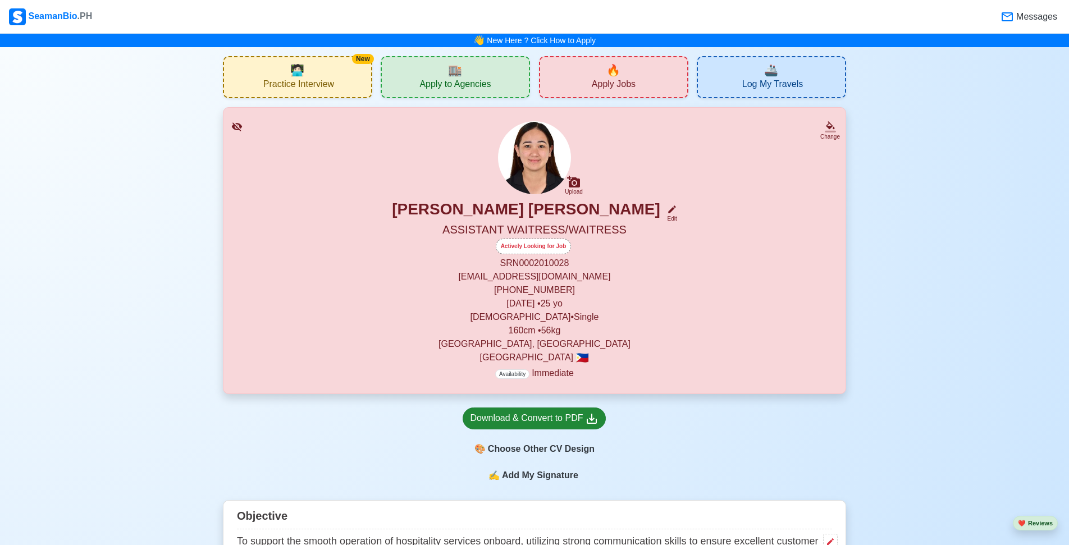
scroll to position [56, 0]
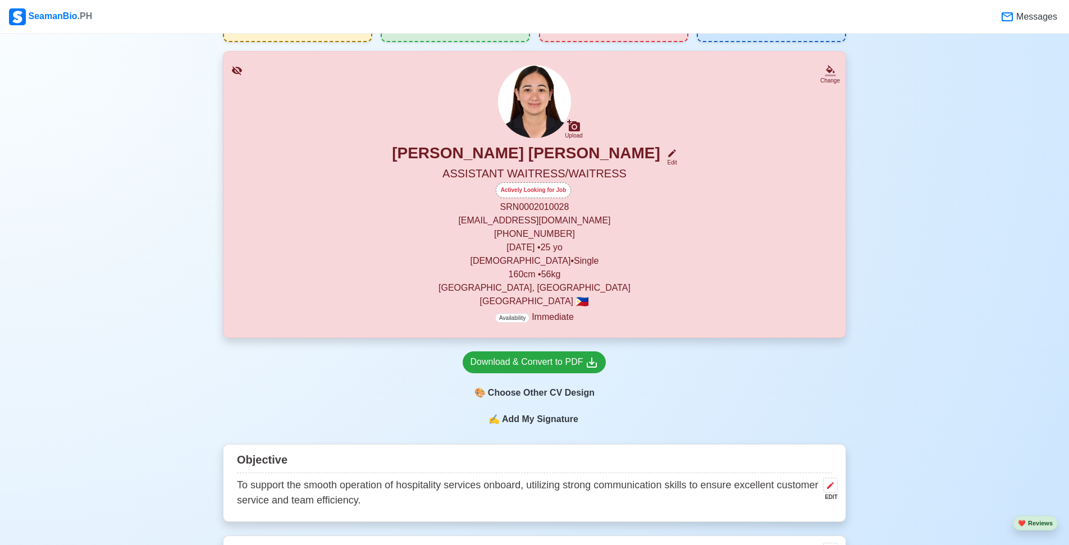
click at [579, 319] on div "Availability Immediate" at bounding box center [534, 316] width 595 height 13
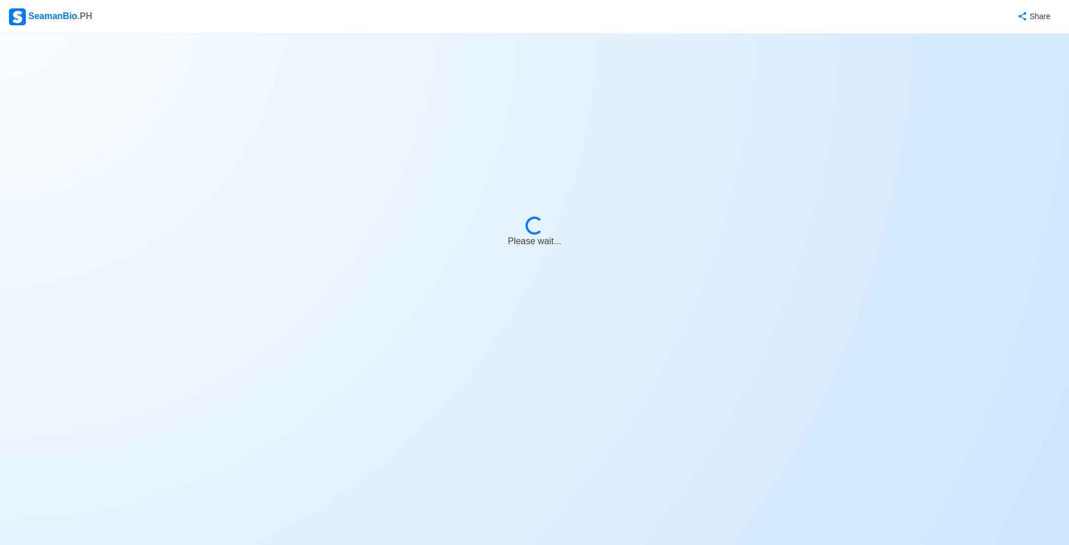
select select "Actively Looking for Job"
select select "Visible for Hiring"
select select "Single"
select select "[DEMOGRAPHIC_DATA]"
select select "PH"
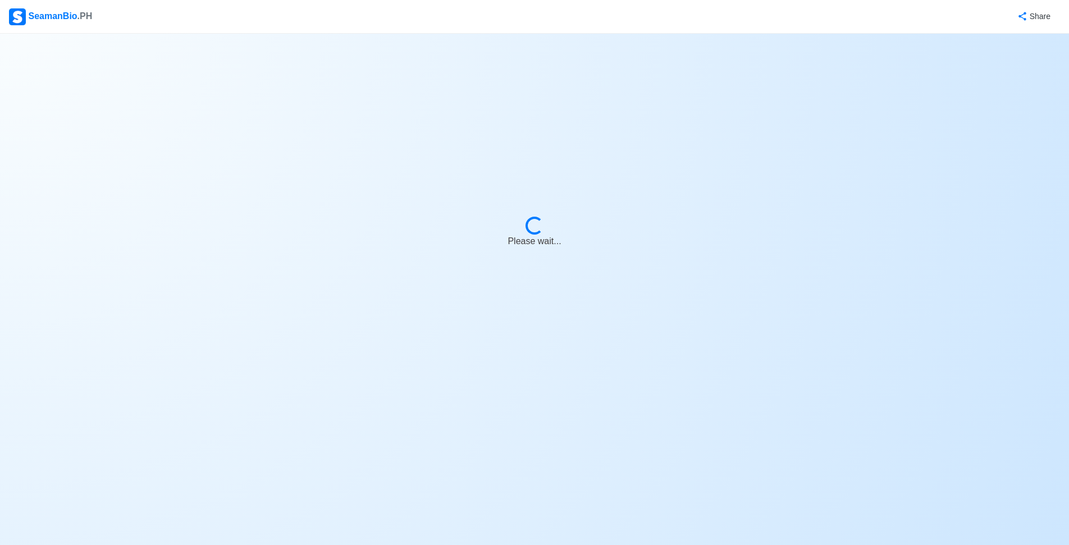
select select "4102416000000"
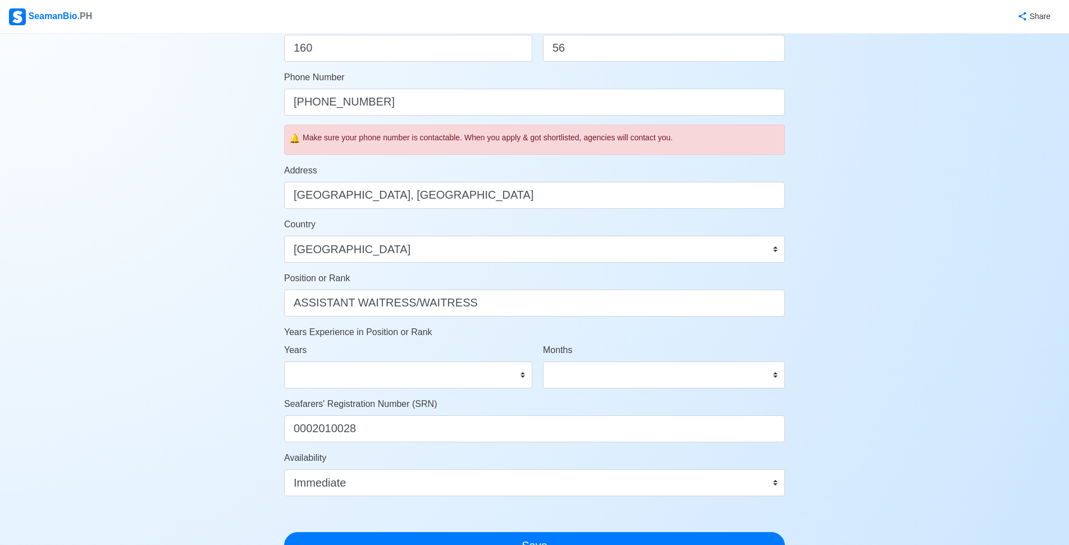
scroll to position [529, 0]
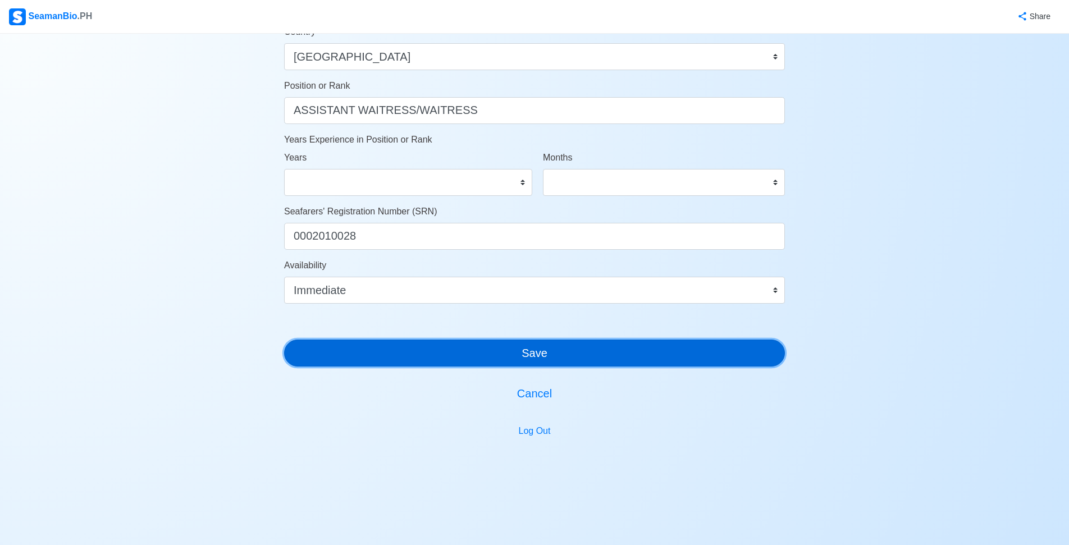
click at [594, 359] on button "Save" at bounding box center [534, 353] width 501 height 27
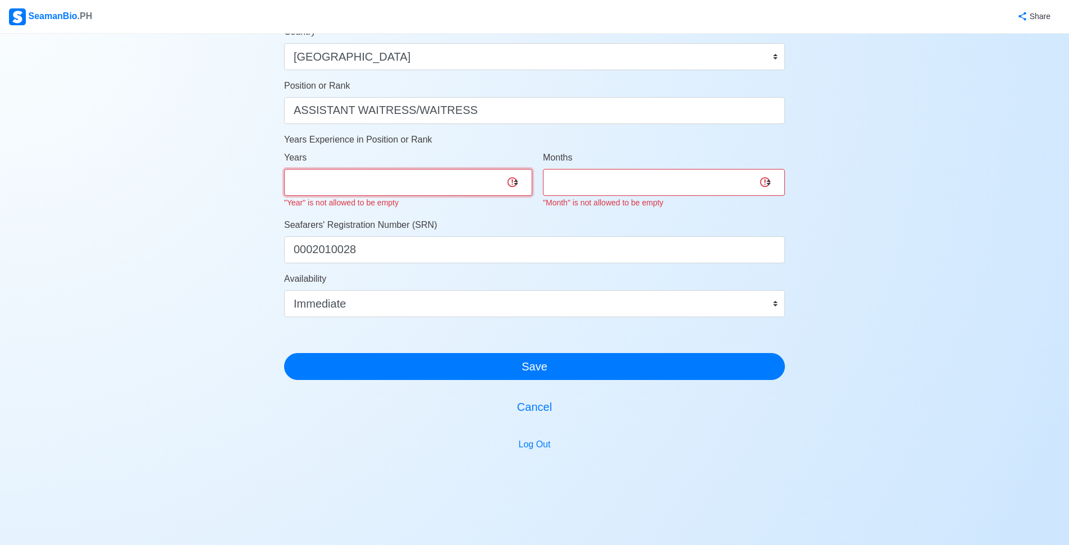
click at [514, 179] on select "0 1 2 3 4 5 6 7 8 9 10 11 12 13 14 15 16 17 18 19 20 21 22 23 24 25 26 27 28 29…" at bounding box center [408, 182] width 248 height 27
select select "0"
click at [284, 169] on select "0 1 2 3 4 5 6 7 8 9 10 11 12 13 14 15 16 17 18 19 20 21 22 23 24 25 26 27 28 29…" at bounding box center [408, 182] width 248 height 27
click at [762, 179] on select "0 1 2 3 4 5 6 7 8 9 10 11" at bounding box center [664, 182] width 242 height 27
select select "0"
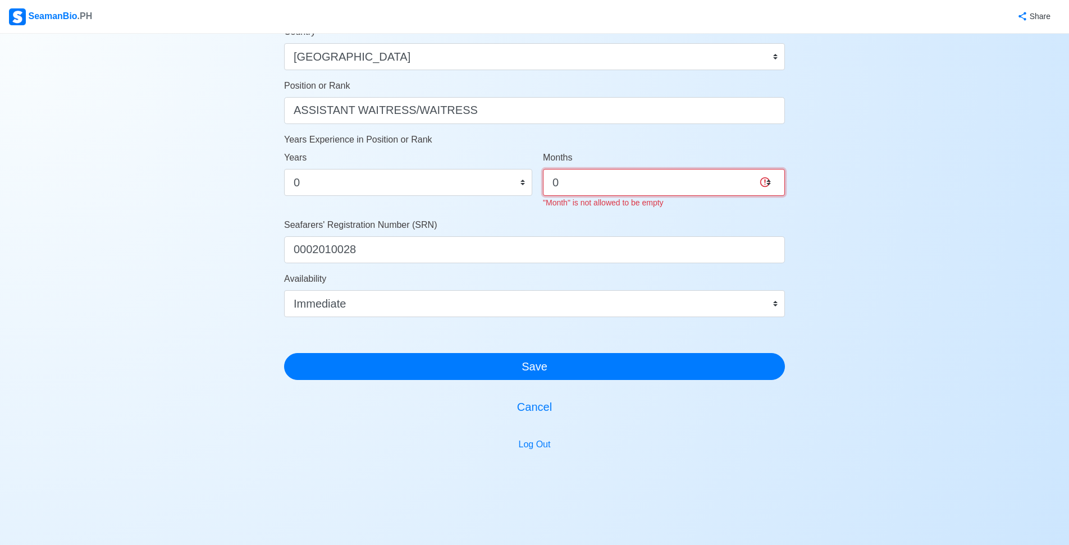
click at [543, 169] on select "0 1 2 3 4 5 6 7 8 9 10 11" at bounding box center [664, 182] width 242 height 27
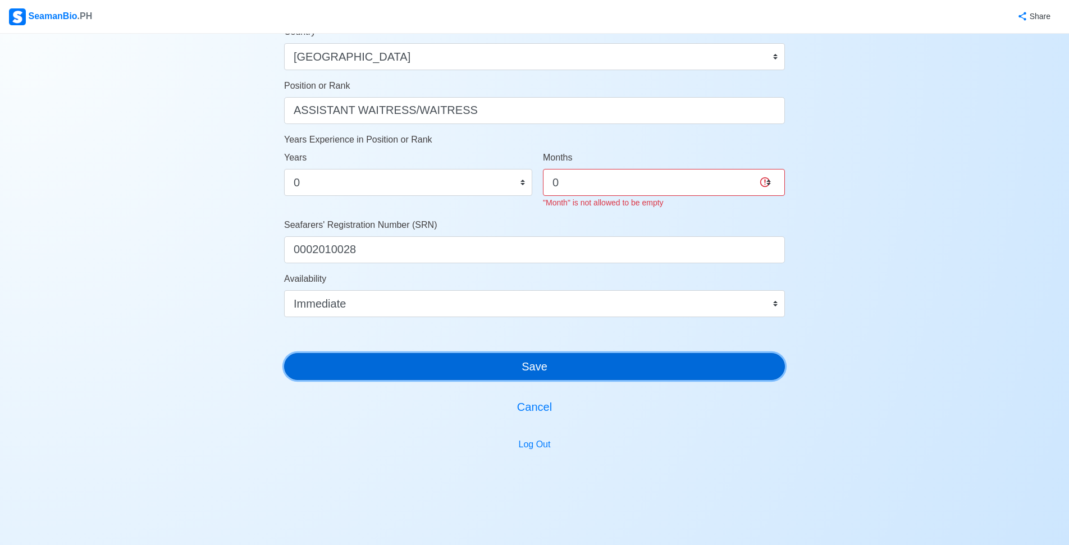
click at [624, 365] on button "Save" at bounding box center [534, 366] width 501 height 27
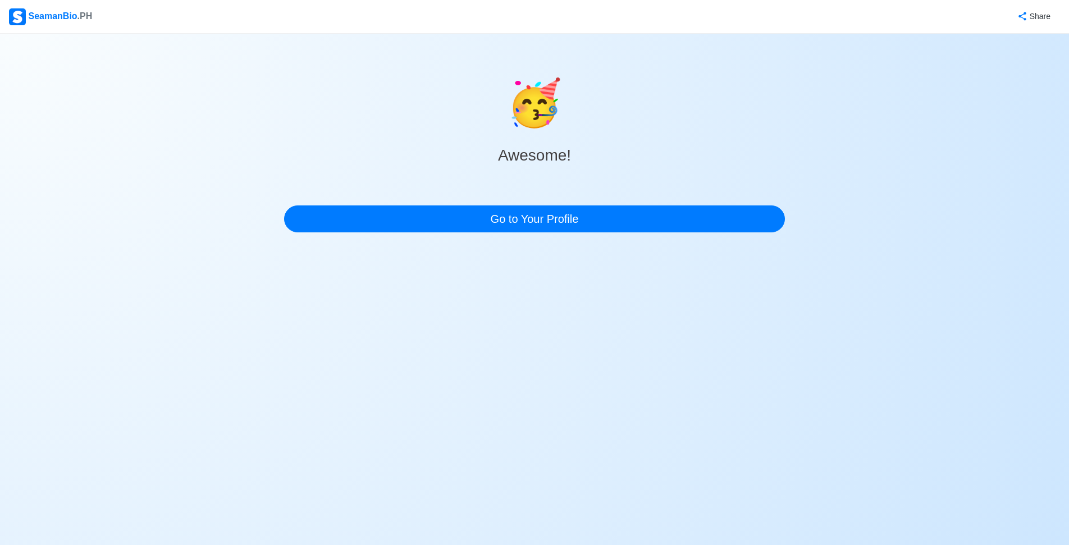
scroll to position [0, 0]
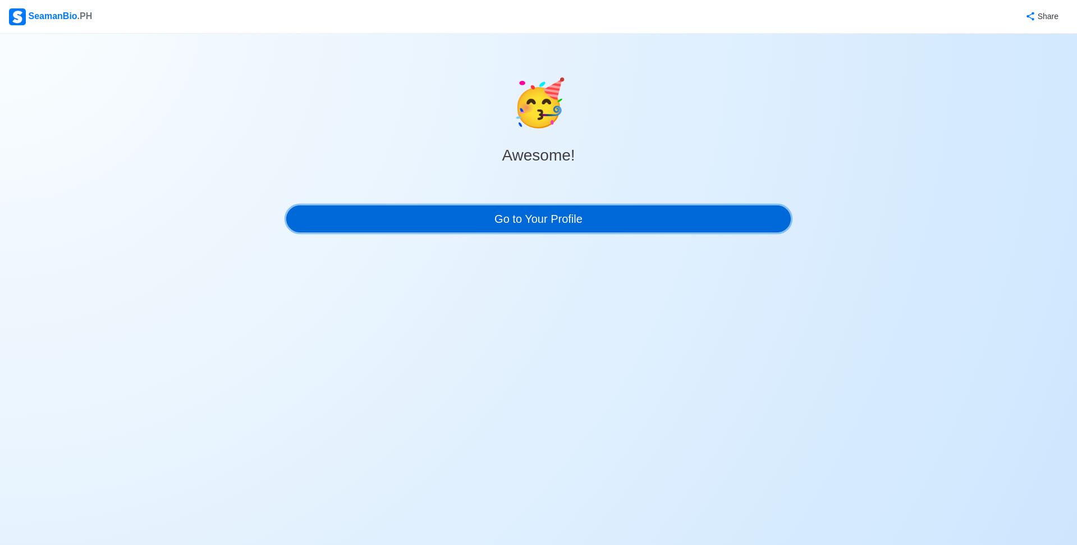
click at [559, 222] on link "Go to Your Profile" at bounding box center [538, 218] width 505 height 27
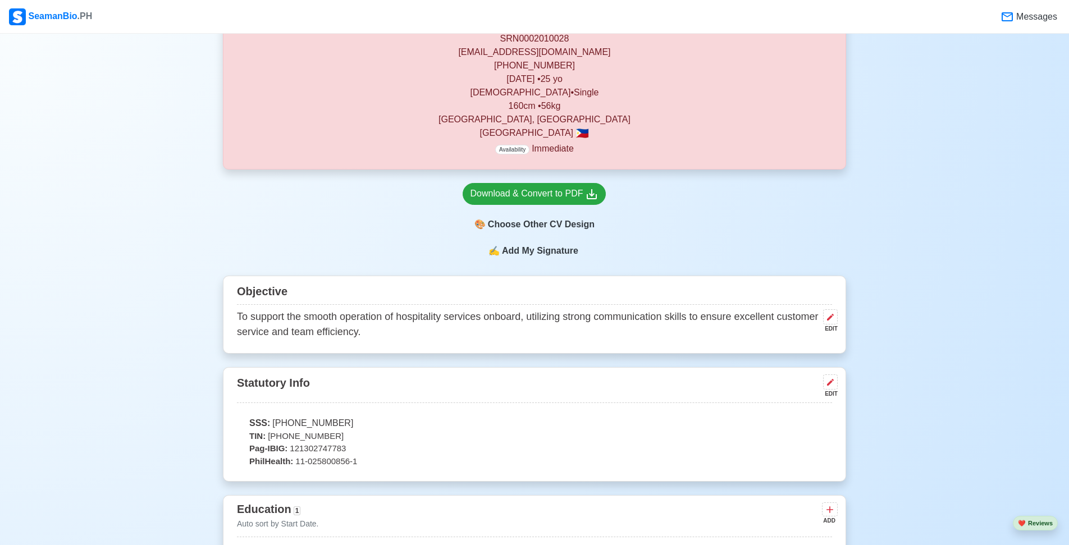
scroll to position [337, 0]
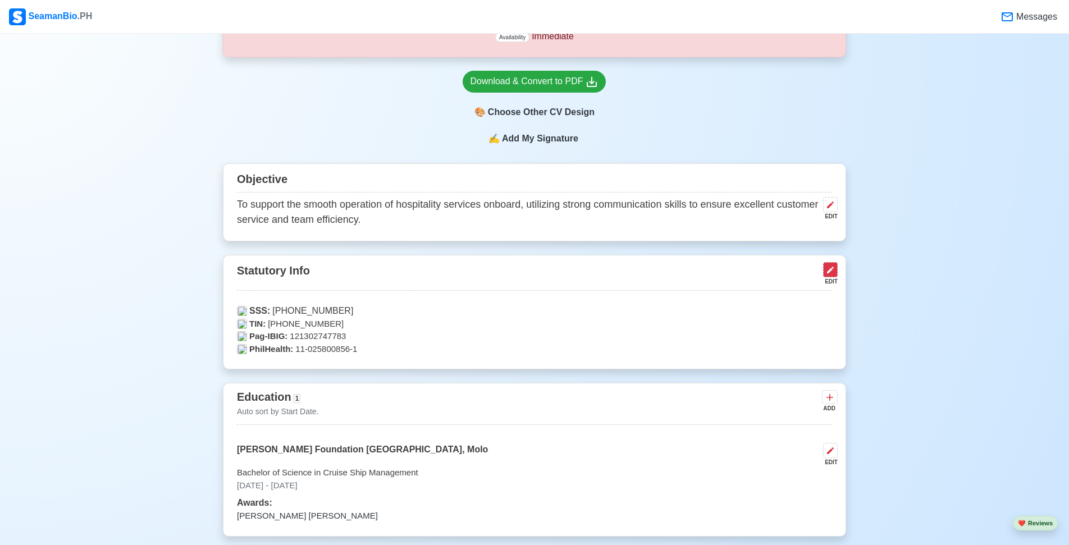
click at [832, 273] on icon at bounding box center [830, 270] width 9 height 9
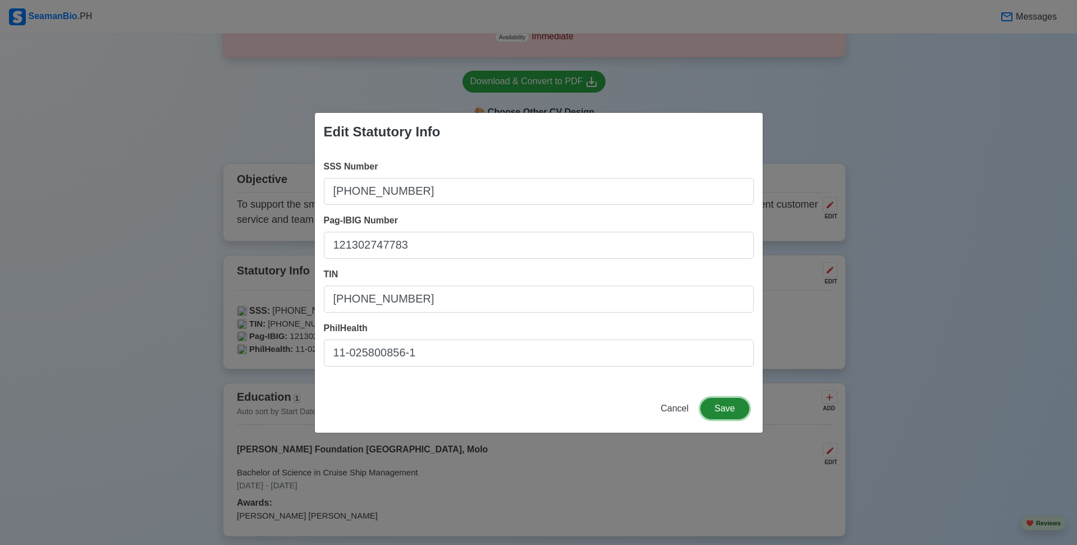
click at [730, 411] on button "Save" at bounding box center [725, 408] width 48 height 21
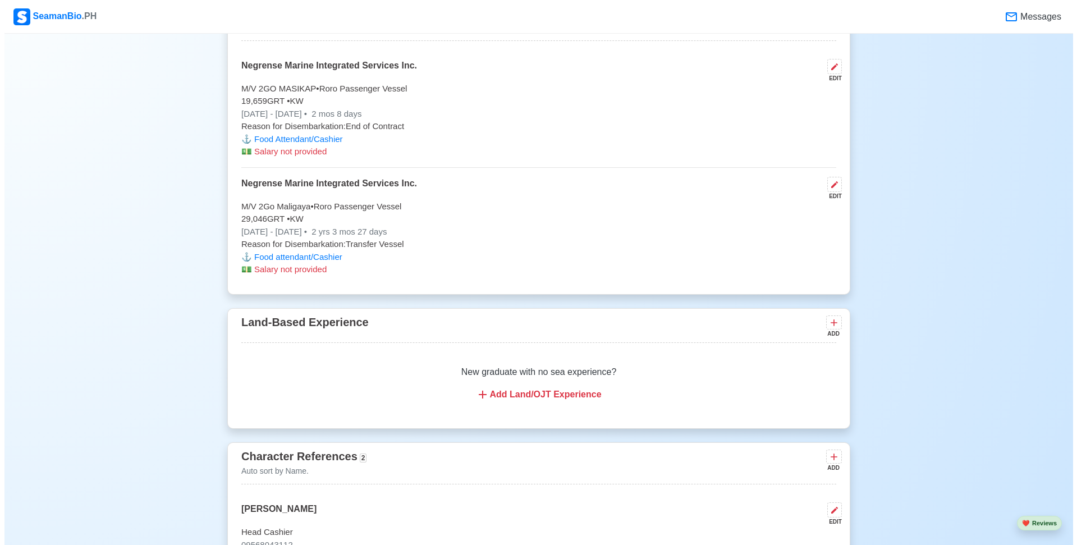
scroll to position [2470, 0]
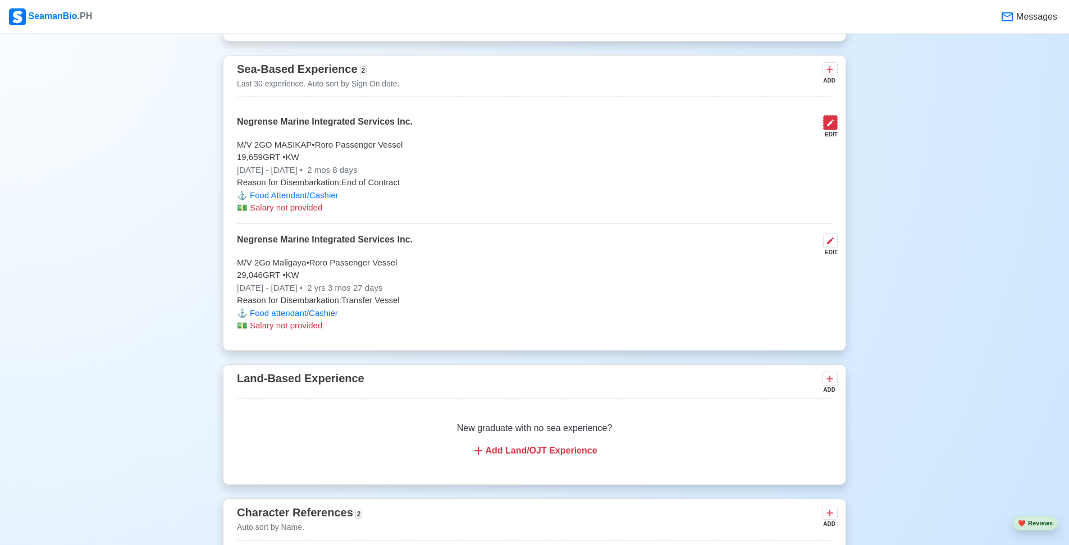
click at [833, 127] on icon at bounding box center [830, 122] width 9 height 9
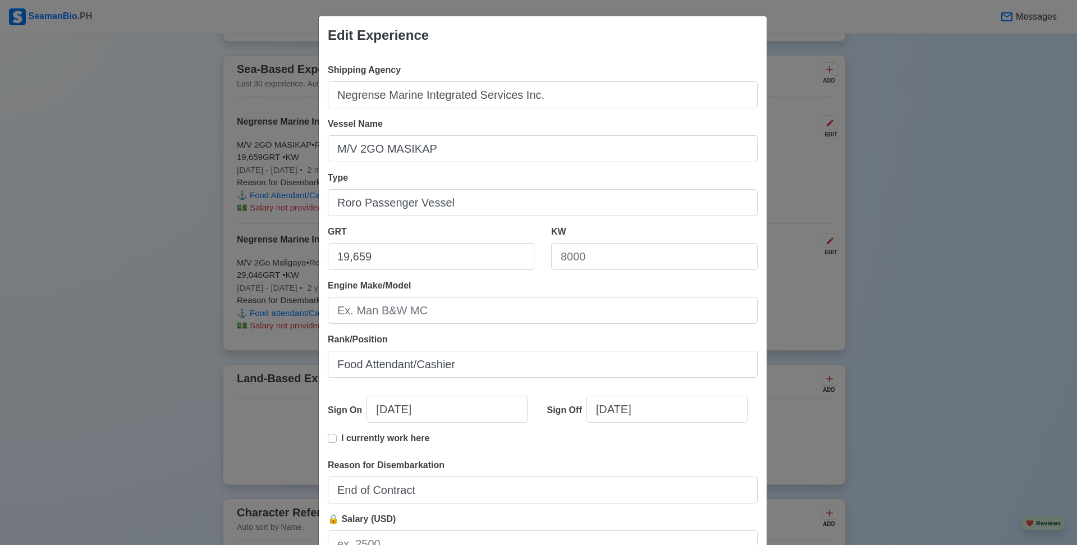
click at [625, 272] on div "KW" at bounding box center [654, 252] width 223 height 54
click at [623, 267] on input "KW" at bounding box center [654, 256] width 207 height 27
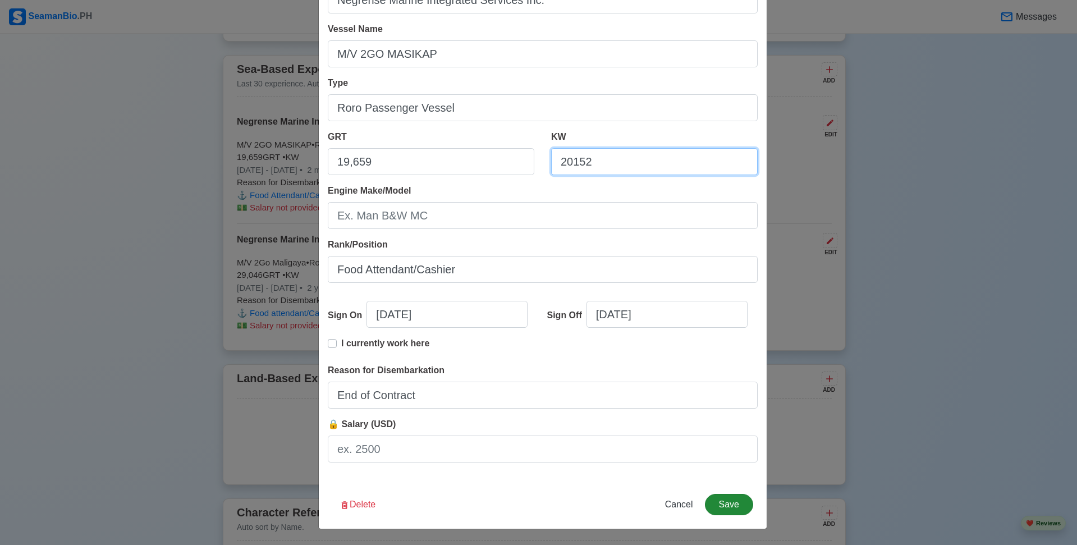
type input "20152"
click at [729, 497] on button "Save" at bounding box center [729, 504] width 48 height 21
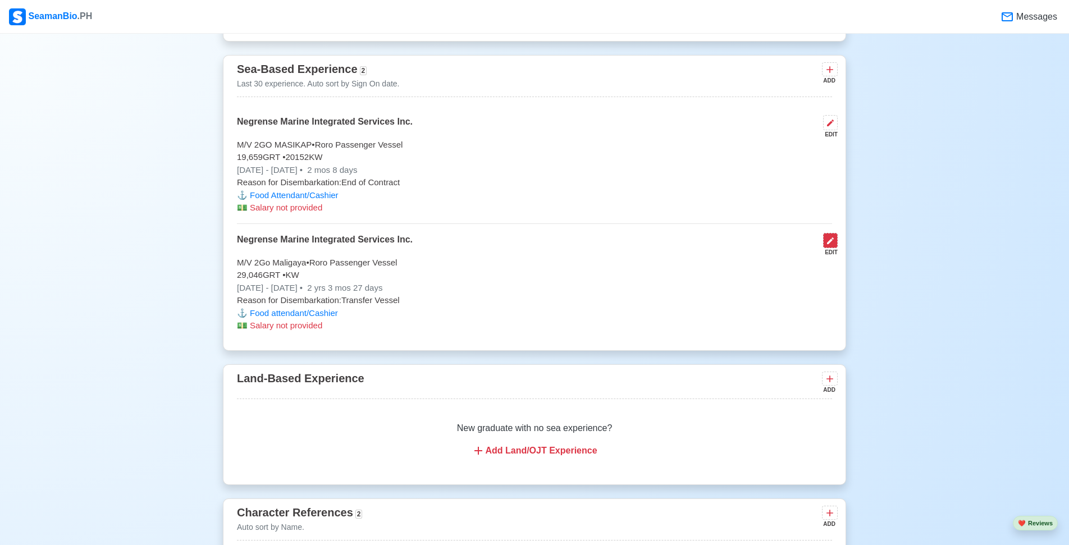
click at [834, 245] on icon at bounding box center [830, 240] width 9 height 9
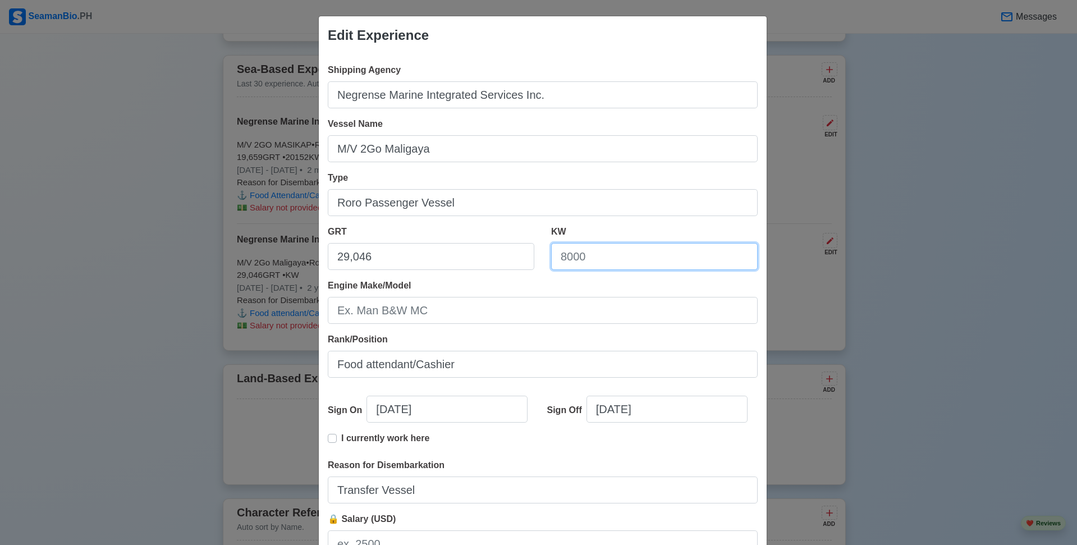
click at [608, 253] on input "KW" at bounding box center [654, 256] width 207 height 27
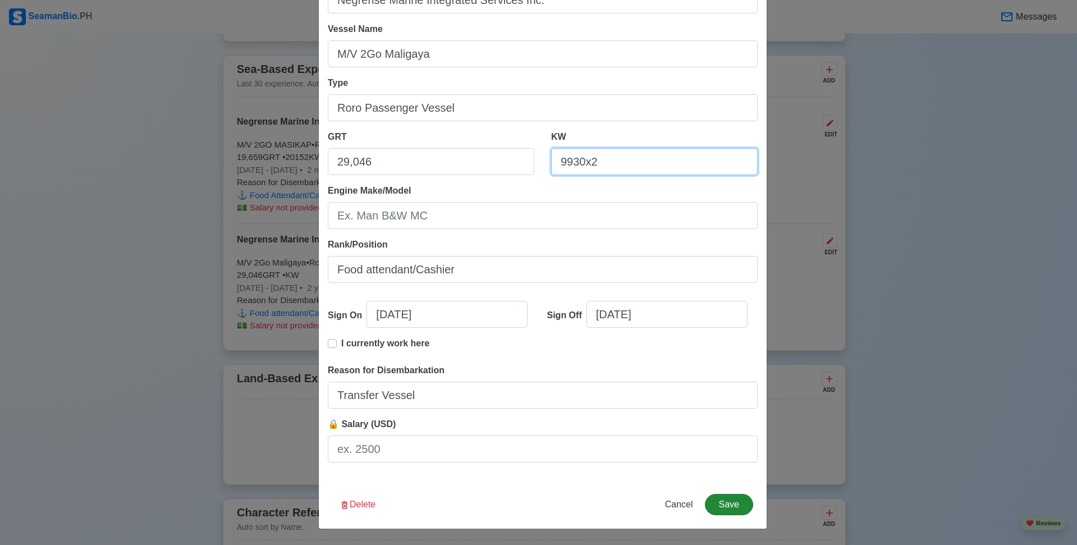
type input "9930x2"
click at [728, 507] on button "Save" at bounding box center [729, 504] width 48 height 21
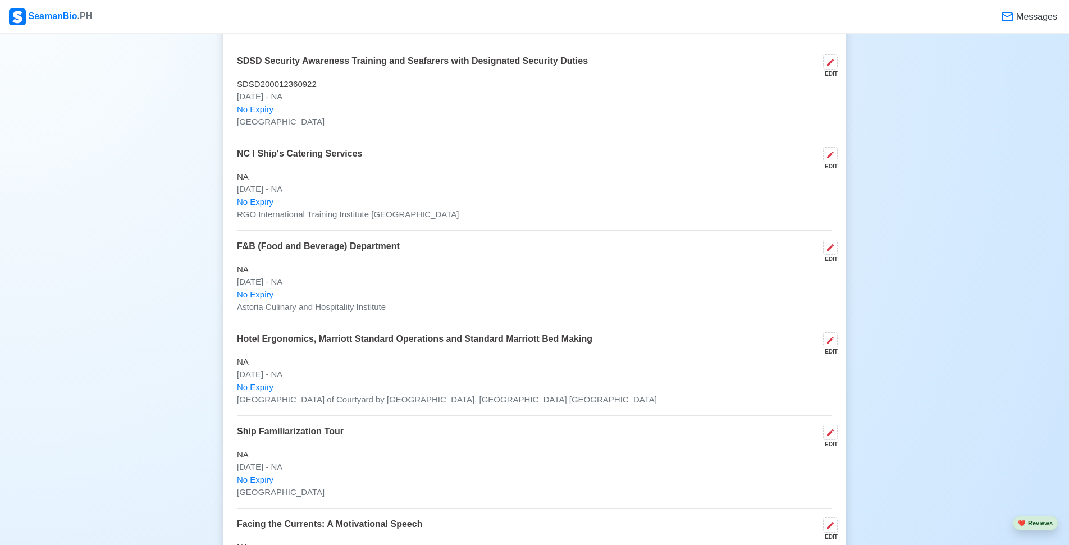
scroll to position [1460, 0]
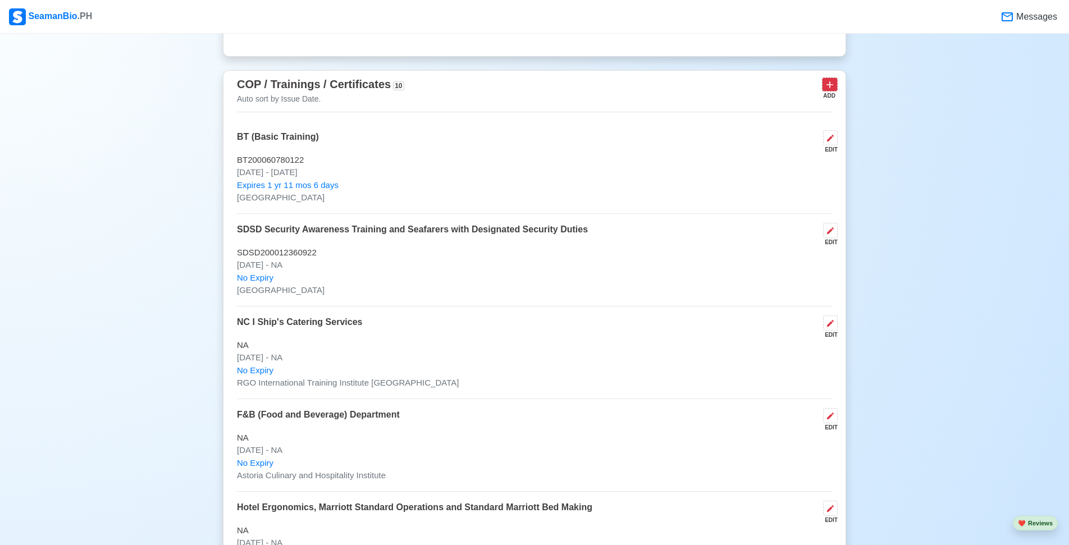
click at [831, 90] on icon at bounding box center [829, 84] width 11 height 11
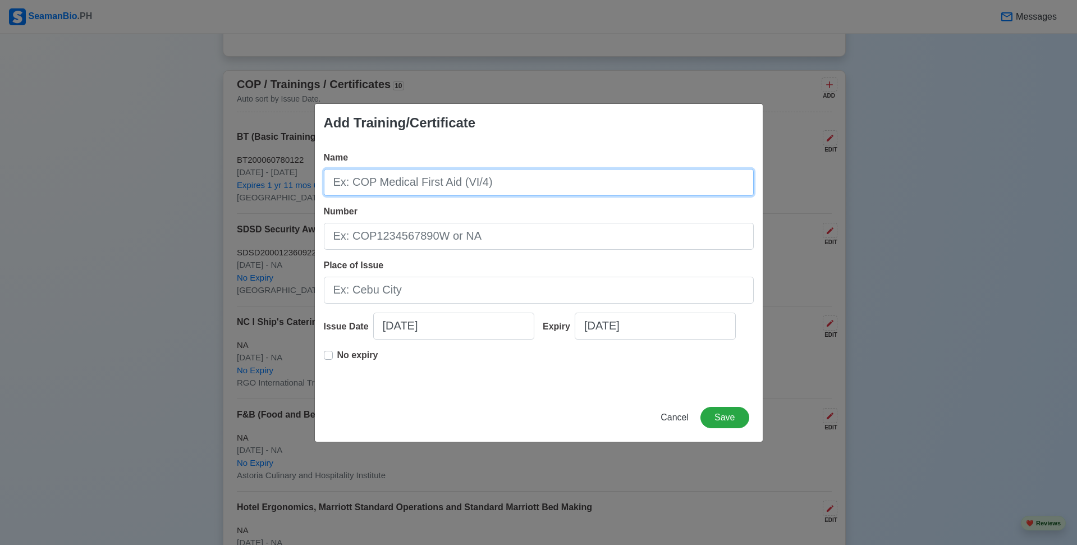
click at [542, 183] on input "Name" at bounding box center [539, 182] width 430 height 27
type input "c"
type input "Passenger Ship Crowd Management"
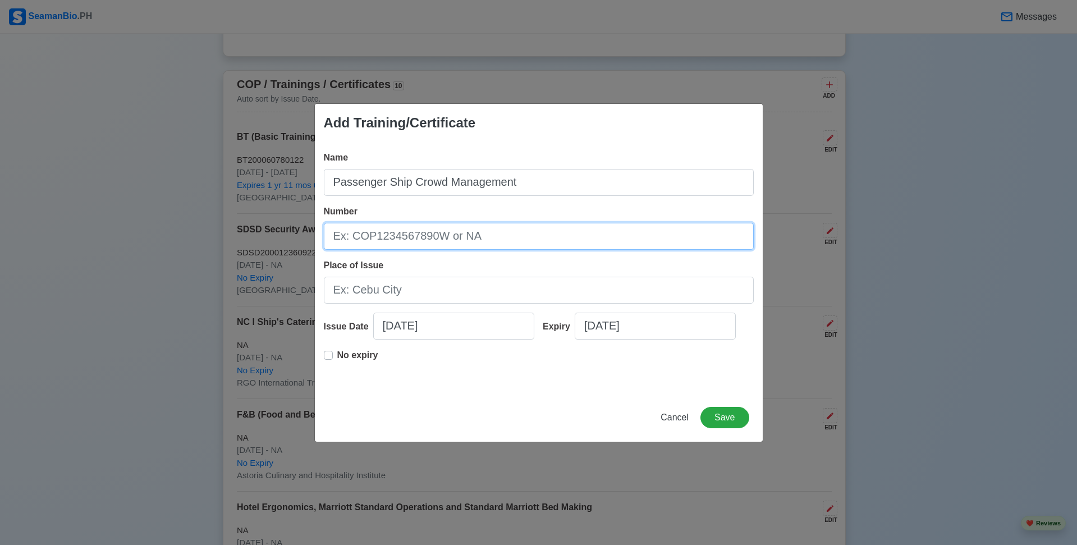
click at [504, 236] on input "Number" at bounding box center [539, 236] width 430 height 27
type input "510508-22"
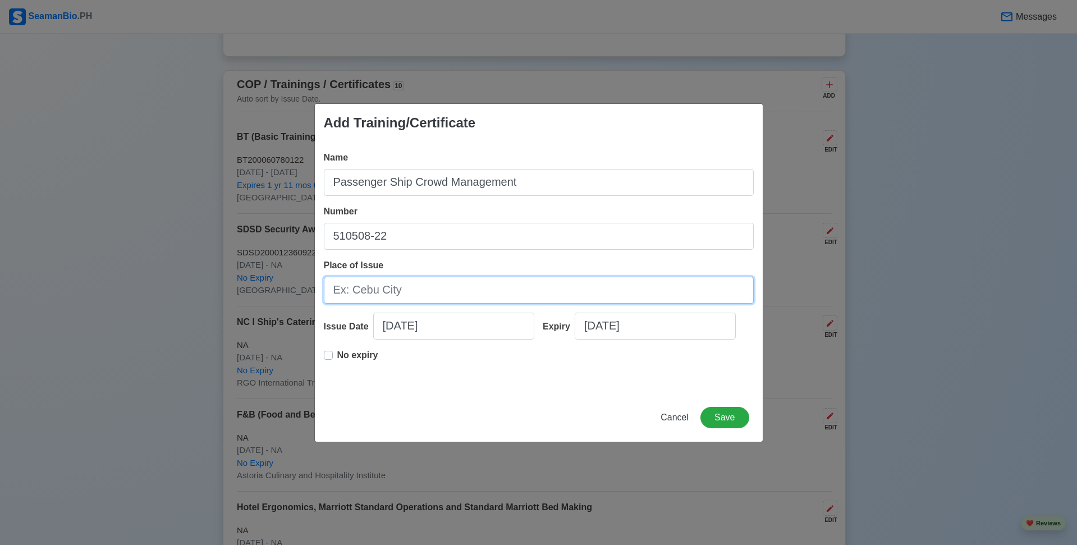
click at [425, 299] on input "Place of Issue" at bounding box center [539, 290] width 430 height 27
type input "m"
type input "[GEOGRAPHIC_DATA]"
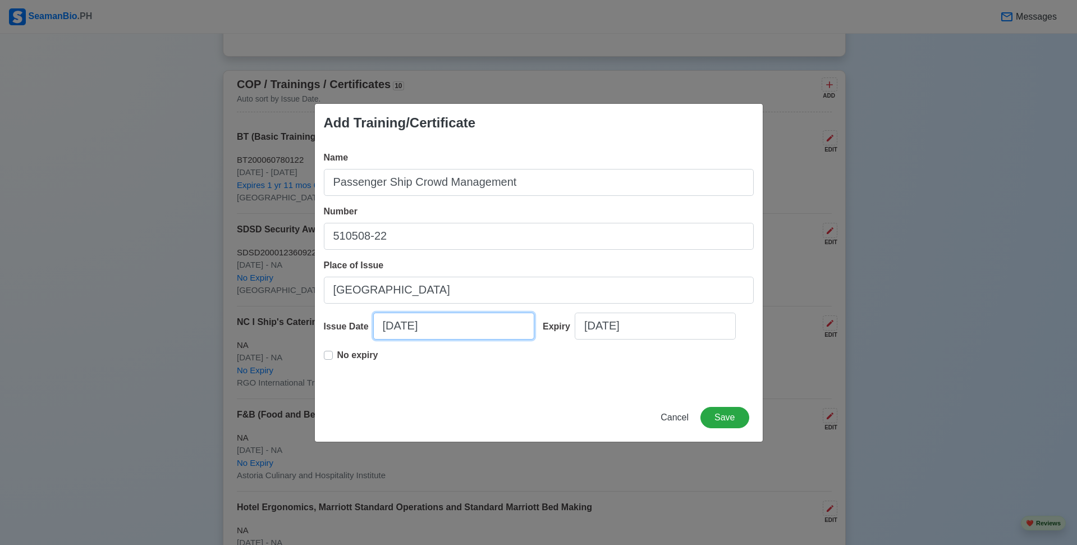
click at [451, 333] on input "[DATE]" at bounding box center [453, 326] width 161 height 27
select select "****"
select select "******"
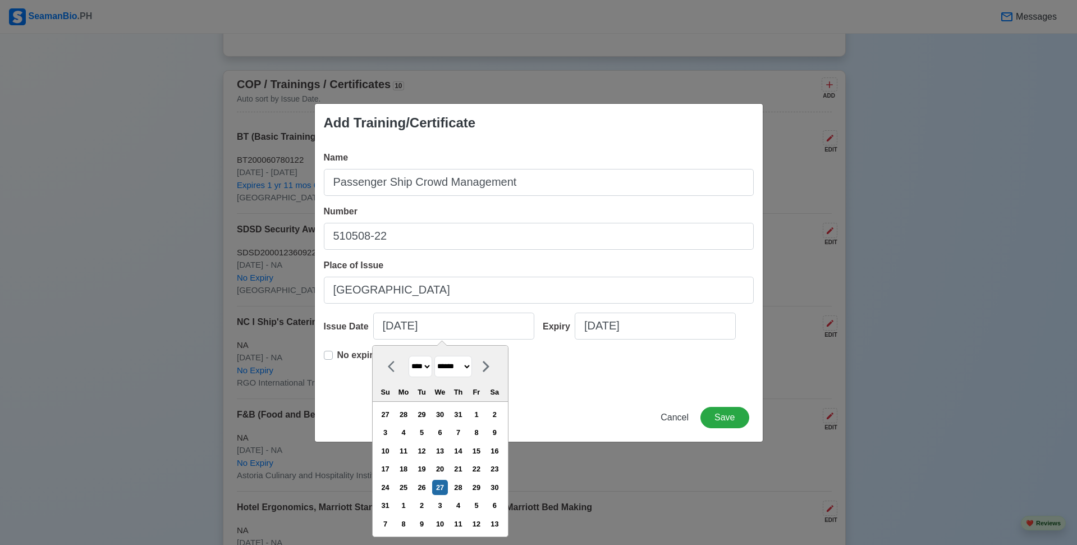
click at [430, 363] on select "**** **** **** **** **** **** **** **** **** **** **** **** **** **** **** ****…" at bounding box center [421, 367] width 24 height 22
select select "****"
click at [409, 356] on select "**** **** **** **** **** **** **** **** **** **** **** **** **** **** **** ****…" at bounding box center [421, 367] width 24 height 22
click at [464, 374] on select "******* ******** ***** ***** *** **** **** ****** ********* ******* ******** **…" at bounding box center [453, 367] width 38 height 22
select select "*********"
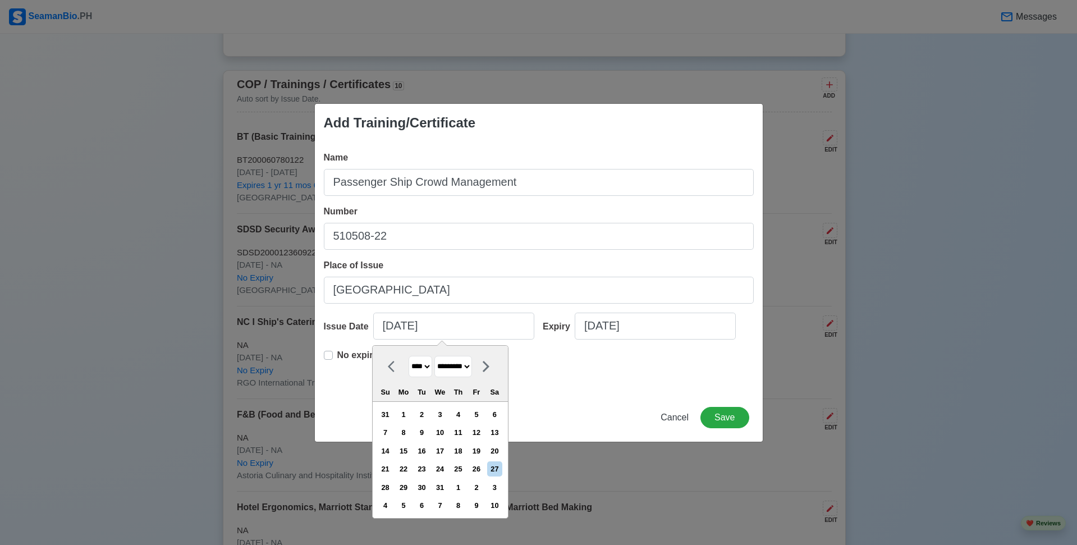
click at [438, 356] on select "******* ******** ***** ***** *** **** **** ****** ********* ******* ******** **…" at bounding box center [453, 367] width 38 height 22
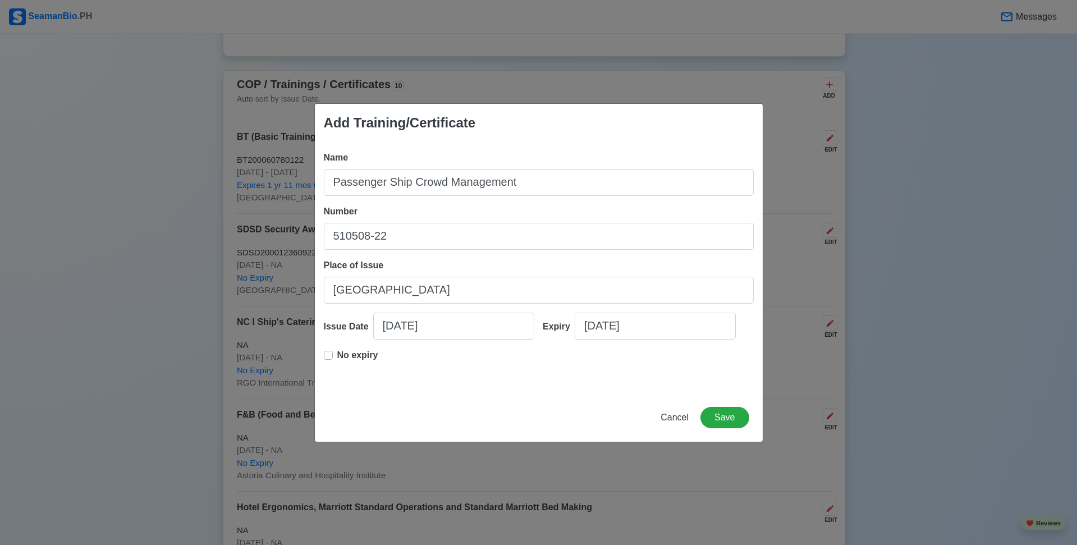
click at [560, 408] on div "Cancel Save" at bounding box center [539, 424] width 448 height 35
click at [337, 358] on label "No expiry" at bounding box center [357, 360] width 41 height 22
click at [478, 324] on input "[DATE]" at bounding box center [453, 326] width 161 height 27
select select "****"
select select "******"
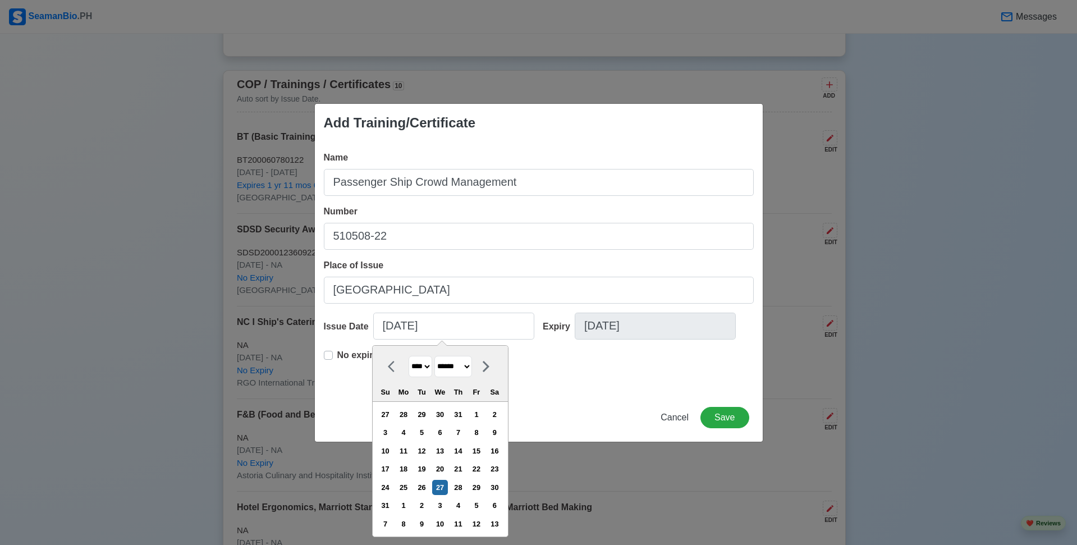
click at [431, 369] on select "**** **** **** **** **** **** **** **** **** **** **** **** **** **** **** ****…" at bounding box center [421, 367] width 24 height 22
select select "****"
click at [409, 356] on select "**** **** **** **** **** **** **** **** **** **** **** **** **** **** **** ****…" at bounding box center [421, 367] width 24 height 22
click at [457, 367] on select "******* ******** ***** ***** *** **** **** ****** ********* ******* ******** **…" at bounding box center [453, 367] width 38 height 22
select select "*********"
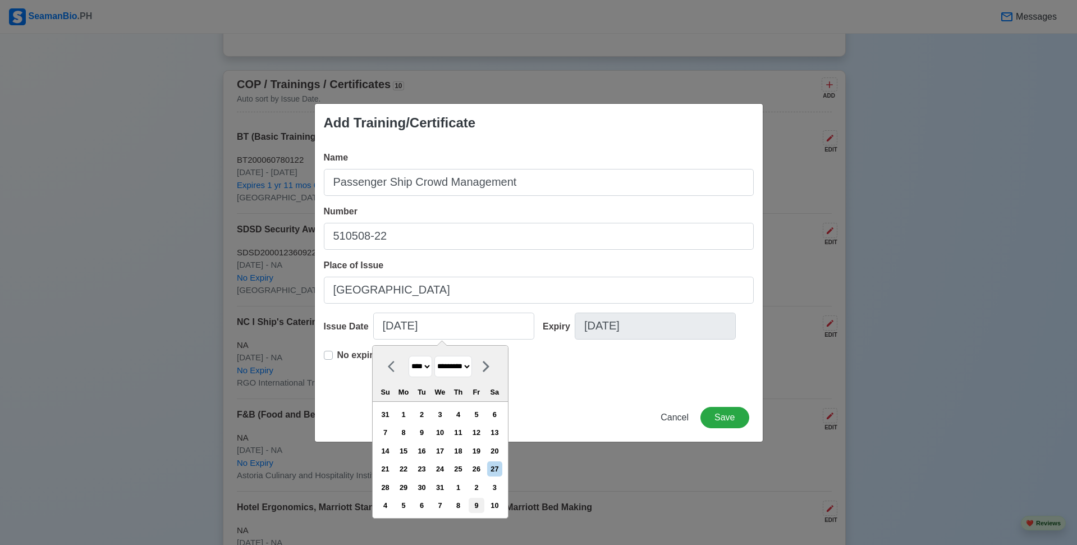
click at [438, 356] on select "******* ******** ***** ***** *** **** **** ****** ********* ******* ******** **…" at bounding box center [453, 367] width 38 height 22
click at [429, 487] on div "27" at bounding box center [421, 487] width 15 height 15
type input "[DATE]"
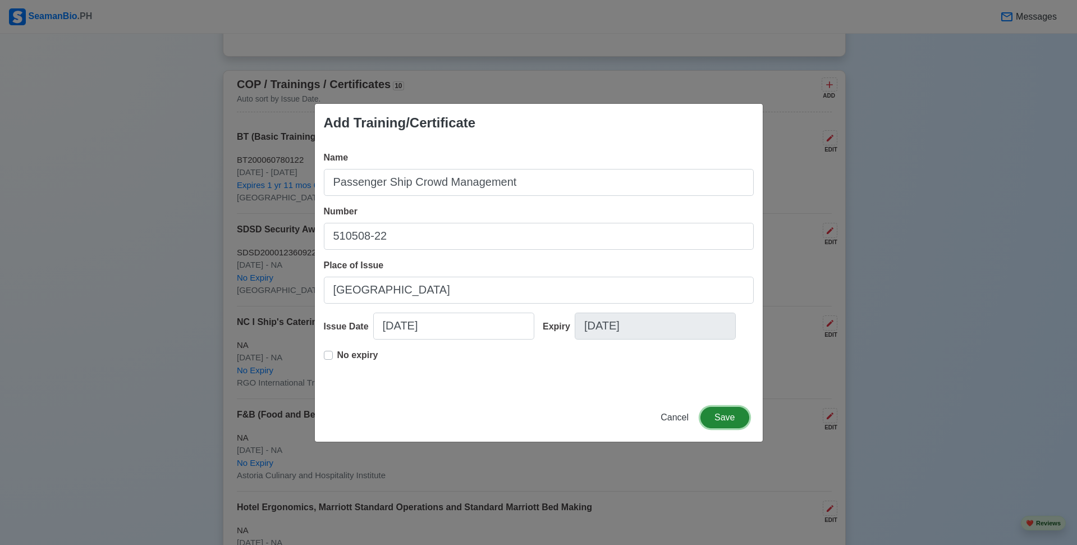
click at [721, 419] on button "Save" at bounding box center [725, 417] width 48 height 21
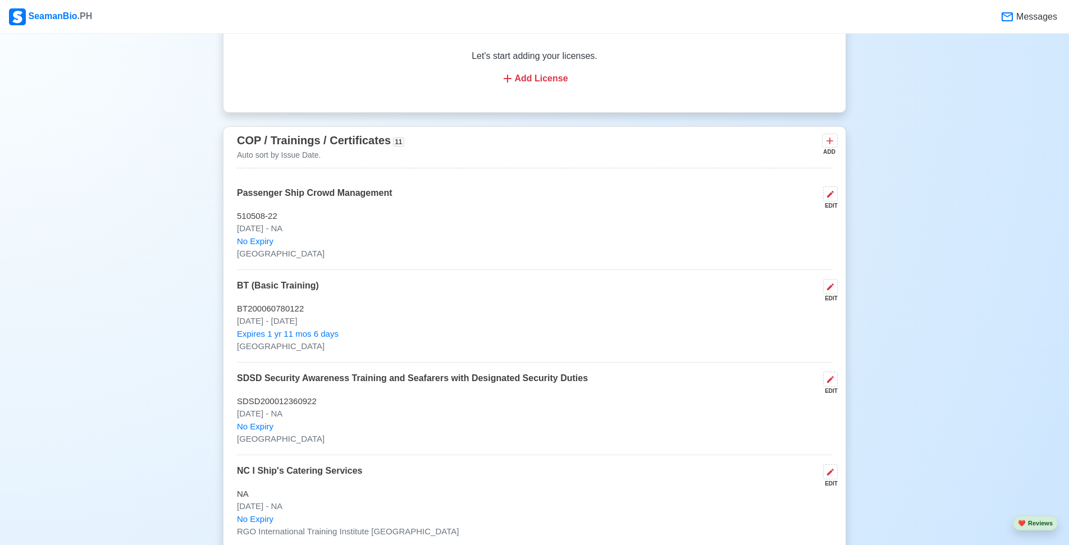
scroll to position [1347, 0]
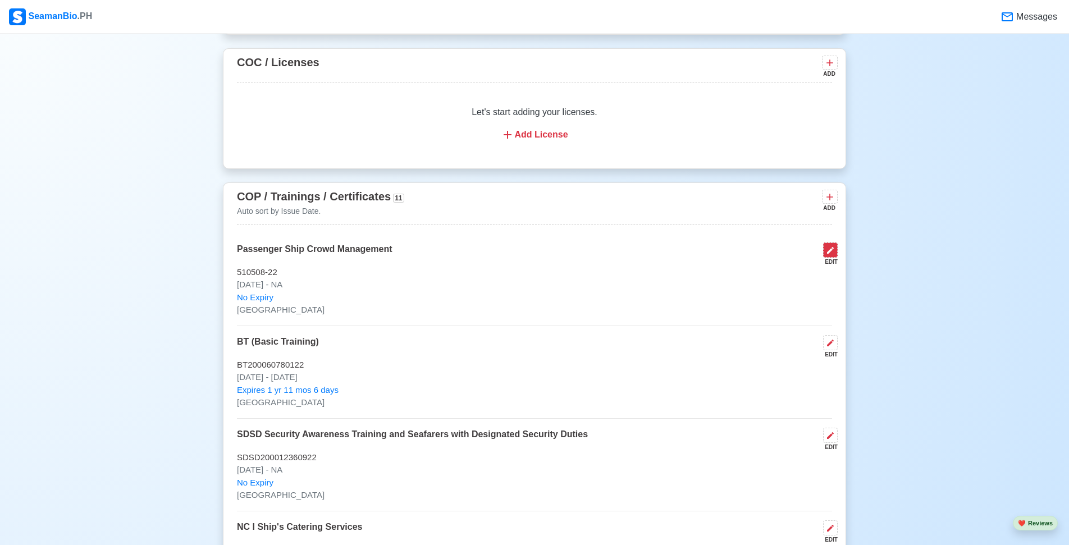
click at [829, 254] on icon at bounding box center [830, 250] width 7 height 7
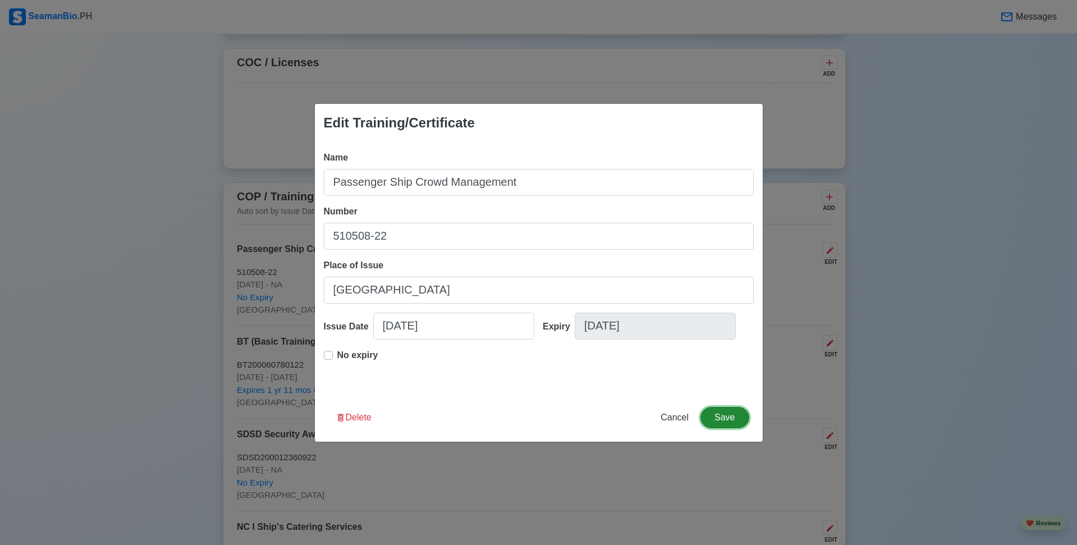
click at [728, 422] on button "Save" at bounding box center [725, 417] width 48 height 21
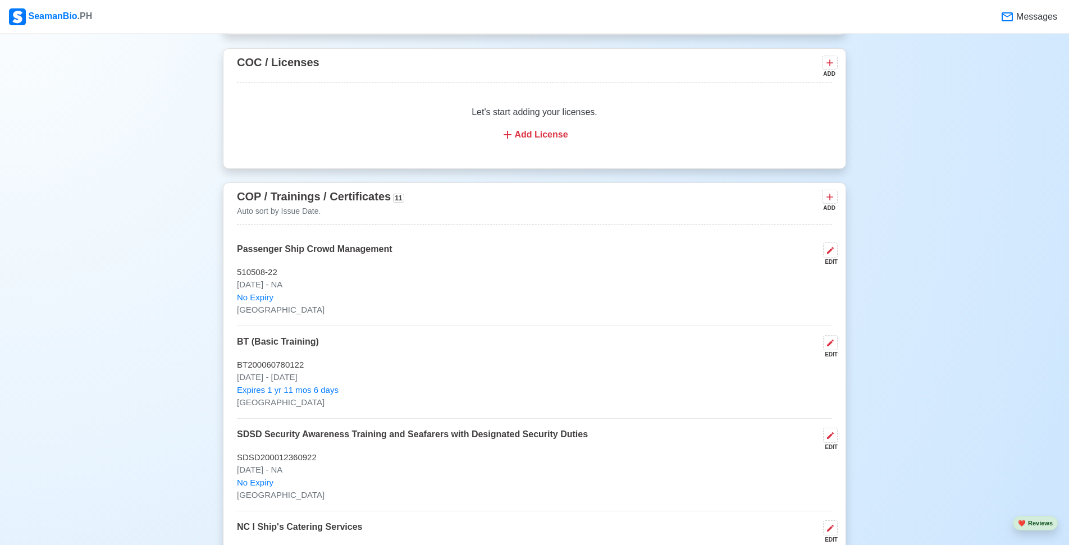
click at [827, 203] on icon at bounding box center [829, 196] width 11 height 11
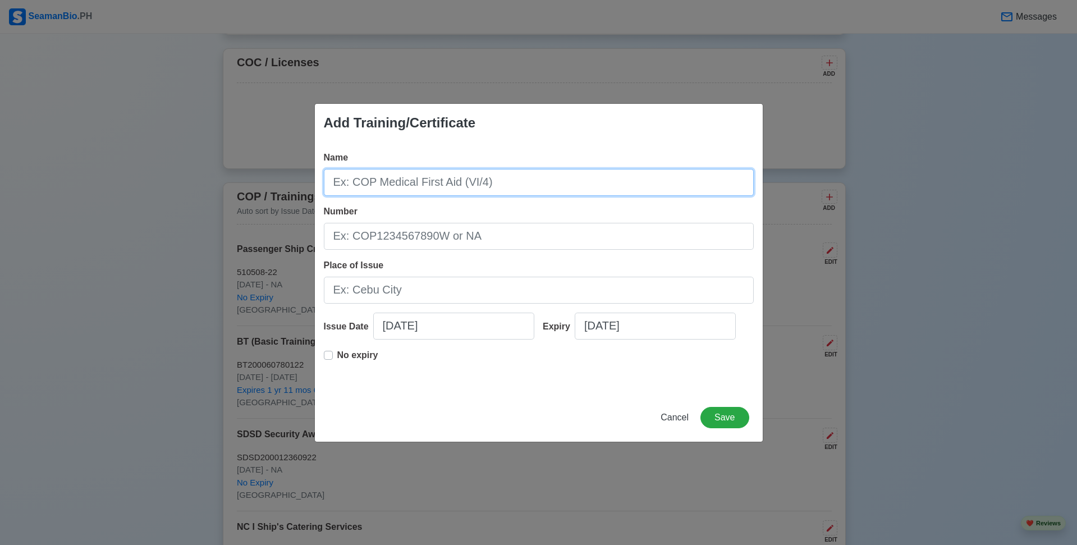
click at [576, 190] on input "Name" at bounding box center [539, 182] width 430 height 27
type input "Passenger Ship Crisis Management"
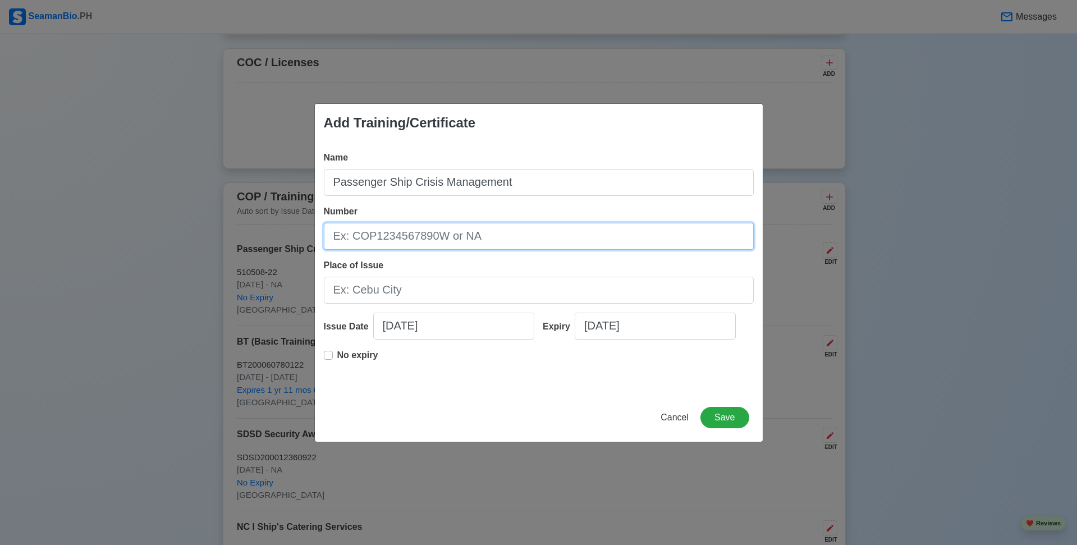
click at [511, 239] on input "Number" at bounding box center [539, 236] width 430 height 27
type input "510735-22"
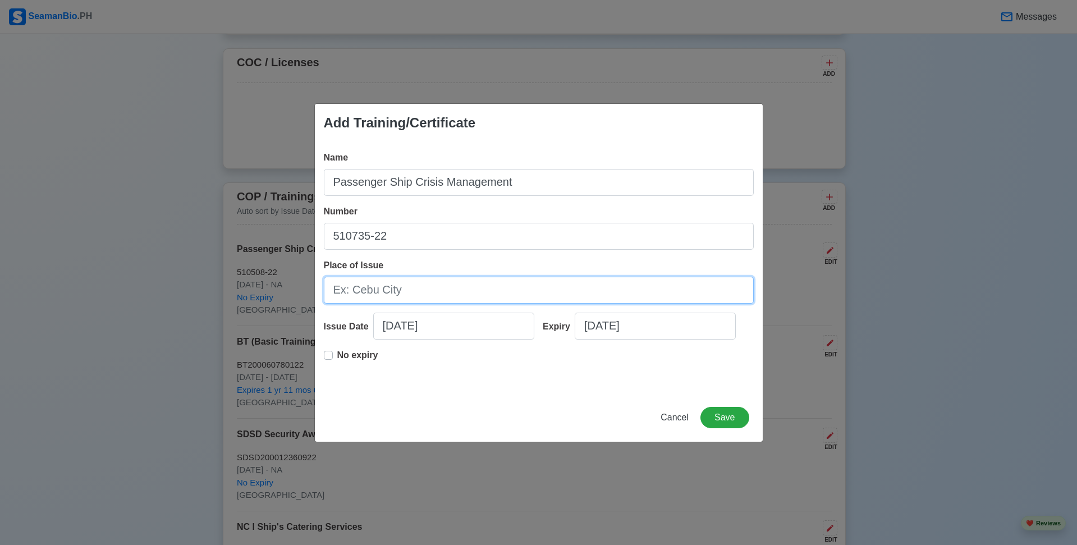
click at [466, 289] on input "Place of Issue" at bounding box center [539, 290] width 430 height 27
type input "[GEOGRAPHIC_DATA]"
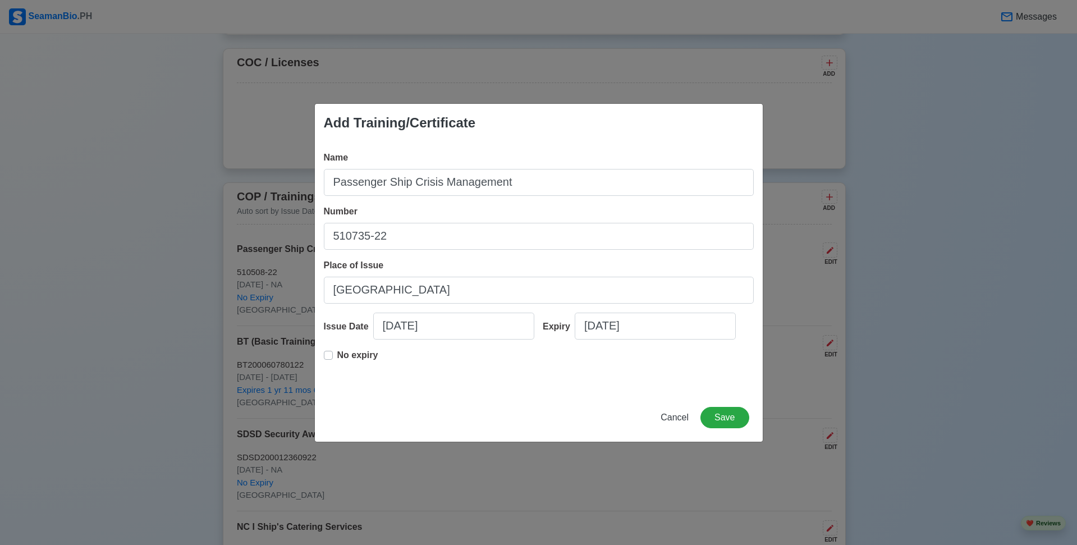
click at [337, 353] on label "No expiry" at bounding box center [357, 360] width 41 height 22
select select "****"
select select "******"
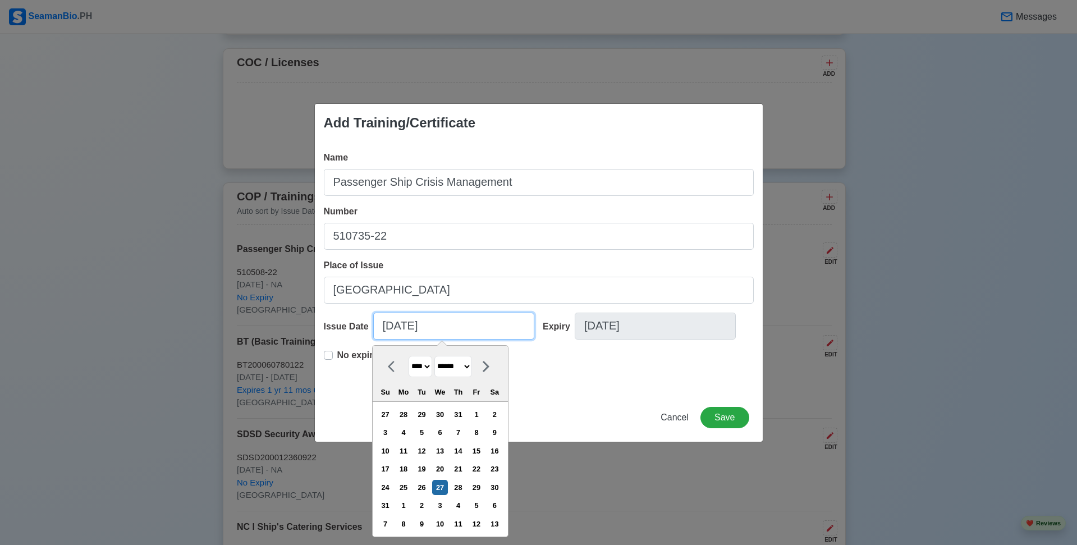
click at [418, 330] on input "[DATE]" at bounding box center [453, 326] width 161 height 27
click at [432, 365] on select "**** **** **** **** **** **** **** **** **** **** **** **** **** **** **** ****…" at bounding box center [421, 367] width 24 height 22
select select "****"
click at [409, 356] on select "**** **** **** **** **** **** **** **** **** **** **** **** **** **** **** ****…" at bounding box center [421, 367] width 24 height 22
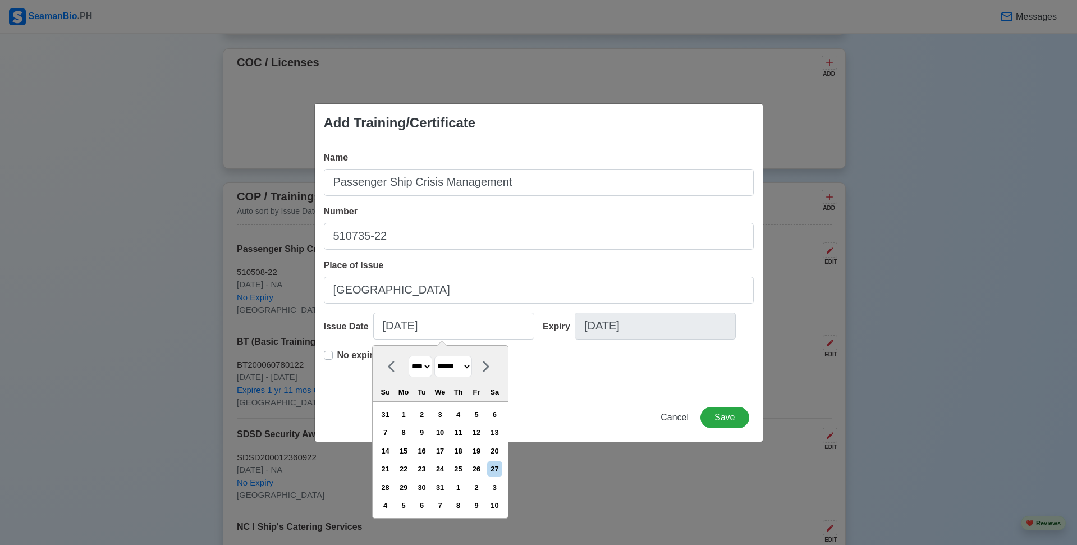
click at [466, 362] on select "******* ******** ***** ***** *** **** **** ****** ********* ******* ******** **…" at bounding box center [453, 367] width 38 height 22
click at [438, 356] on select "******* ******** ***** ***** *** **** **** ****** ********* ******* ******** **…" at bounding box center [453, 367] width 38 height 22
click at [462, 373] on select "******* ******** ***** ***** *** **** **** ****** ********* ******* ******** **…" at bounding box center [453, 367] width 38 height 22
select select "*********"
click at [438, 356] on select "******* ******** ***** ***** *** **** **** ****** ********* ******* ******** **…" at bounding box center [453, 367] width 38 height 22
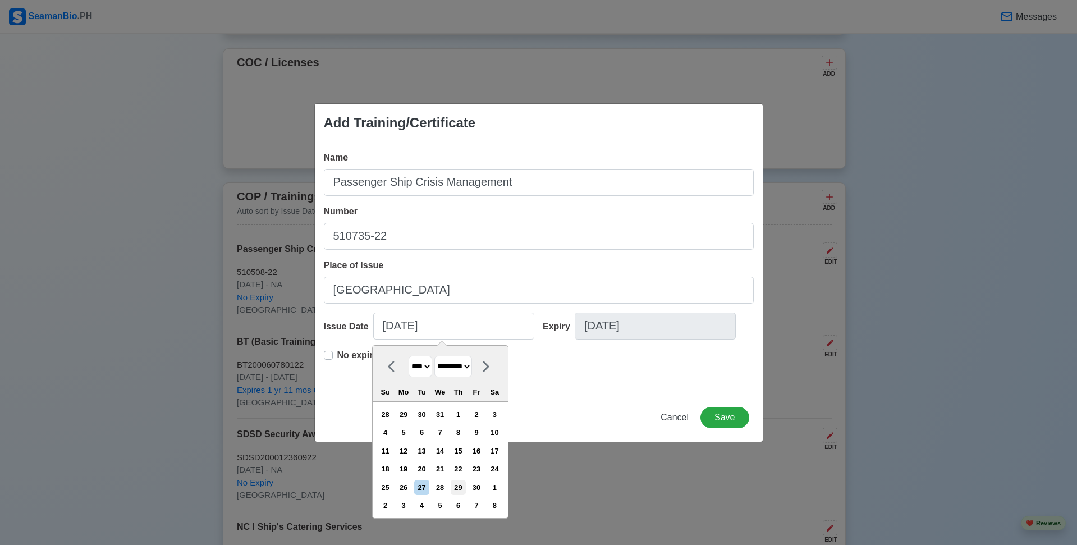
click at [464, 486] on div "29" at bounding box center [458, 487] width 15 height 15
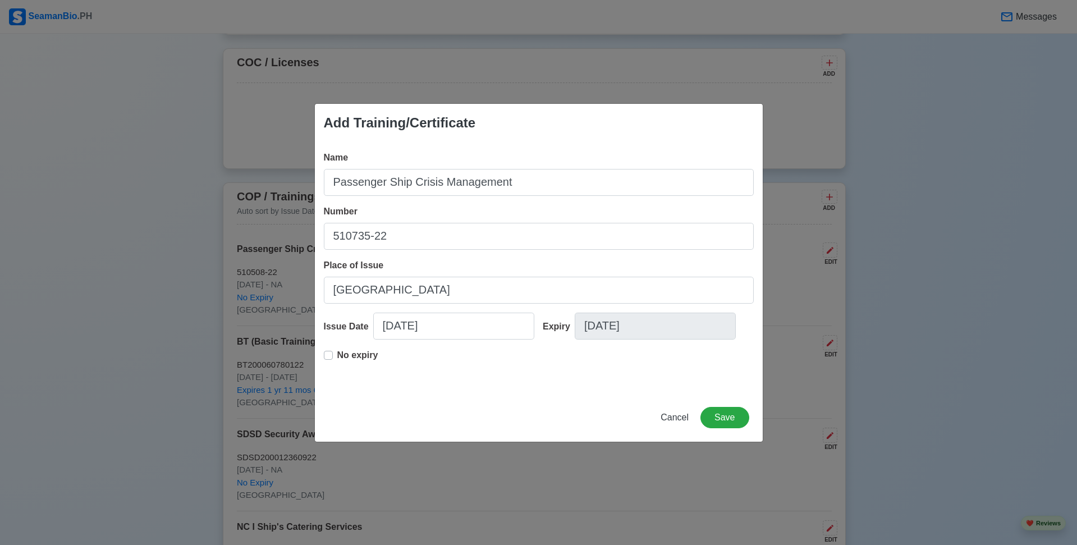
type input "[DATE]"
click at [722, 418] on button "Save" at bounding box center [725, 417] width 48 height 21
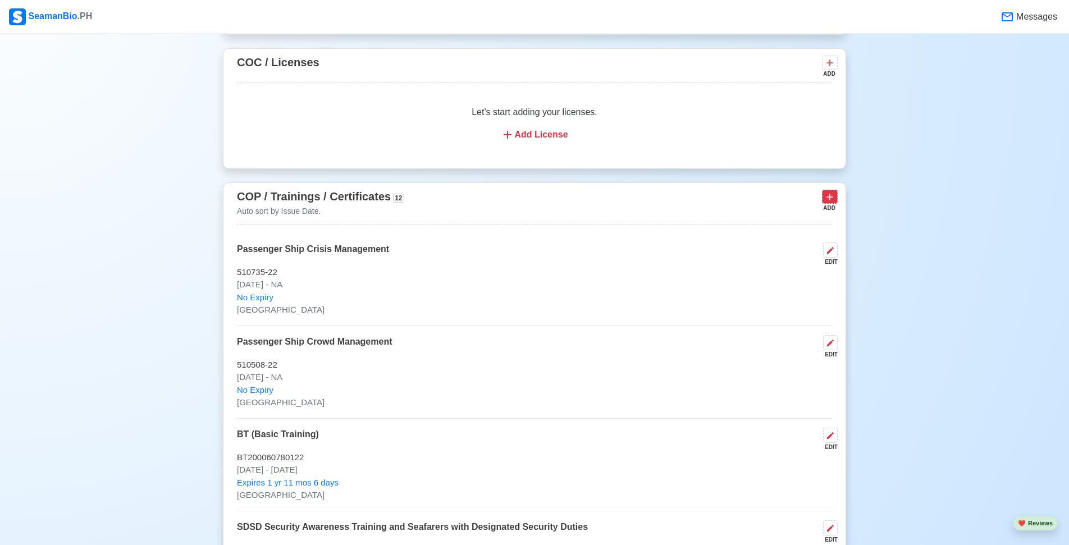
click at [830, 200] on icon at bounding box center [829, 197] width 7 height 7
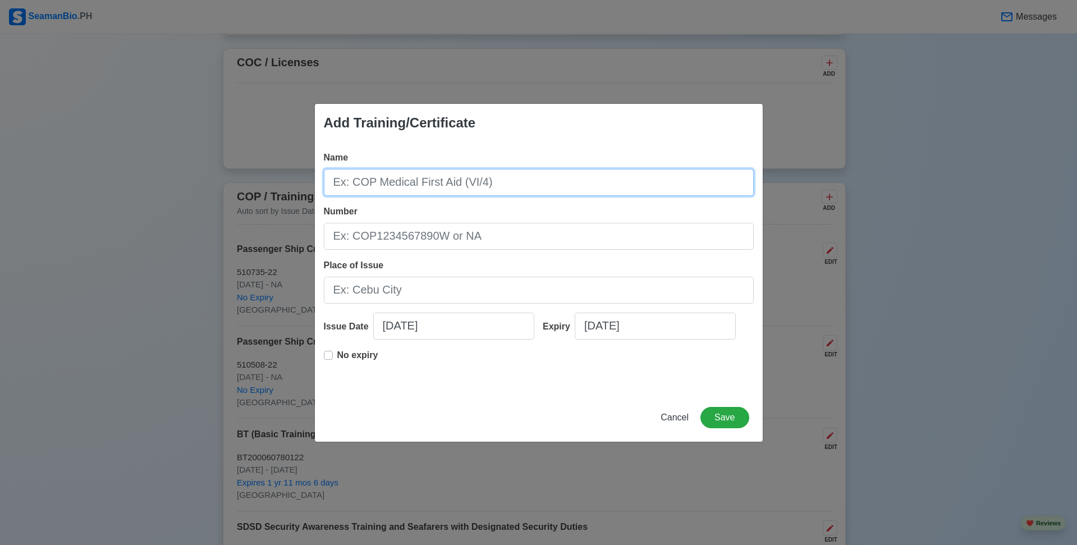
click at [491, 190] on input "Name" at bounding box center [539, 182] width 430 height 27
type input "D"
click at [421, 178] on input "Safety Training" at bounding box center [539, 182] width 430 height 27
type input "Safety Training"
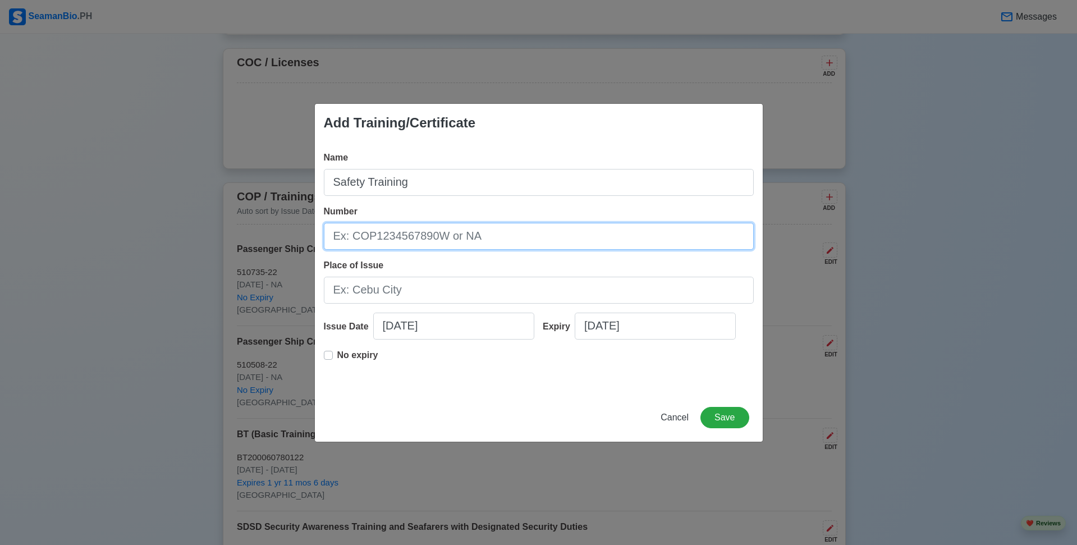
click at [427, 244] on input "Number" at bounding box center [539, 236] width 430 height 27
type input "505874-22"
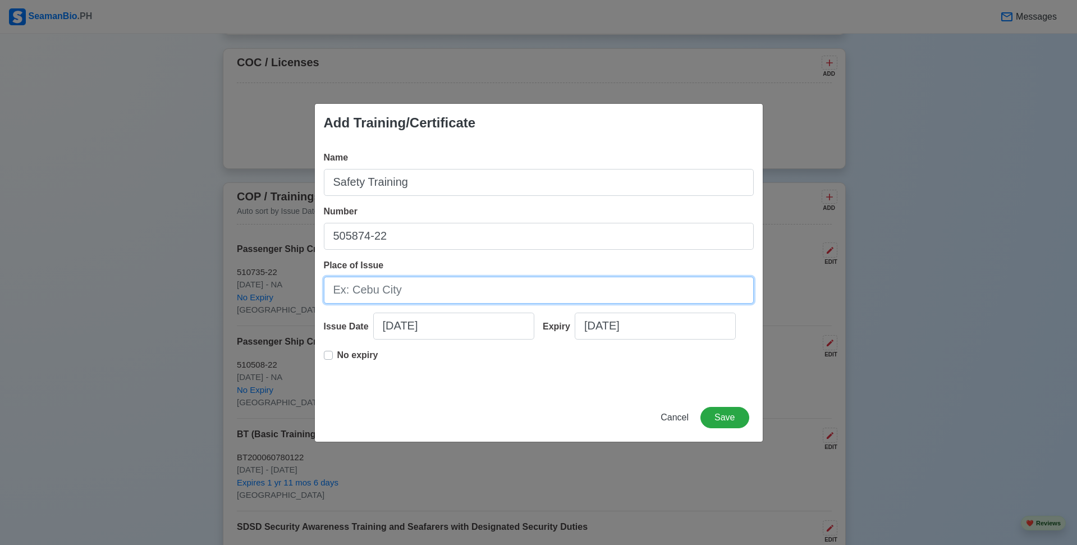
click at [429, 283] on input "Place of Issue" at bounding box center [539, 290] width 430 height 27
type input "[GEOGRAPHIC_DATA]"
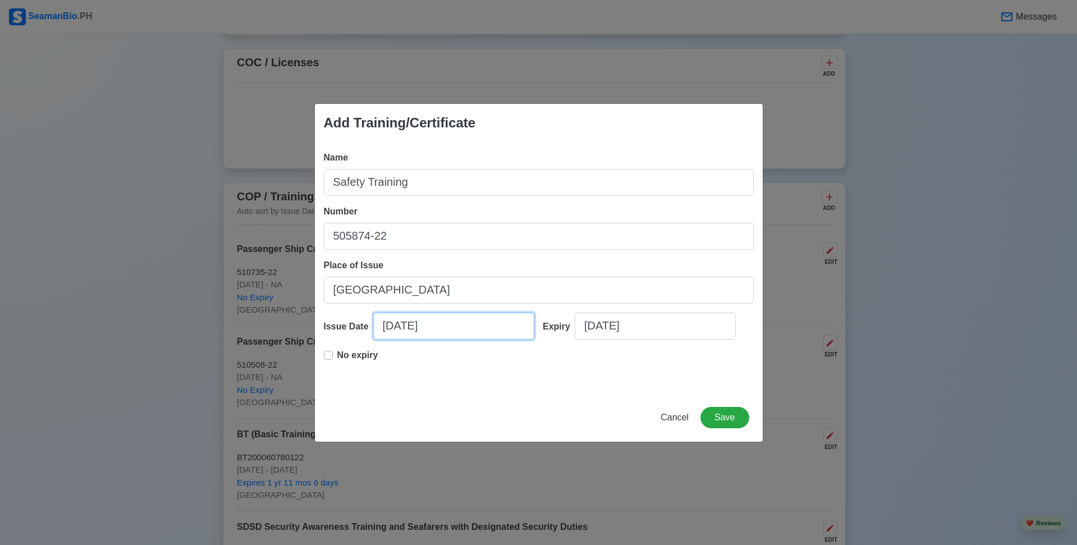
select select "****"
select select "******"
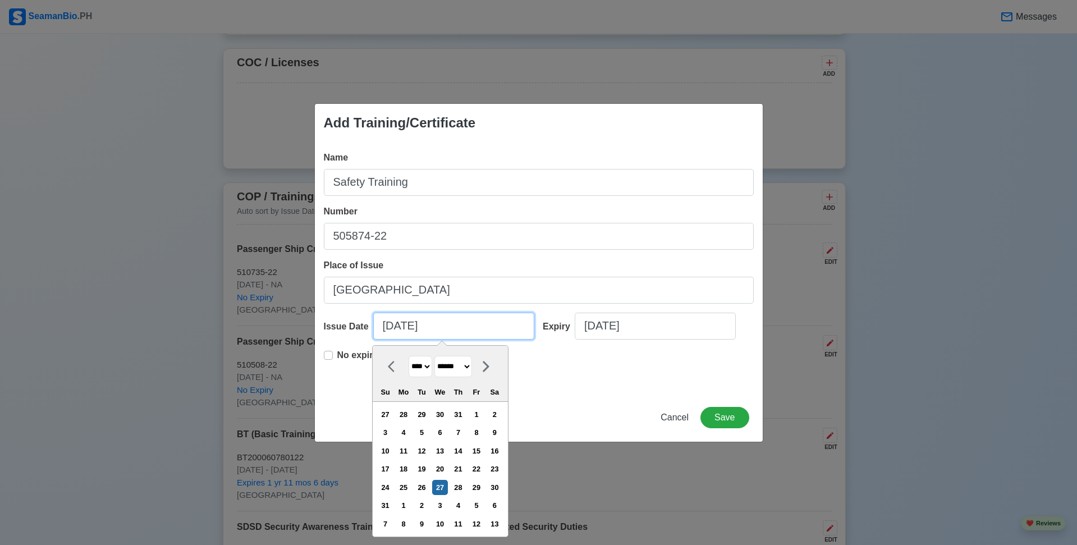
click at [426, 318] on input "[DATE]" at bounding box center [453, 326] width 161 height 27
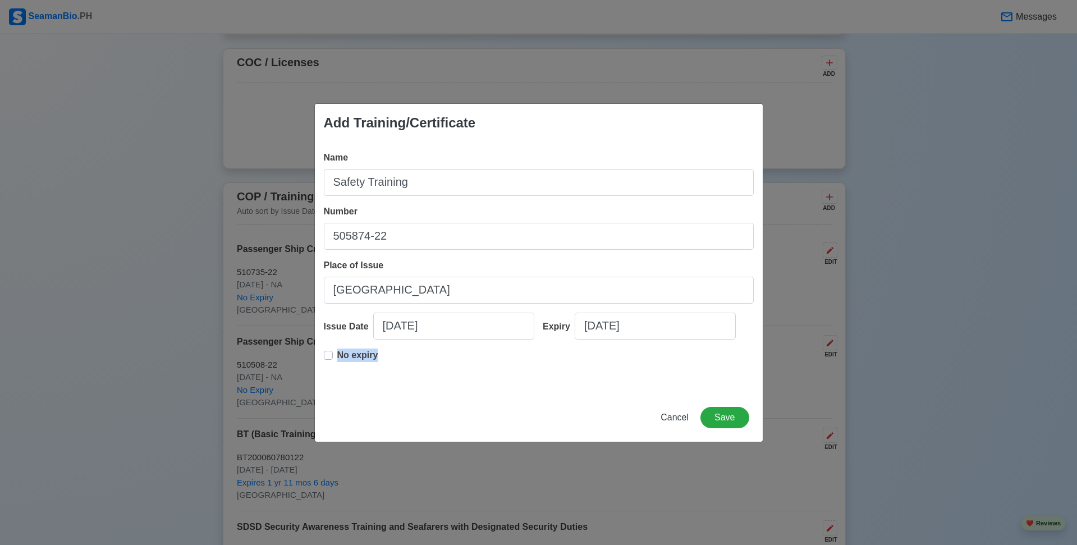
click at [330, 358] on div "No expiry" at bounding box center [351, 360] width 54 height 22
click at [337, 358] on label "No expiry" at bounding box center [357, 360] width 41 height 22
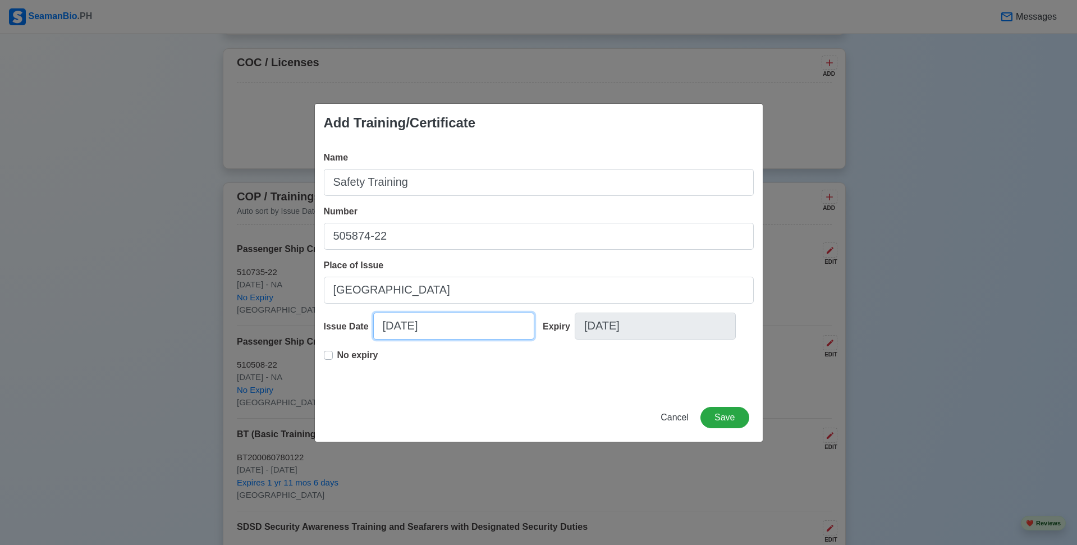
select select "****"
select select "******"
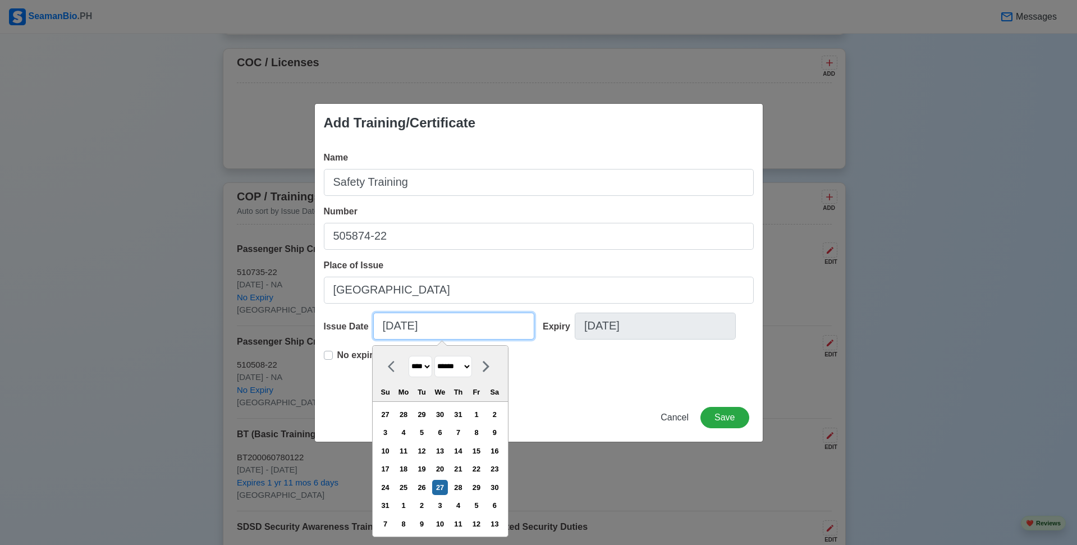
click at [438, 335] on input "[DATE]" at bounding box center [453, 326] width 161 height 27
click at [432, 365] on select "**** **** **** **** **** **** **** **** **** **** **** **** **** **** **** ****…" at bounding box center [421, 367] width 24 height 22
select select "****"
click at [409, 356] on select "**** **** **** **** **** **** **** **** **** **** **** **** **** **** **** ****…" at bounding box center [421, 367] width 24 height 22
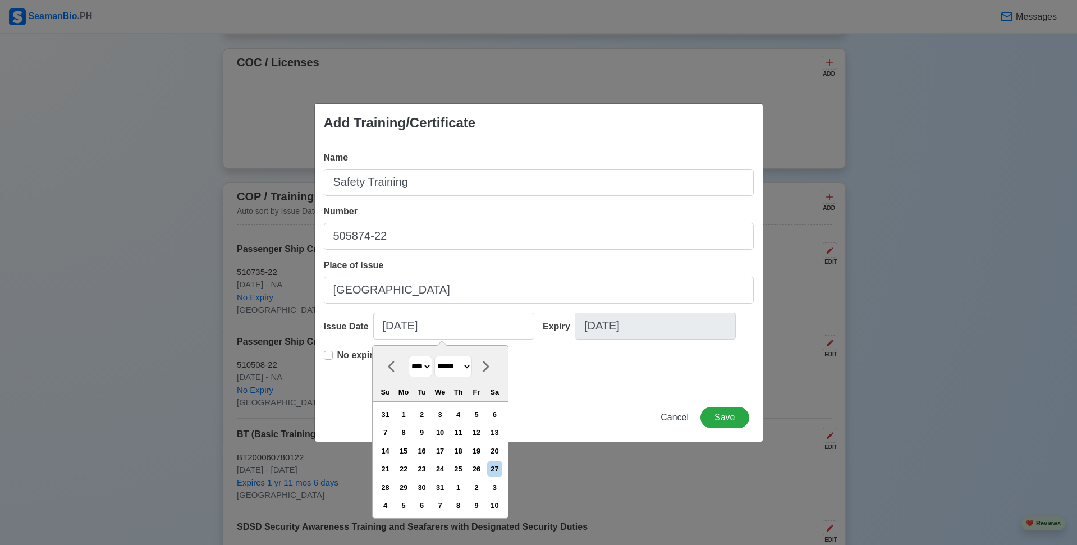
click at [472, 370] on select "******* ******** ***** ***** *** **** **** ****** ********* ******* ******** **…" at bounding box center [453, 367] width 38 height 22
click at [438, 356] on select "******* ******** ***** ***** *** **** **** ****** ********* ******* ******** **…" at bounding box center [453, 367] width 38 height 22
click at [495, 432] on div "13" at bounding box center [494, 432] width 15 height 15
type input "[DATE]"
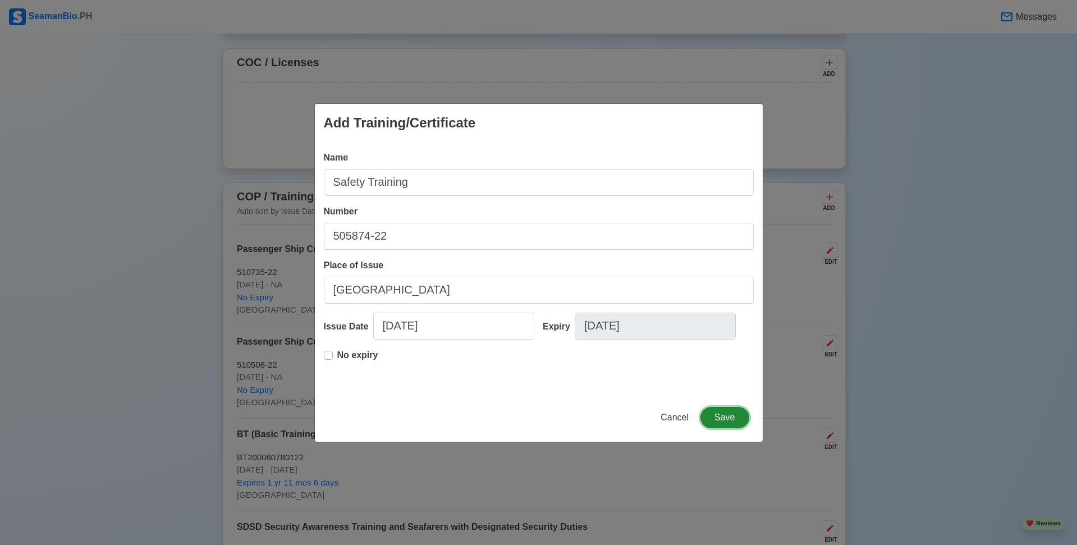
click at [723, 421] on button "Save" at bounding box center [725, 417] width 48 height 21
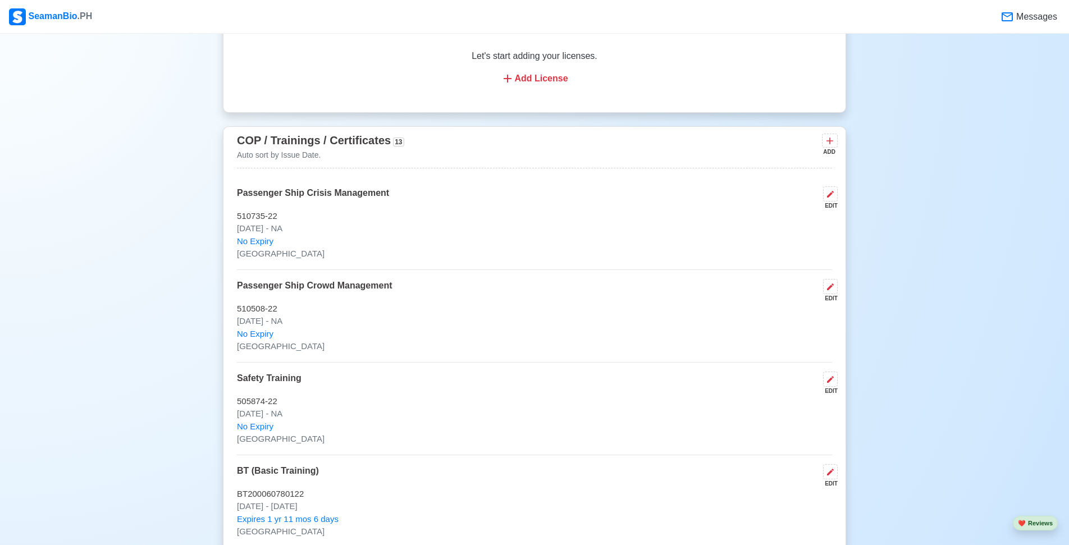
scroll to position [1460, 0]
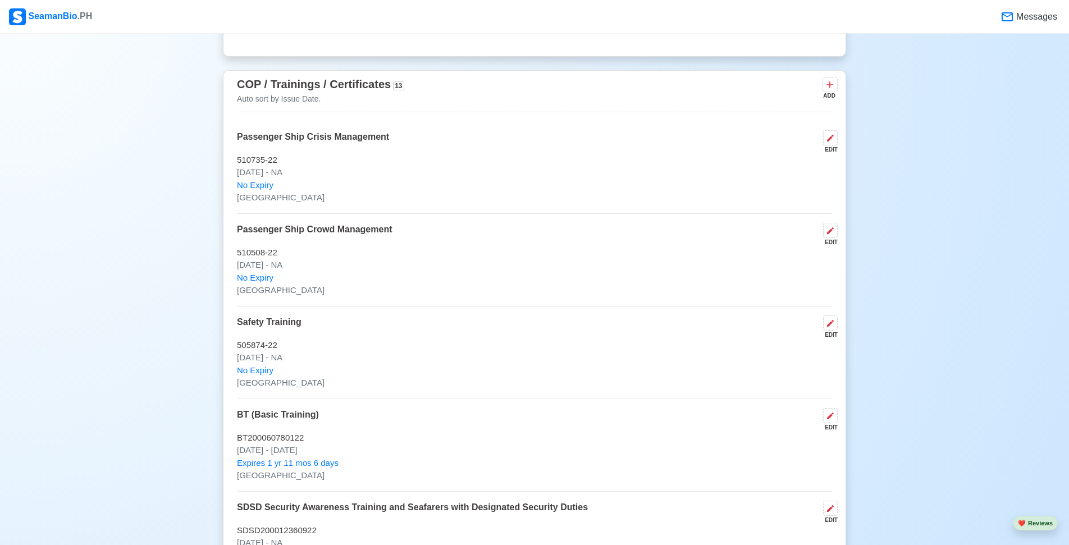
click at [831, 98] on div "ADD" at bounding box center [828, 96] width 13 height 8
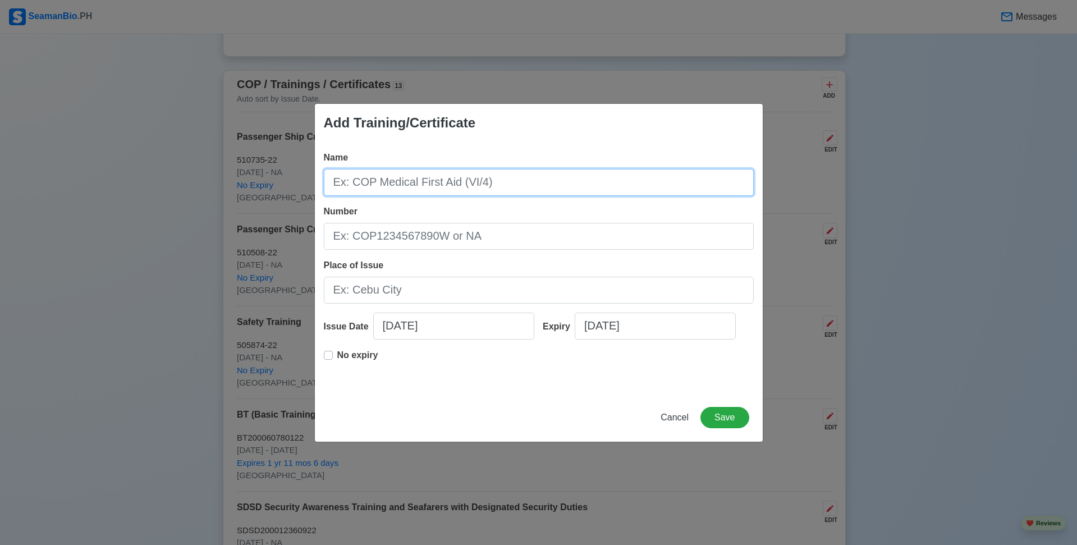
click at [482, 187] on input "Name" at bounding box center [539, 182] width 430 height 27
type input "MOSHA"
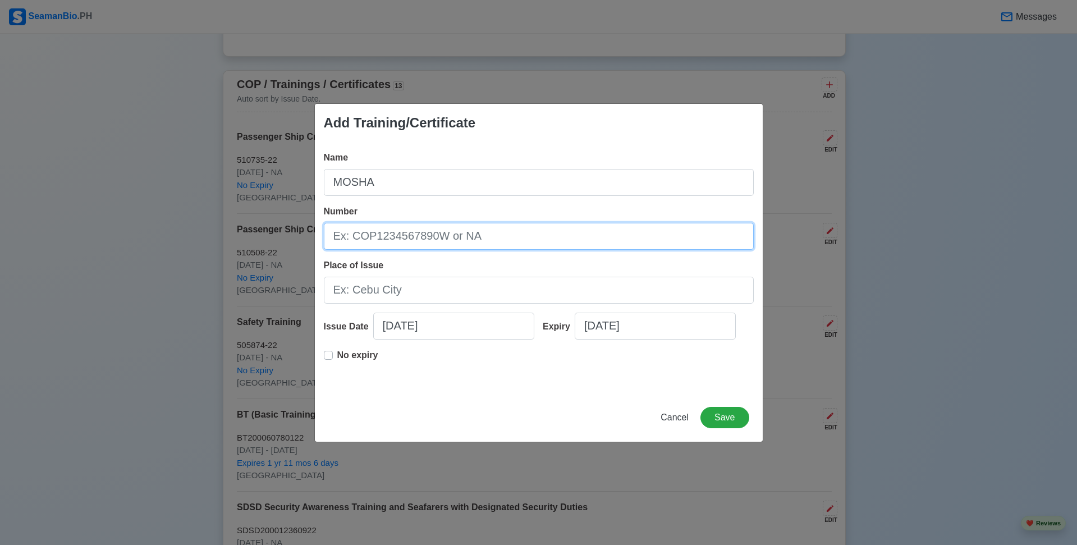
click at [466, 231] on input "Number" at bounding box center [539, 236] width 430 height 27
type input "2022-111830"
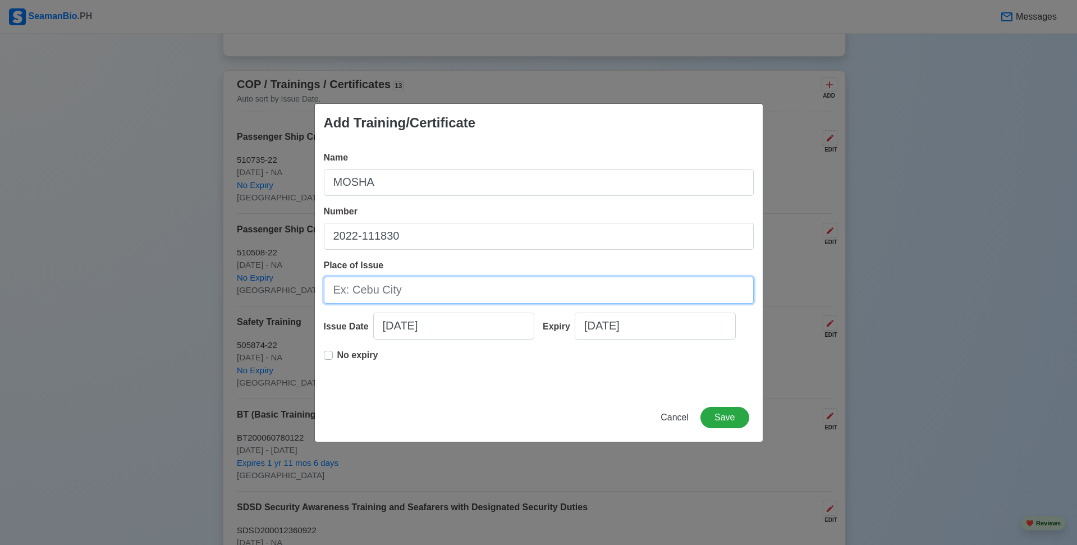
click at [433, 294] on input "Place of Issue" at bounding box center [539, 290] width 430 height 27
type input "[GEOGRAPHIC_DATA]"
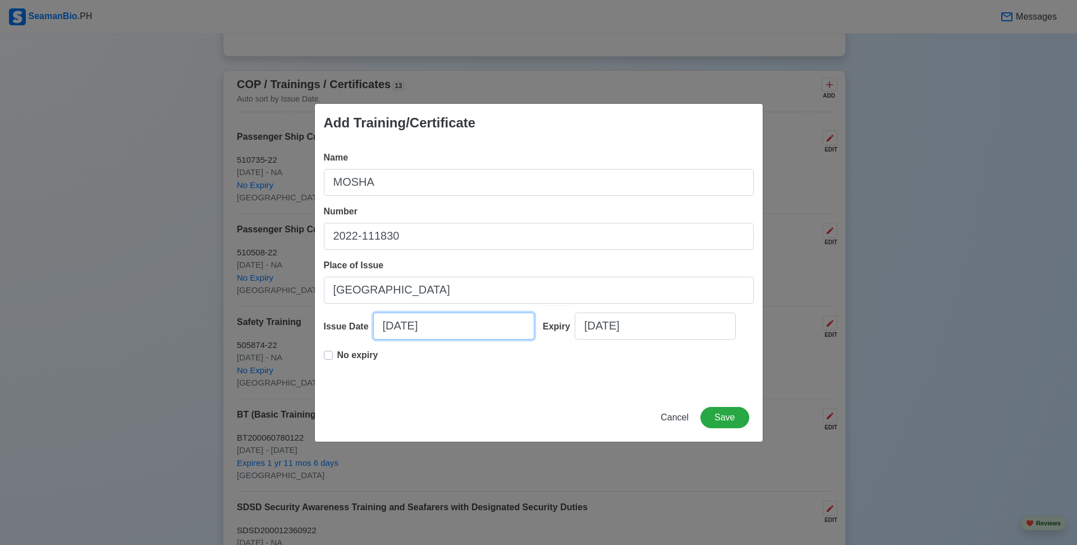
select select "****"
select select "******"
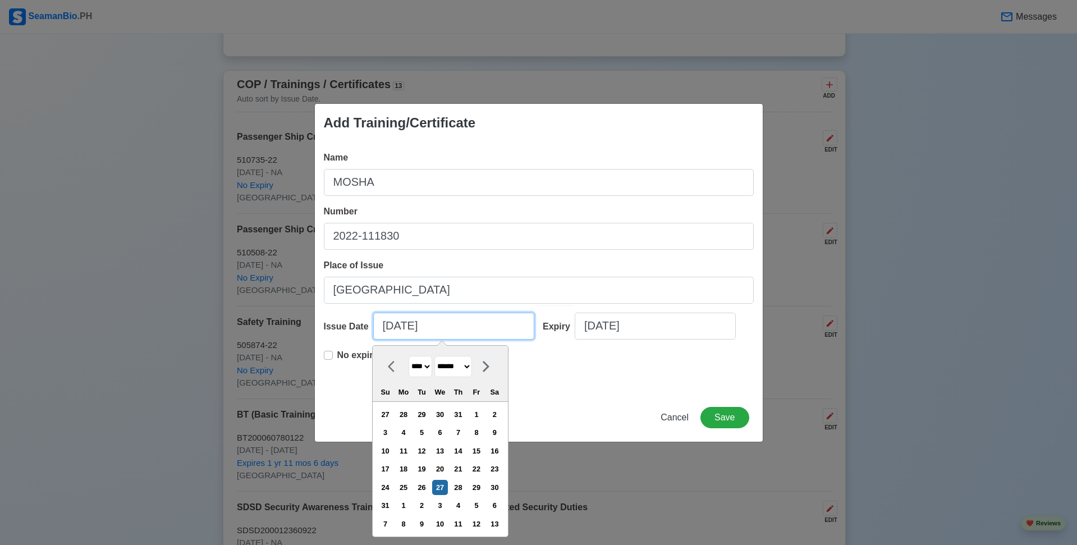
click at [432, 330] on input "[DATE]" at bounding box center [453, 326] width 161 height 27
click at [425, 370] on select "**** **** **** **** **** **** **** **** **** **** **** **** **** **** **** ****…" at bounding box center [421, 367] width 24 height 22
select select "****"
click at [409, 356] on select "**** **** **** **** **** **** **** **** **** **** **** **** **** **** **** ****…" at bounding box center [421, 367] width 24 height 22
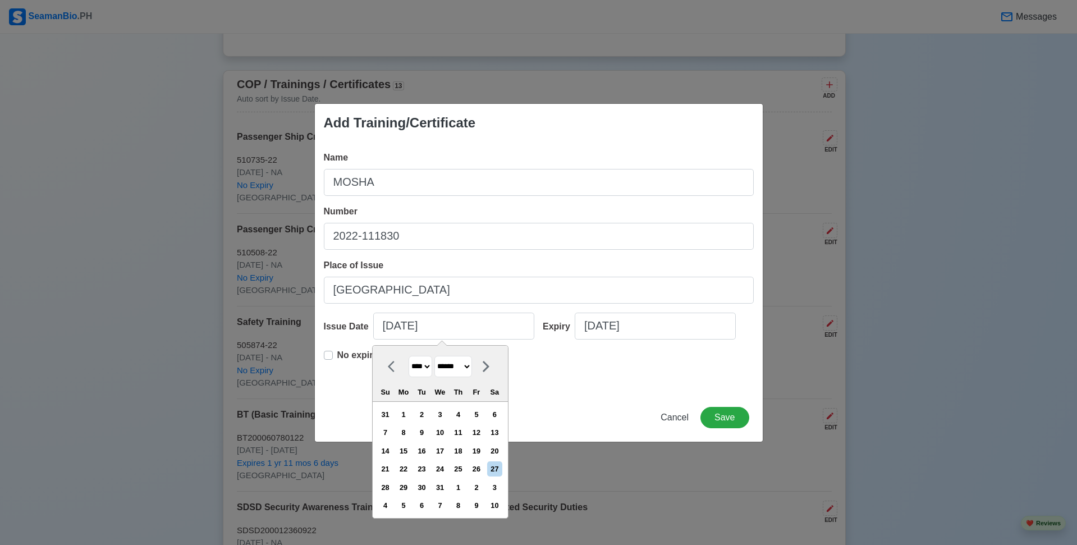
click at [472, 367] on select "******* ******** ***** ***** *** **** **** ****** ********* ******* ******** **…" at bounding box center [453, 367] width 38 height 22
select select "*******"
click at [438, 356] on select "******* ******** ***** ***** *** **** **** ****** ********* ******* ******** **…" at bounding box center [453, 367] width 38 height 22
click at [478, 436] on div "7" at bounding box center [476, 432] width 15 height 15
type input "[DATE]"
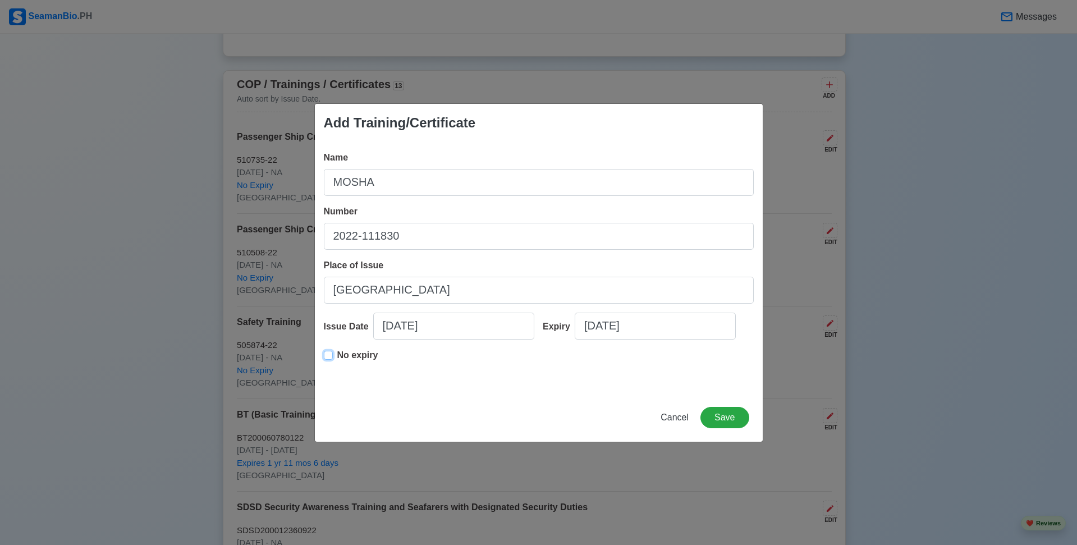
type input "[DATE]"
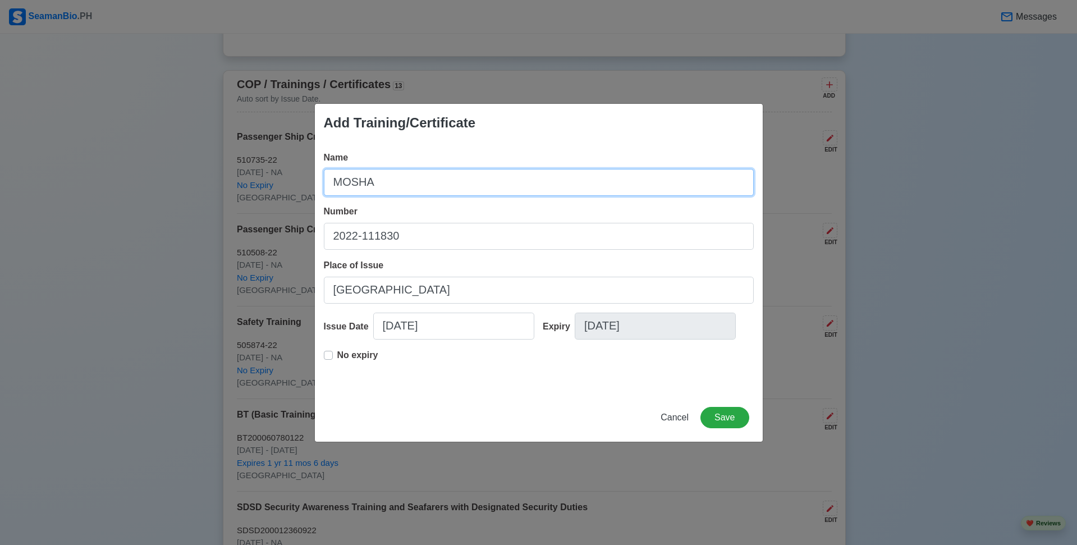
click at [404, 183] on input "MOSHA" at bounding box center [539, 182] width 430 height 27
click at [334, 180] on input "[DEMOGRAPHIC_DATA])" at bounding box center [539, 182] width 430 height 27
click at [333, 185] on input "(MOSHA)" at bounding box center [539, 182] width 430 height 27
type input "Maritime Occupational Safety and Health Awareness (MOSHA)"
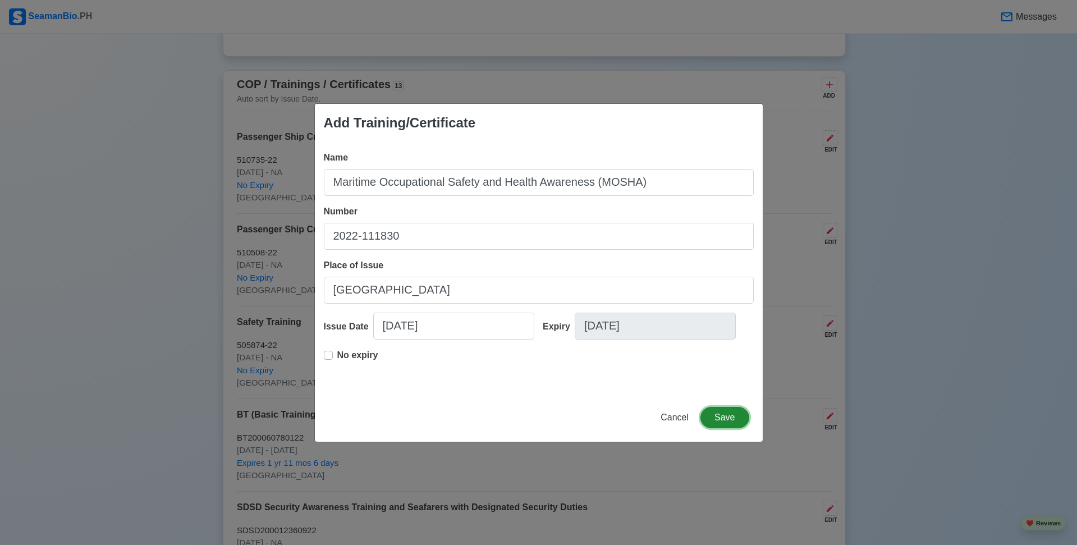
click at [736, 421] on button "Save" at bounding box center [725, 417] width 48 height 21
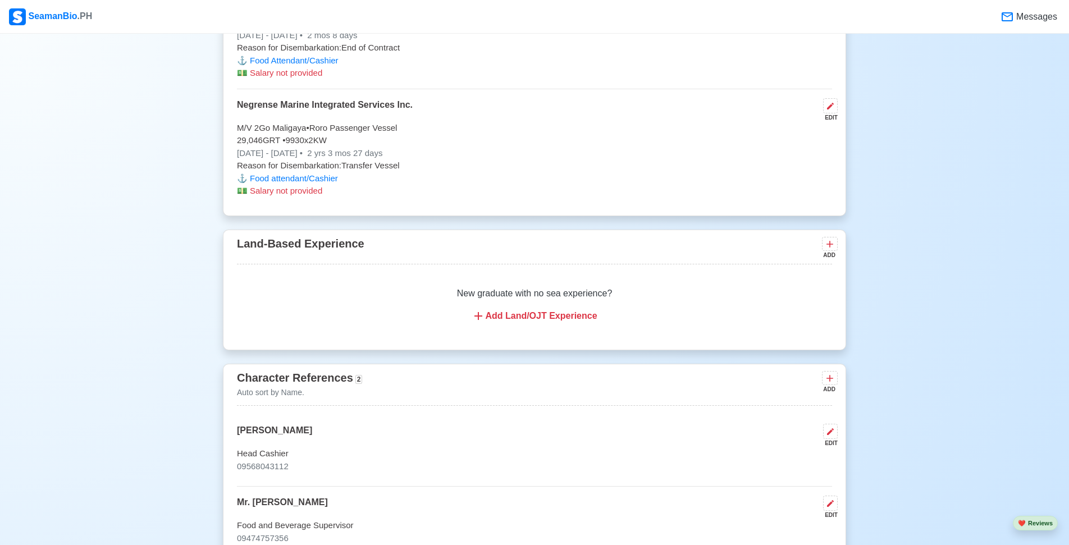
scroll to position [3031, 0]
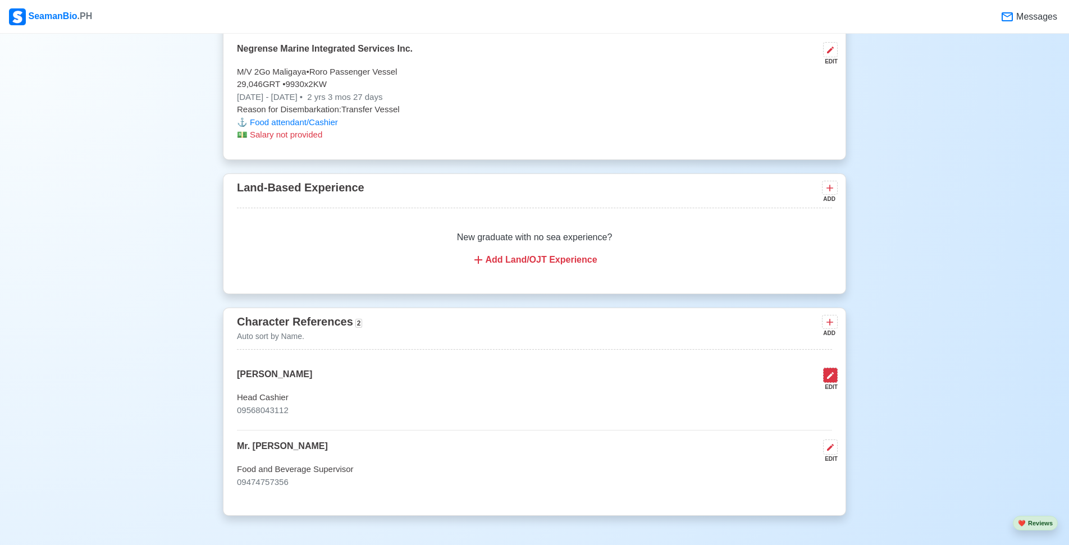
click at [830, 380] on icon at bounding box center [830, 375] width 9 height 9
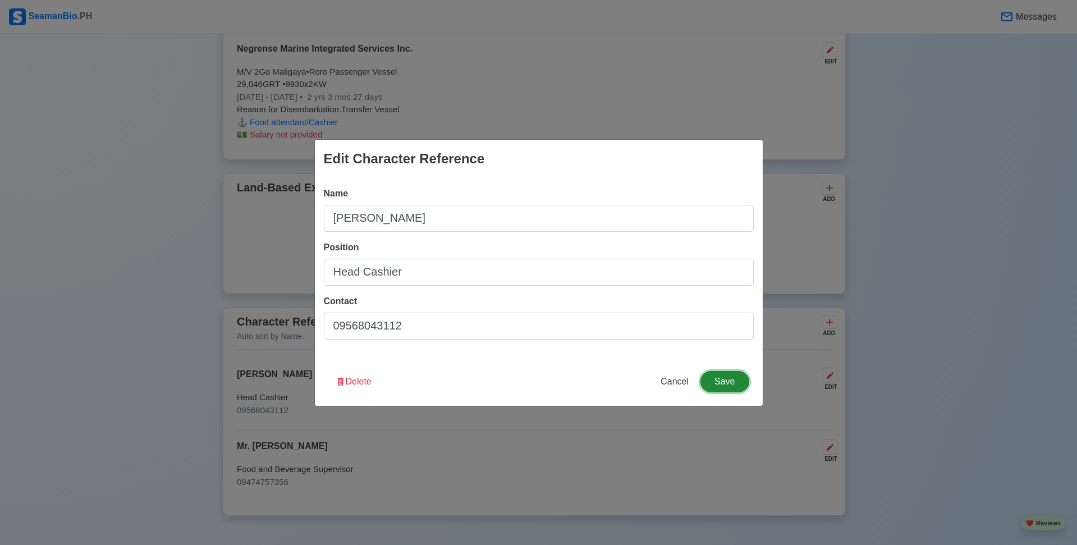
click at [718, 373] on button "Save" at bounding box center [725, 381] width 48 height 21
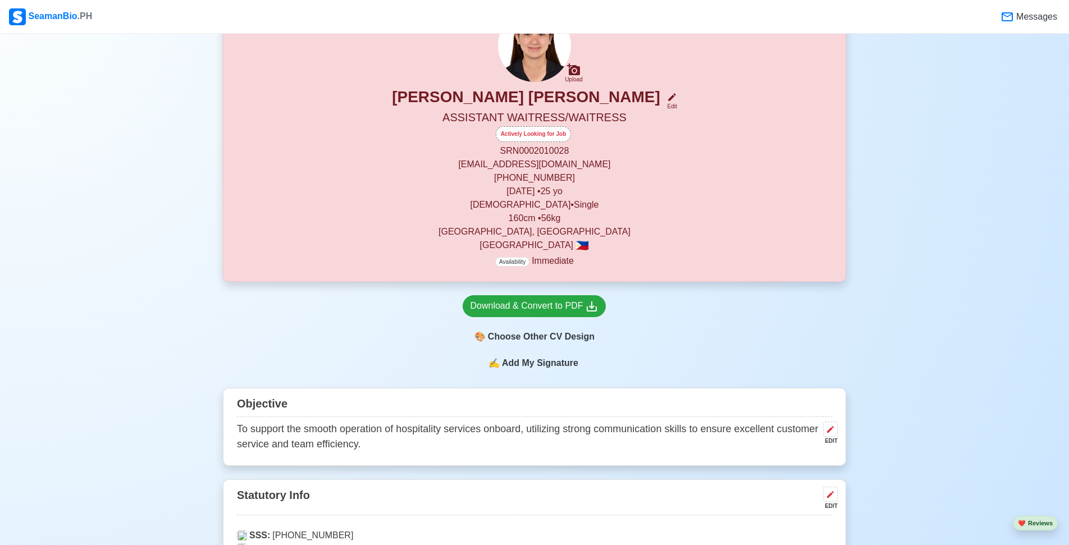
scroll to position [0, 0]
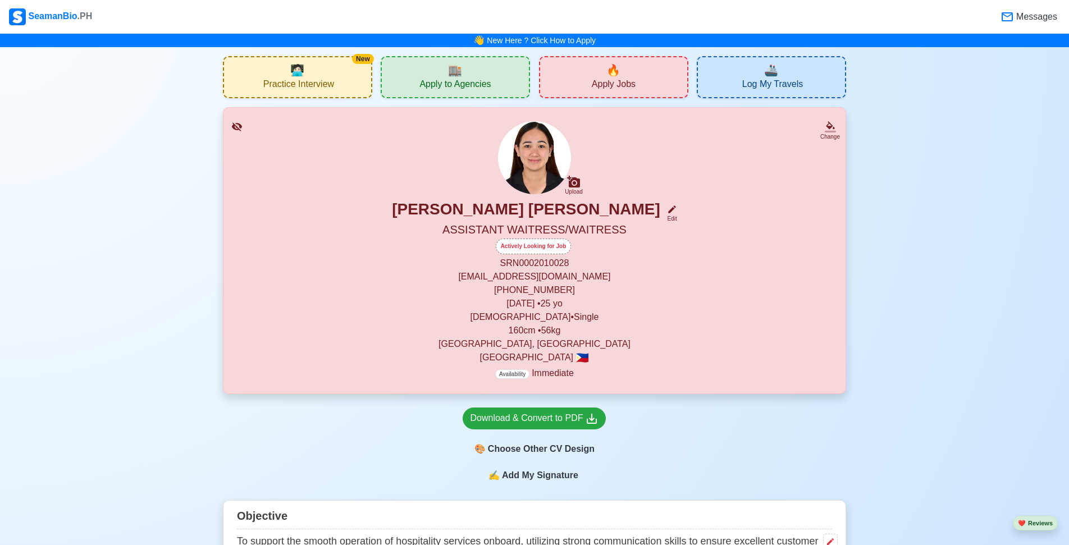
drag, startPoint x: 551, startPoint y: 250, endPoint x: 804, endPoint y: 429, distance: 309.6
click at [804, 429] on div "Download & Convert to PDF 🎨 Choose Other CV Design" at bounding box center [534, 431] width 623 height 75
drag, startPoint x: 516, startPoint y: 378, endPoint x: 351, endPoint y: 344, distance: 168.4
click at [351, 344] on p "[GEOGRAPHIC_DATA], [GEOGRAPHIC_DATA]" at bounding box center [534, 343] width 595 height 13
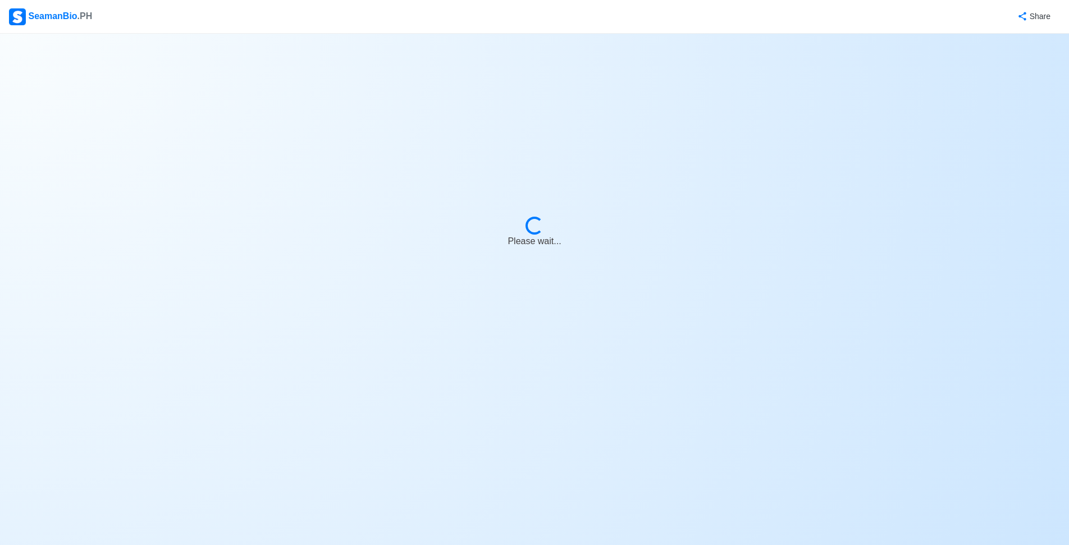
select select "Actively Looking for Job"
select select "Visible for Hiring"
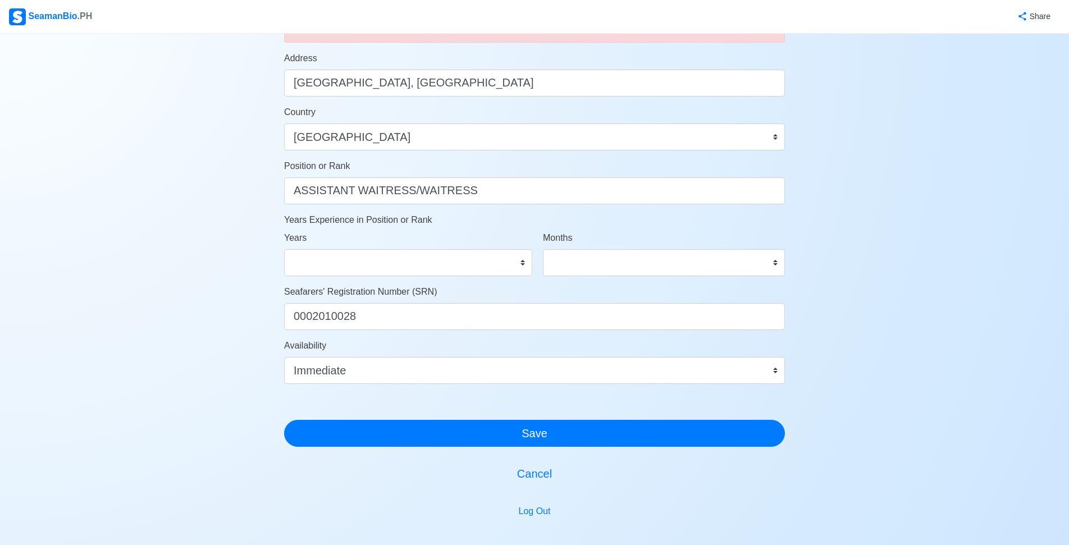
scroll to position [529, 0]
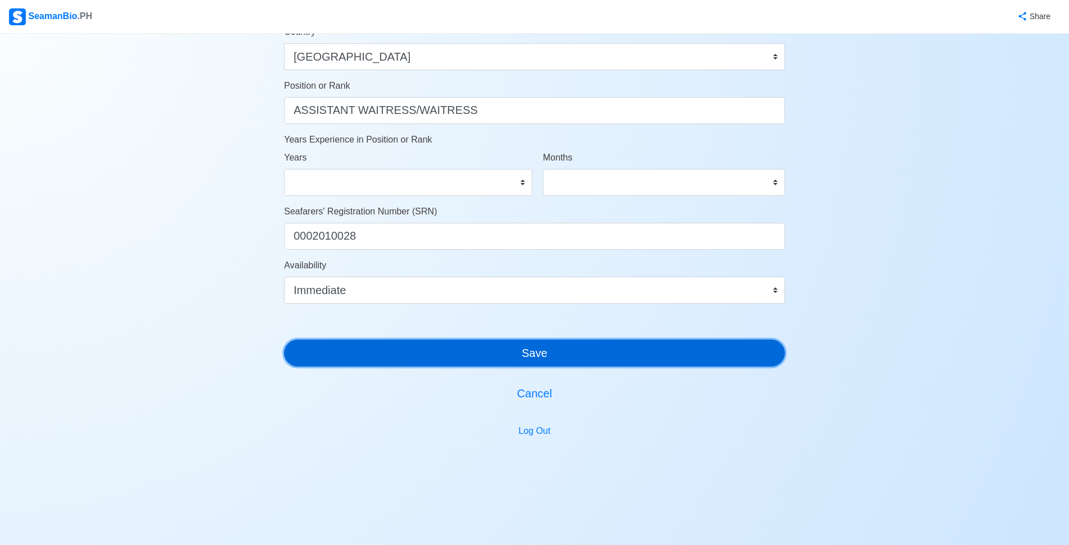
click at [576, 353] on button "Save" at bounding box center [534, 353] width 501 height 27
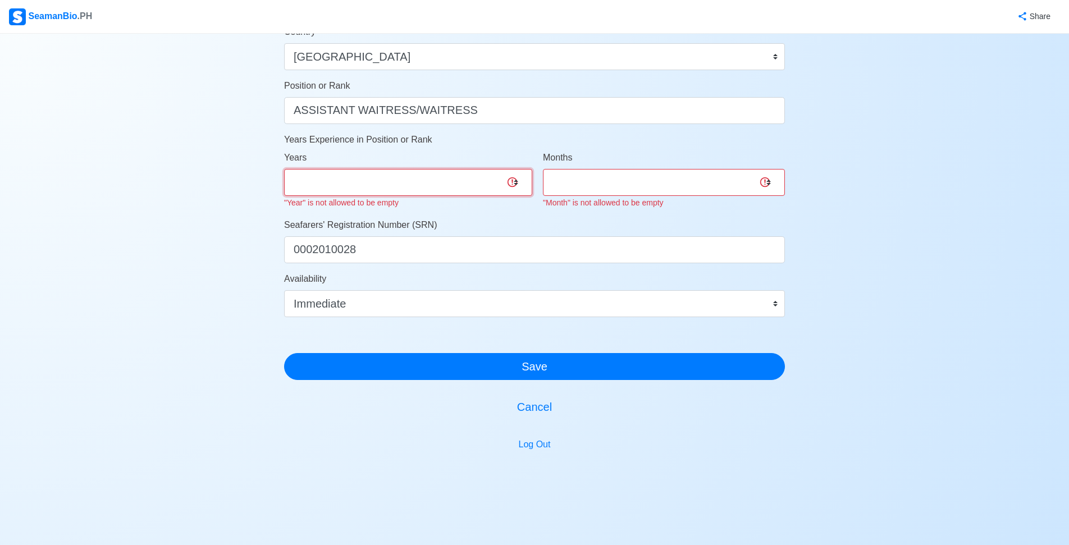
click at [509, 182] on select "0 1 2 3 4 5 6 7 8 9 10 11 12 13 14 15 16 17 18 19 20 21 22 23 24 25 26 27 28 29…" at bounding box center [408, 182] width 248 height 27
click at [284, 169] on select "0 1 2 3 4 5 6 7 8 9 10 11 12 13 14 15 16 17 18 19 20 21 22 23 24 25 26 27 28 29…" at bounding box center [408, 182] width 248 height 27
click at [625, 190] on select "0 1 2 3 4 5 6 7 8 9 10 11" at bounding box center [664, 182] width 242 height 27
click at [543, 169] on select "0 1 2 3 4 5 6 7 8 9 10 11" at bounding box center [664, 182] width 242 height 27
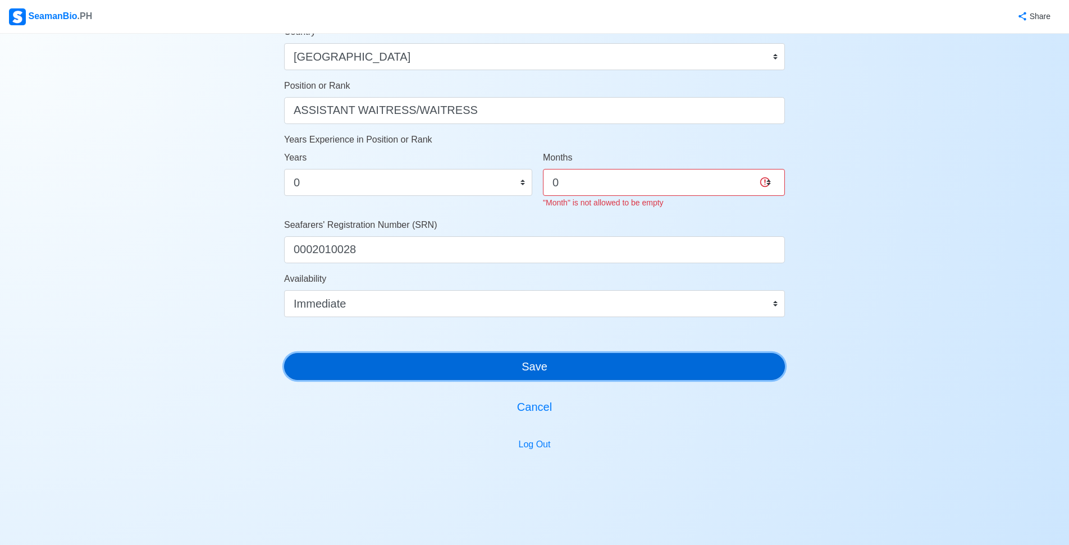
click at [561, 365] on button "Save" at bounding box center [534, 366] width 501 height 27
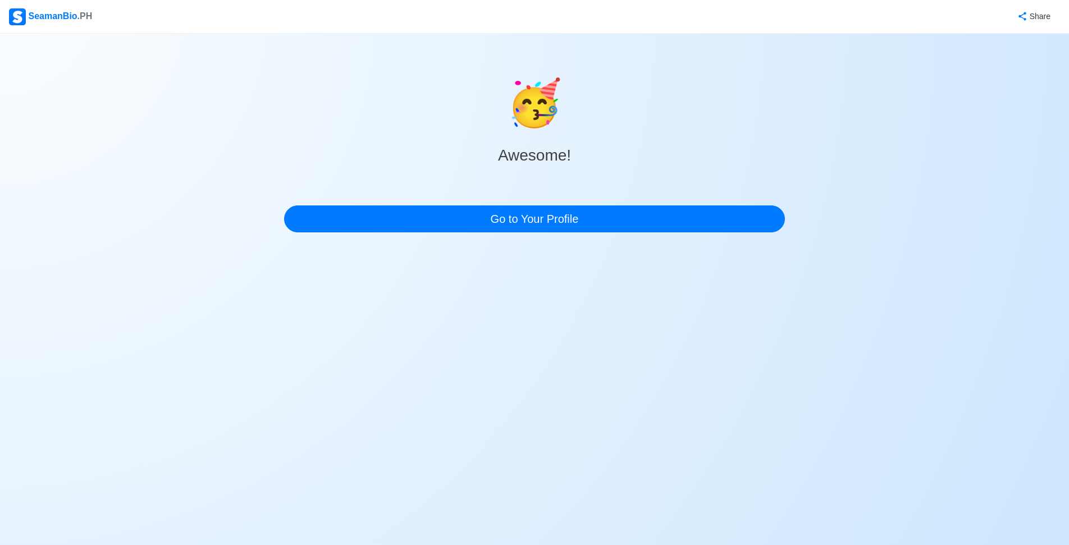
scroll to position [0, 0]
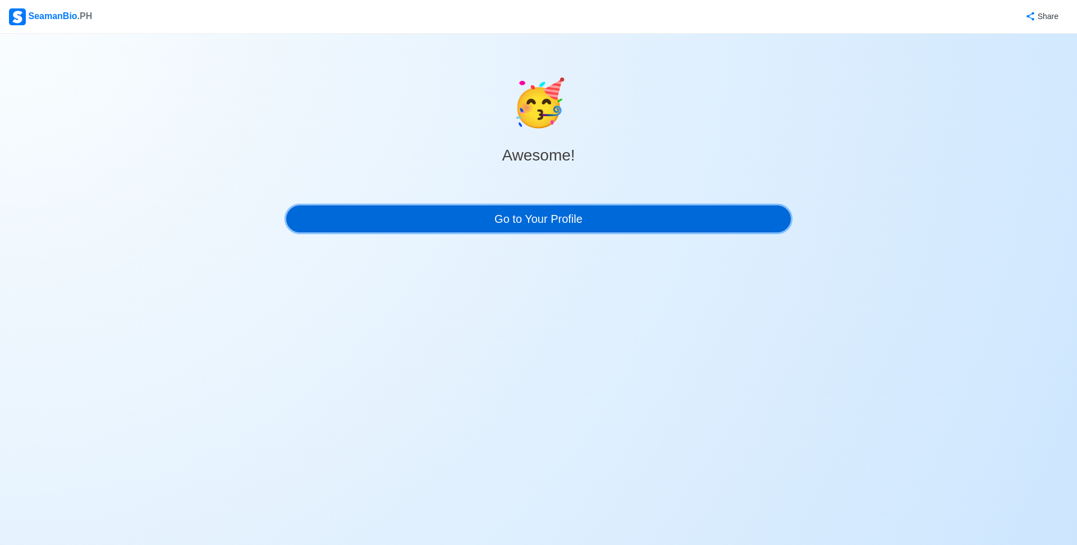
click at [543, 216] on link "Go to Your Profile" at bounding box center [538, 218] width 505 height 27
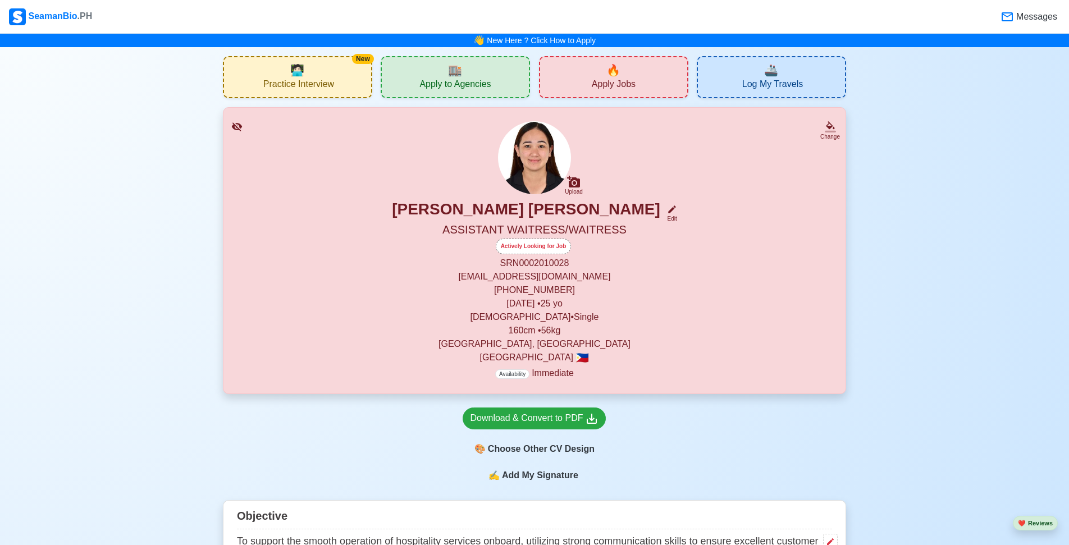
drag, startPoint x: 519, startPoint y: 377, endPoint x: 951, endPoint y: 432, distance: 435.7
drag, startPoint x: 647, startPoint y: 266, endPoint x: 976, endPoint y: 189, distance: 337.1
click at [592, 423] on icon at bounding box center [591, 418] width 13 height 13
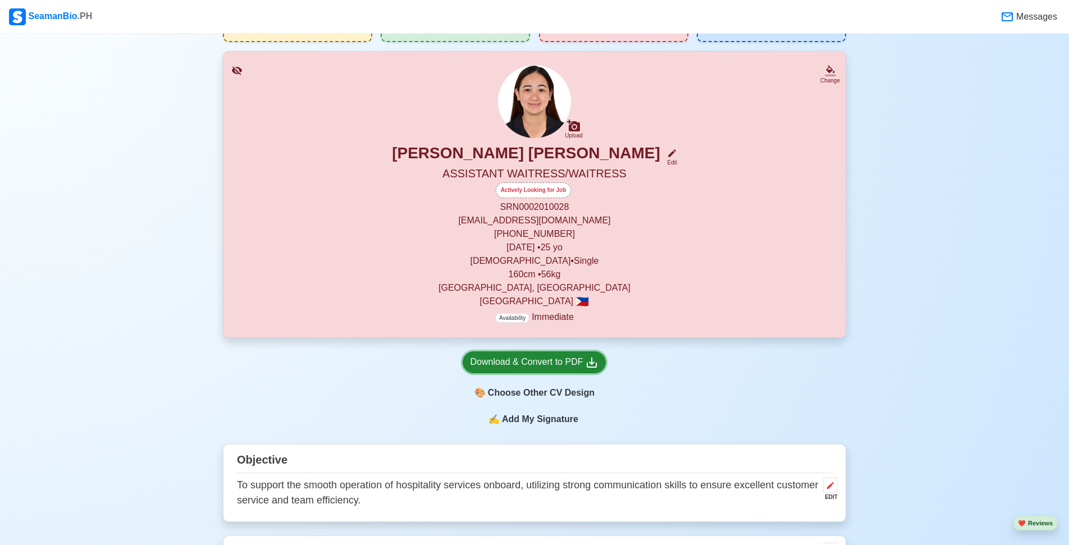
scroll to position [112, 0]
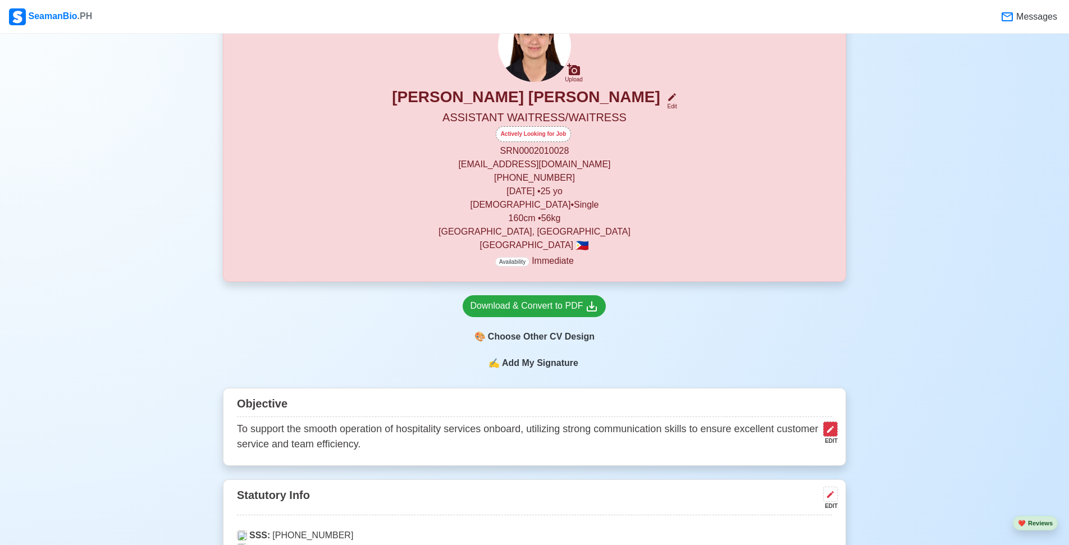
click at [826, 430] on icon at bounding box center [830, 429] width 9 height 9
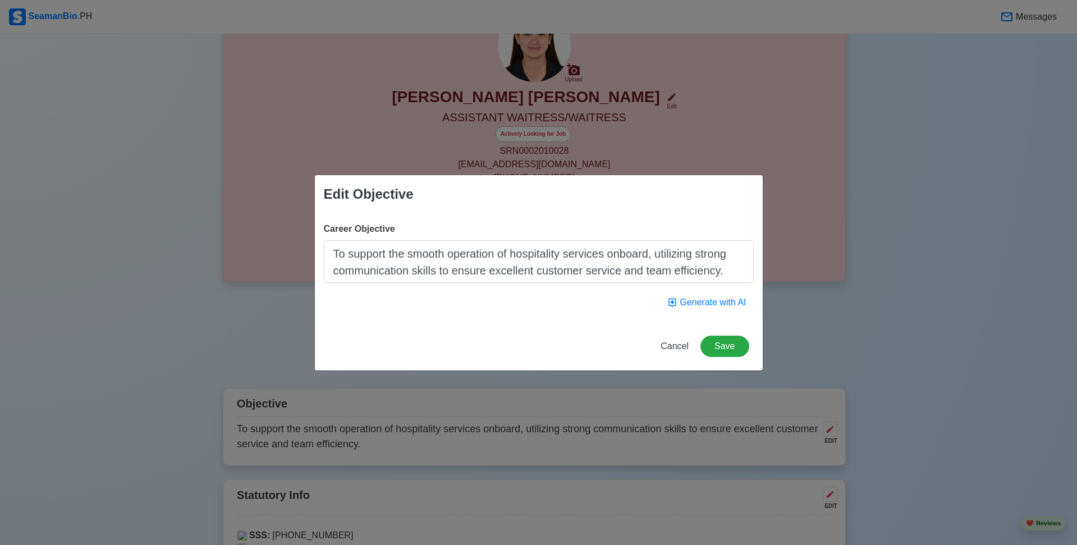
drag, startPoint x: 717, startPoint y: 272, endPoint x: 331, endPoint y: 254, distance: 386.6
click at [331, 254] on textarea "To support the smooth operation of hospitality services onboard, utilizing stro…" at bounding box center [539, 261] width 430 height 43
click at [729, 340] on button "Save" at bounding box center [725, 346] width 48 height 21
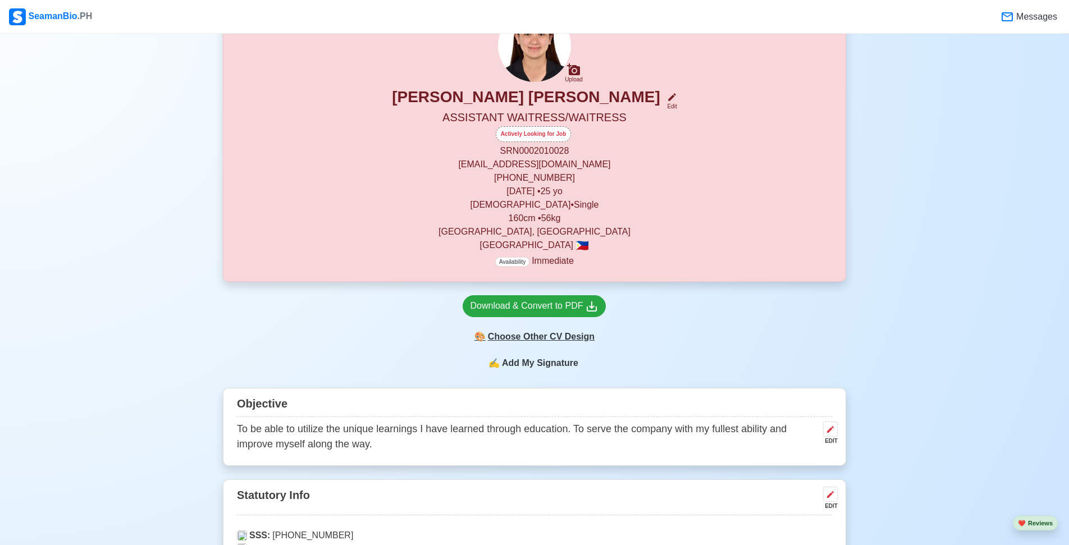
scroll to position [56, 0]
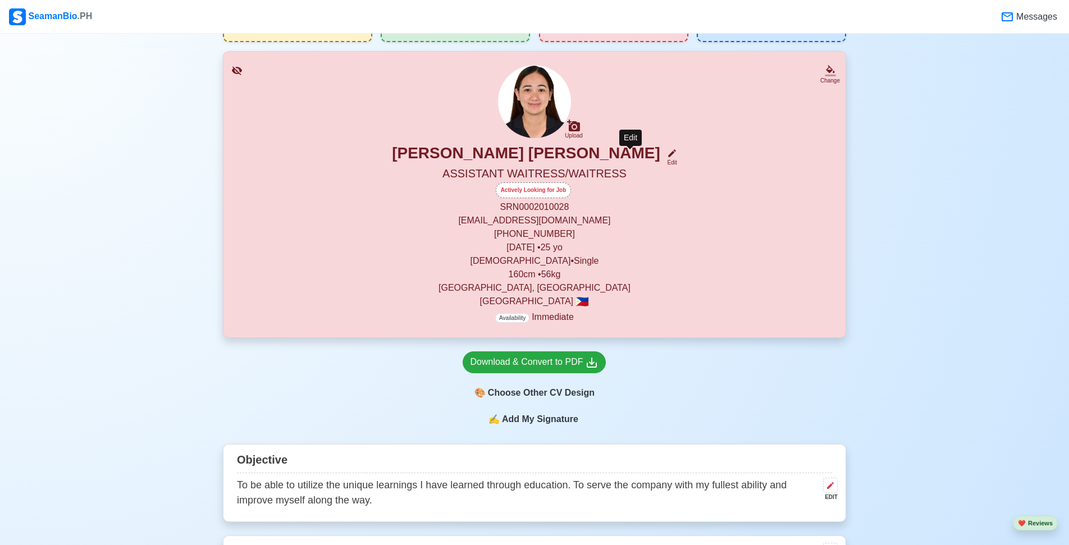
click at [662, 161] on div "Edit" at bounding box center [669, 162] width 15 height 8
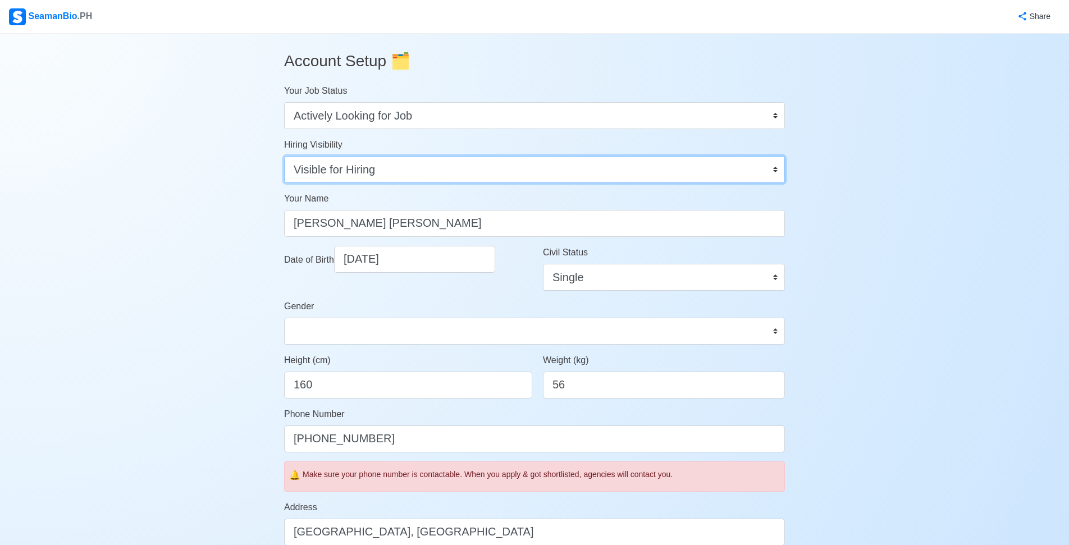
click at [774, 171] on select "Visible for Hiring Not Visible for Hiring" at bounding box center [534, 169] width 501 height 27
click at [284, 156] on select "Visible for Hiring Not Visible for Hiring" at bounding box center [534, 169] width 501 height 27
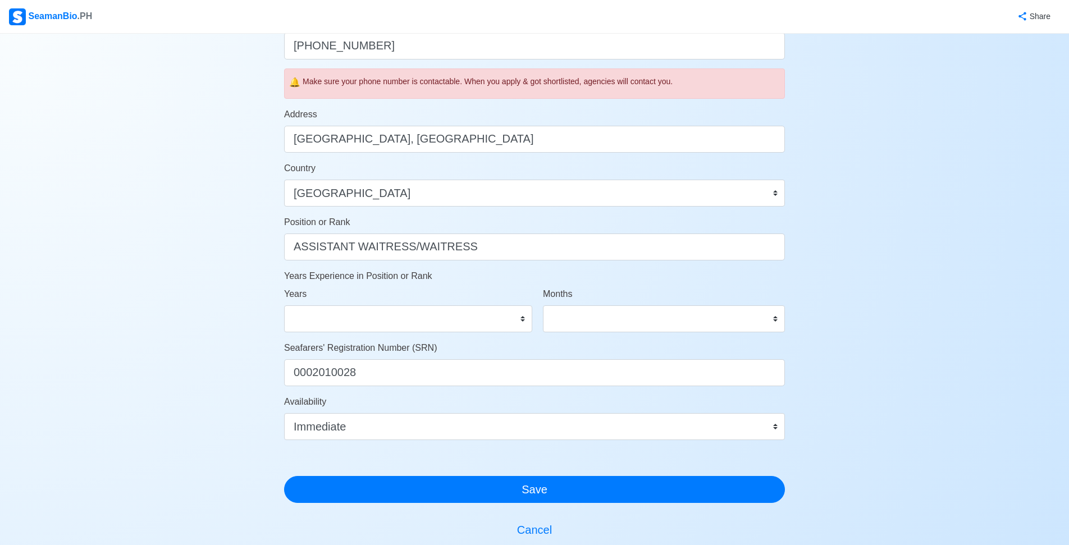
scroll to position [529, 0]
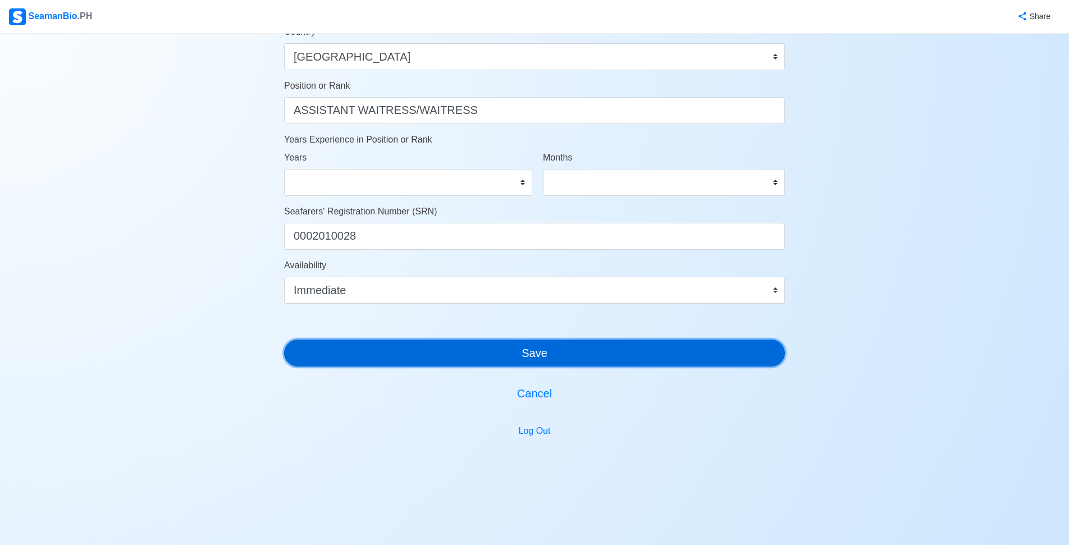
click at [618, 355] on button "Save" at bounding box center [534, 353] width 501 height 27
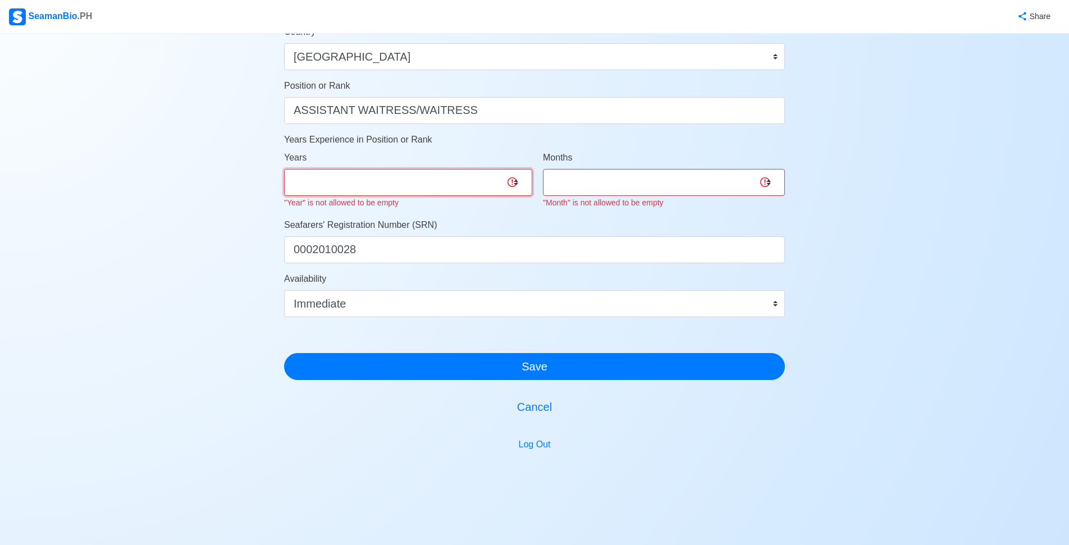
click at [508, 179] on select "0 1 2 3 4 5 6 7 8 9 10 11 12 13 14 15 16 17 18 19 20 21 22 23 24 25 26 27 28 29…" at bounding box center [408, 182] width 248 height 27
click at [284, 169] on select "0 1 2 3 4 5 6 7 8 9 10 11 12 13 14 15 16 17 18 19 20 21 22 23 24 25 26 27 28 29…" at bounding box center [408, 182] width 248 height 27
click at [628, 182] on select "0 1 2 3 4 5 6 7 8 9 10 11" at bounding box center [664, 182] width 242 height 27
click at [543, 169] on select "0 1 2 3 4 5 6 7 8 9 10 11" at bounding box center [664, 182] width 242 height 27
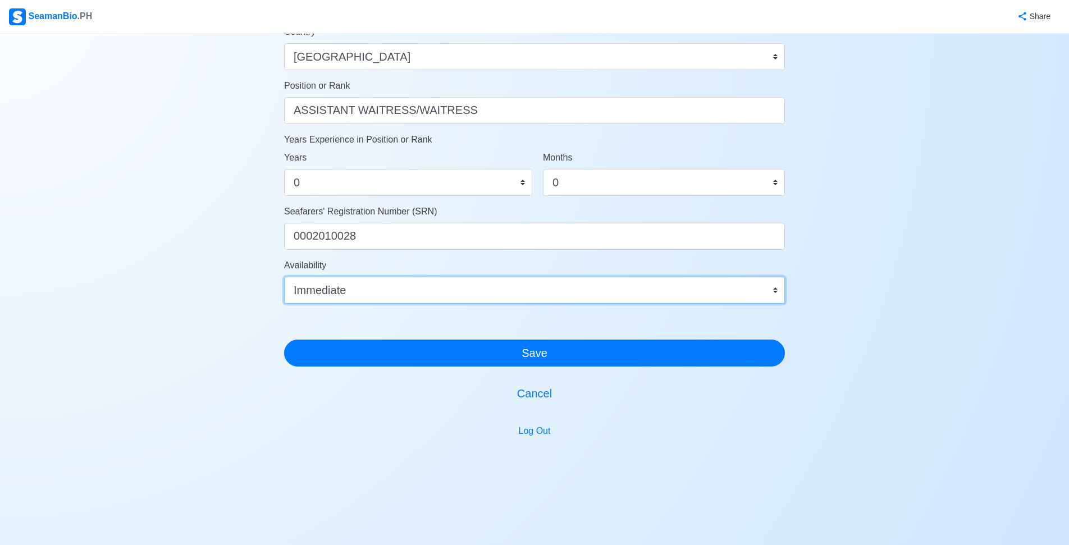
click at [565, 302] on select "Immediate [DATE] [DATE] [DATE] [DATE] [DATE] [DATE] [DATE] [DATE] [DATE]" at bounding box center [534, 290] width 501 height 27
click at [284, 277] on select "Immediate [DATE] [DATE] [DATE] [DATE] [DATE] [DATE] [DATE] [DATE] [DATE]" at bounding box center [534, 290] width 501 height 27
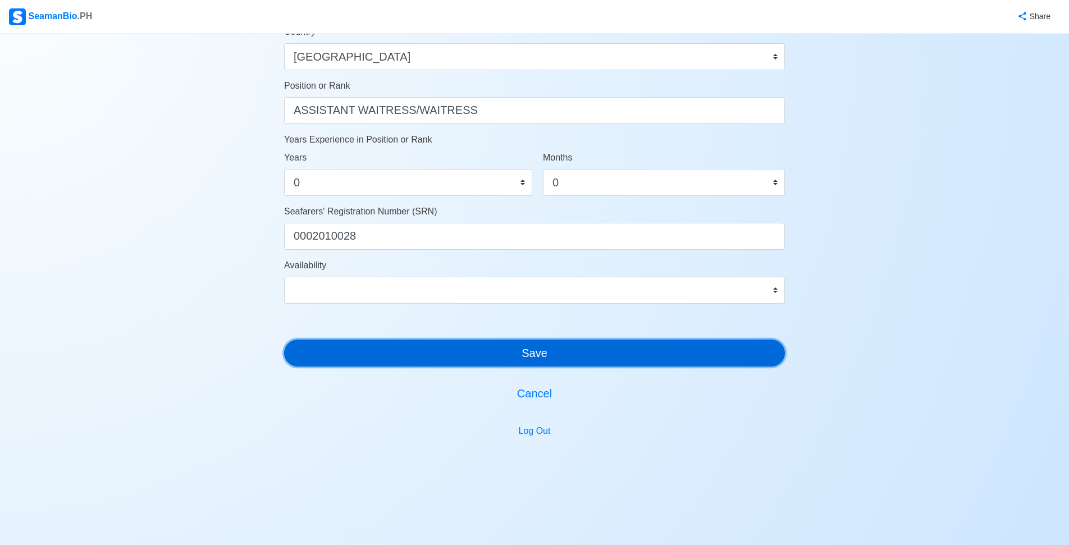
click at [551, 350] on button "Save" at bounding box center [534, 353] width 501 height 27
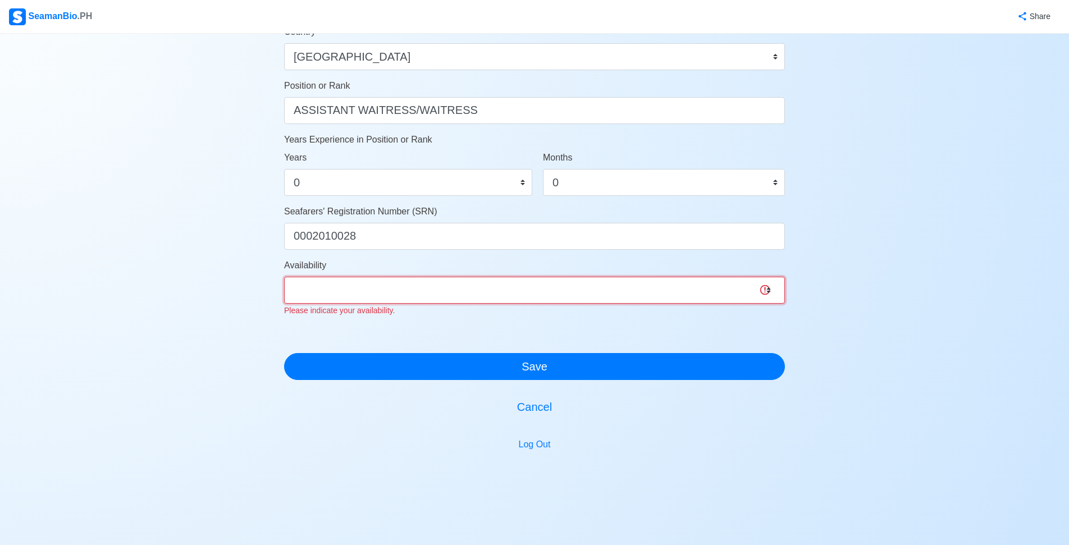
click at [514, 282] on select "Immediate [DATE] [DATE] [DATE] [DATE] [DATE] [DATE] [DATE] [DATE] [DATE]" at bounding box center [534, 290] width 501 height 27
click at [284, 277] on select "Immediate [DATE] [DATE] [DATE] [DATE] [DATE] [DATE] [DATE] [DATE] [DATE]" at bounding box center [534, 290] width 501 height 27
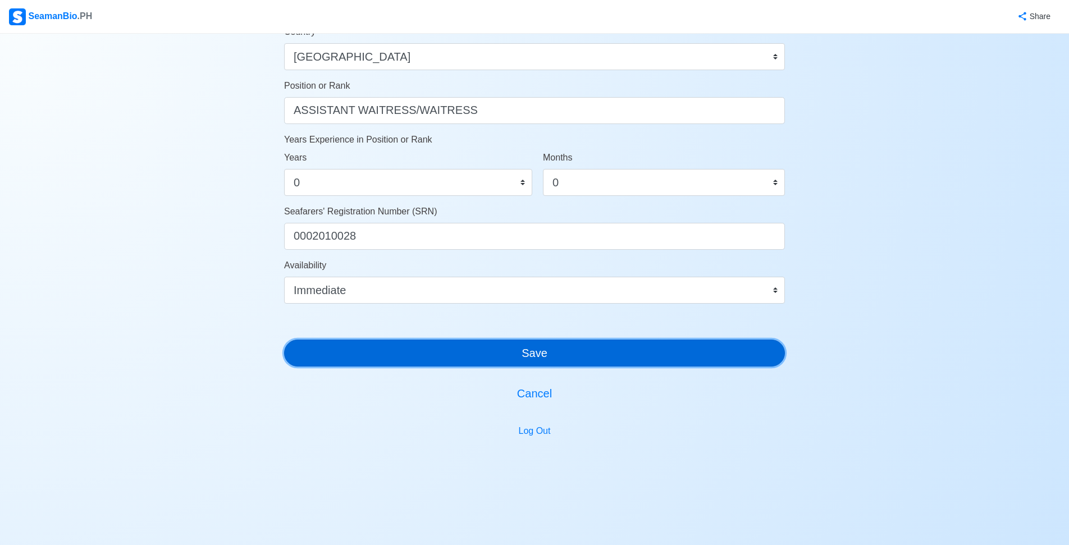
click at [519, 363] on button "Save" at bounding box center [534, 353] width 501 height 27
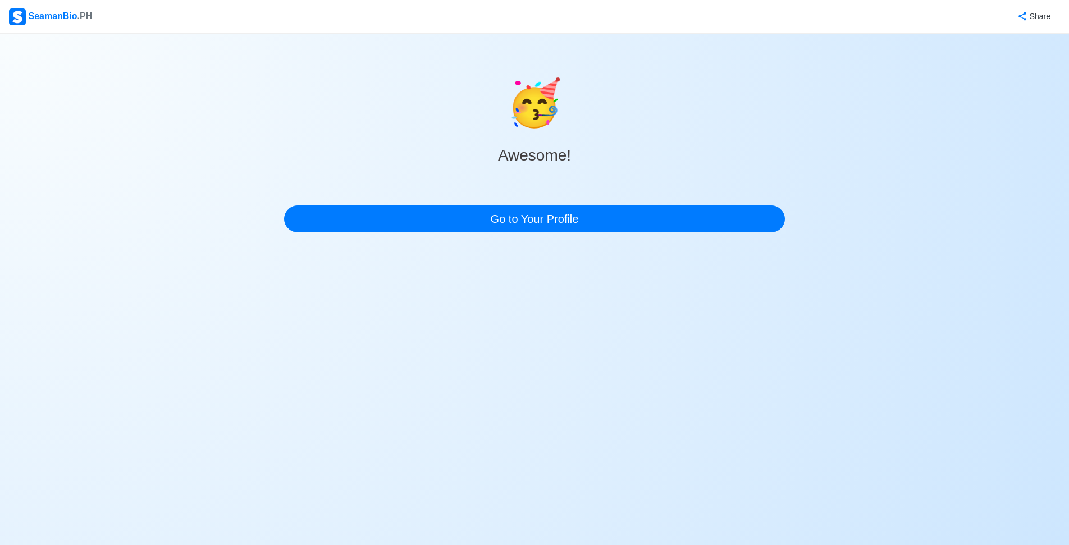
scroll to position [0, 0]
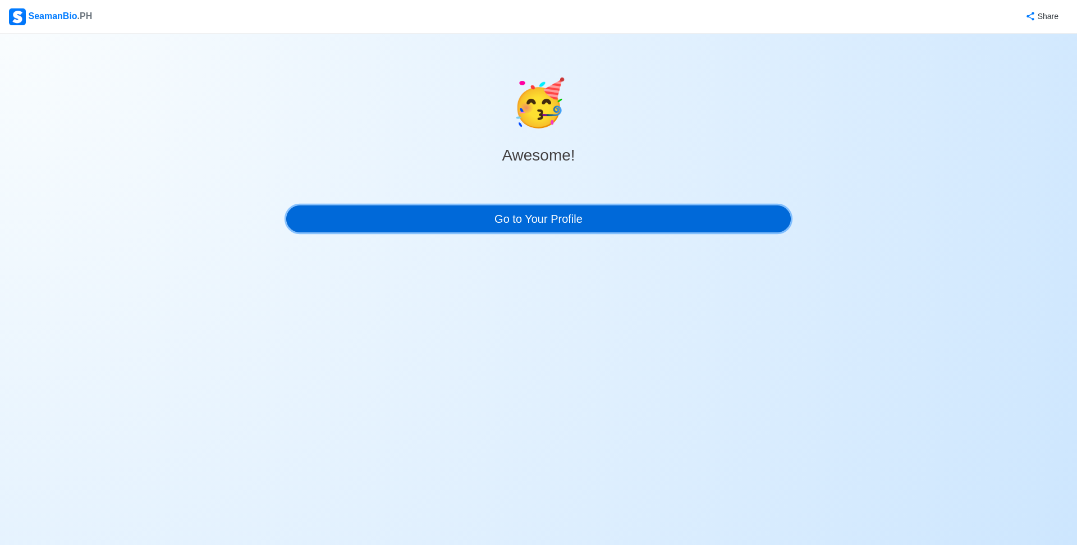
click at [544, 224] on link "Go to Your Profile" at bounding box center [538, 218] width 505 height 27
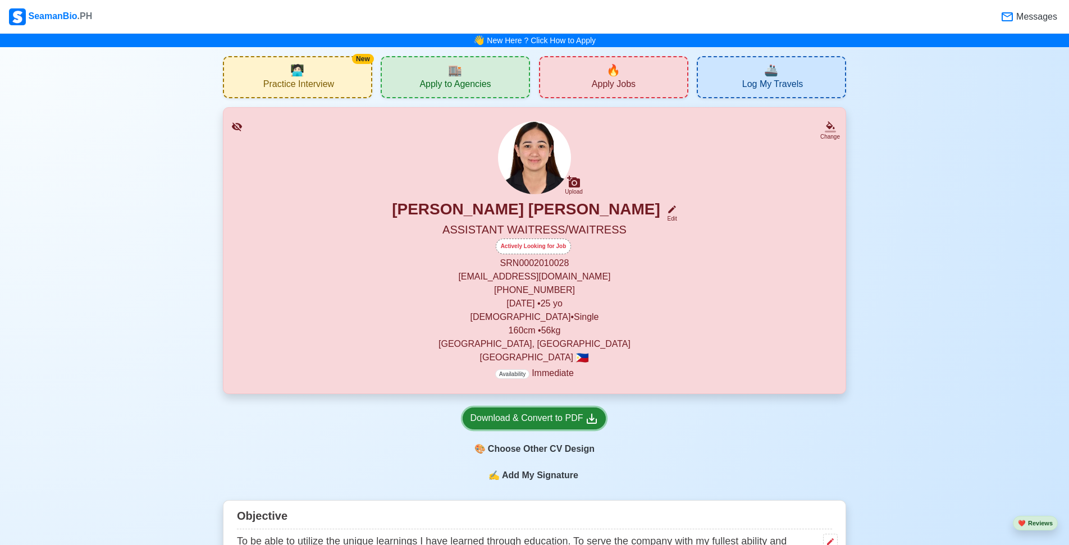
click at [546, 419] on div "Download & Convert to PDF" at bounding box center [534, 418] width 129 height 14
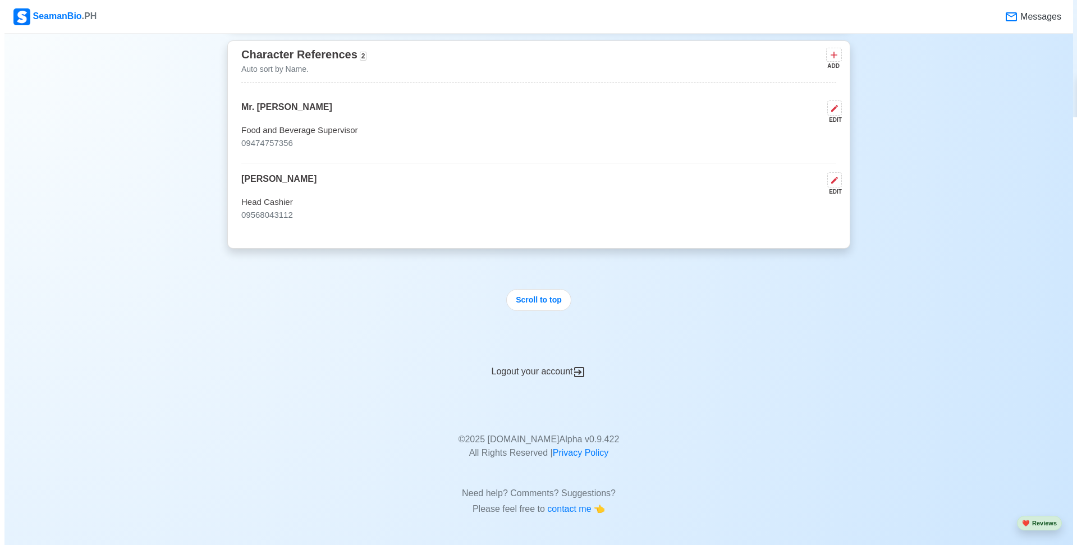
scroll to position [3194, 0]
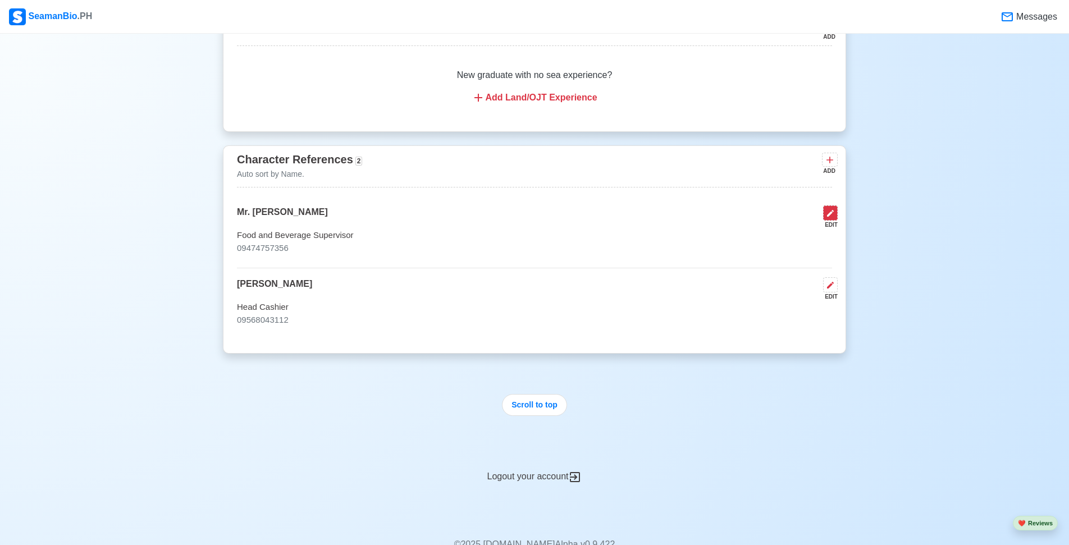
click at [826, 221] on button at bounding box center [830, 212] width 15 height 15
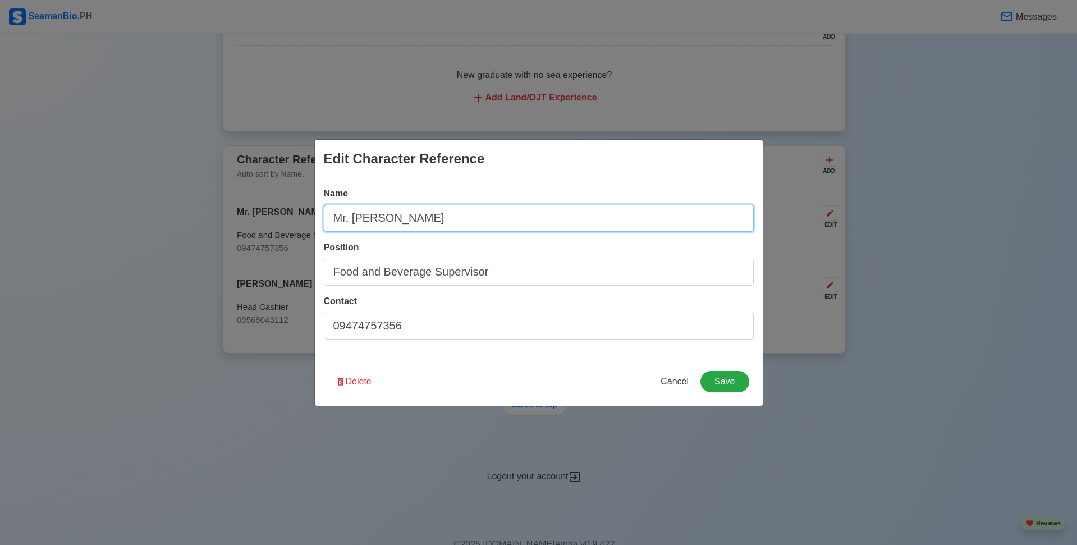
drag, startPoint x: 449, startPoint y: 219, endPoint x: 219, endPoint y: 202, distance: 230.2
click at [218, 209] on div "Edit Character Reference Name Mr. [PERSON_NAME] Position Food and Beverage Supe…" at bounding box center [538, 272] width 1077 height 545
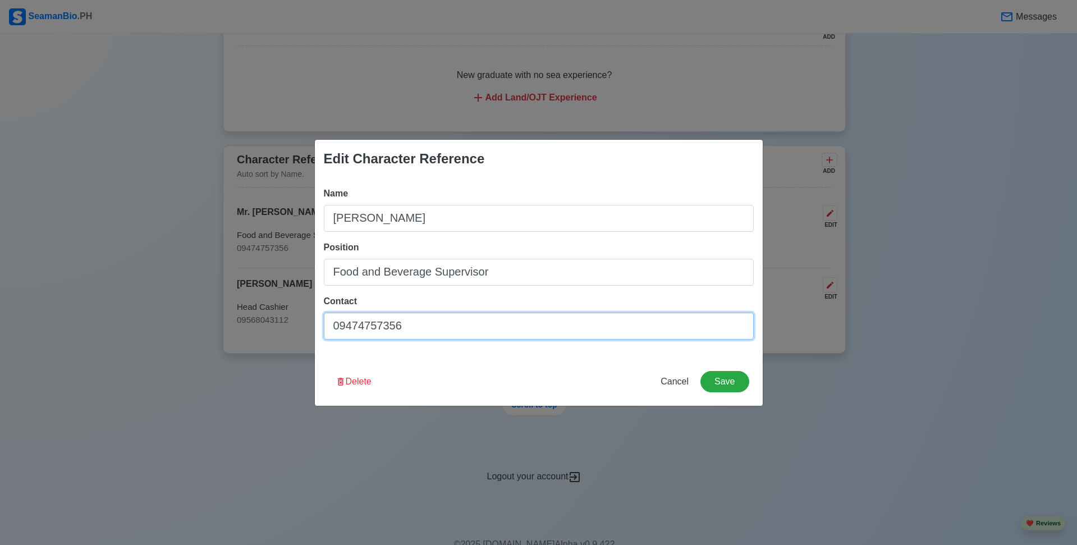
drag, startPoint x: 416, startPoint y: 328, endPoint x: 259, endPoint y: 335, distance: 157.3
click at [259, 335] on div "Edit Character Reference Name [PERSON_NAME] Position Food and Beverage Supervis…" at bounding box center [538, 272] width 1077 height 545
click at [734, 386] on button "Save" at bounding box center [725, 381] width 48 height 21
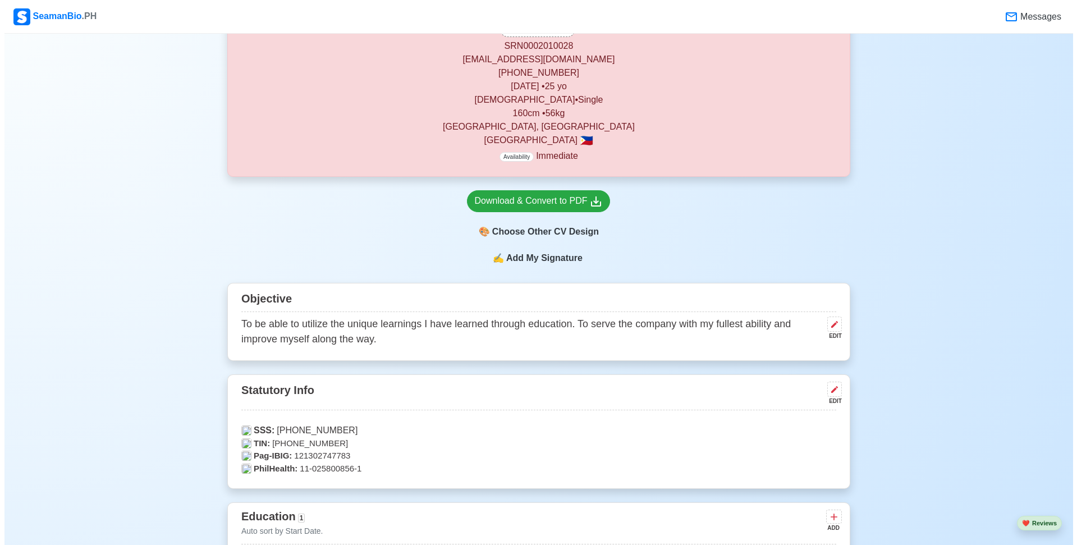
scroll to position [105, 0]
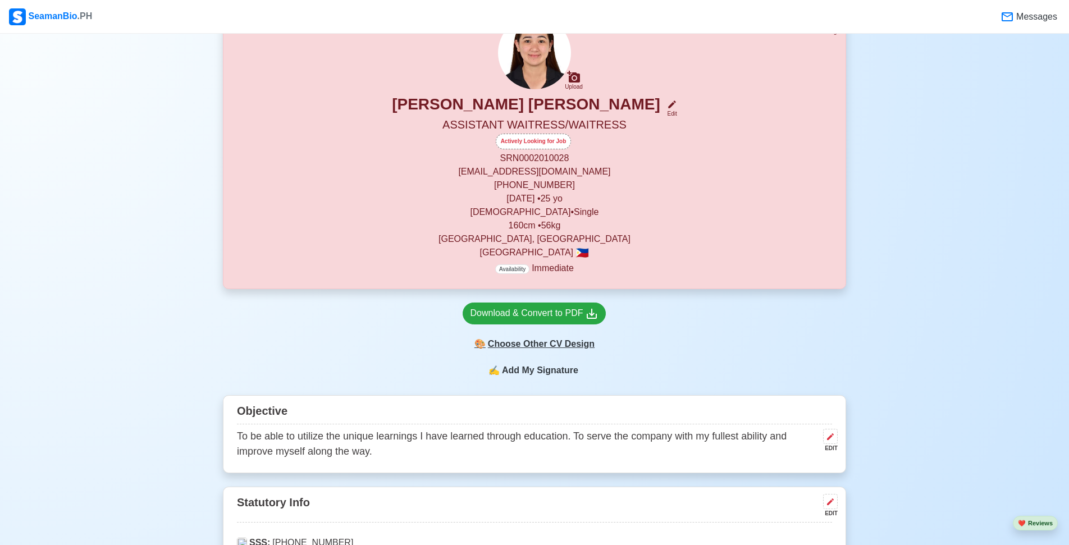
click at [566, 345] on div "🎨 Choose Other CV Design" at bounding box center [534, 343] width 143 height 21
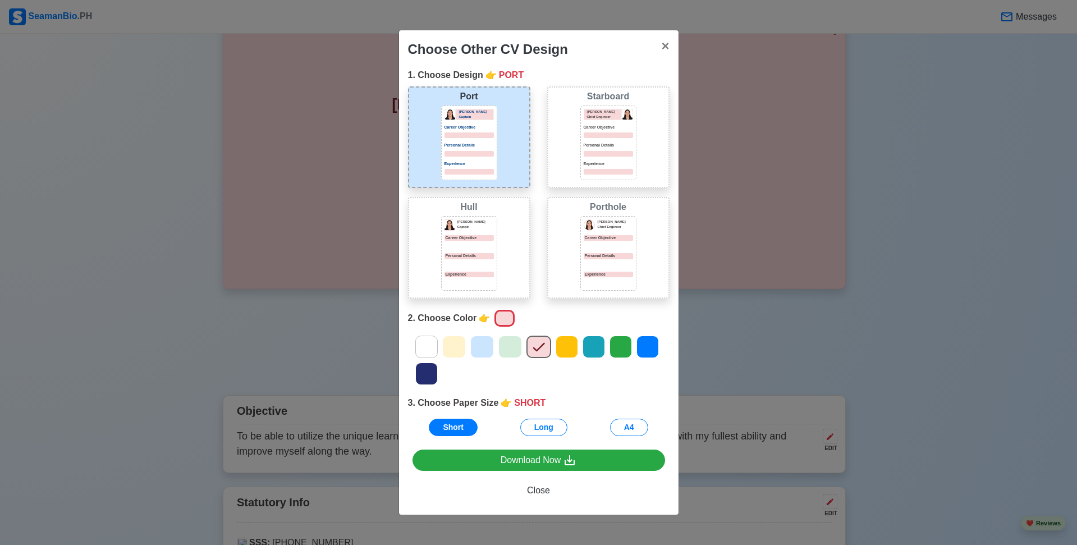
click at [614, 259] on div "Personal Details" at bounding box center [608, 260] width 49 height 14
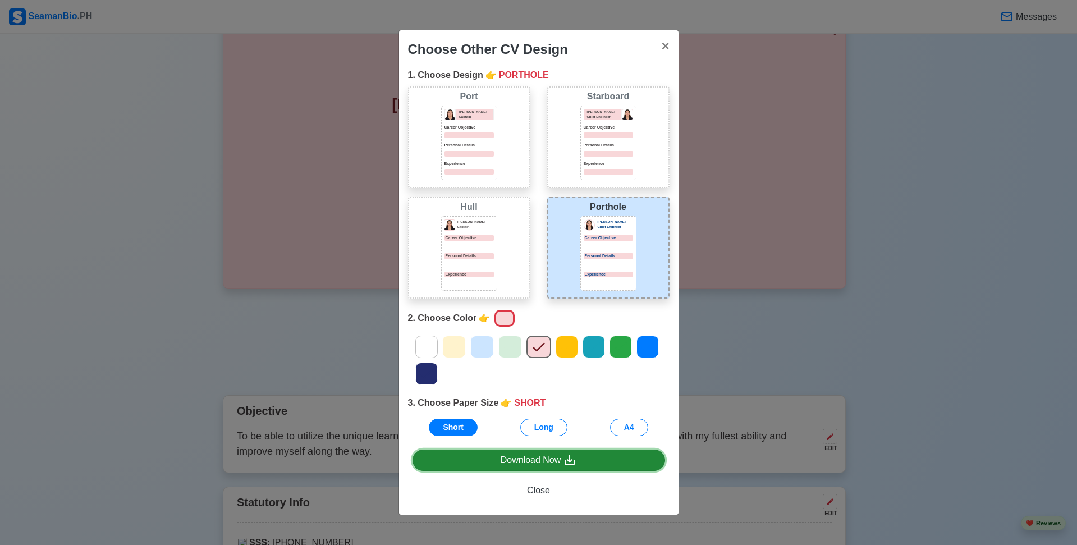
click at [568, 461] on icon at bounding box center [570, 460] width 10 height 10
click at [556, 457] on div "Download Now" at bounding box center [539, 461] width 76 height 14
